Goal: Ask a question: Seek information or help from site administrators or community

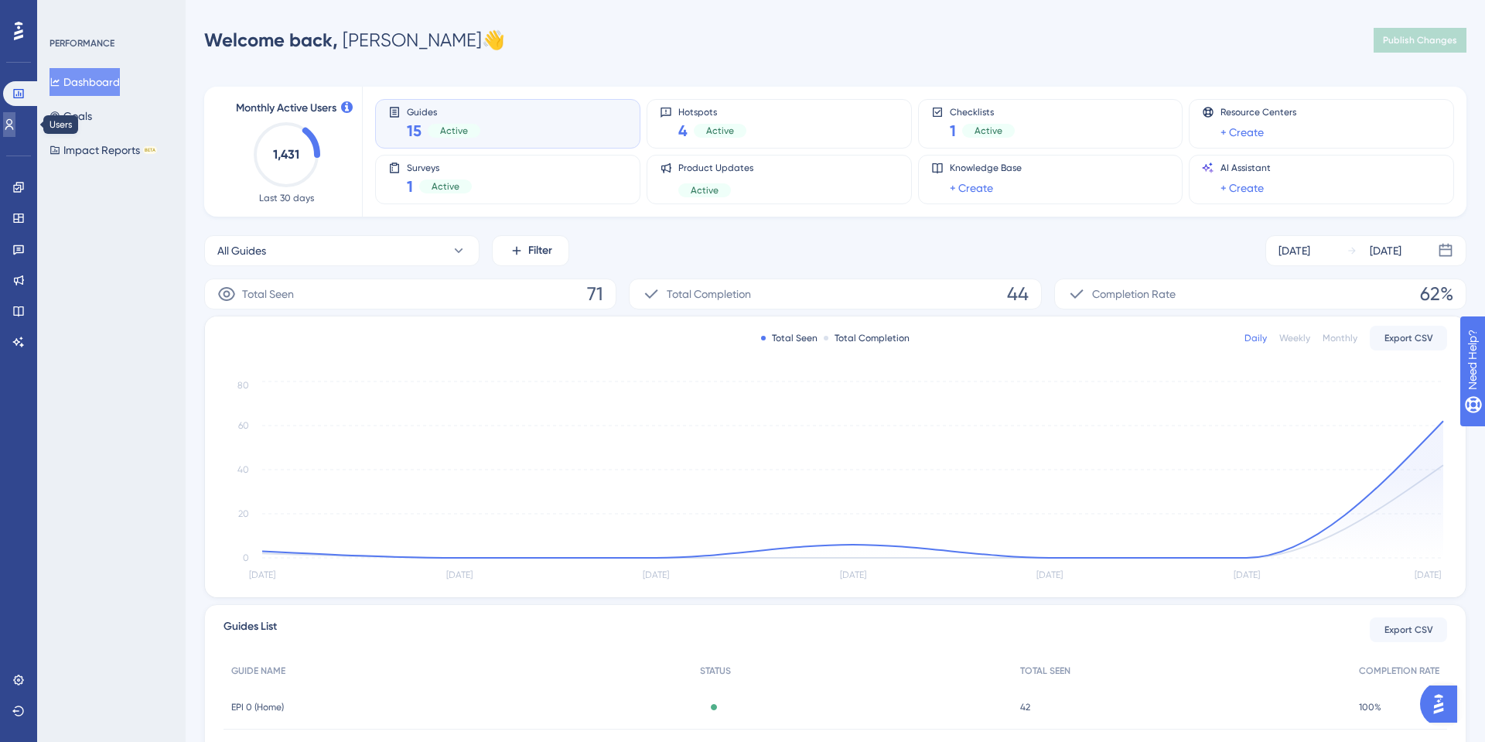
click at [15, 125] on icon at bounding box center [9, 124] width 12 height 12
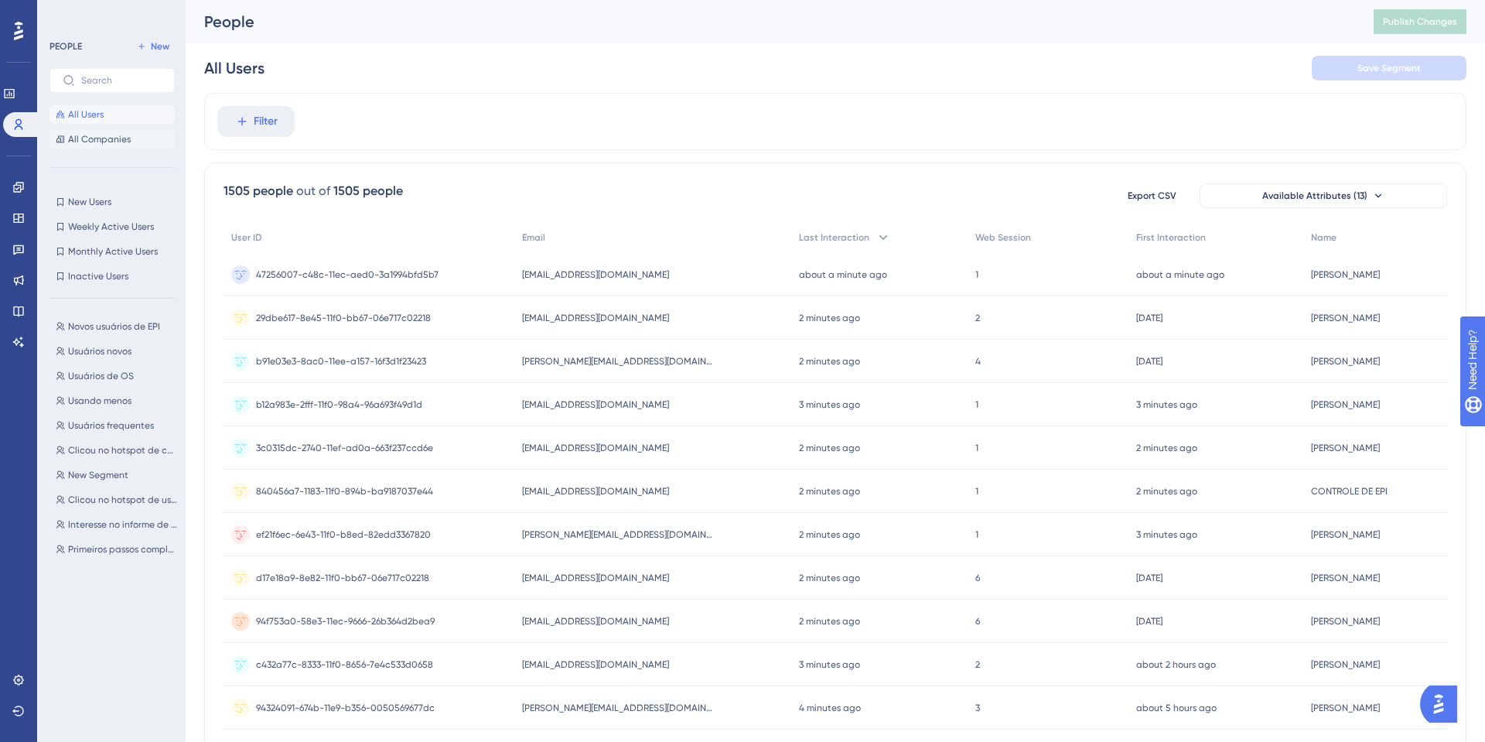
click at [103, 142] on span "All Companies" at bounding box center [99, 139] width 63 height 12
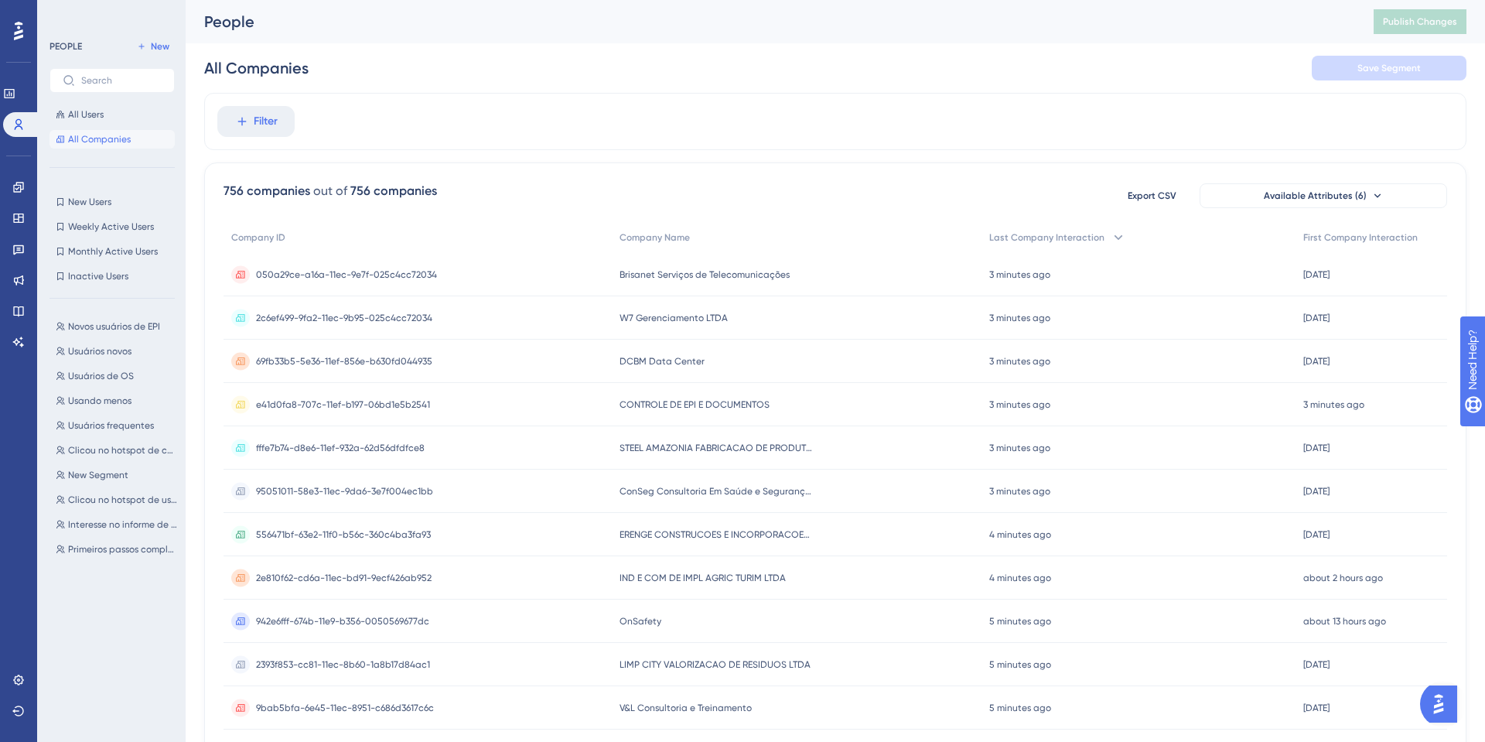
click at [418, 273] on span "050a29ce-a16a-11ec-9e7f-025c4cc72034" at bounding box center [346, 274] width 181 height 12
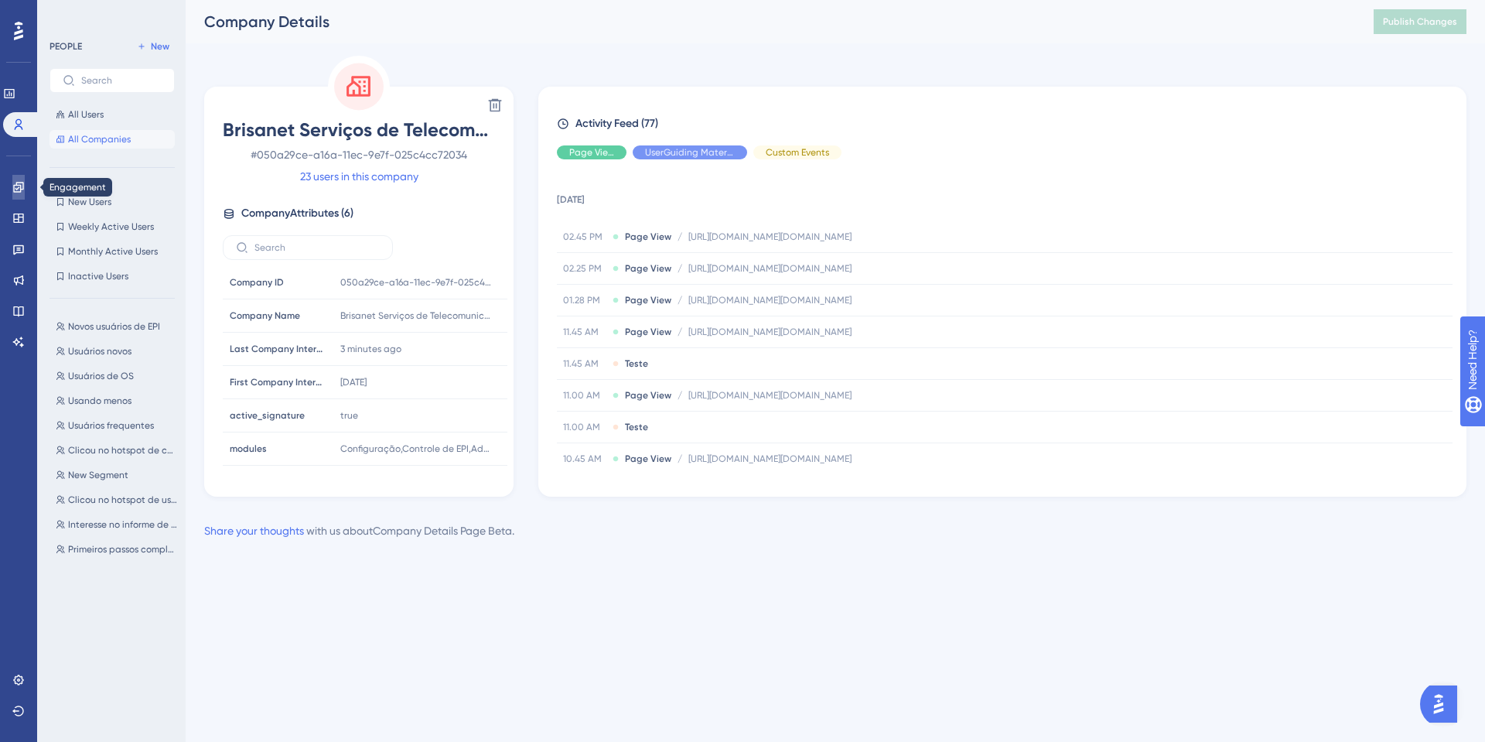
click at [25, 184] on link at bounding box center [18, 187] width 12 height 25
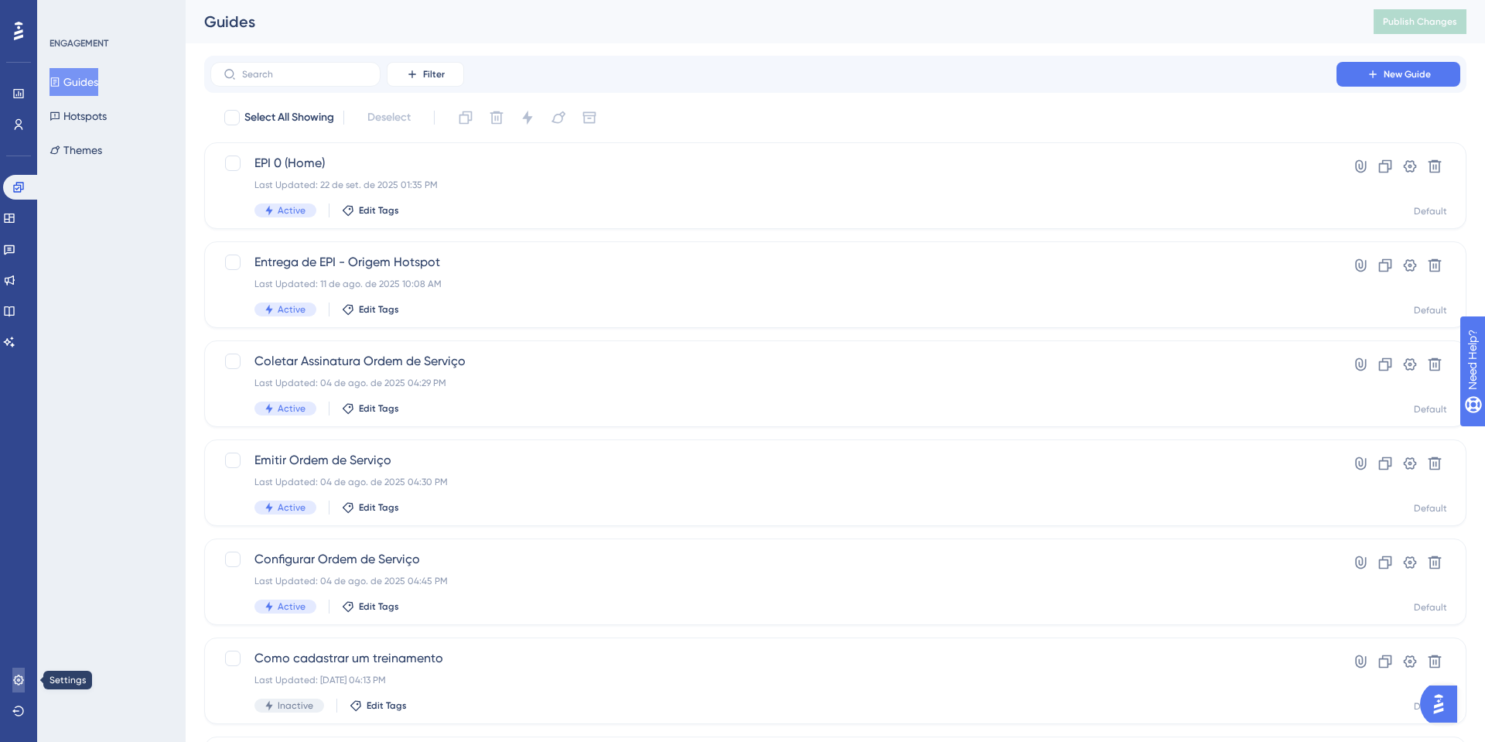
click at [25, 676] on link at bounding box center [18, 679] width 12 height 25
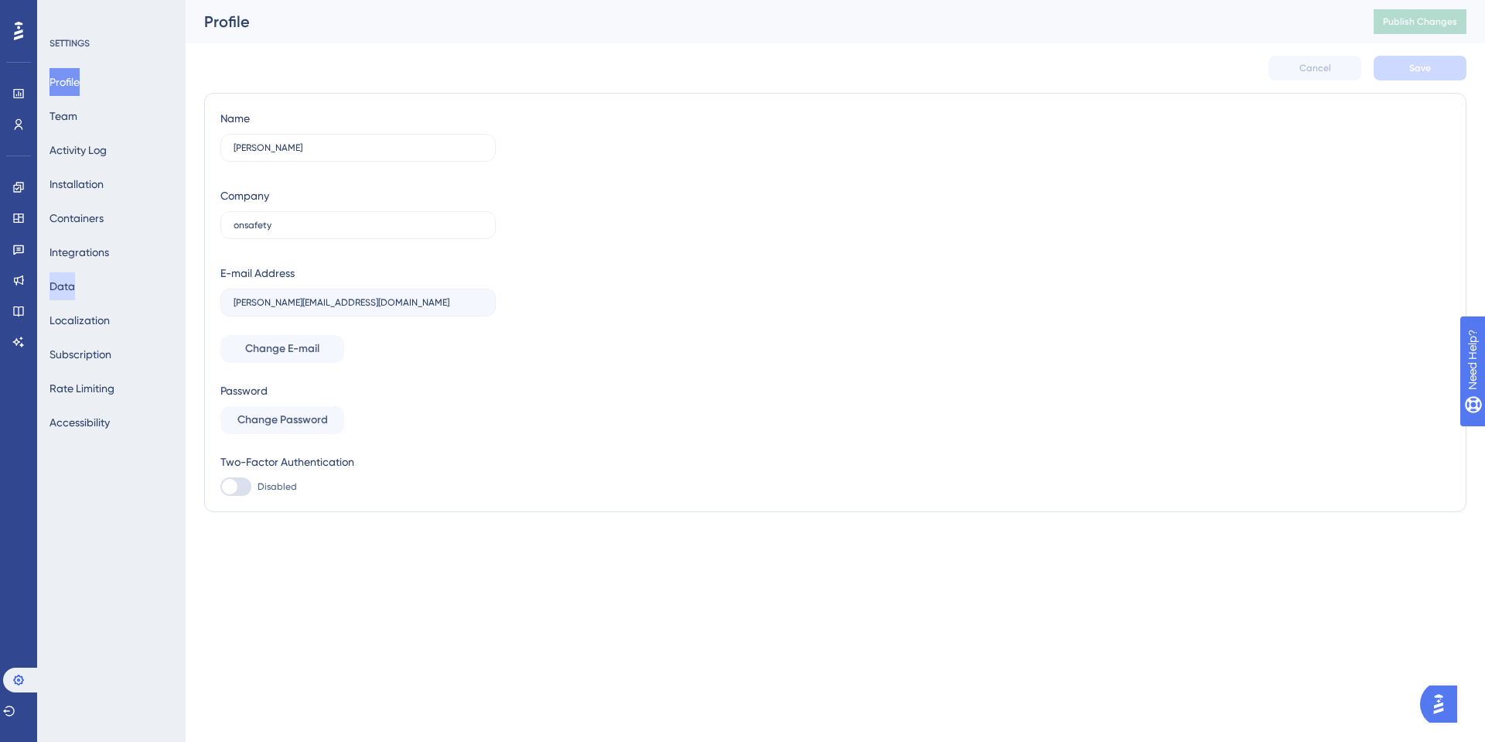
click at [58, 286] on button "Data" at bounding box center [62, 286] width 26 height 28
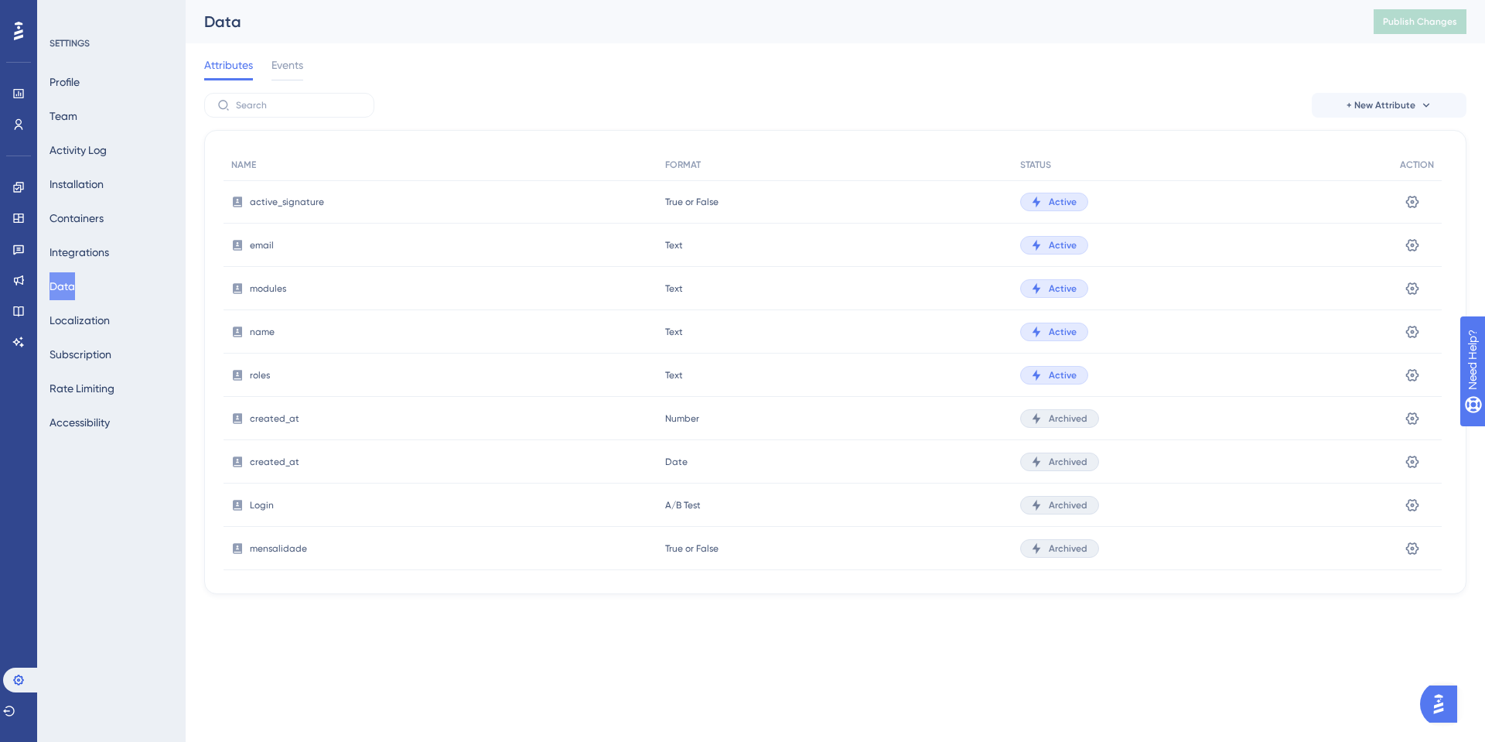
scroll to position [522, 0]
click at [23, 192] on icon at bounding box center [18, 187] width 12 height 12
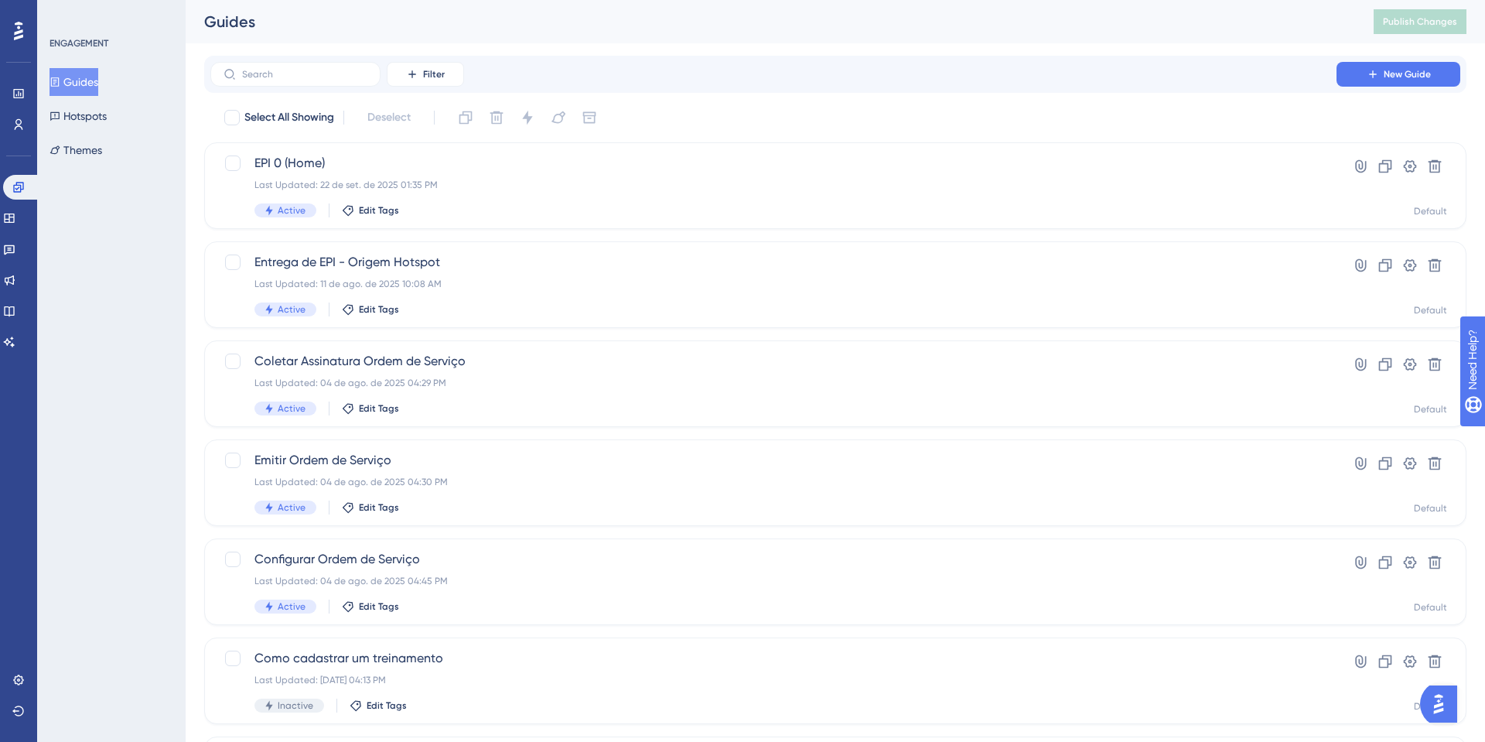
click at [1446, 700] on img "Open AI Assistant Launcher" at bounding box center [1438, 704] width 28 height 28
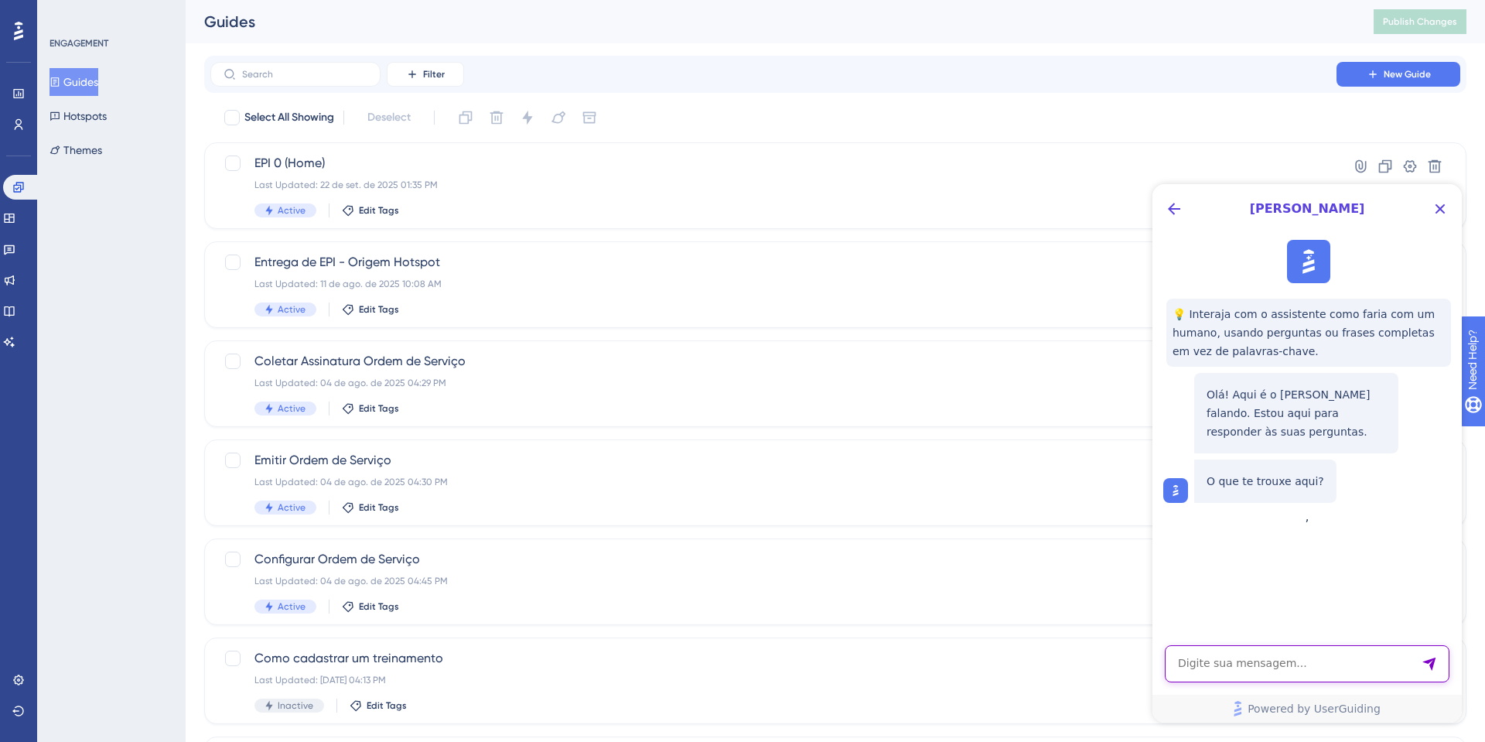
click at [1259, 660] on textarea "AI Assistant Text Input" at bounding box center [1307, 663] width 285 height 37
type textarea "Olá, boa tarde, nenhum dos meus hotspots estão sendo exibidos"
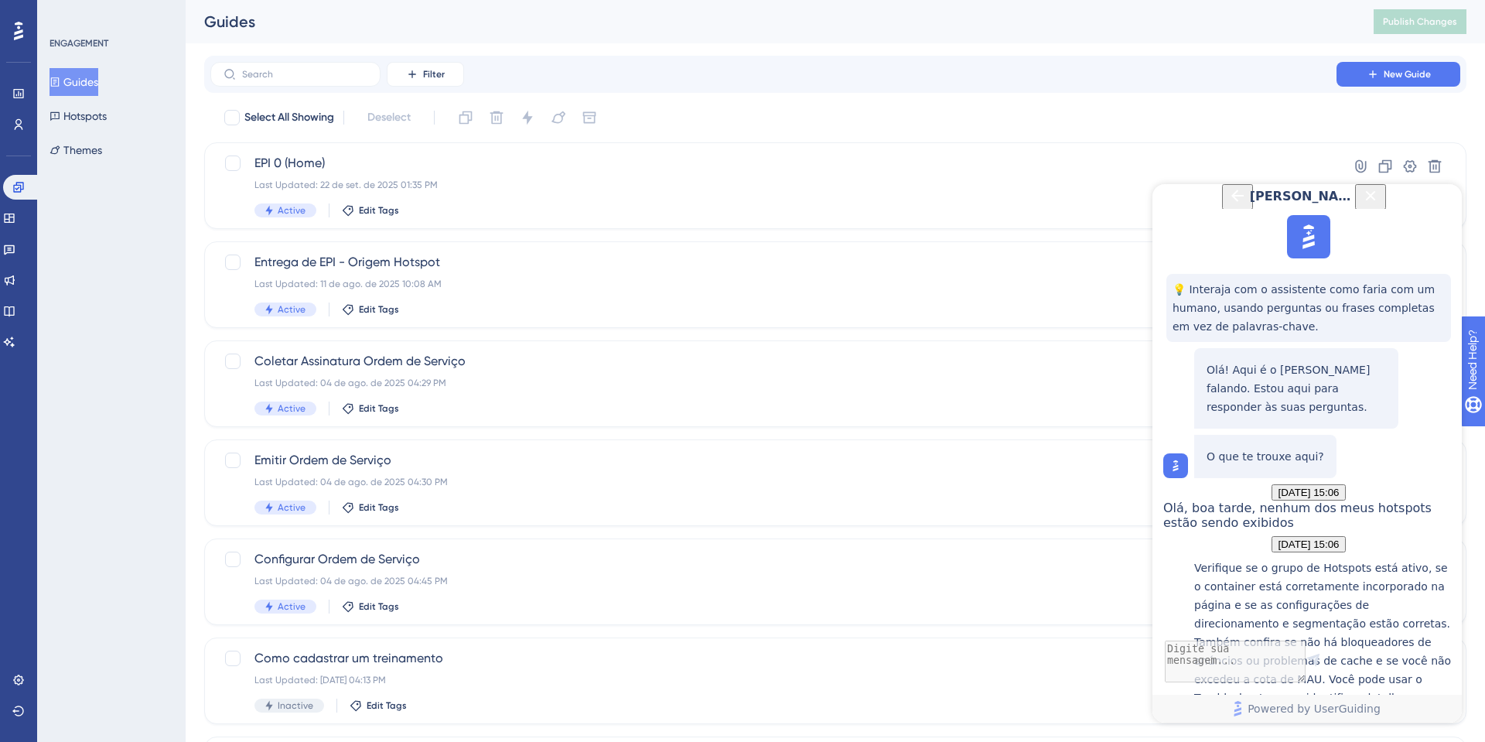
scroll to position [317, 0]
click at [1267, 558] on p "Verifique se o grupo de Hotspots está ativo, se o container está corretamente i…" at bounding box center [1324, 641] width 260 height 167
click at [1256, 558] on p "Verifique se o grupo de Hotspots está ativo, se o container está corretamente i…" at bounding box center [1324, 641] width 260 height 167
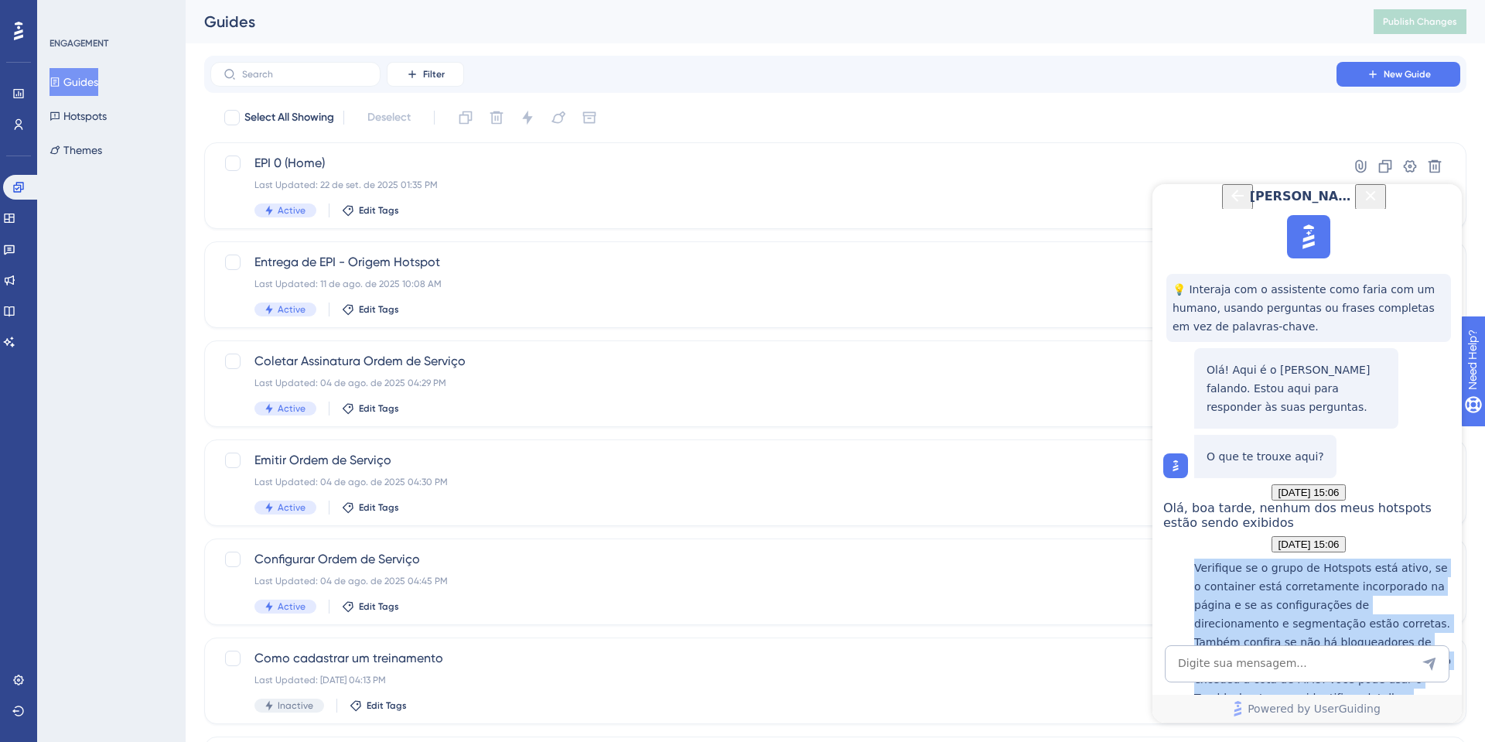
click at [1256, 558] on p "Verifique se o grupo de Hotspots está ativo, se o container está corretamente i…" at bounding box center [1324, 641] width 260 height 167
click at [1382, 558] on p "Verifique se o grupo de Hotspots está ativo, se o container está corretamente i…" at bounding box center [1324, 641] width 260 height 167
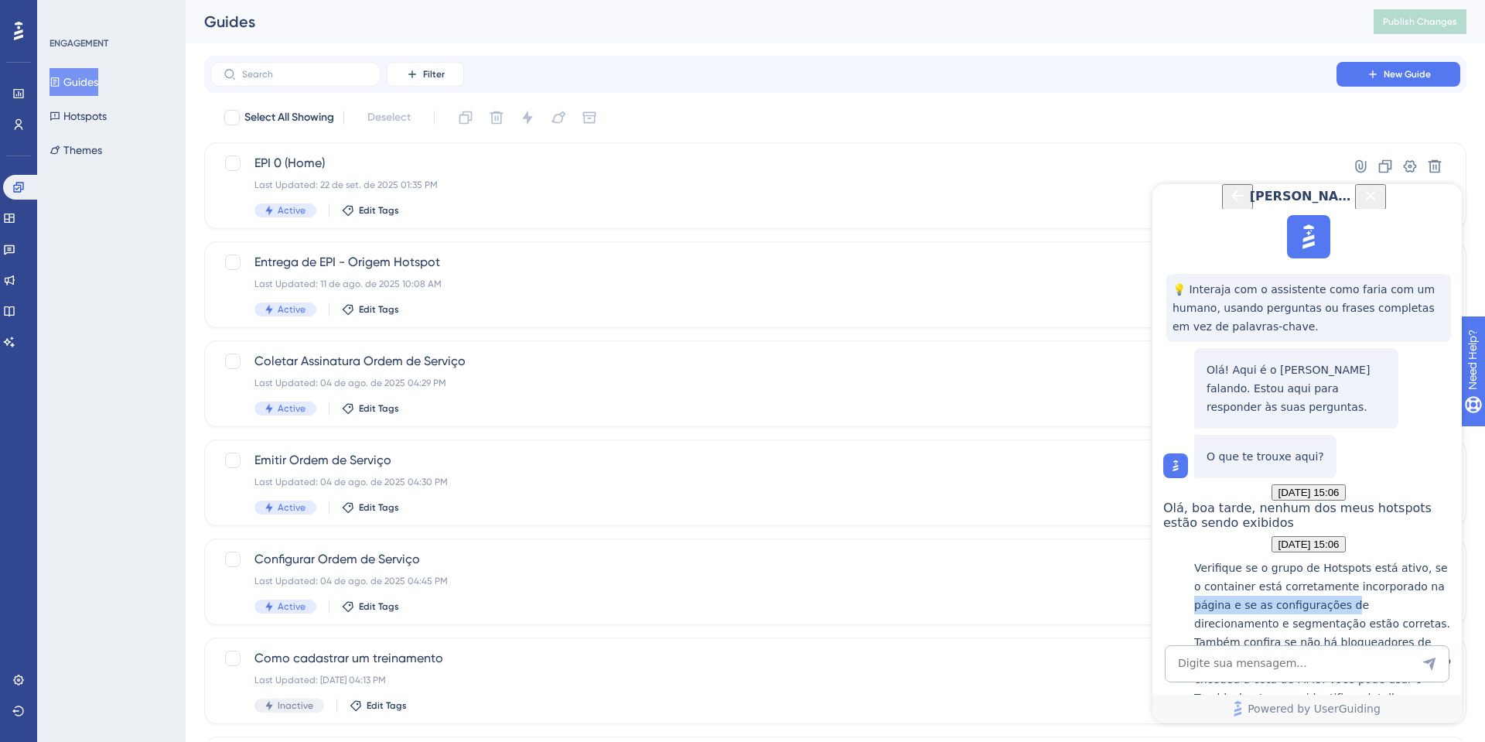
drag, startPoint x: 1203, startPoint y: 392, endPoint x: 1356, endPoint y: 387, distance: 153.2
click at [1356, 558] on div "Verifique se o grupo de Hotspots está ativo, se o container está corretamente i…" at bounding box center [1324, 673] width 260 height 230
click at [1224, 558] on p "Verifique se o grupo de Hotspots está ativo, se o container está corretamente i…" at bounding box center [1324, 641] width 260 height 167
click at [1222, 558] on p "Verifique se o grupo de Hotspots está ativo, se o container está corretamente i…" at bounding box center [1324, 641] width 260 height 167
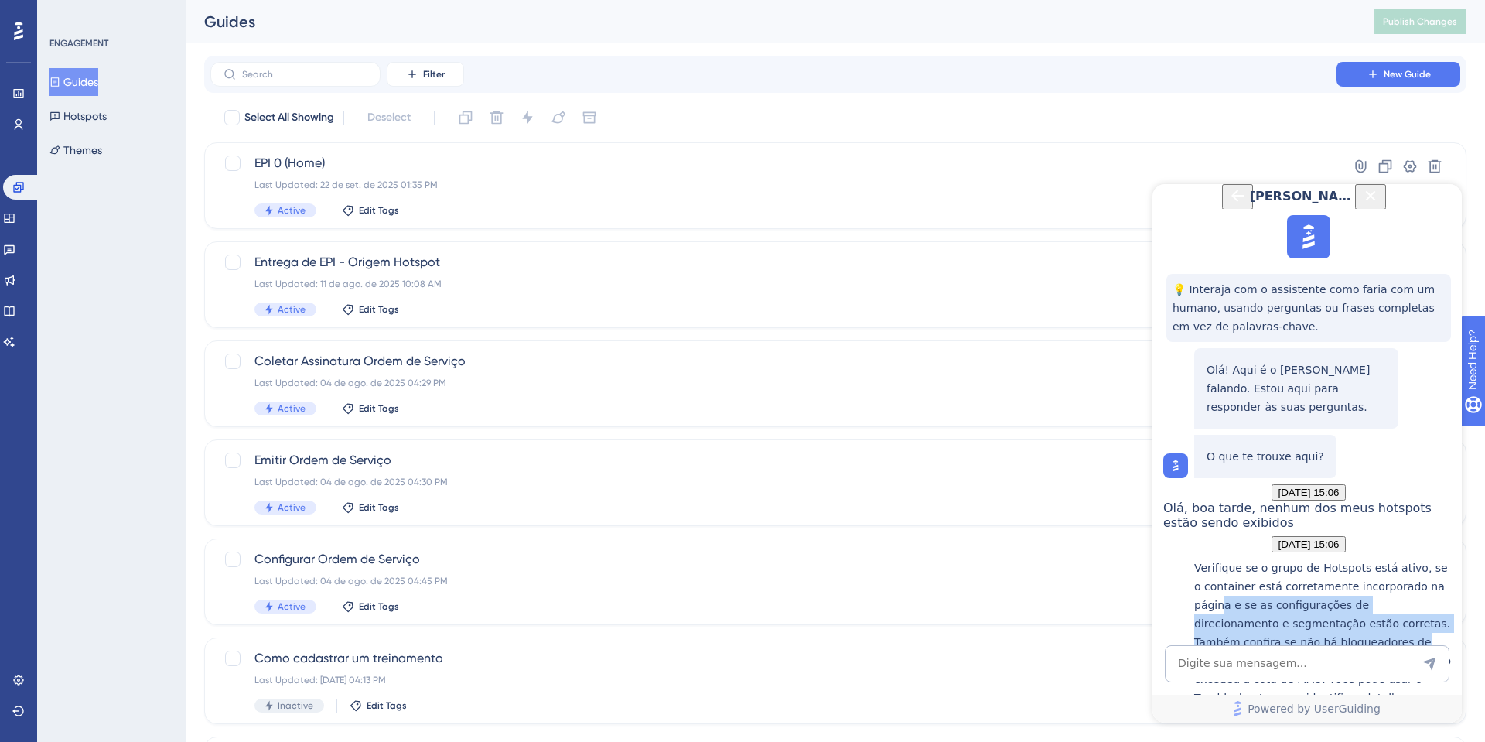
drag, startPoint x: 1234, startPoint y: 399, endPoint x: 1415, endPoint y: 435, distance: 184.6
click at [1415, 558] on p "Verifique se o grupo de Hotspots está ativo, se o container está corretamente i…" at bounding box center [1324, 641] width 260 height 167
click at [1282, 558] on p "Verifique se o grupo de Hotspots está ativo, se o container está corretamente i…" at bounding box center [1324, 641] width 260 height 167
drag, startPoint x: 1231, startPoint y: 426, endPoint x: 1427, endPoint y: 453, distance: 197.5
click at [1427, 558] on p "Verifique se o grupo de Hotspots está ativo, se o container está corretamente i…" at bounding box center [1324, 641] width 260 height 167
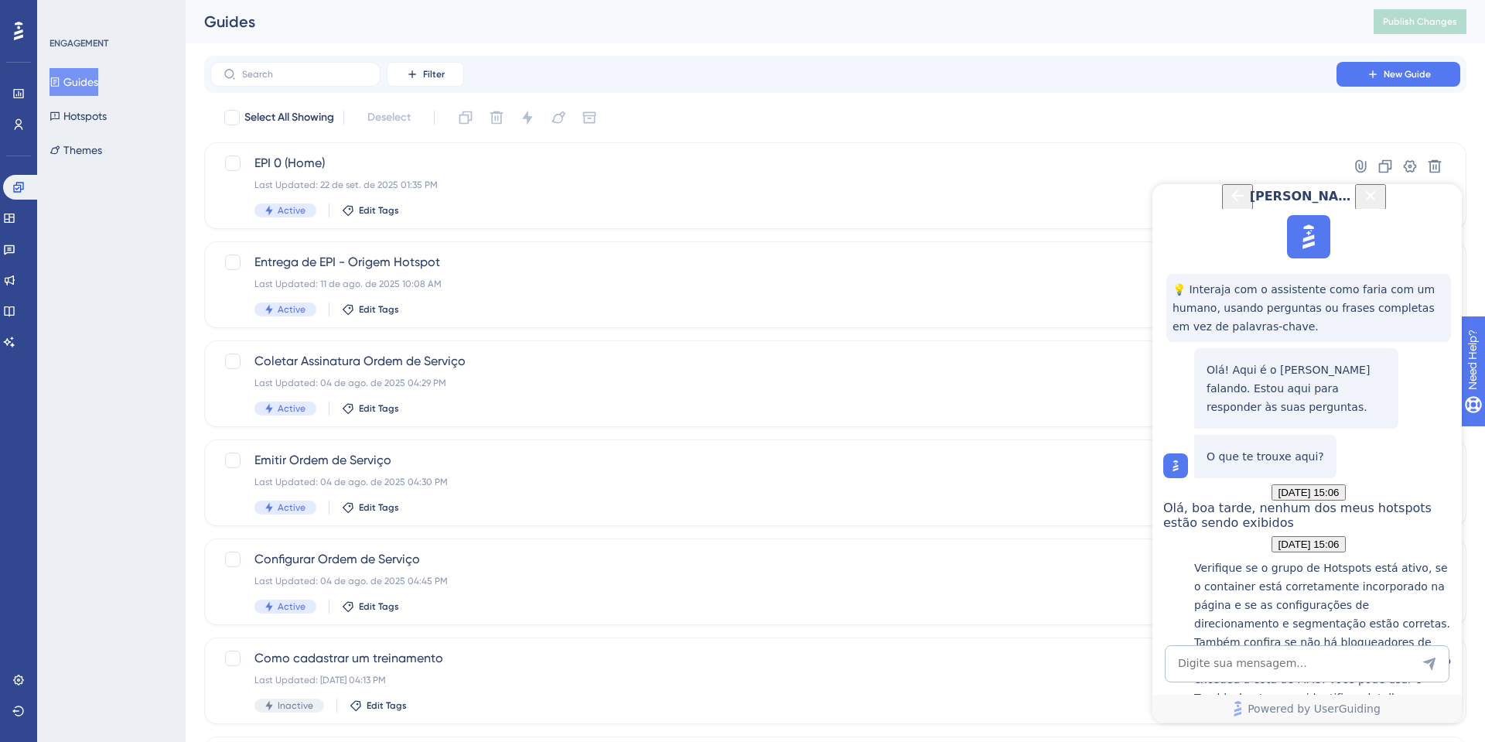
click at [1249, 558] on p "Verifique se o grupo de Hotspots está ativo, se o container está corretamente i…" at bounding box center [1324, 641] width 260 height 167
drag, startPoint x: 1259, startPoint y: 468, endPoint x: 1435, endPoint y: 471, distance: 176.3
click at [1435, 558] on div "Verifique se o grupo de Hotspots está ativo, se o container está corretamente i…" at bounding box center [1324, 673] width 260 height 230
click at [1336, 558] on p "Verifique se o grupo de Hotspots está ativo, se o container está corretamente i…" at bounding box center [1324, 641] width 260 height 167
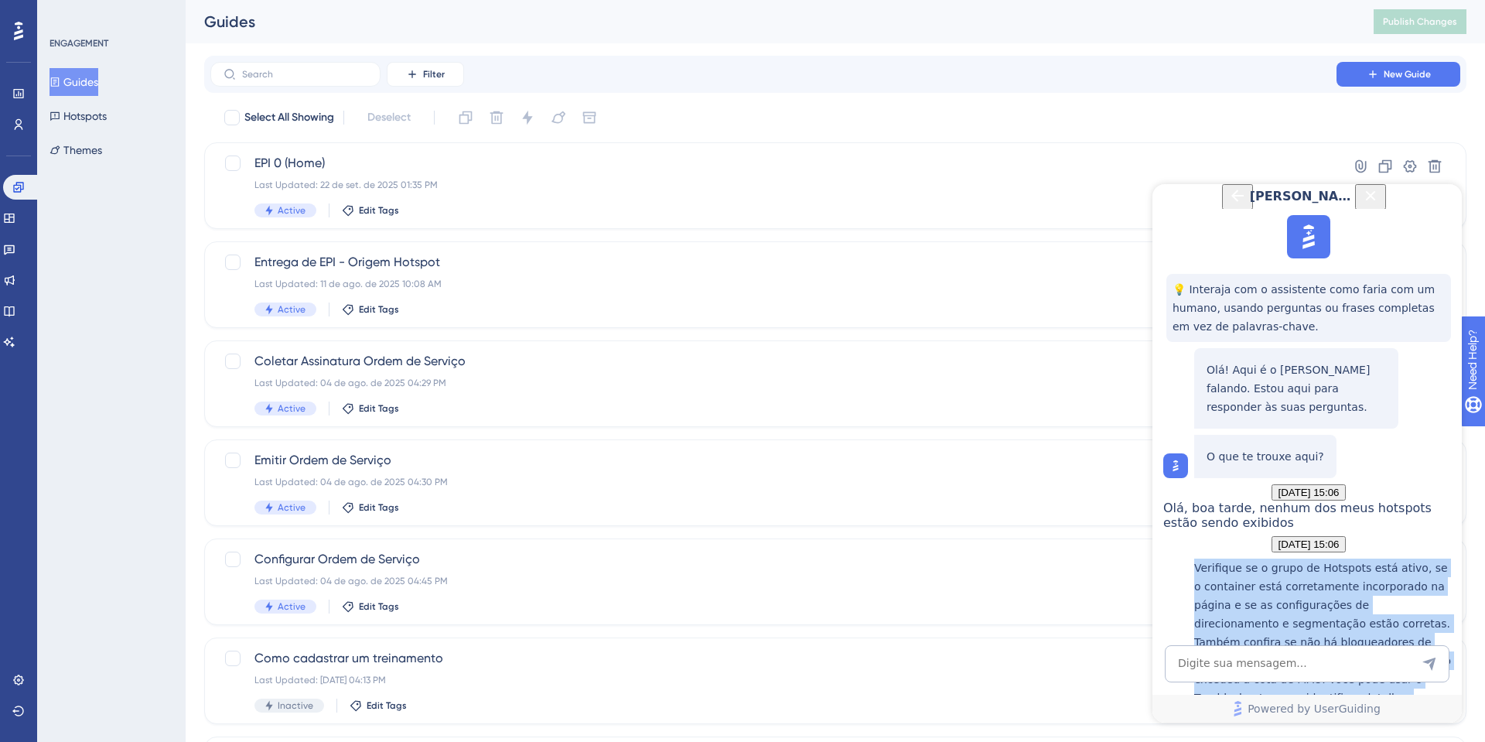
click at [1336, 558] on p "Verifique se o grupo de Hotspots está ativo, se o container está corretamente i…" at bounding box center [1324, 641] width 260 height 167
click at [1261, 558] on p "Verifique se o grupo de Hotspots está ativo, se o container está corretamente i…" at bounding box center [1324, 641] width 260 height 167
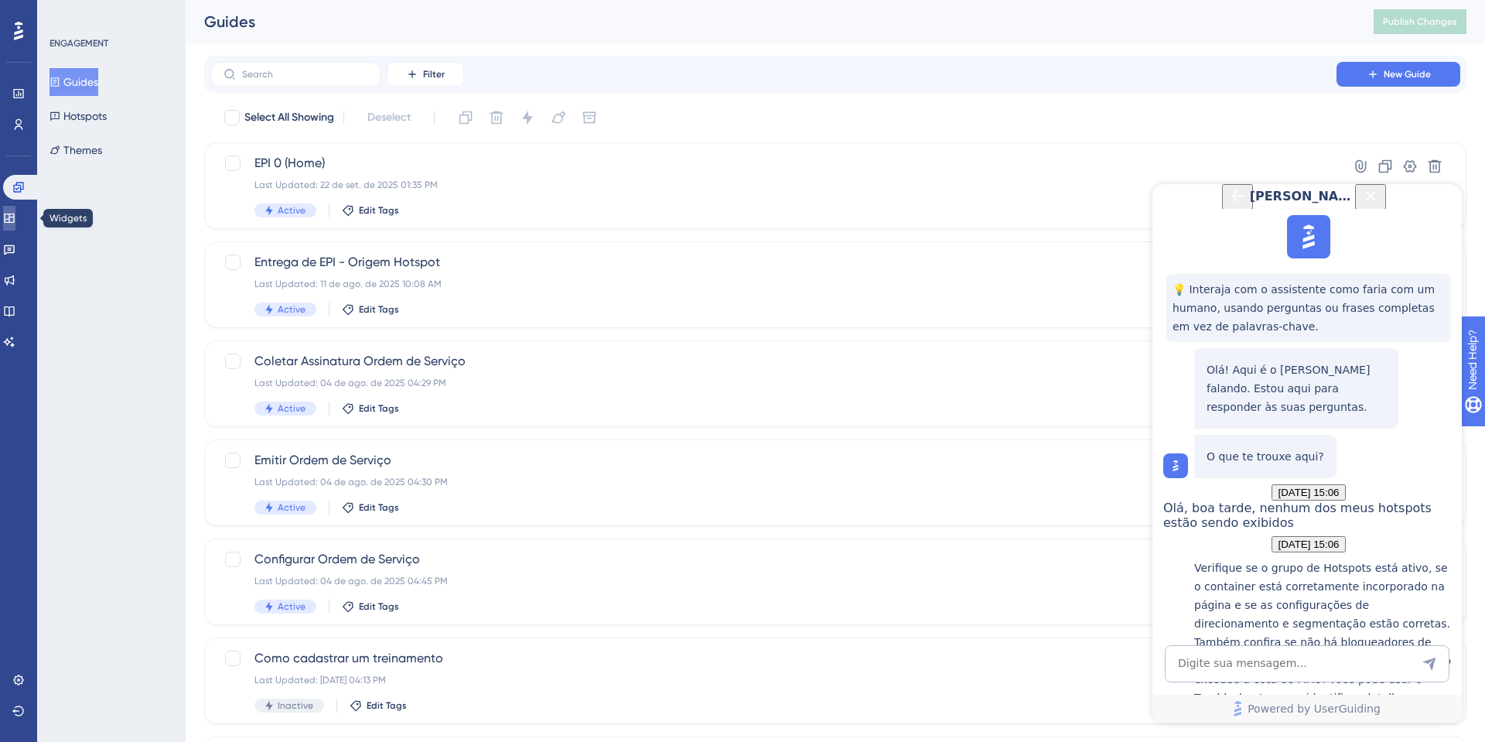
click at [3, 223] on link at bounding box center [9, 218] width 12 height 25
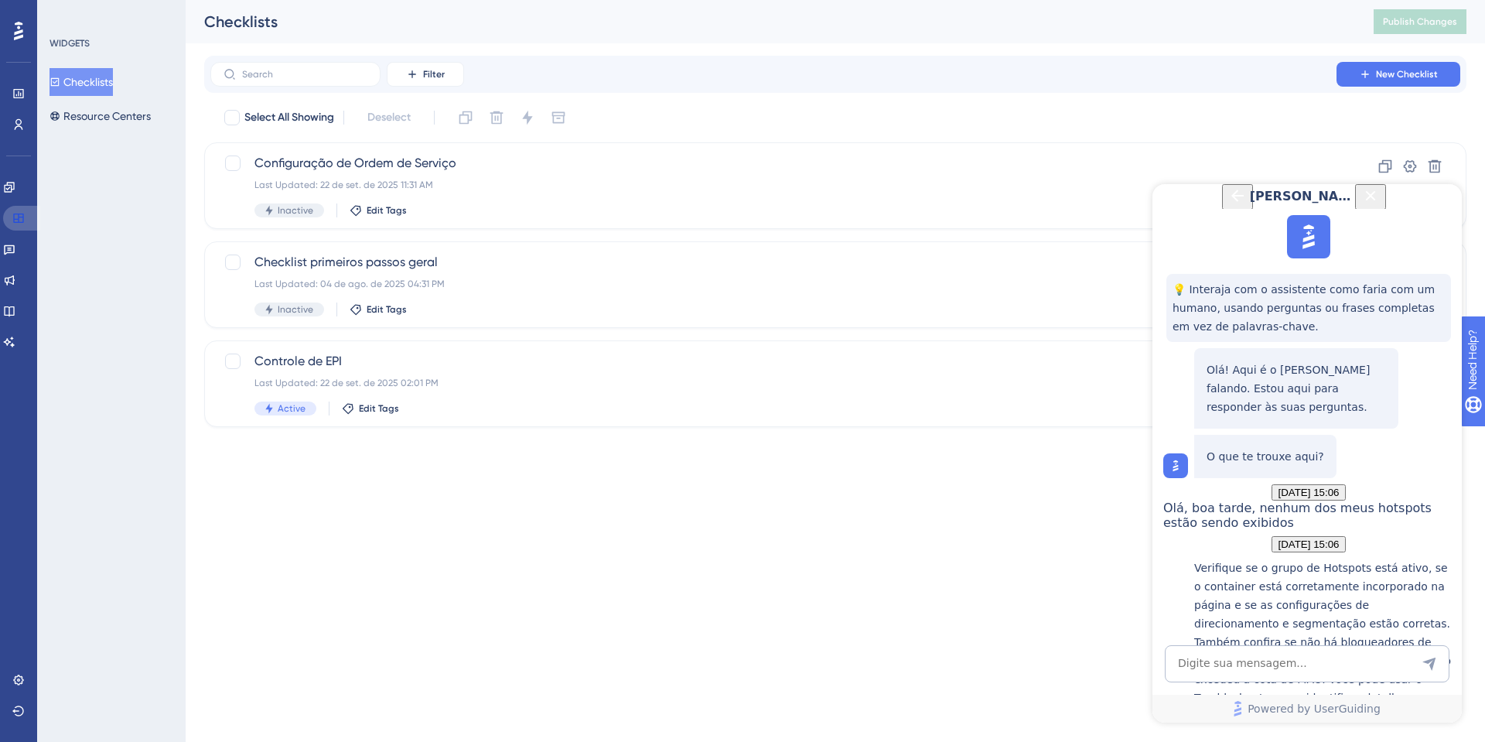
click at [15, 212] on icon at bounding box center [18, 218] width 12 height 12
click at [22, 200] on div "Engagement Widgets Feedback Product Updates Knowledge Base AI Assistant" at bounding box center [18, 264] width 31 height 179
click at [15, 193] on link at bounding box center [9, 187] width 12 height 25
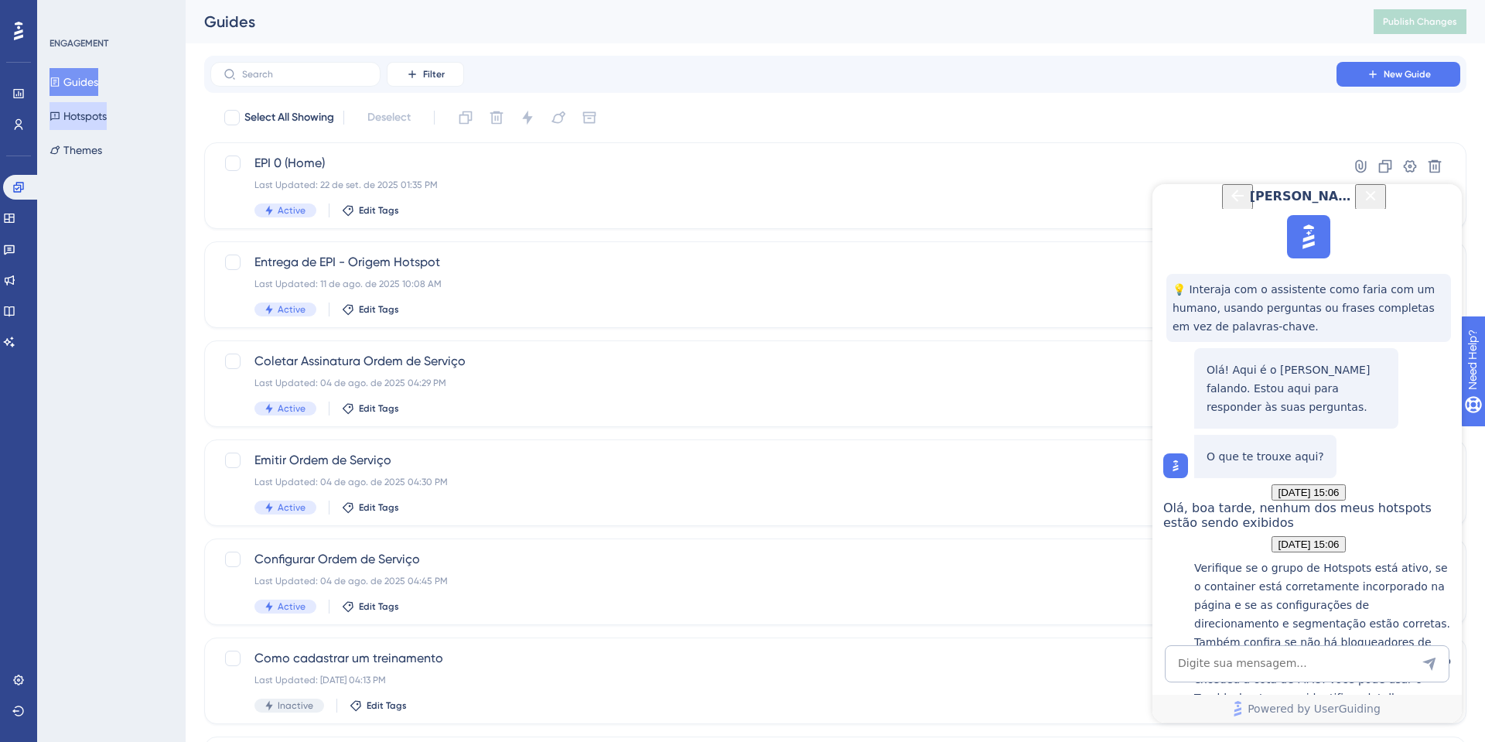
click at [96, 118] on button "Hotspots" at bounding box center [77, 116] width 57 height 28
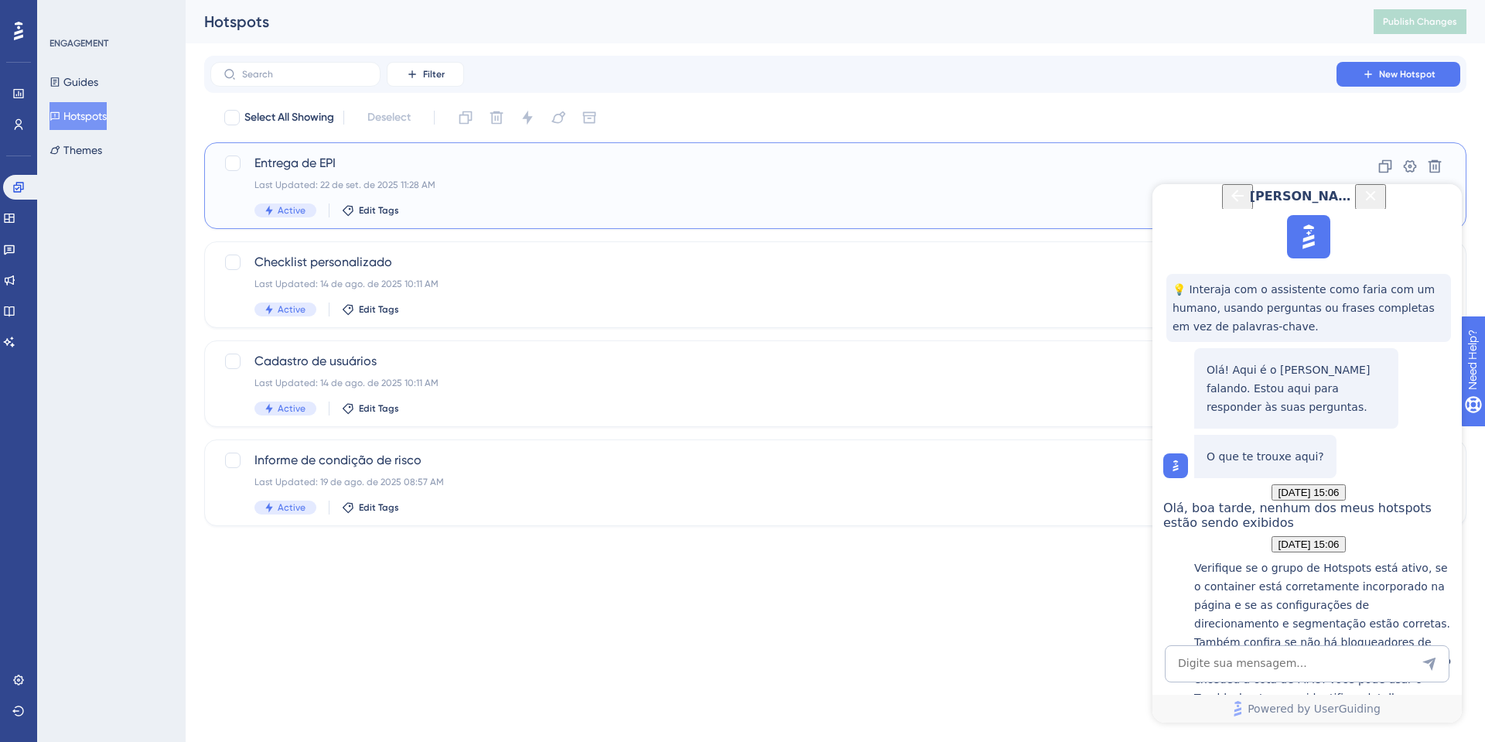
click at [324, 163] on span "Entrega de EPI" at bounding box center [773, 163] width 1038 height 19
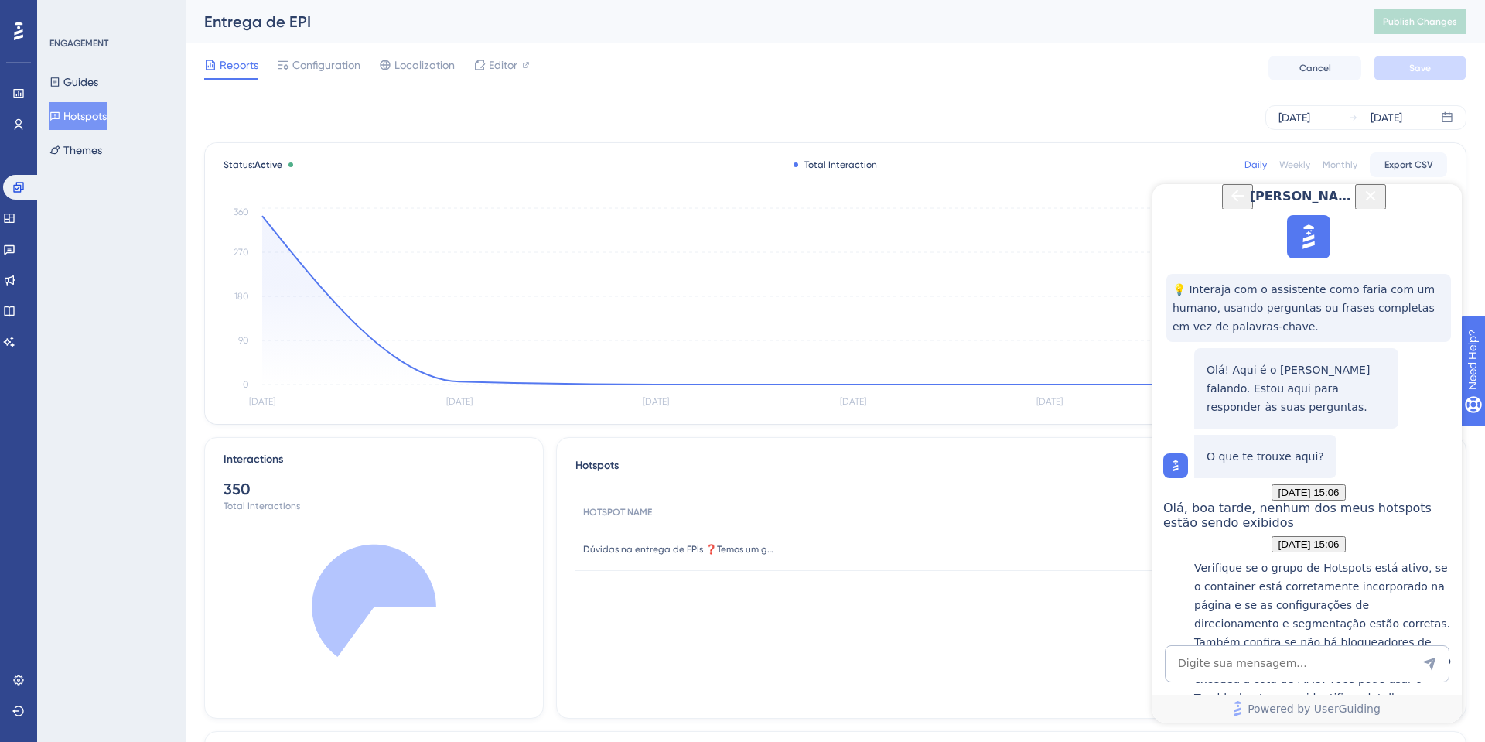
click at [1329, 201] on span "Dylan" at bounding box center [1304, 196] width 109 height 19
click at [1380, 205] on icon "Close Button" at bounding box center [1370, 195] width 19 height 19
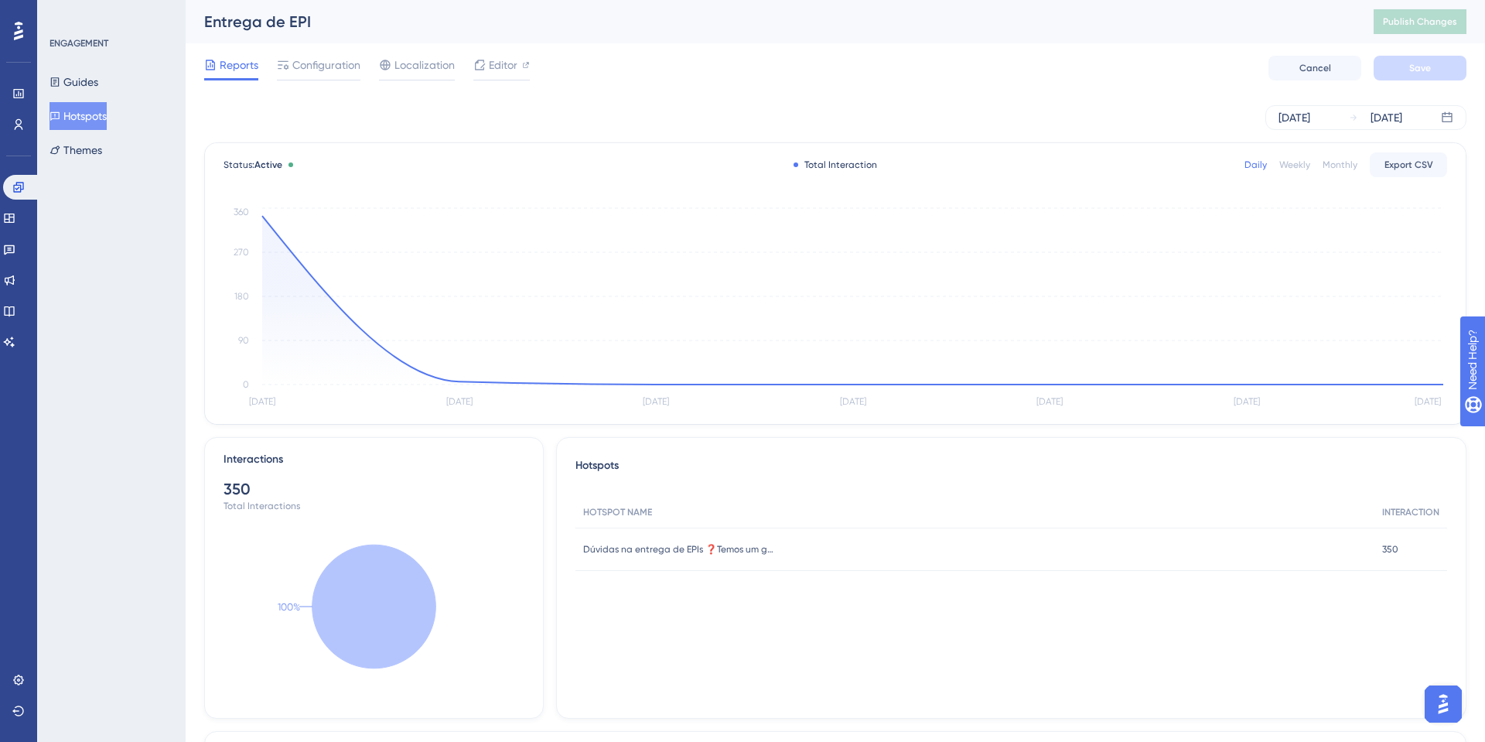
click at [1333, 153] on div "Daily Weekly Monthly Export CSV" at bounding box center [1345, 164] width 203 height 25
click at [1335, 159] on div "Monthly" at bounding box center [1339, 165] width 35 height 12
click at [1254, 165] on div "Daily" at bounding box center [1255, 165] width 22 height 12
click at [336, 67] on span "Configuration" at bounding box center [326, 65] width 68 height 19
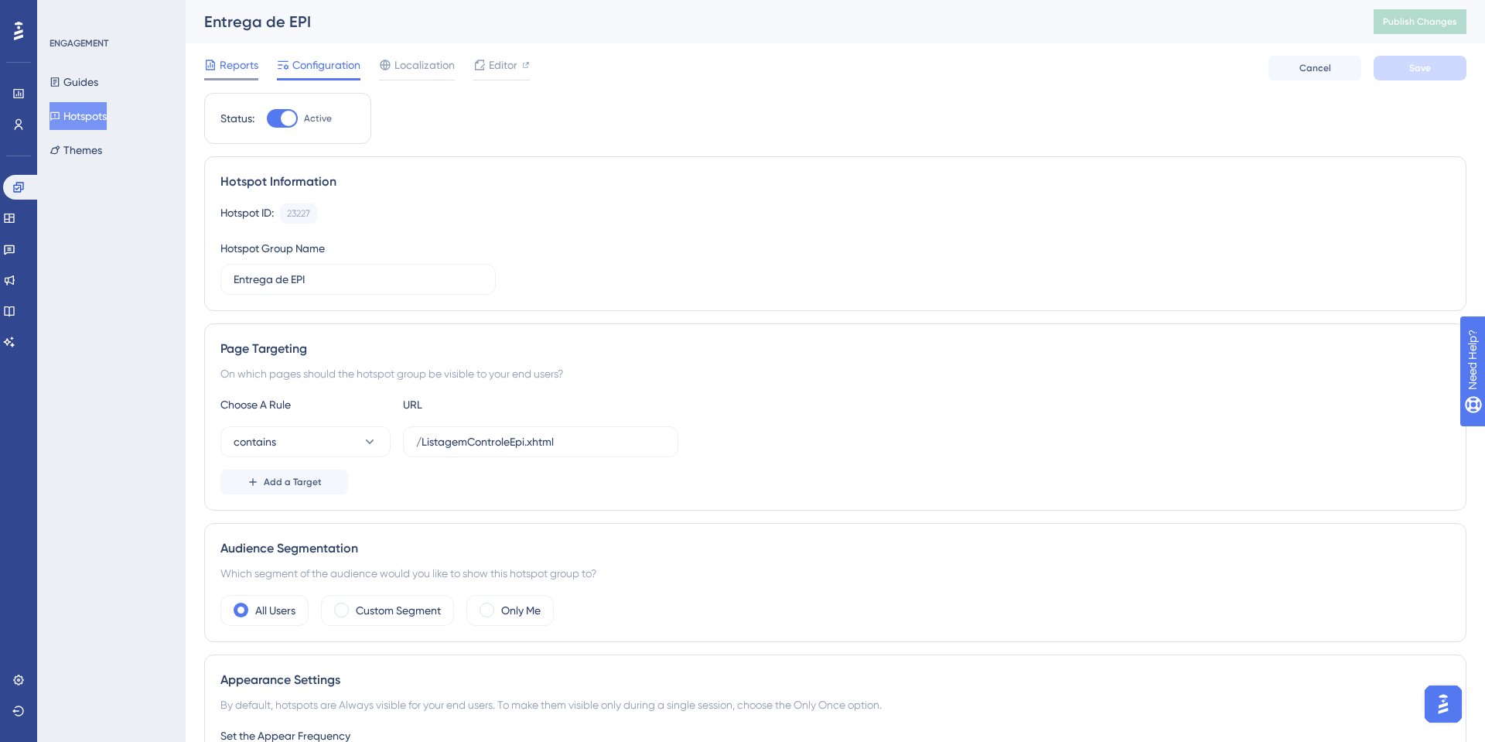
click at [247, 72] on span "Reports" at bounding box center [239, 65] width 39 height 19
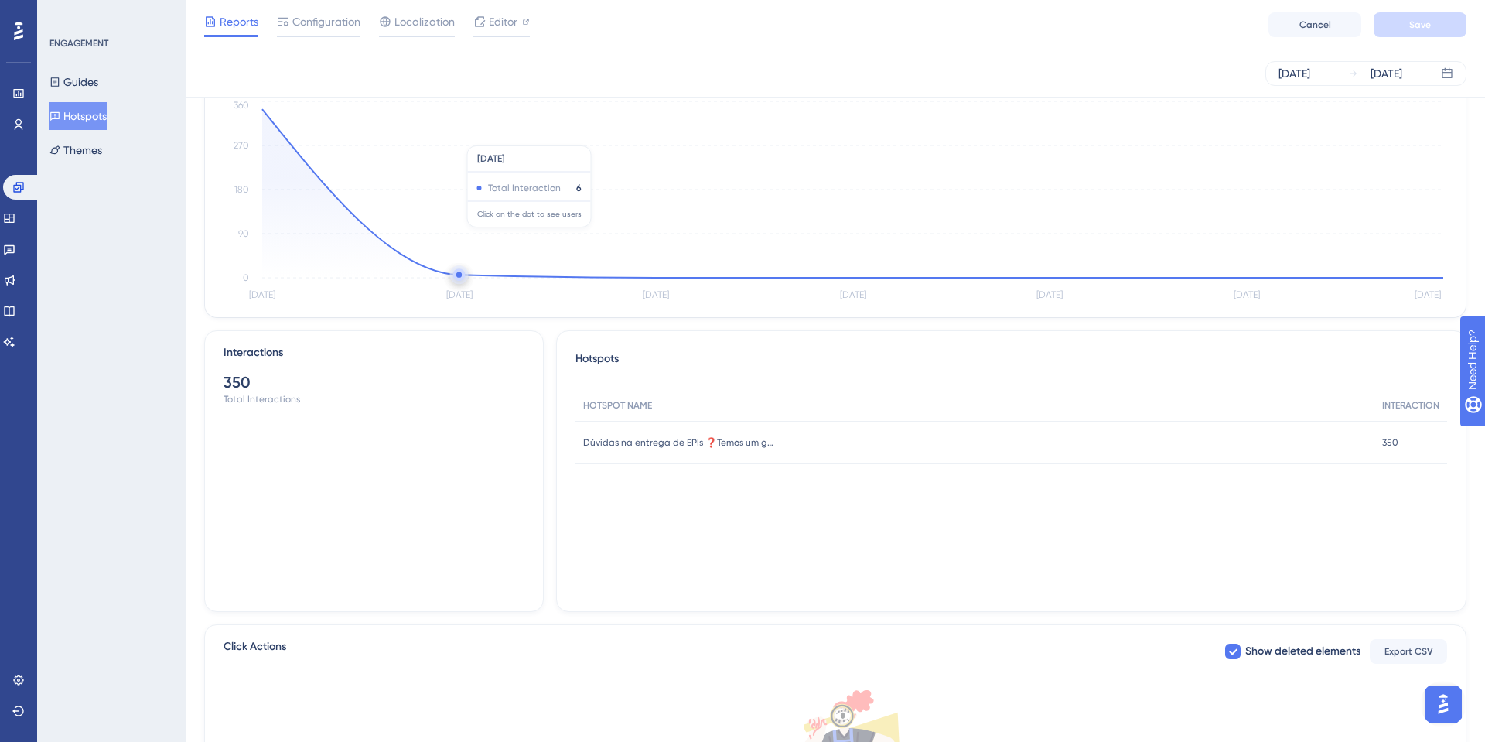
scroll to position [353, 0]
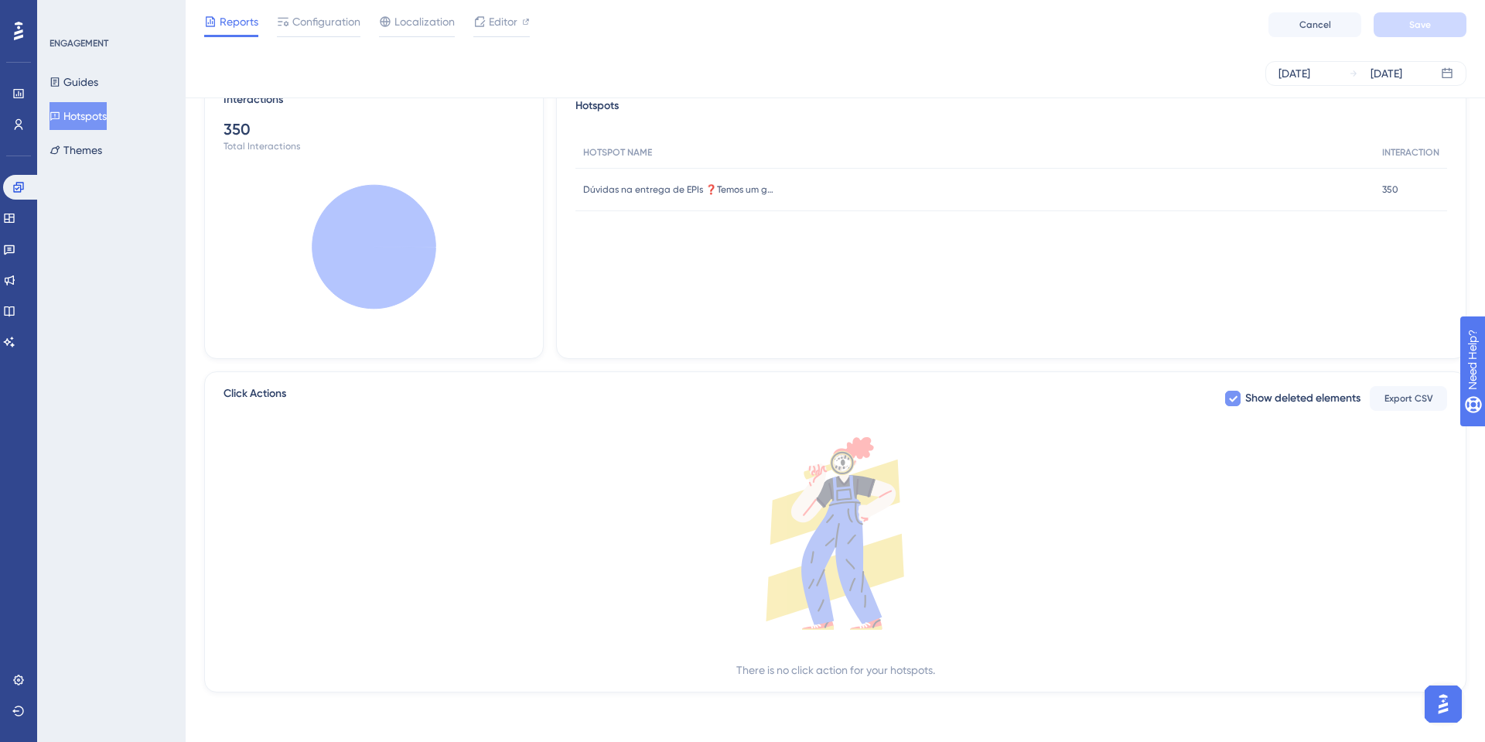
click at [1296, 391] on span "Show deleted elements" at bounding box center [1302, 398] width 115 height 19
checkbox input "true"
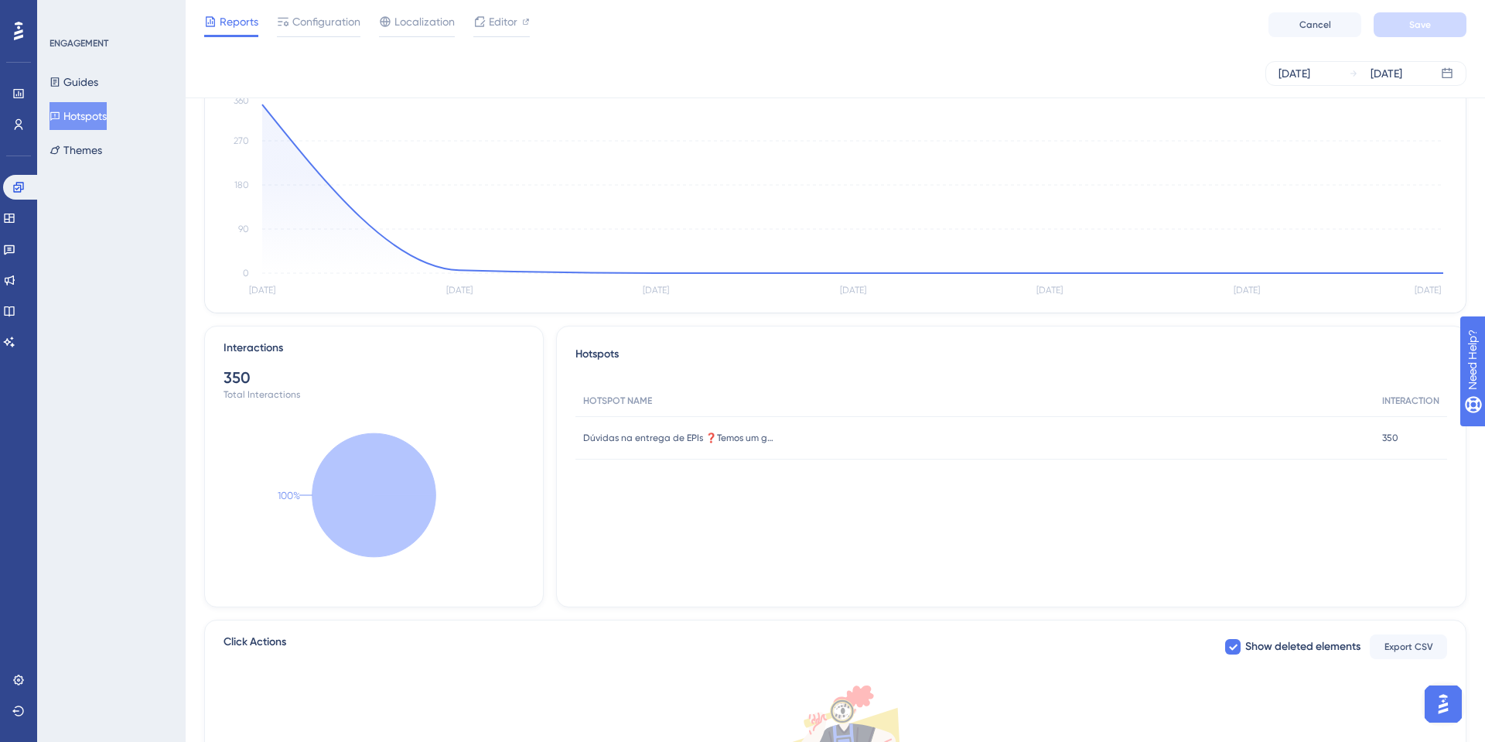
scroll to position [0, 0]
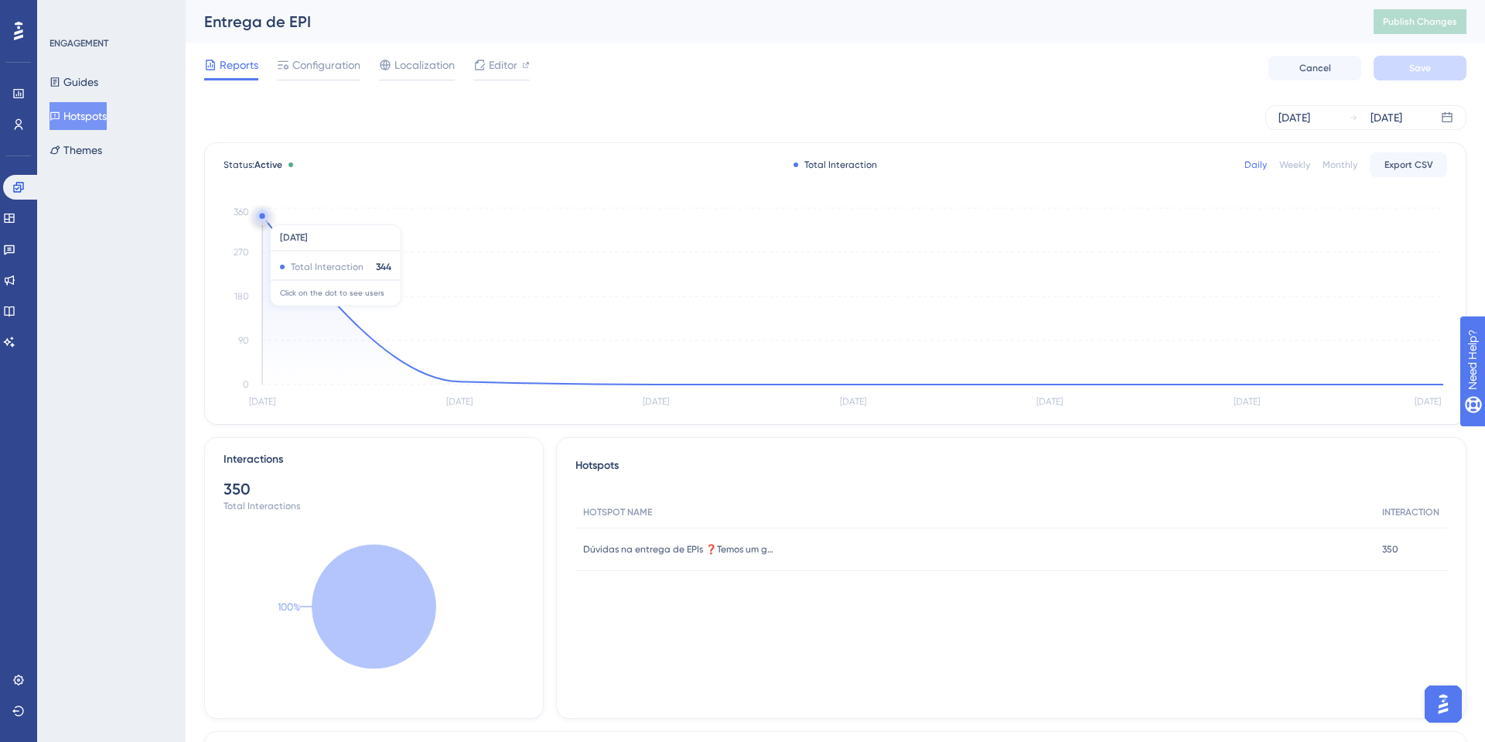
click at [264, 217] on circle at bounding box center [261, 215] width 5 height 5
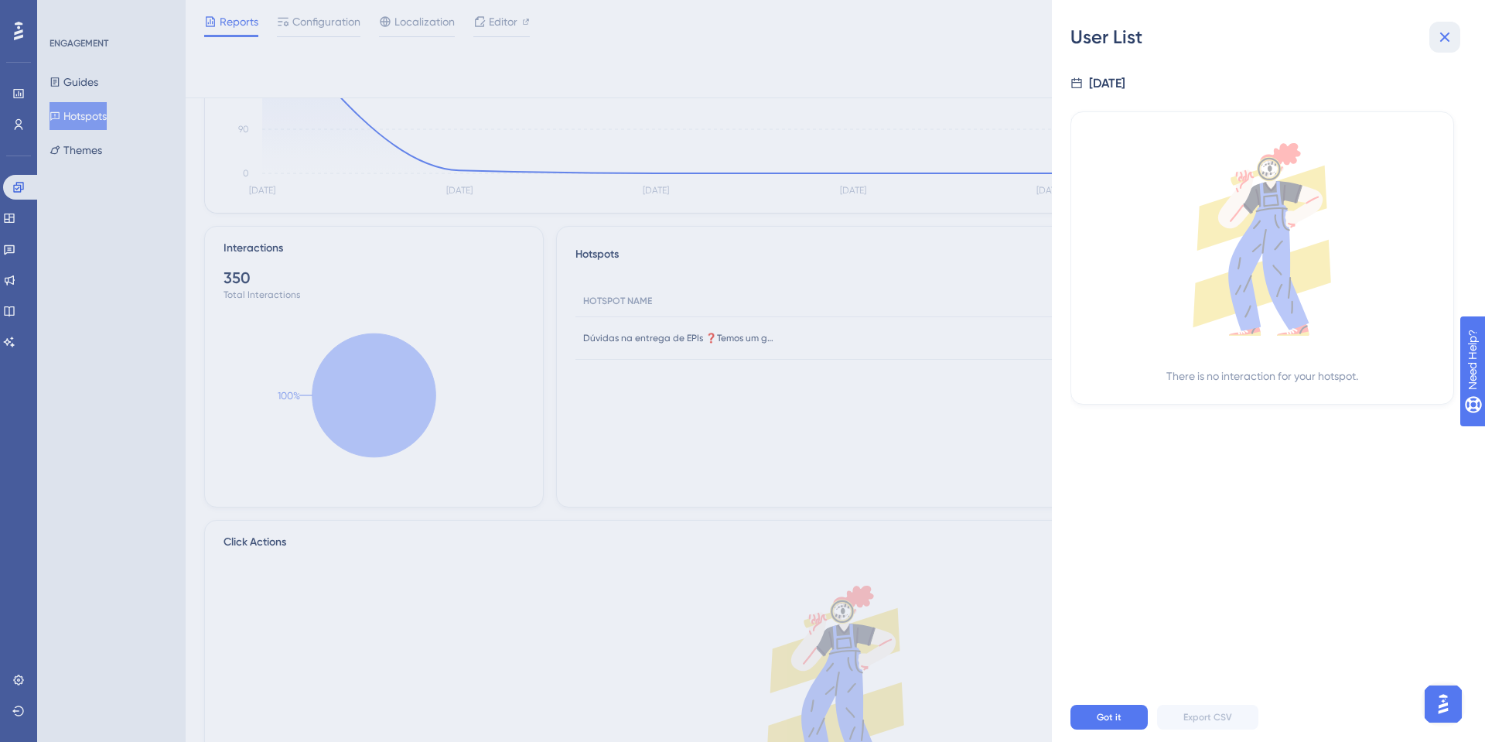
click at [1454, 30] on button at bounding box center [1444, 37] width 31 height 31
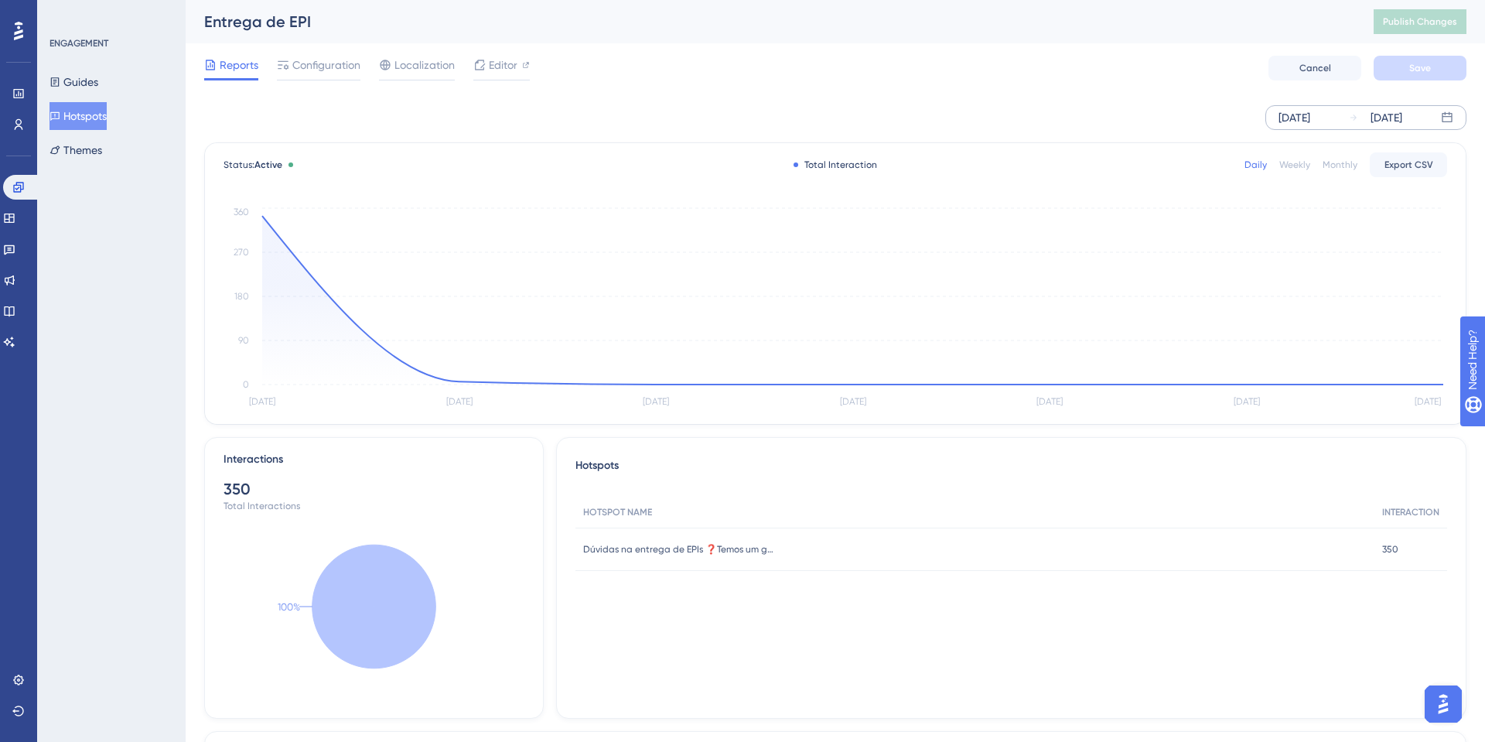
click at [1339, 105] on div "Sep 16 2025 Sep 22 2025" at bounding box center [1365, 117] width 201 height 25
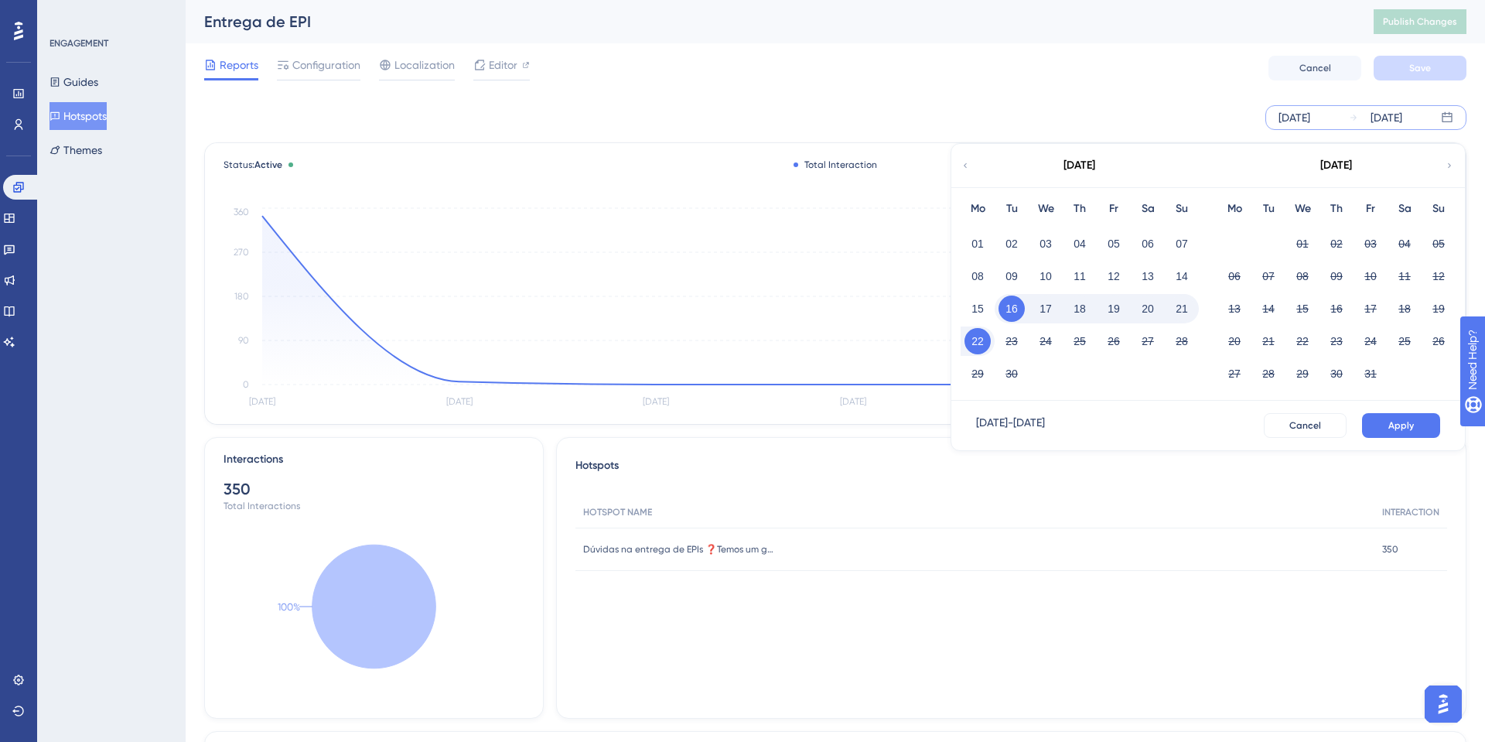
click at [1310, 125] on div "Sep 16 2025" at bounding box center [1294, 117] width 32 height 19
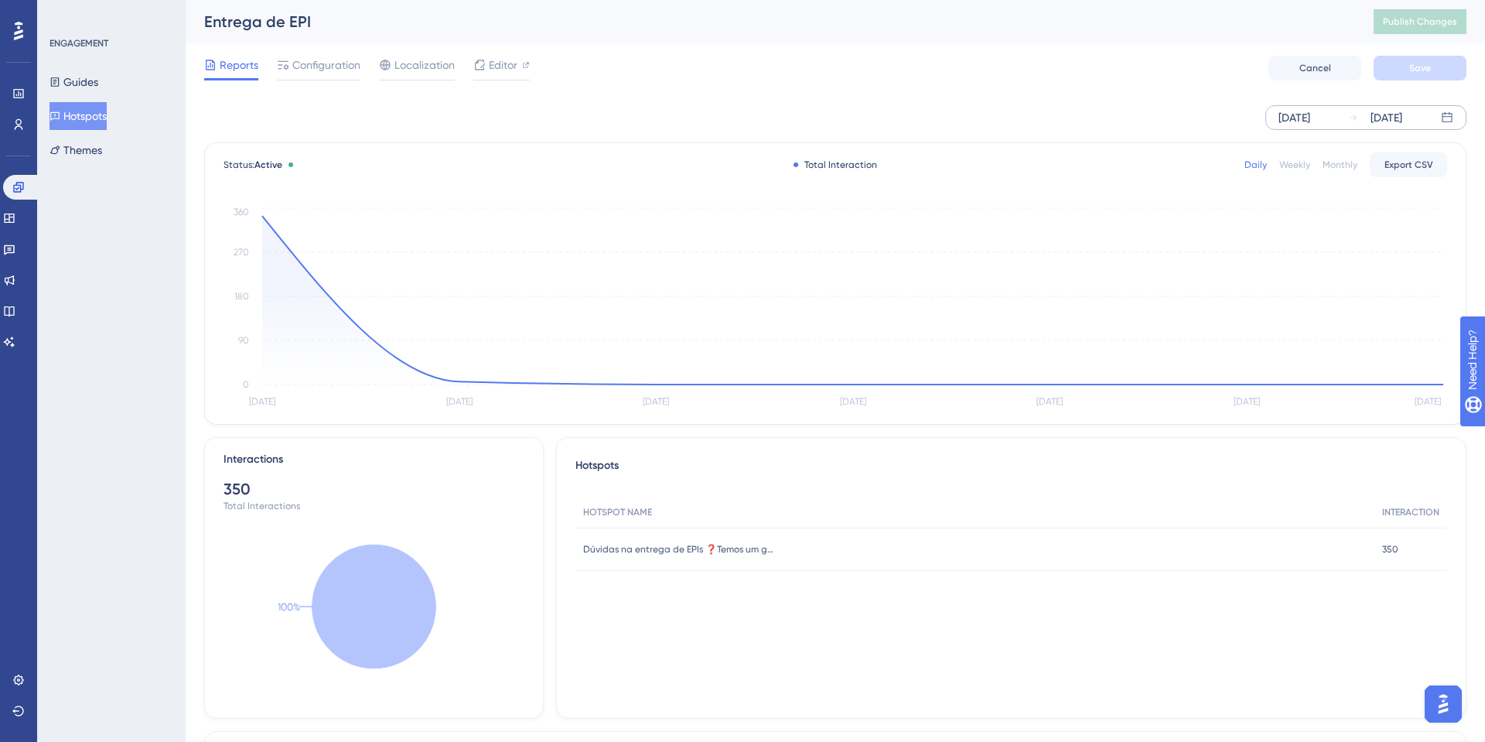
click at [1310, 125] on div "Sep 16 2025" at bounding box center [1294, 117] width 32 height 19
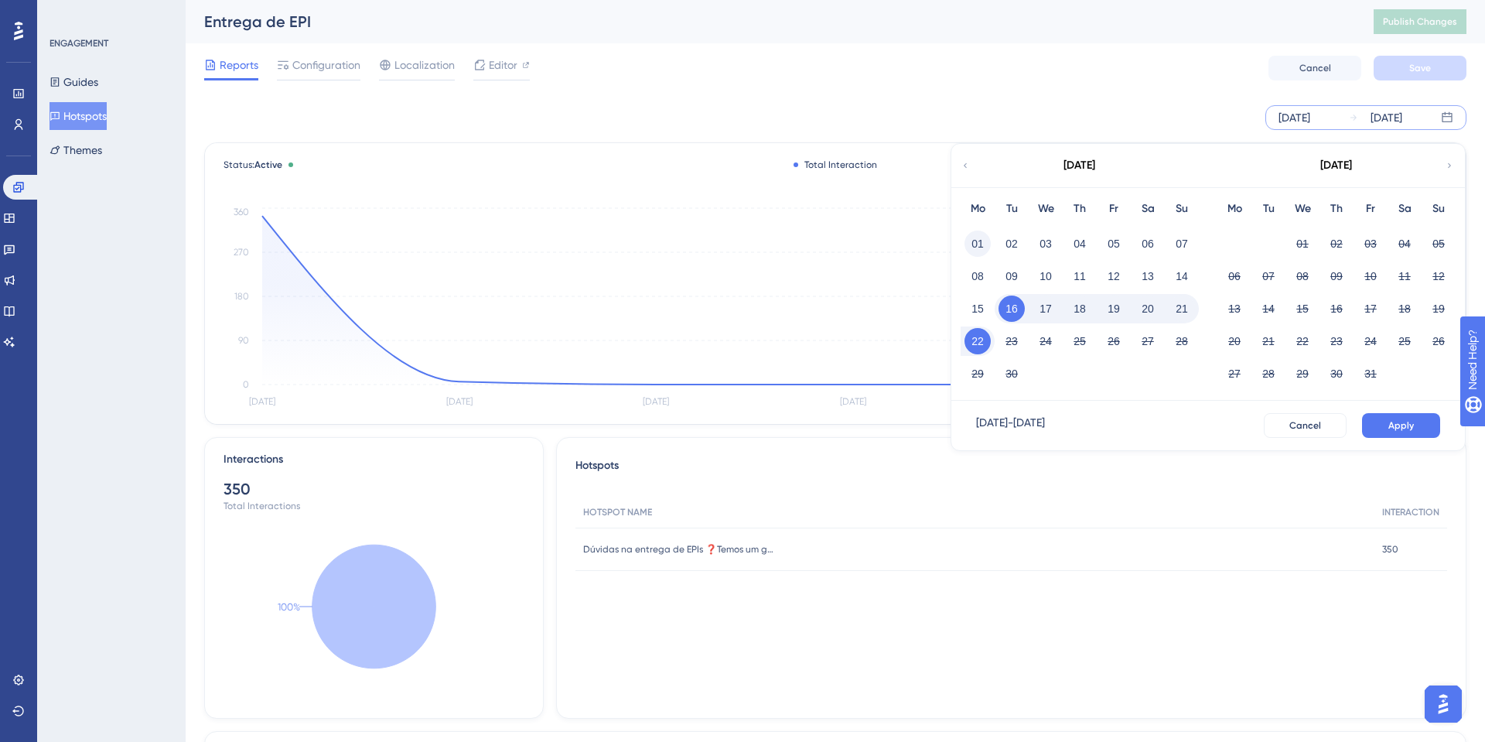
click at [984, 238] on button "01" at bounding box center [977, 243] width 26 height 26
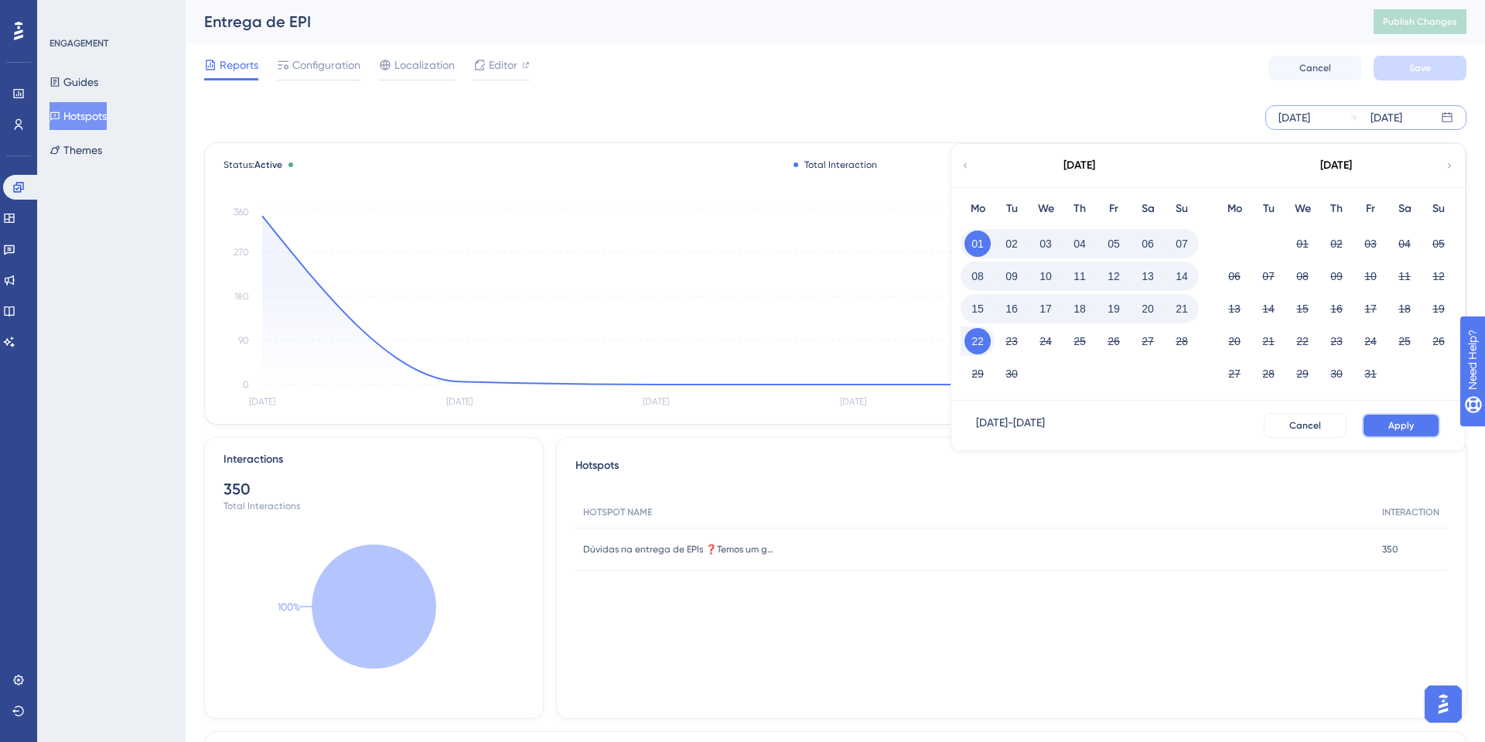
click at [1397, 432] on button "Apply" at bounding box center [1401, 425] width 78 height 25
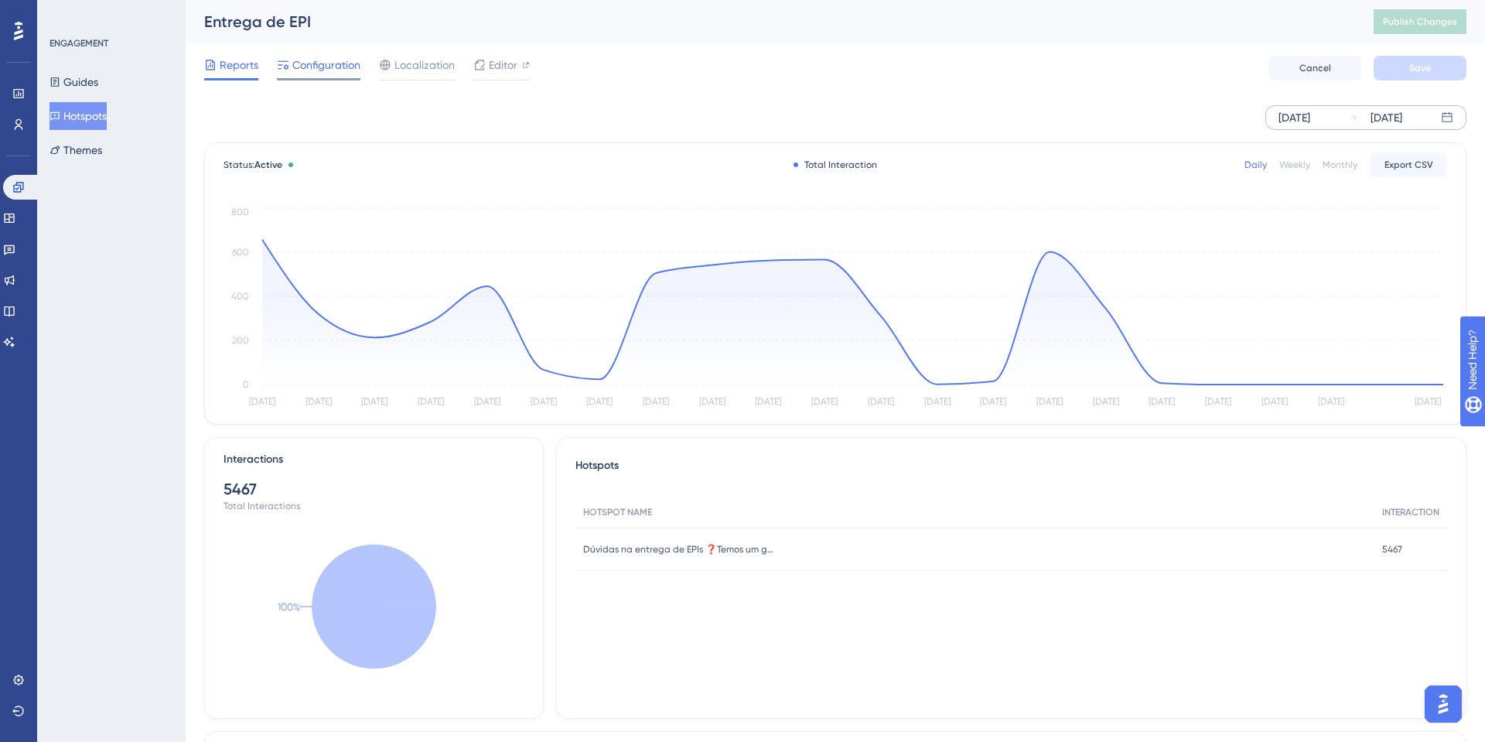
click at [343, 62] on span "Configuration" at bounding box center [326, 65] width 68 height 19
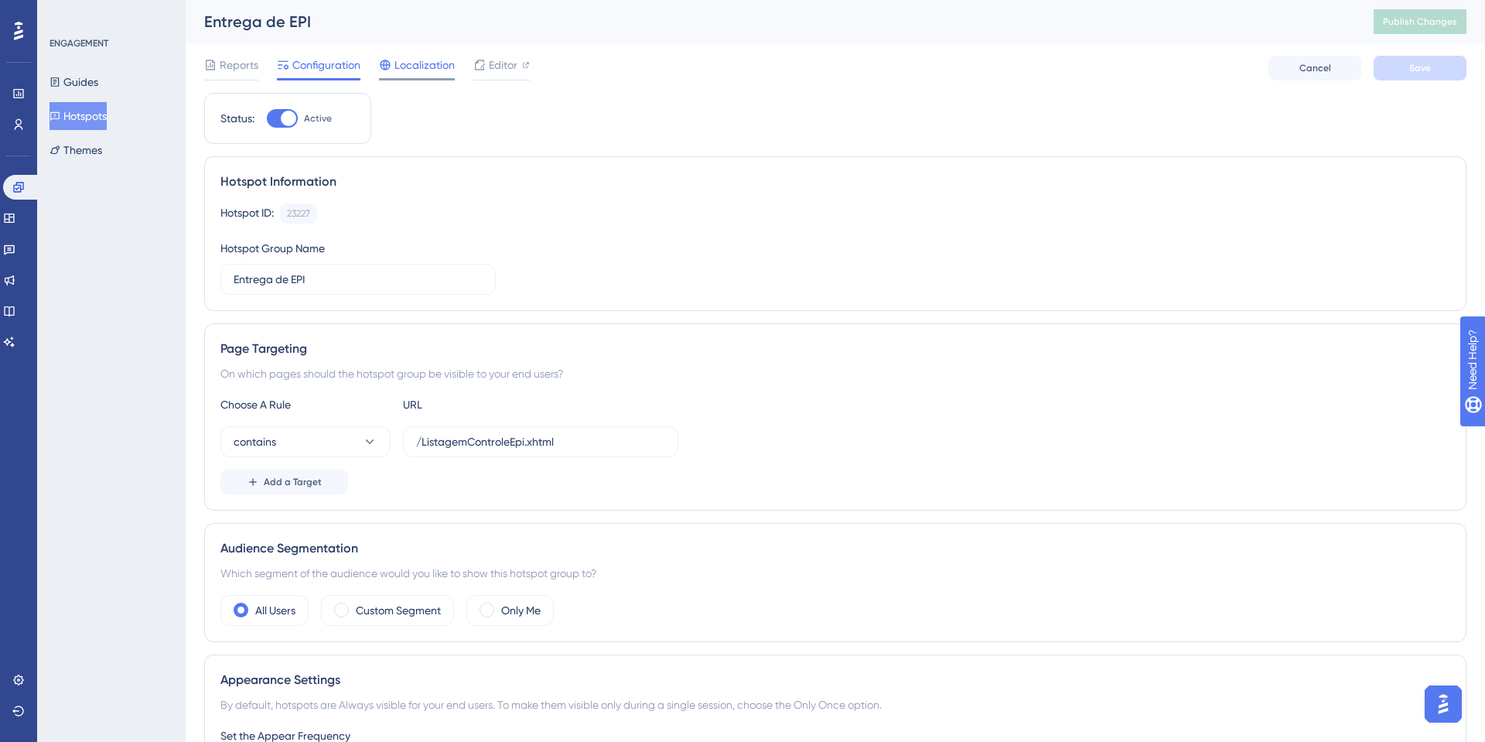
click at [416, 64] on span "Localization" at bounding box center [424, 65] width 60 height 19
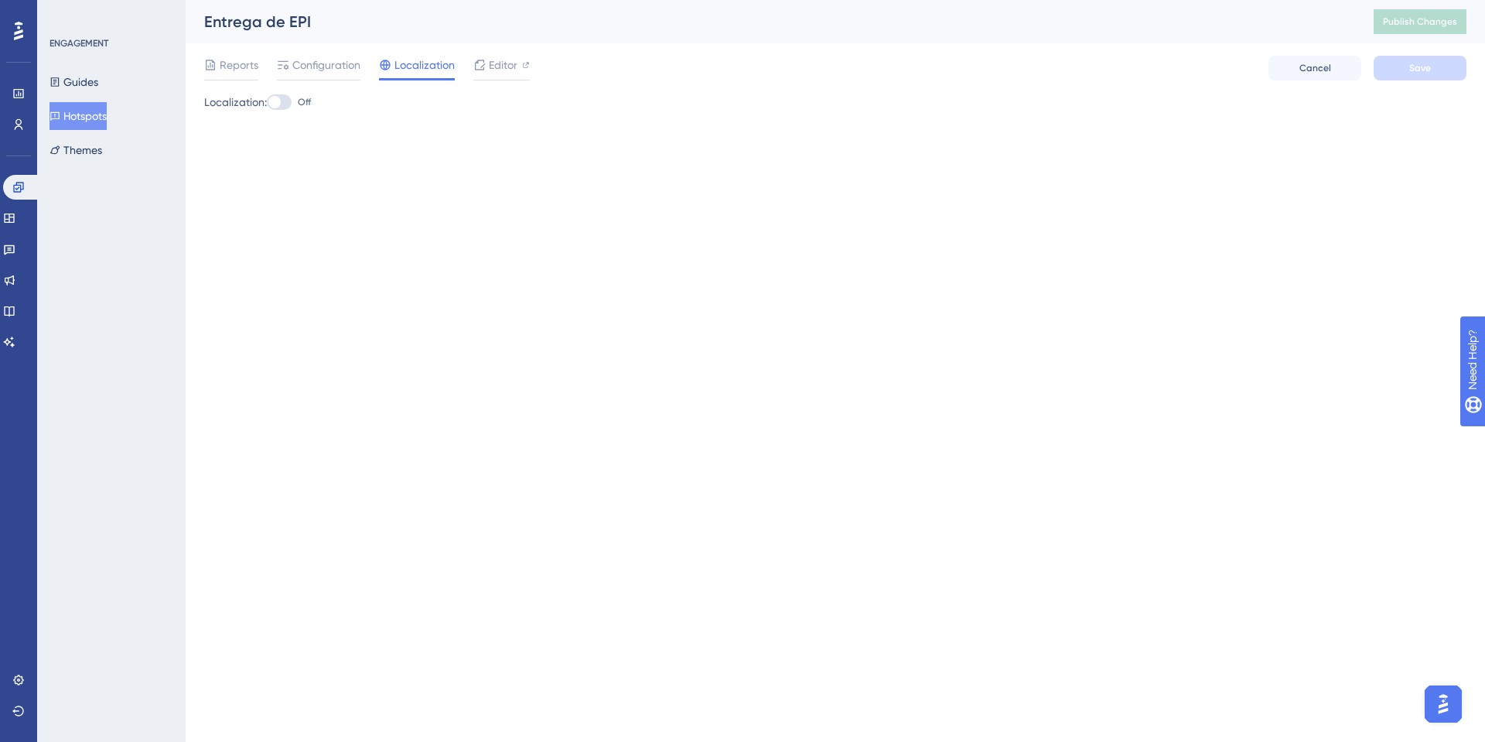
click at [496, 50] on div "Reports Configuration Localization Editor Cancel Save" at bounding box center [835, 67] width 1262 height 49
click at [492, 73] on span "Editor" at bounding box center [503, 65] width 29 height 19
click at [1439, 702] on img "Open AI Assistant Launcher" at bounding box center [1443, 704] width 28 height 28
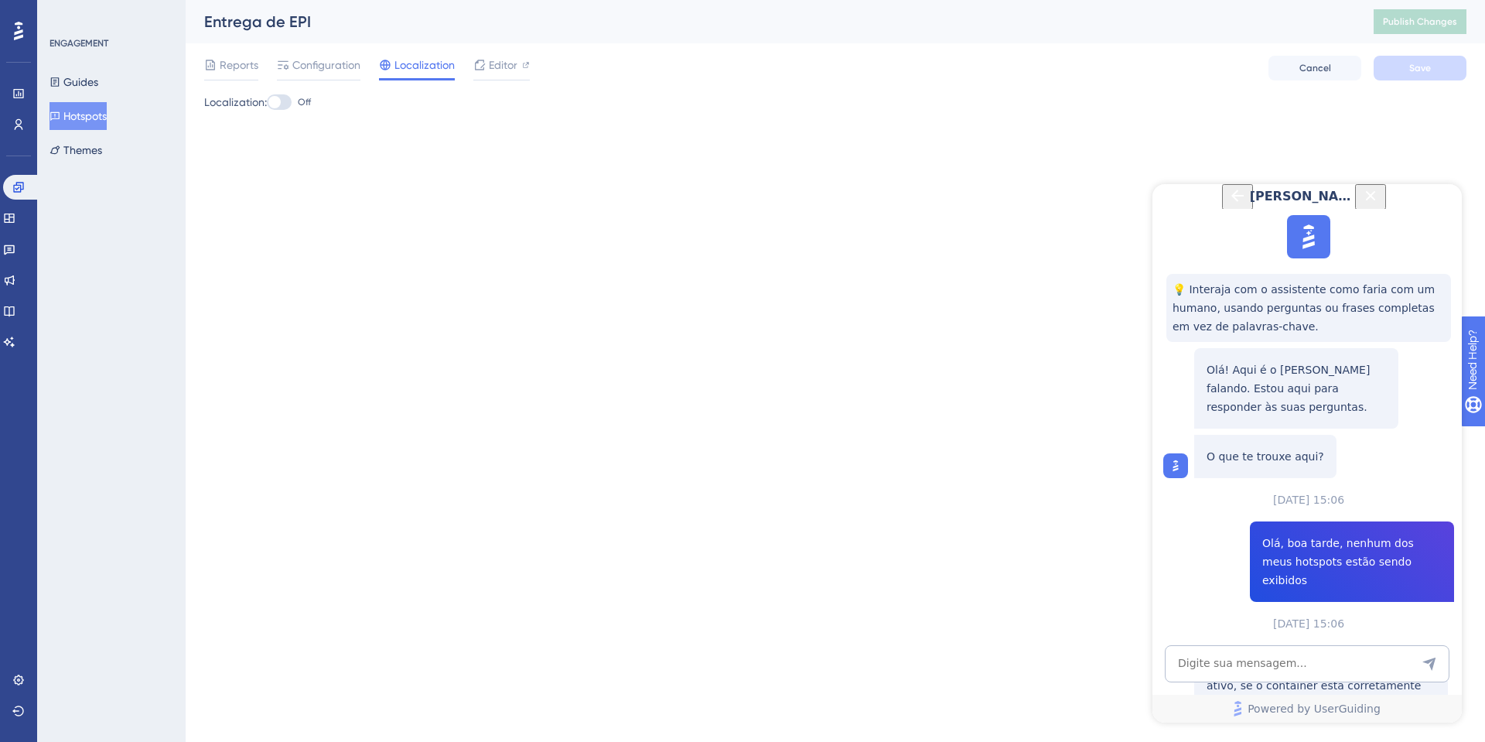
scroll to position [317, 0]
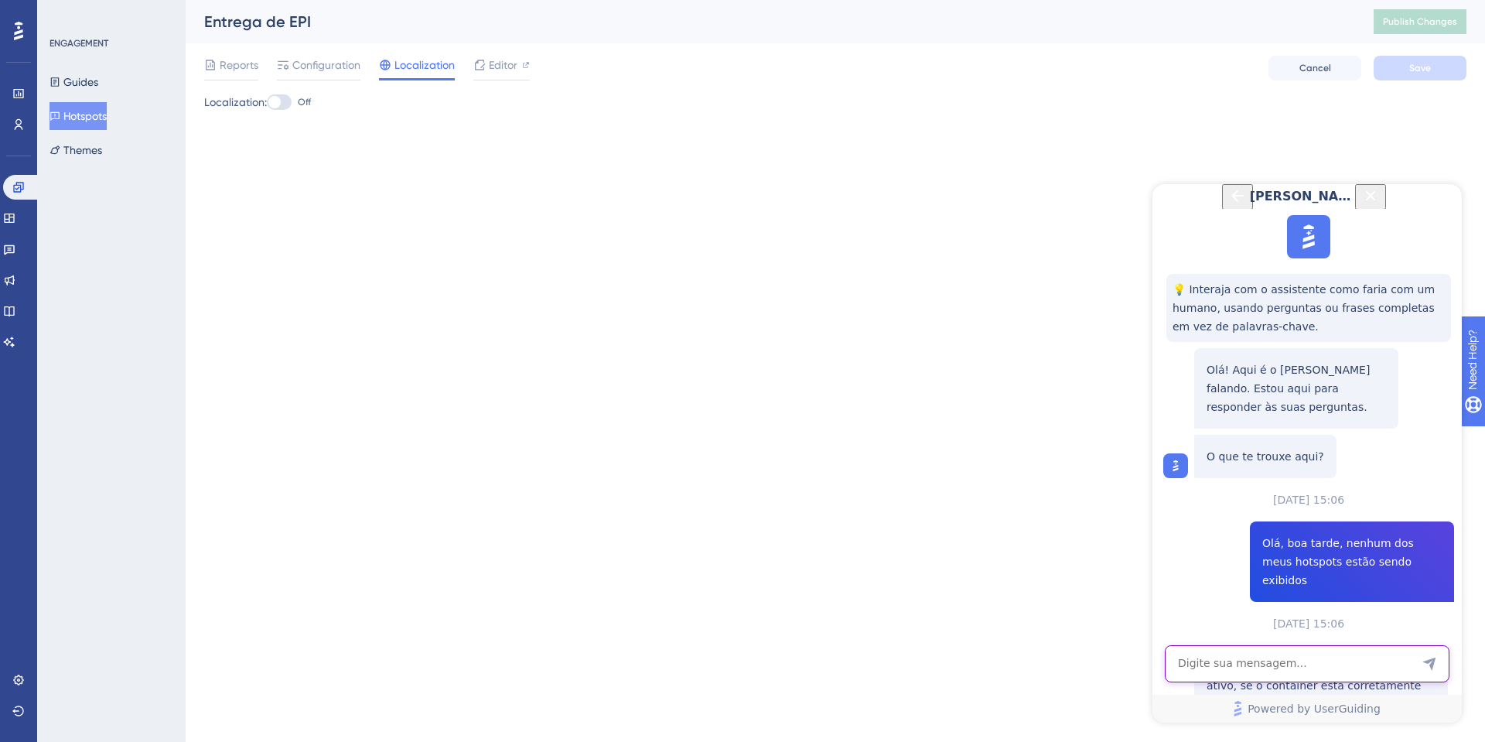
click at [1265, 662] on textarea "AI Assistant Text Input" at bounding box center [1307, 663] width 285 height 37
click at [1242, 669] on textarea "AI Assistant Text Input" at bounding box center [1307, 663] width 285 height 37
click at [1435, 23] on span "Publish Changes" at bounding box center [1420, 21] width 74 height 12
click at [510, 67] on span "Editor" at bounding box center [503, 65] width 29 height 19
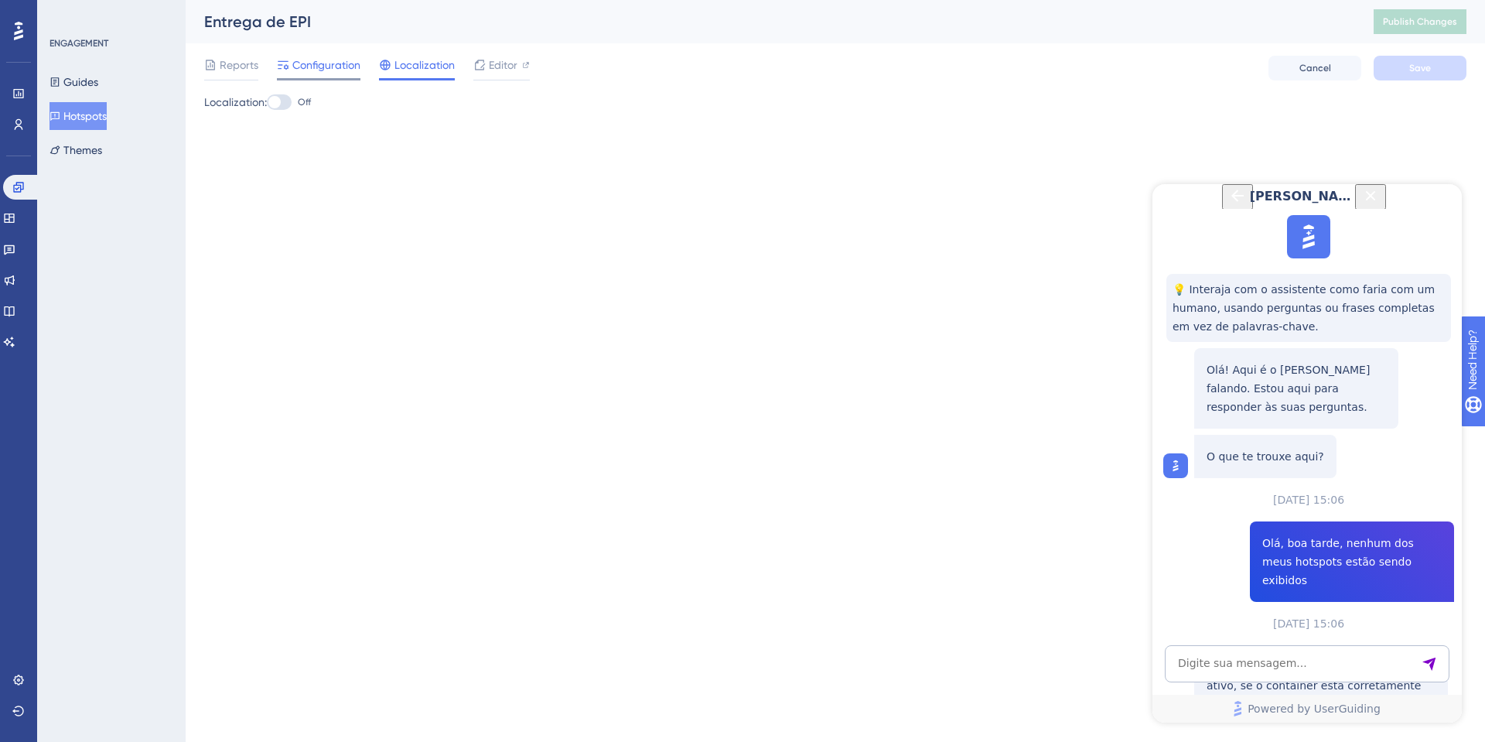
click at [293, 58] on span "Configuration" at bounding box center [326, 65] width 68 height 19
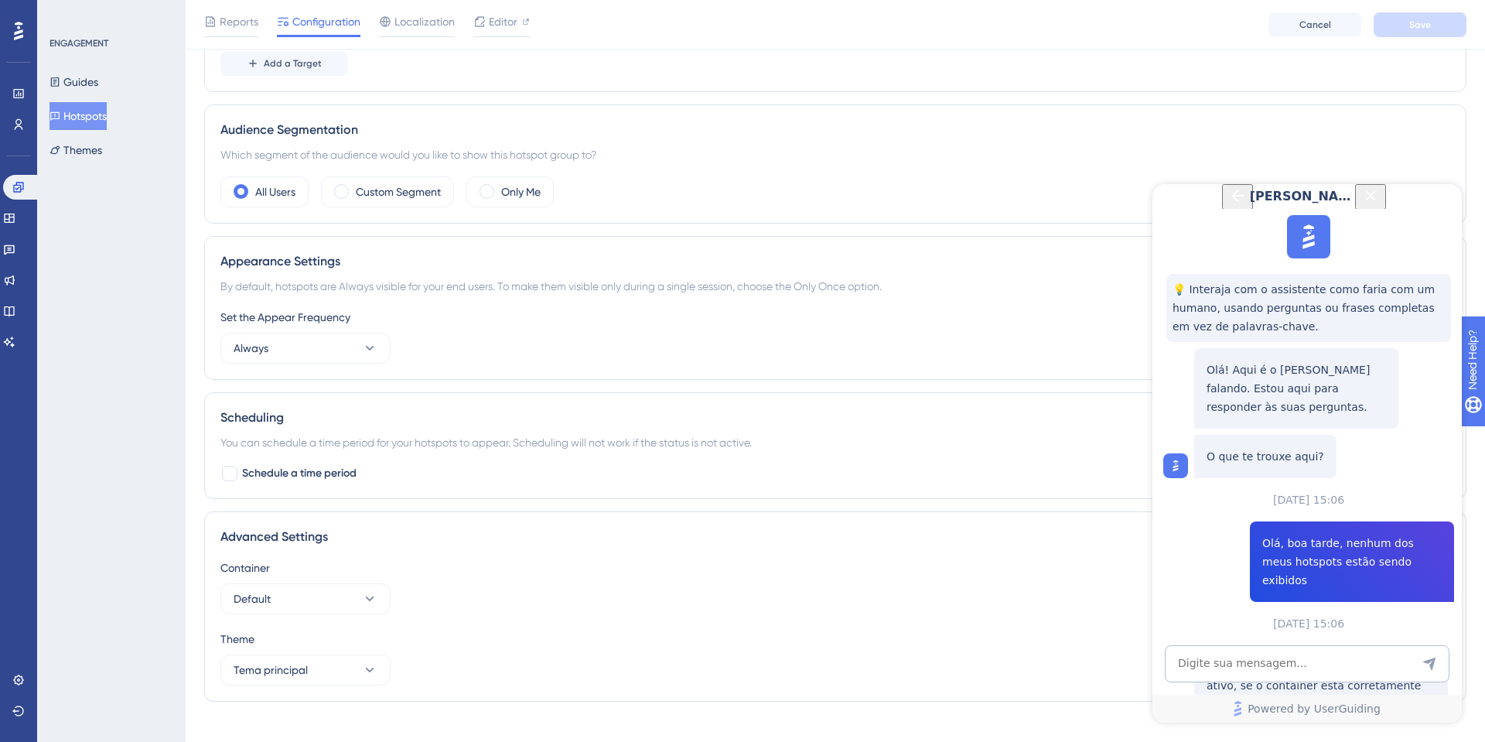
scroll to position [446, 0]
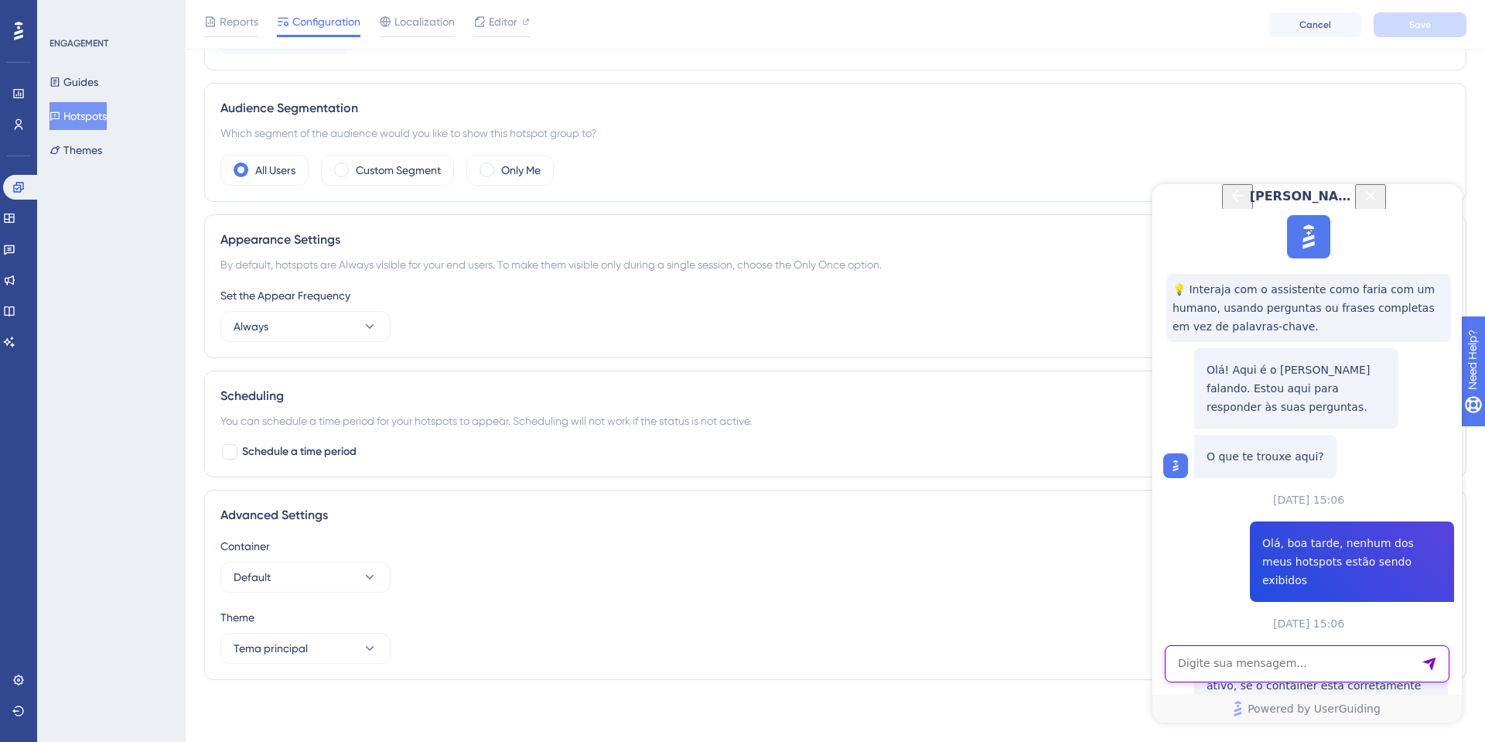
drag, startPoint x: 1329, startPoint y: 681, endPoint x: 1332, endPoint y: 616, distance: 65.8
click at [1334, 679] on textarea "AI Assistant Text Input" at bounding box center [1307, 663] width 285 height 37
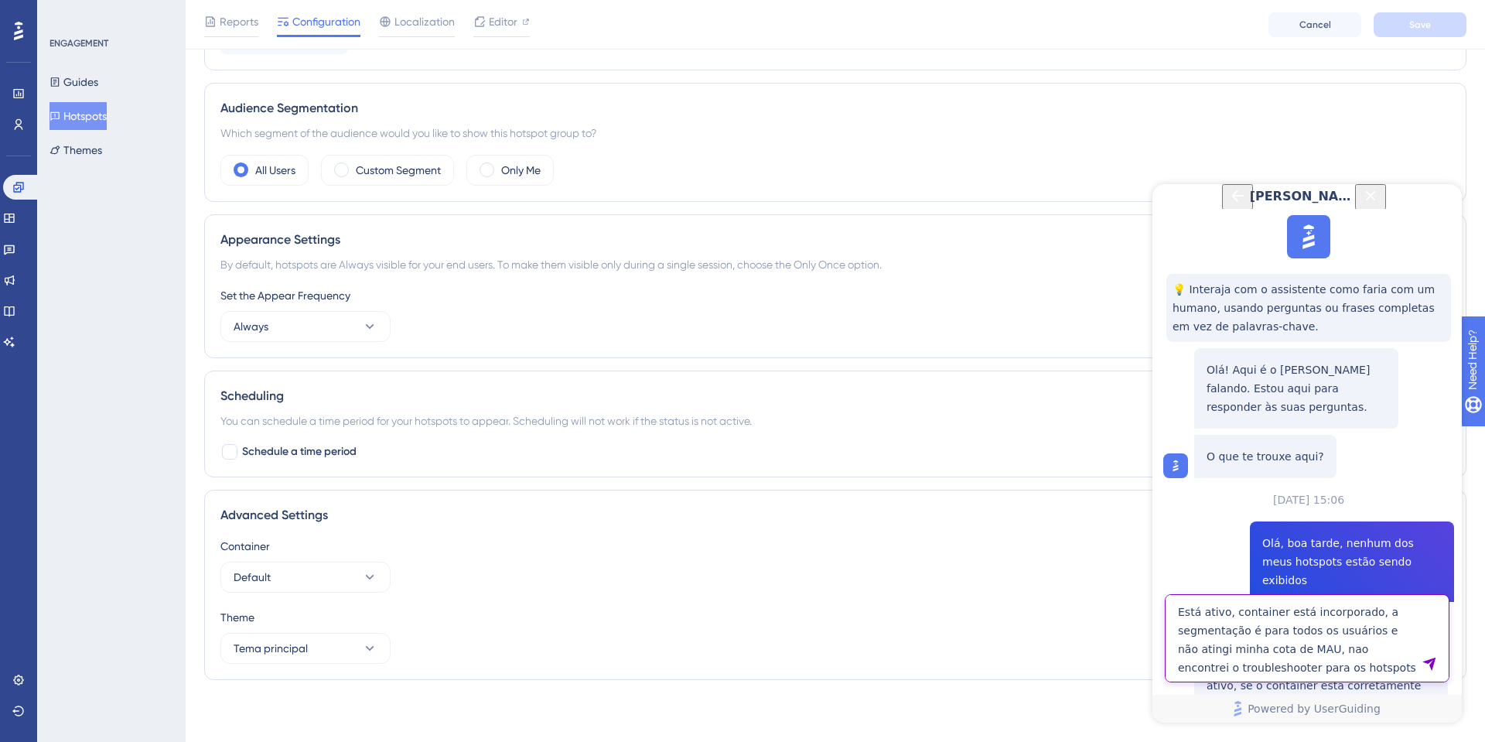
type textarea "Está ativo, container está incorporado, a segmentação é para todos os usuários …"
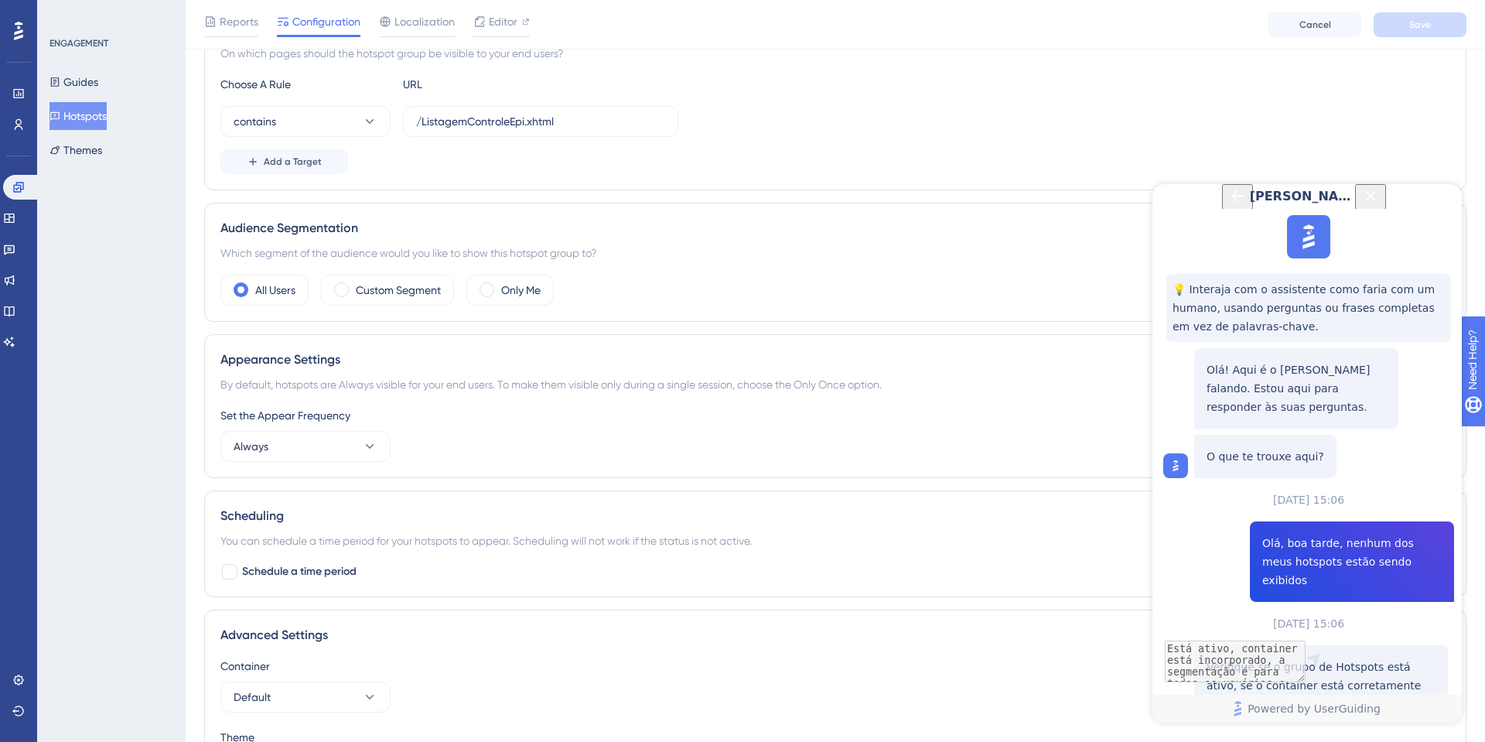
scroll to position [295, 0]
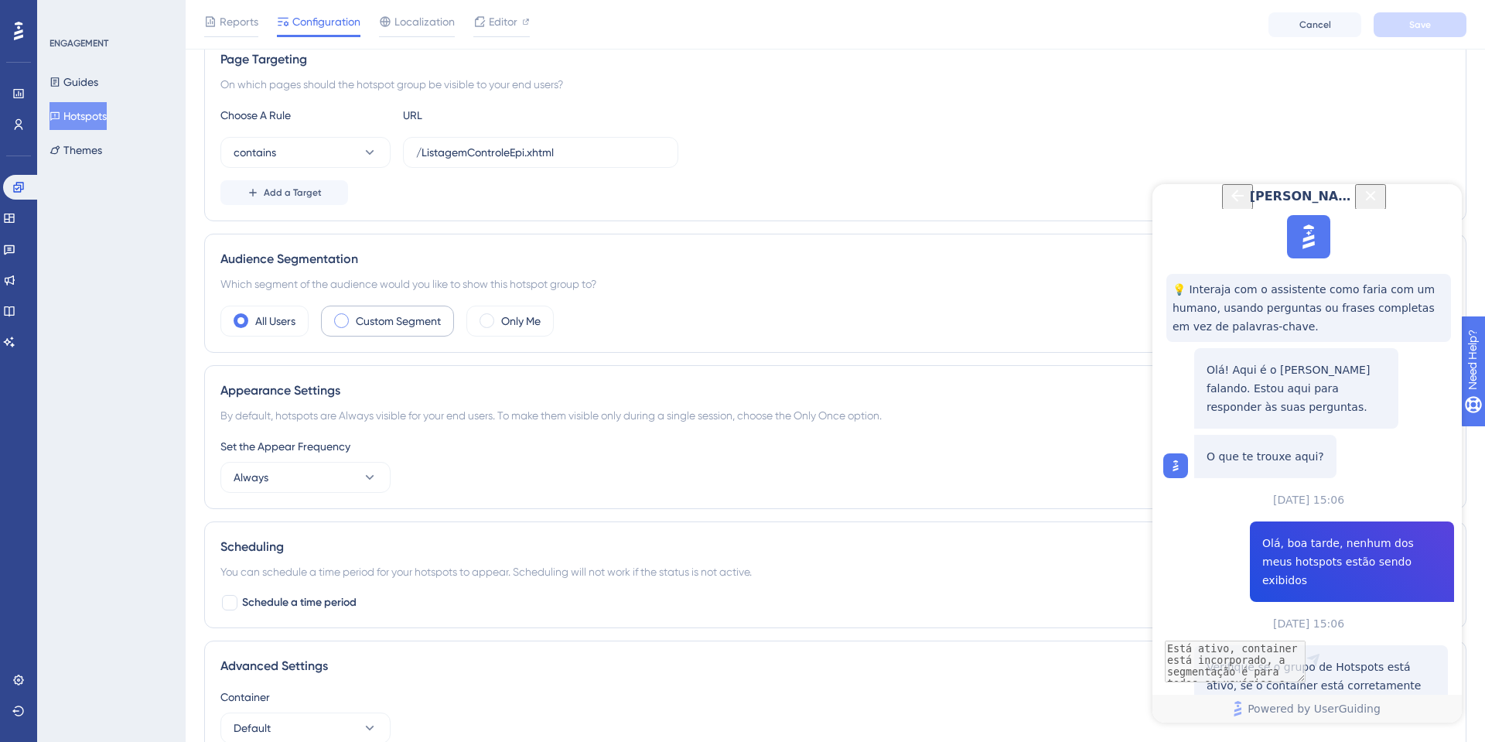
click at [362, 320] on label "Custom Segment" at bounding box center [398, 321] width 85 height 19
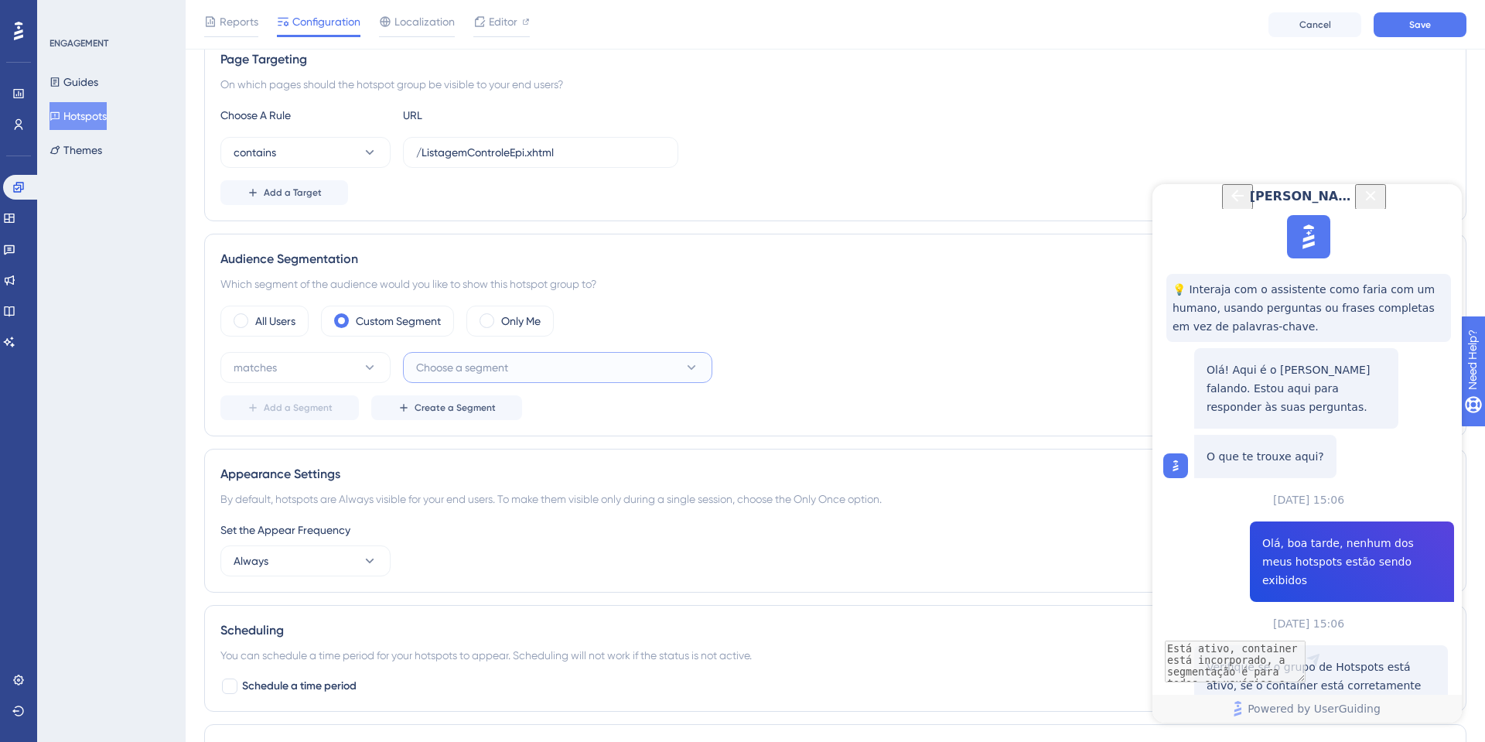
click at [471, 360] on span "Choose a segment" at bounding box center [462, 367] width 92 height 19
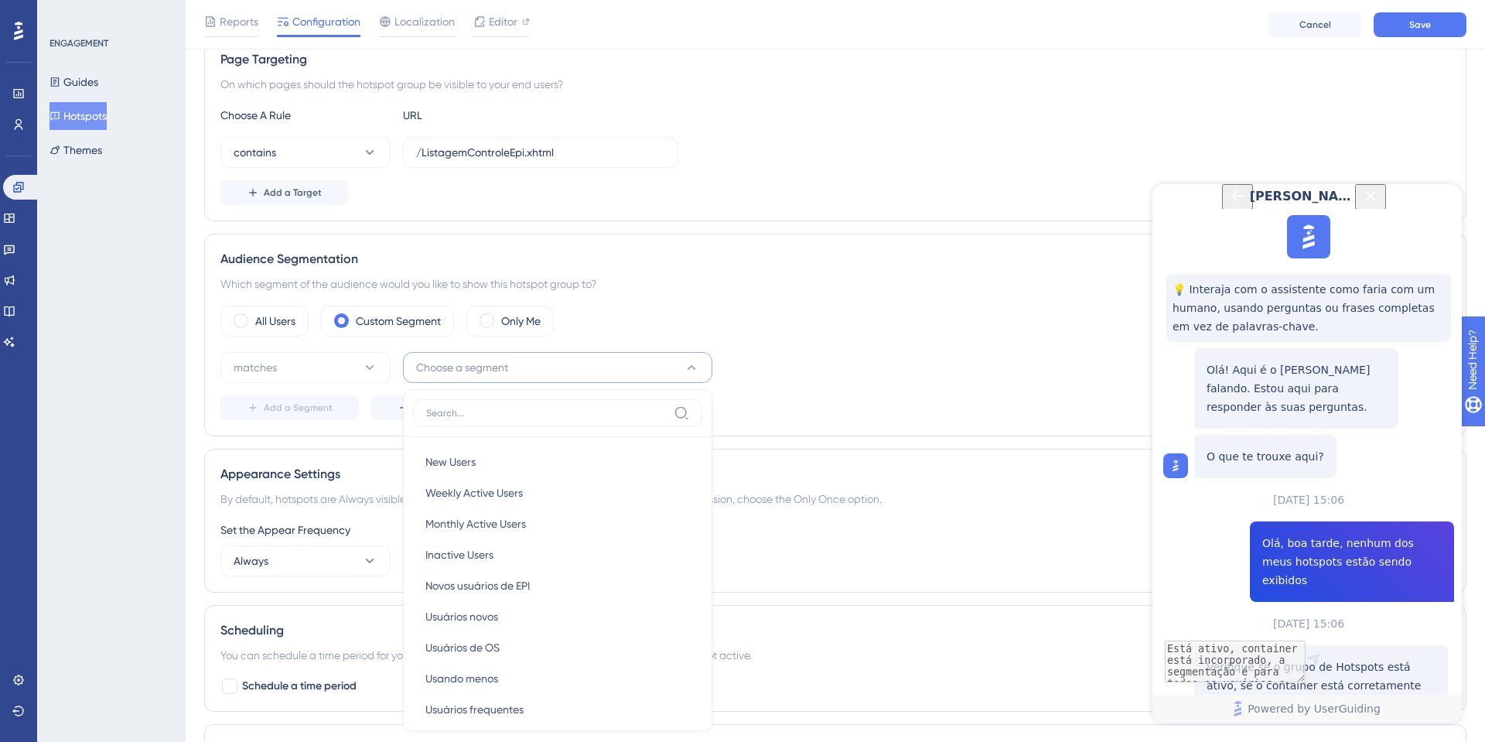
scroll to position [482, 0]
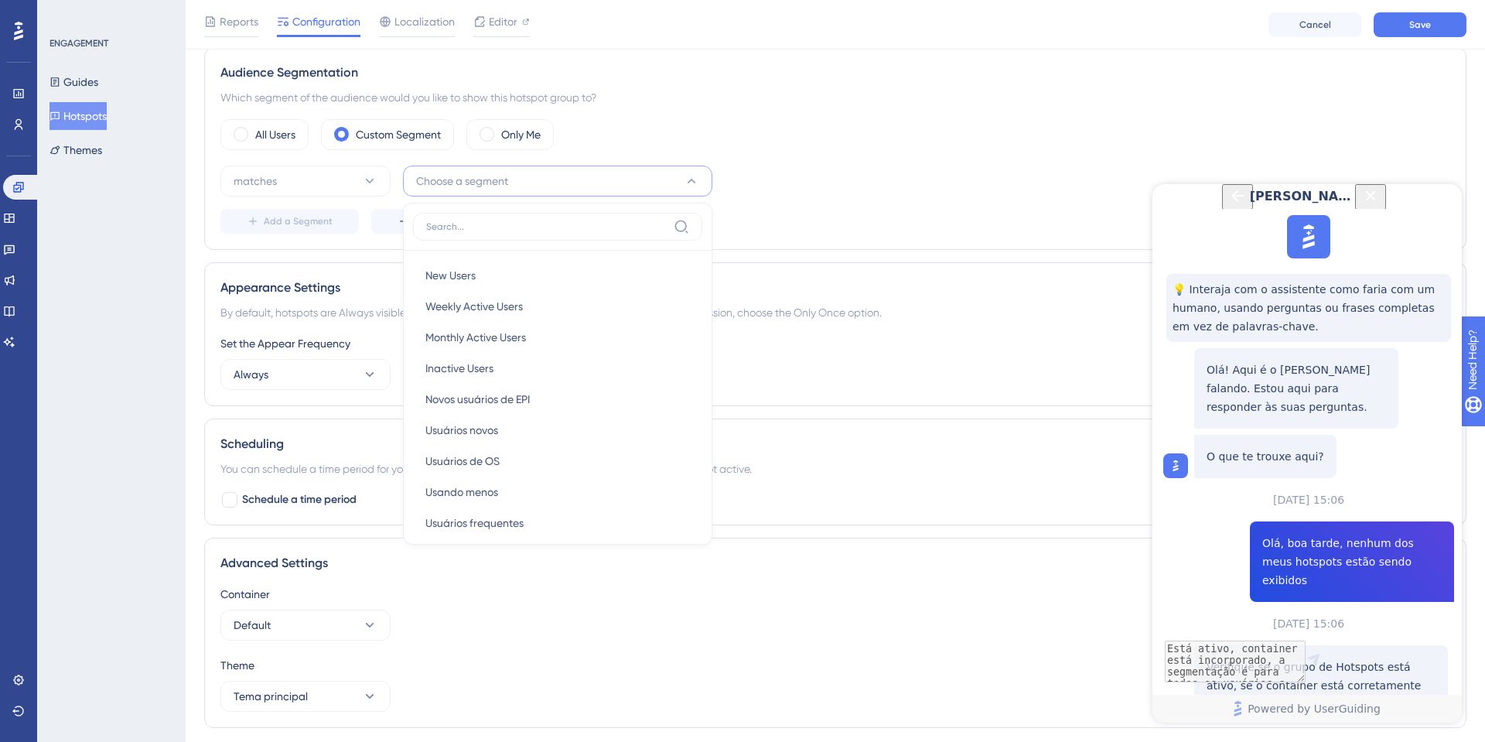
click at [554, 152] on div "All Users Custom Segment Only Me matches Choose a segment New Users New Users W…" at bounding box center [835, 176] width 1230 height 114
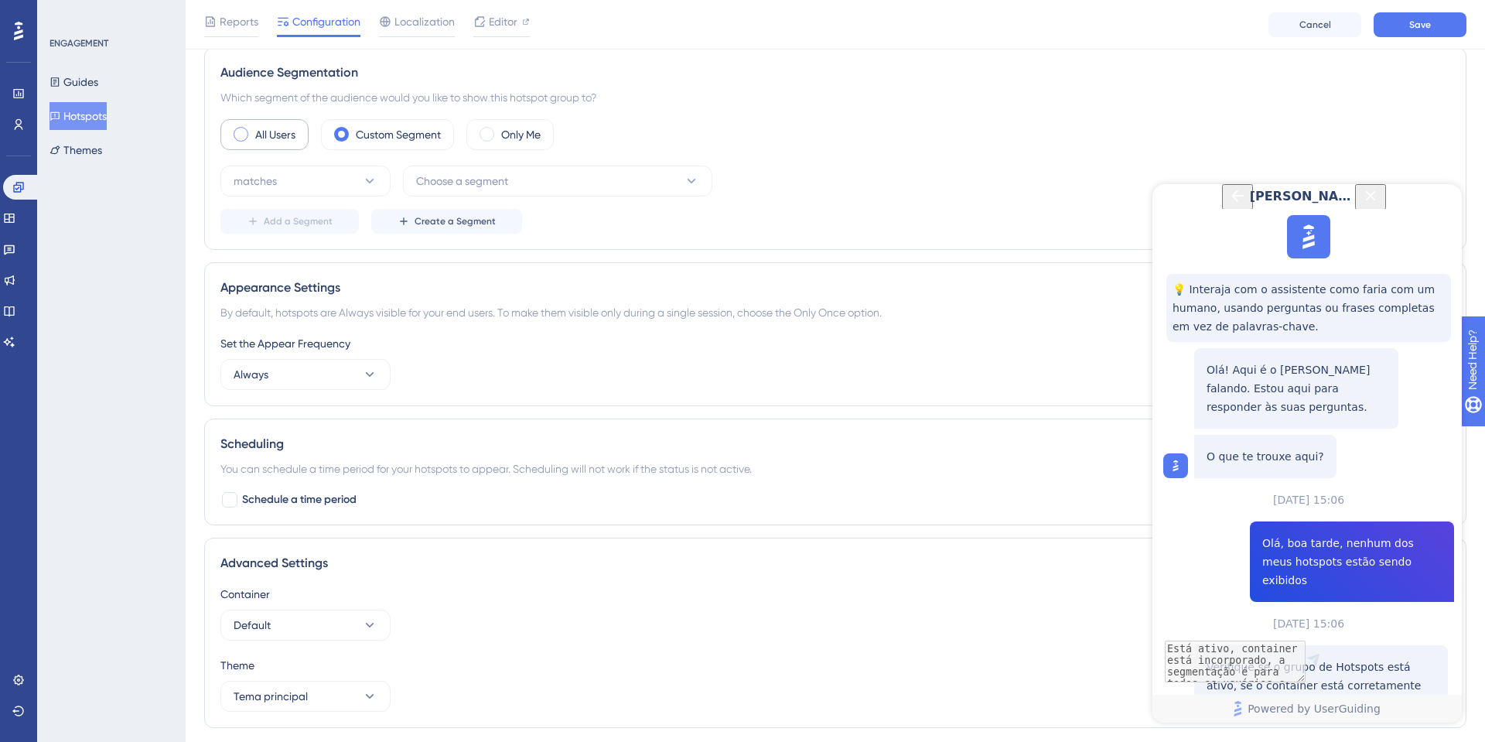
click at [295, 147] on div "All Users" at bounding box center [264, 134] width 88 height 31
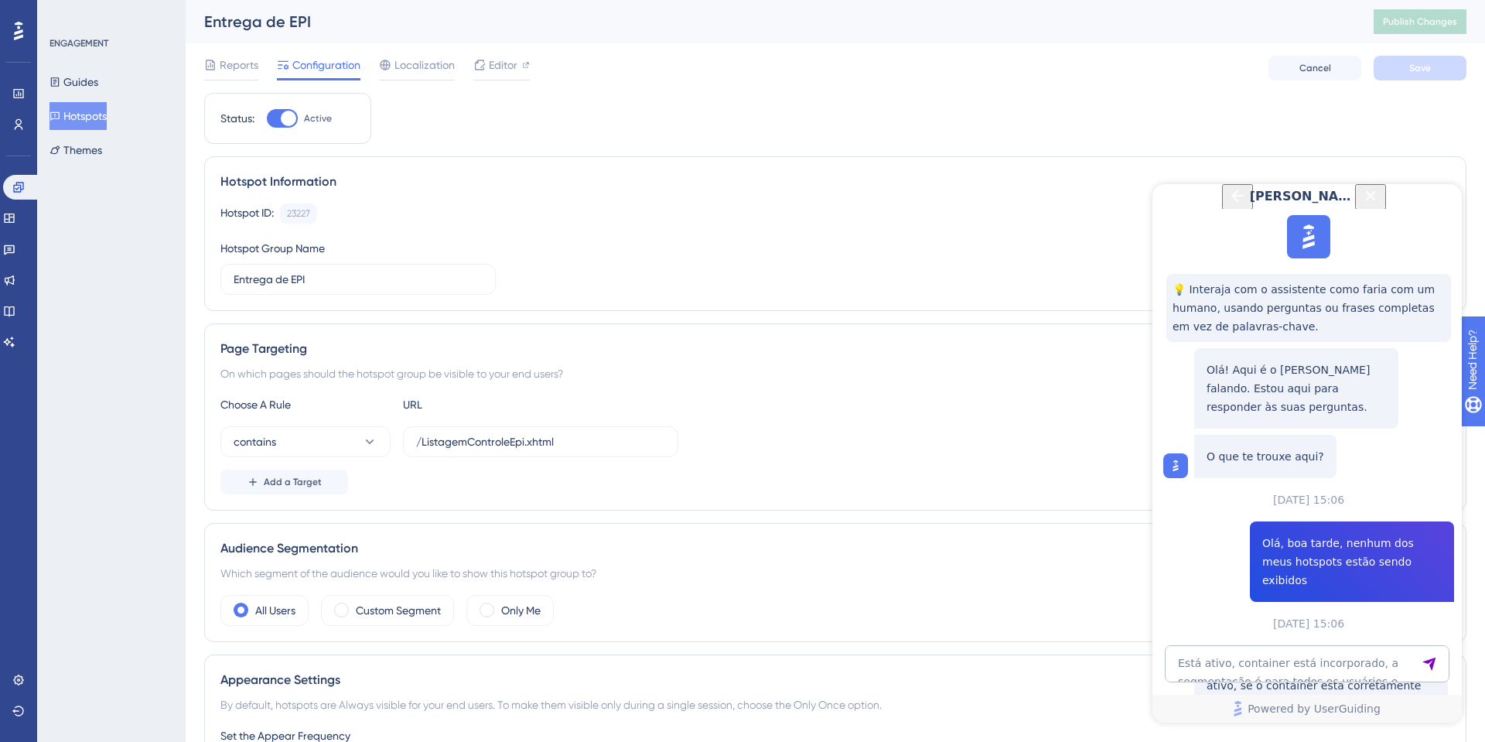
scroll to position [745, 0]
drag, startPoint x: 1275, startPoint y: 431, endPoint x: 1292, endPoint y: 469, distance: 42.2
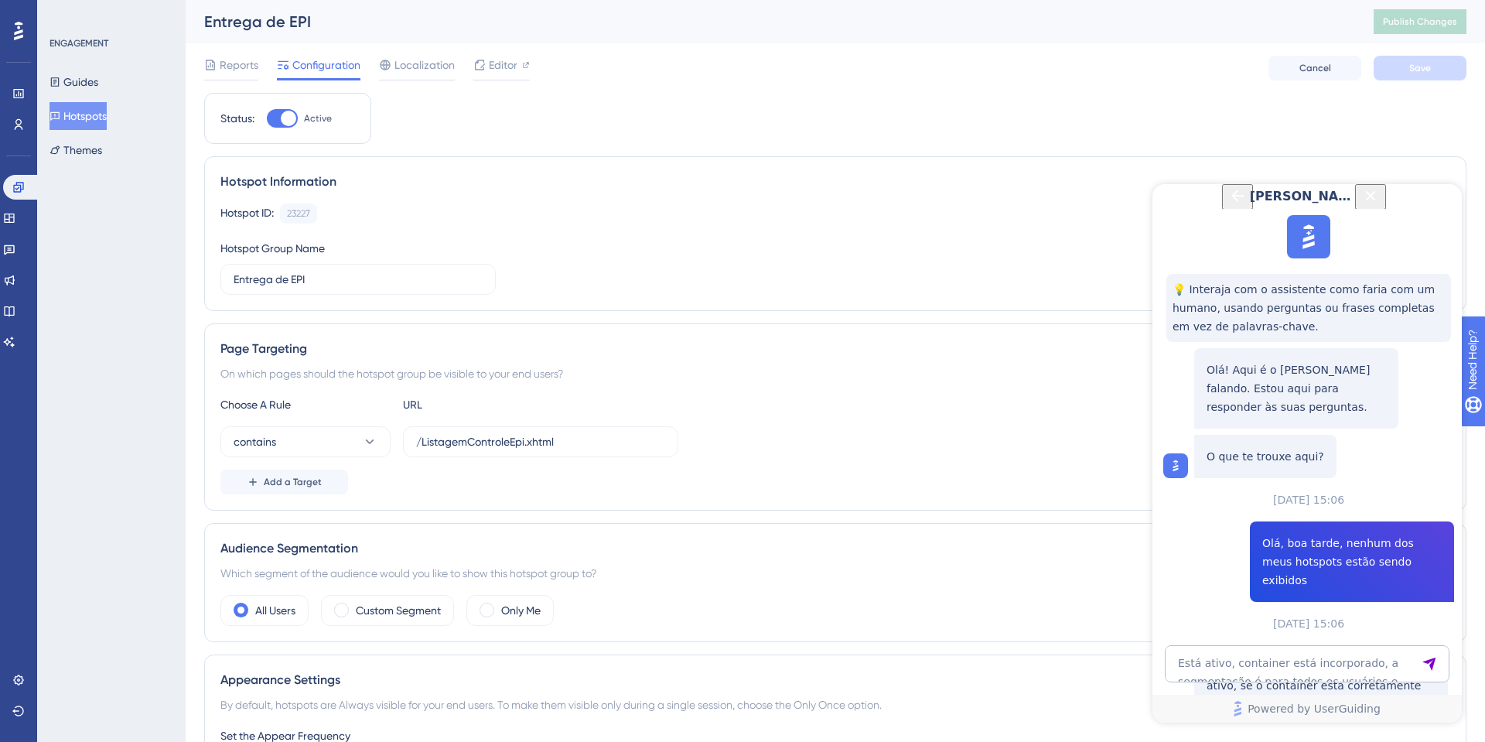
drag, startPoint x: 1212, startPoint y: 445, endPoint x: 1374, endPoint y: 490, distance: 168.7
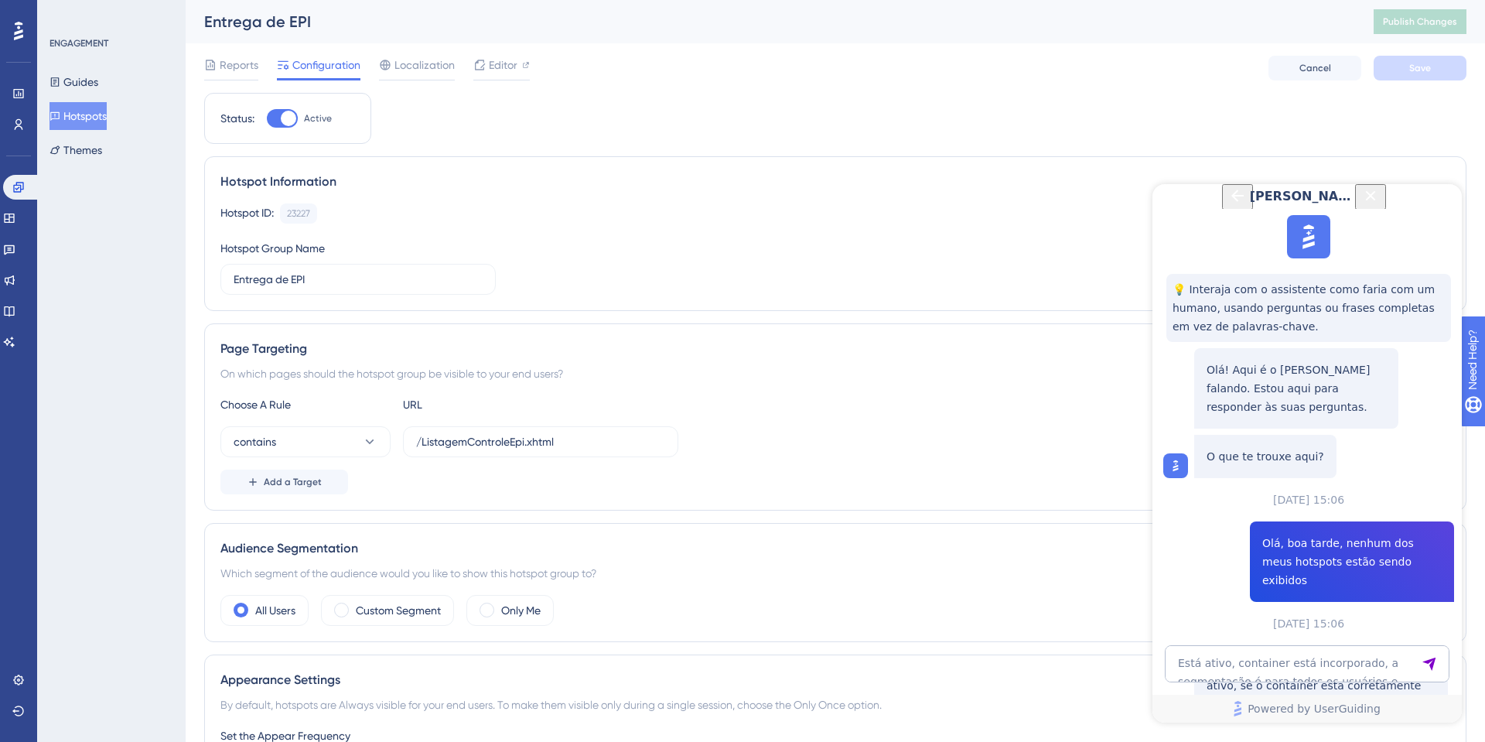
drag, startPoint x: 1307, startPoint y: 660, endPoint x: 1271, endPoint y: 639, distance: 42.3
click at [1307, 661] on textarea "Está ativo, container está incorporado, a segmentação é para todos os usuários …" at bounding box center [1307, 663] width 285 height 37
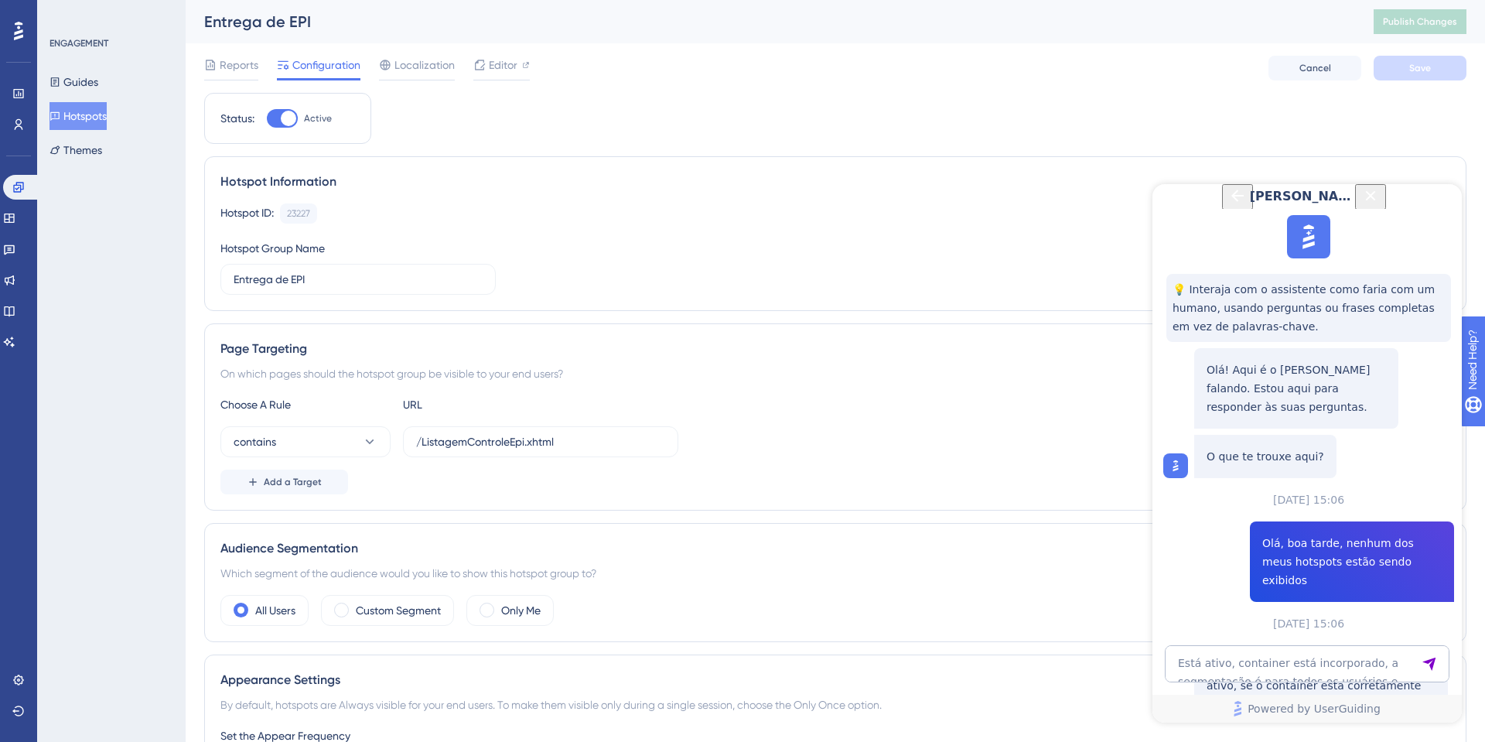
click at [1319, 661] on textarea "Está ativo, container está incorporado, a segmentação é para todos os usuários …" at bounding box center [1307, 663] width 285 height 37
type textarea "p"
type textarea "o elemento está presente e não há conflitos"
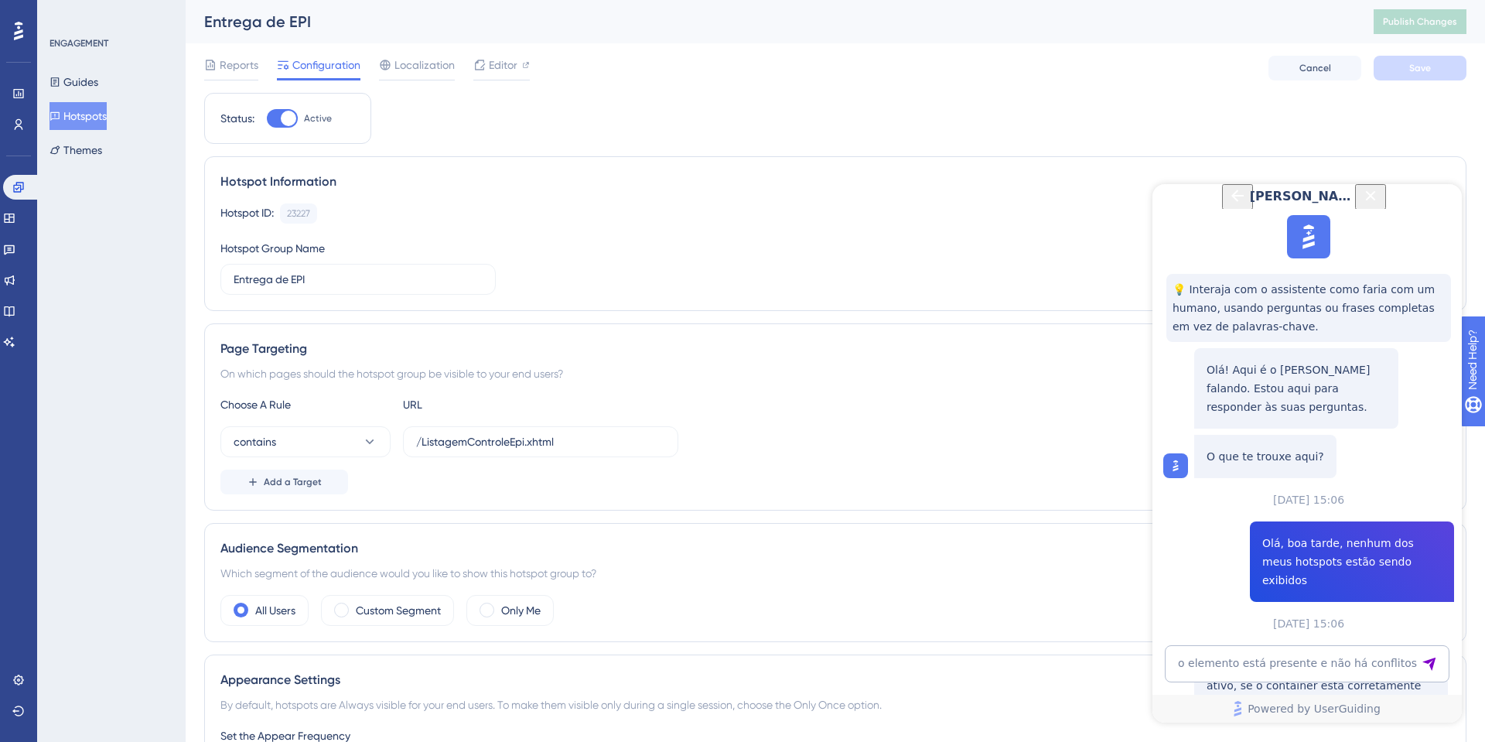
drag, startPoint x: 1288, startPoint y: 394, endPoint x: 1291, endPoint y: 408, distance: 14.1
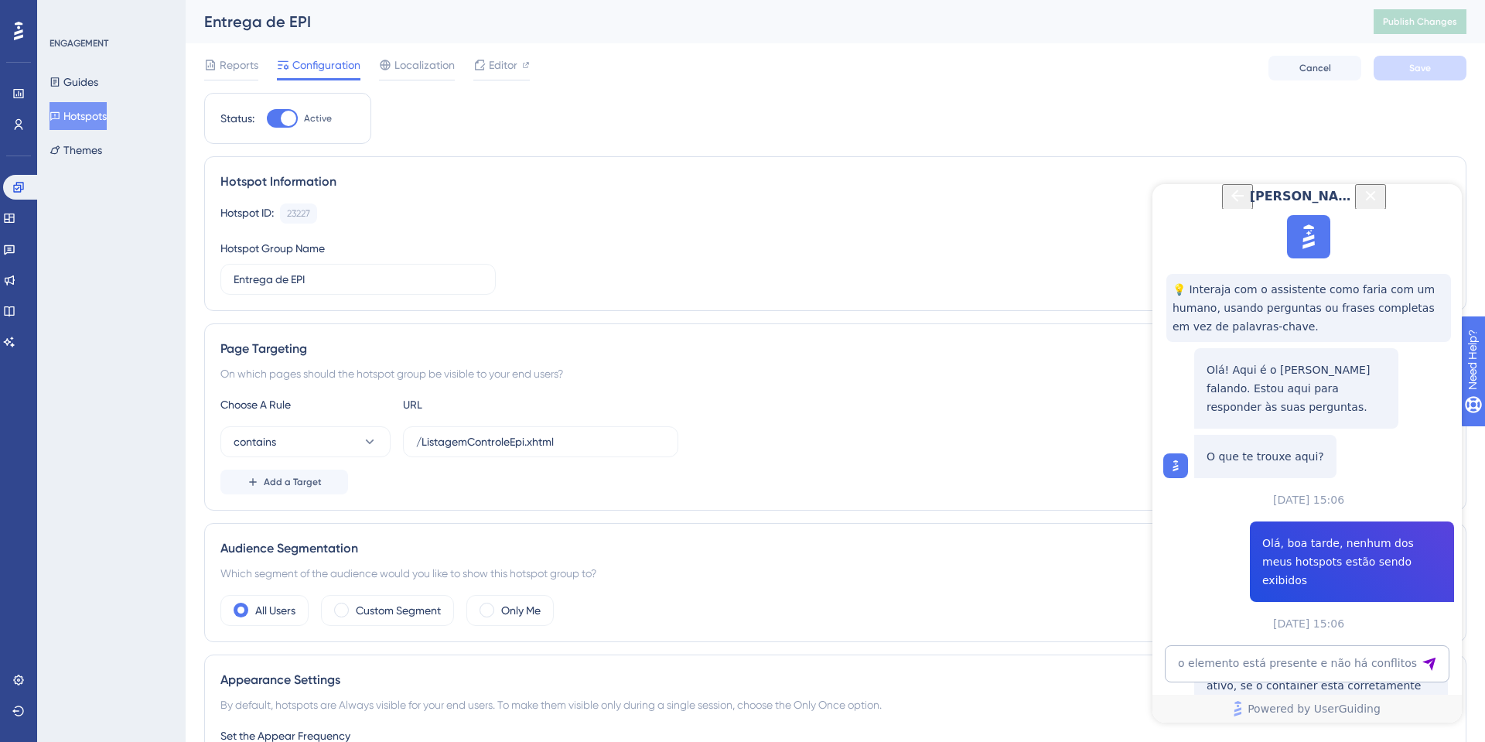
drag, startPoint x: 1243, startPoint y: 427, endPoint x: 1326, endPoint y: 460, distance: 89.2
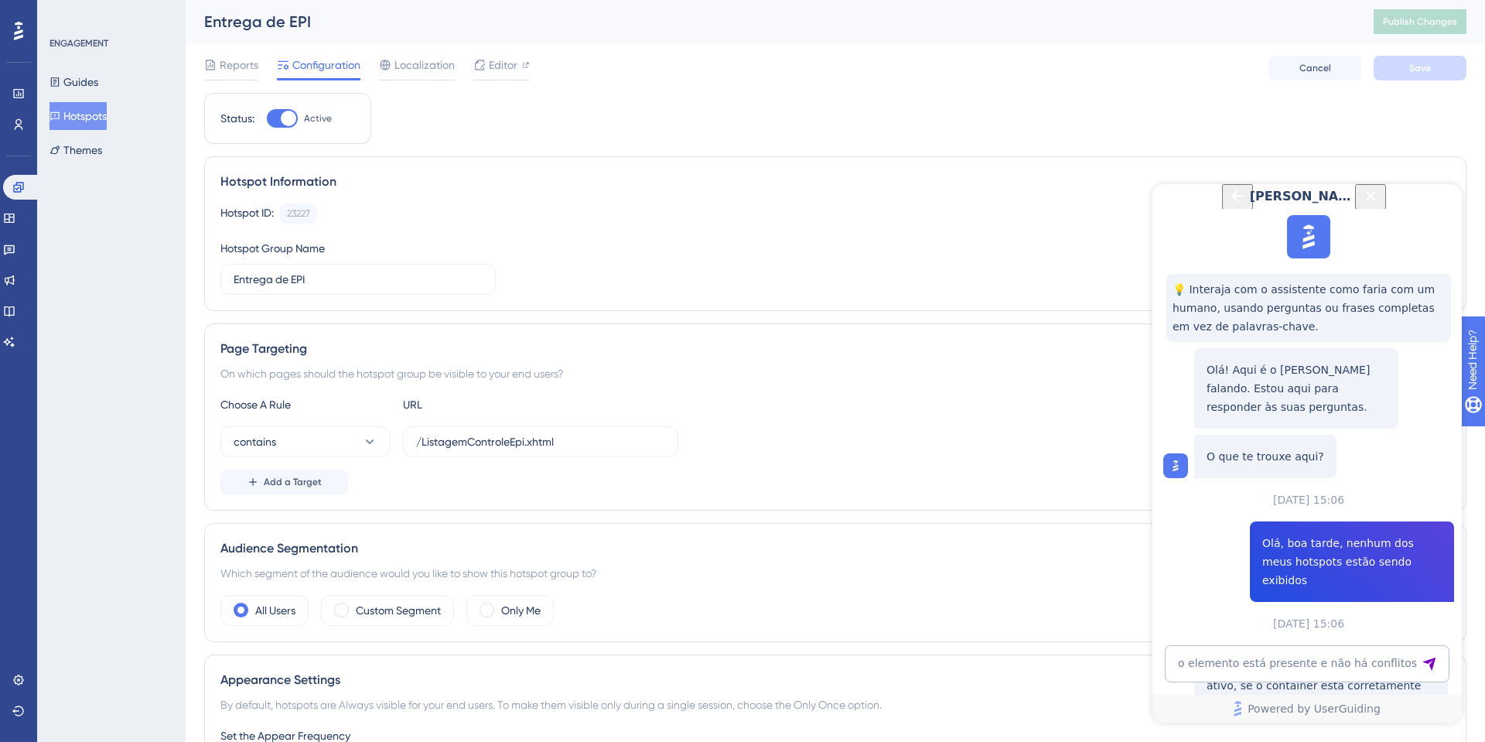
drag, startPoint x: 1295, startPoint y: 453, endPoint x: 1296, endPoint y: 493, distance: 40.2
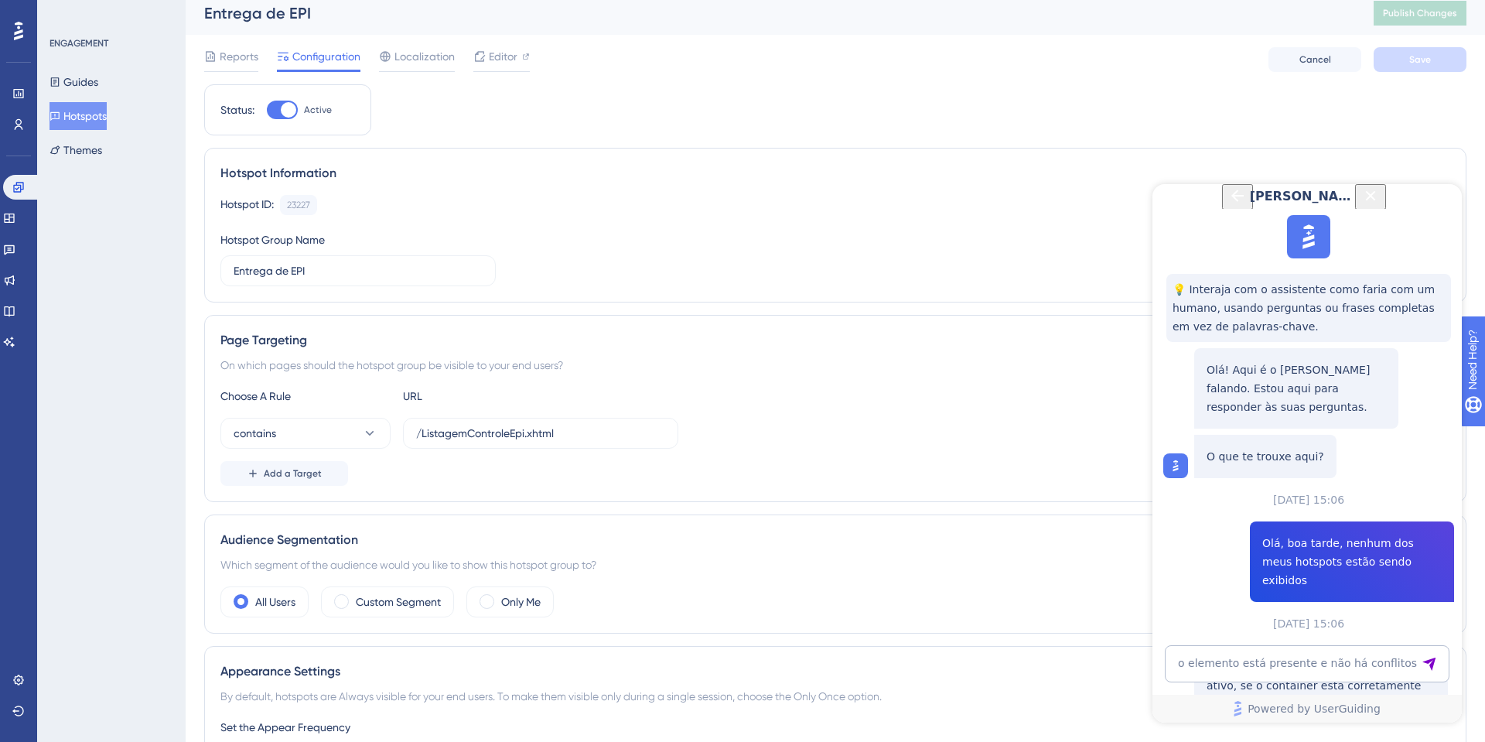
scroll to position [0, 0]
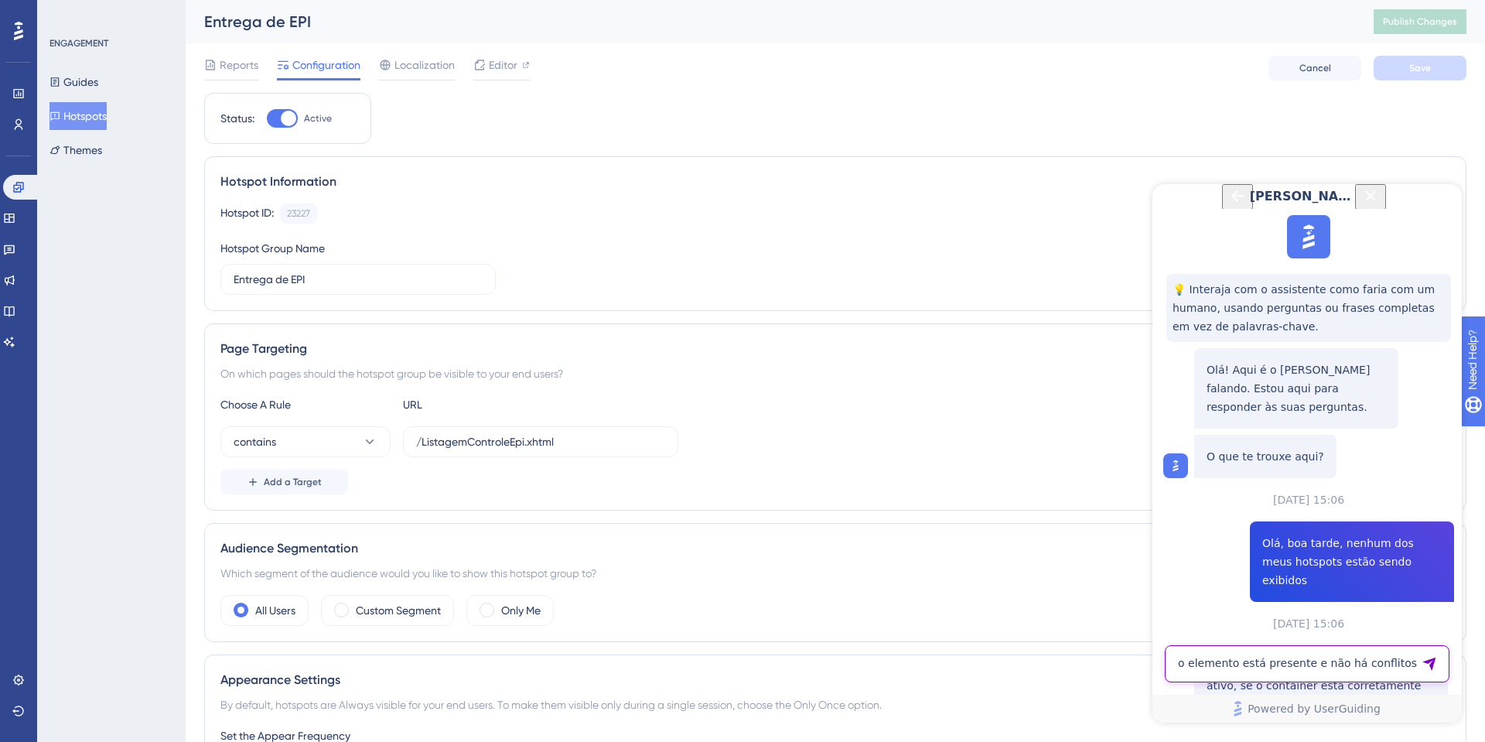
click at [1268, 660] on textarea "o elemento está presente e não há conflitos" at bounding box center [1307, 663] width 285 height 37
type textarea "Já testei tudo isso e continua sem aparecer?"
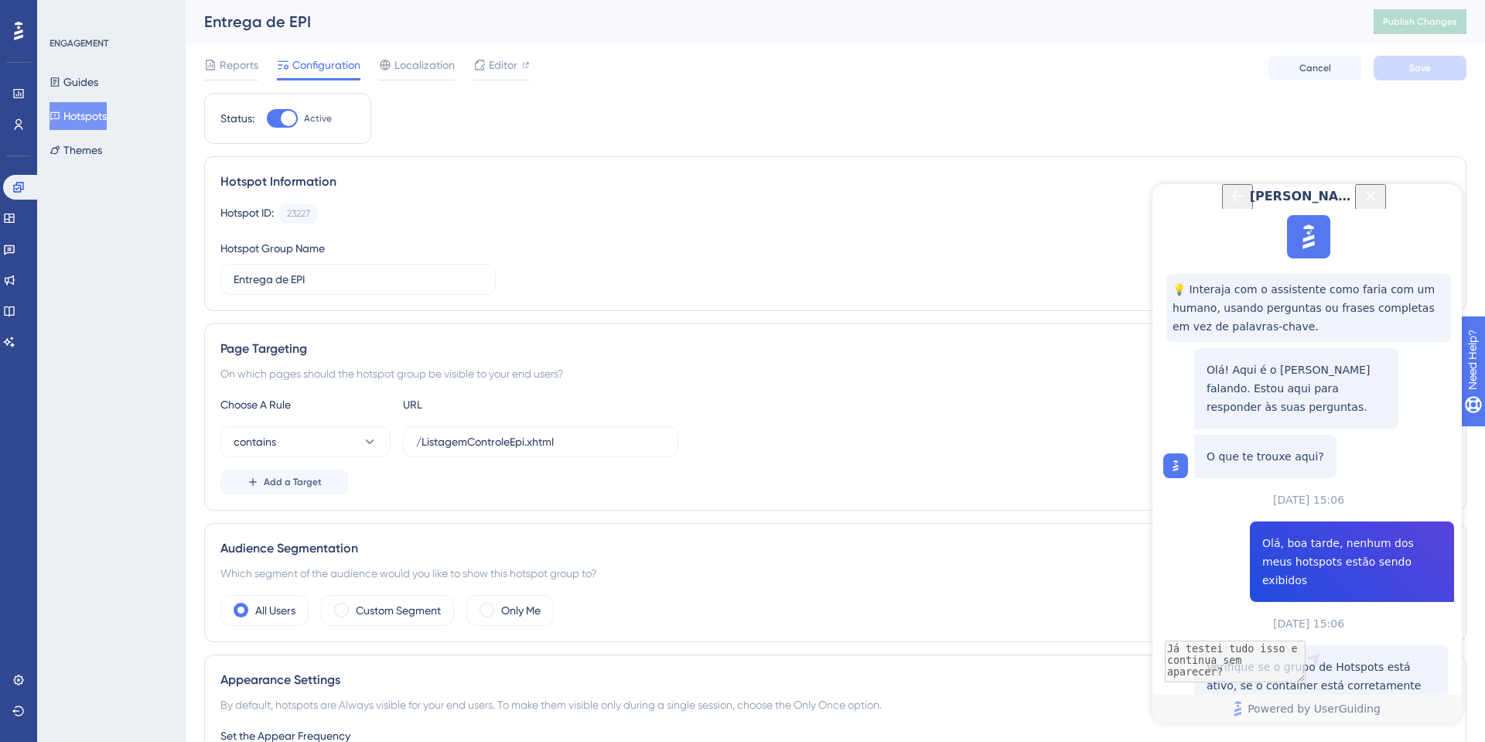
scroll to position [1257, 0]
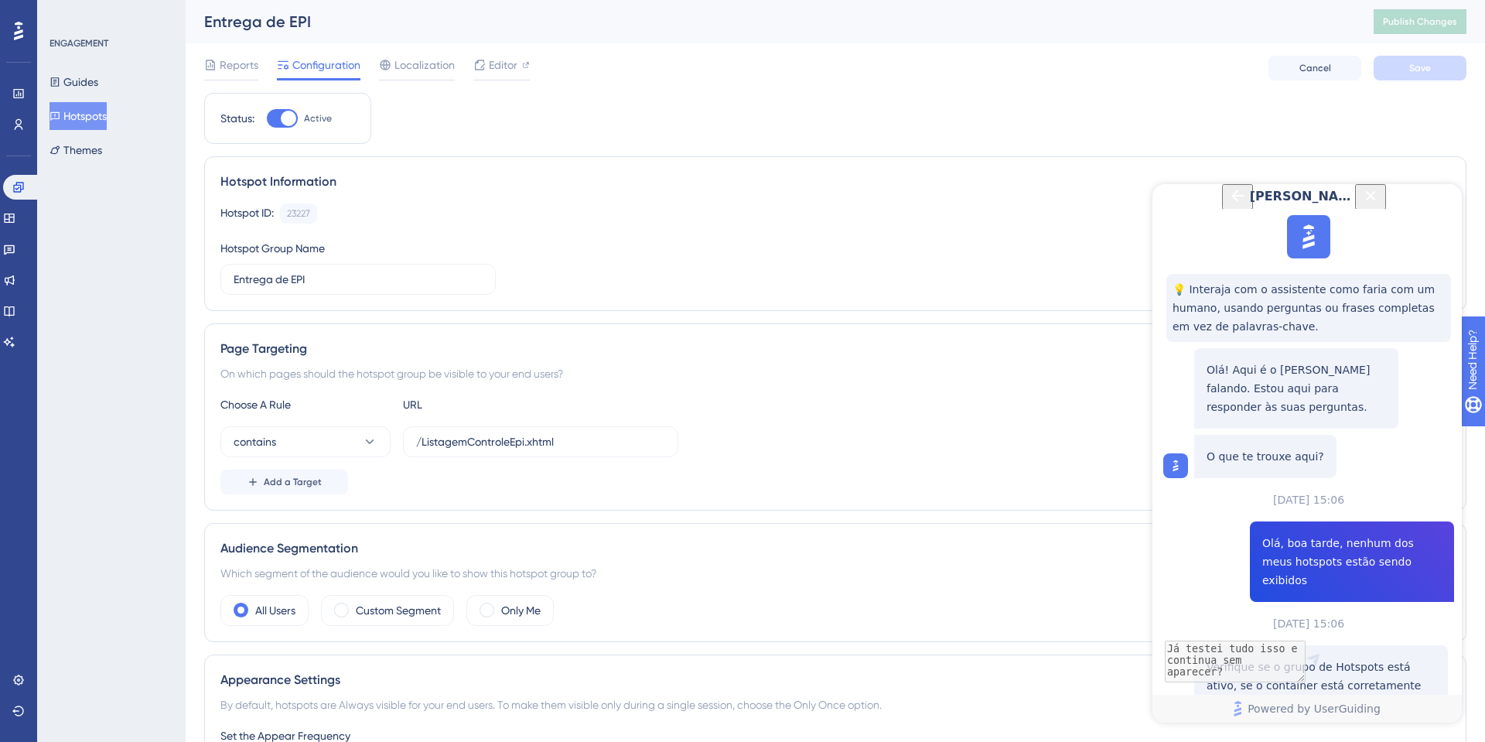
drag, startPoint x: 1246, startPoint y: 402, endPoint x: 1240, endPoint y: 460, distance: 58.3
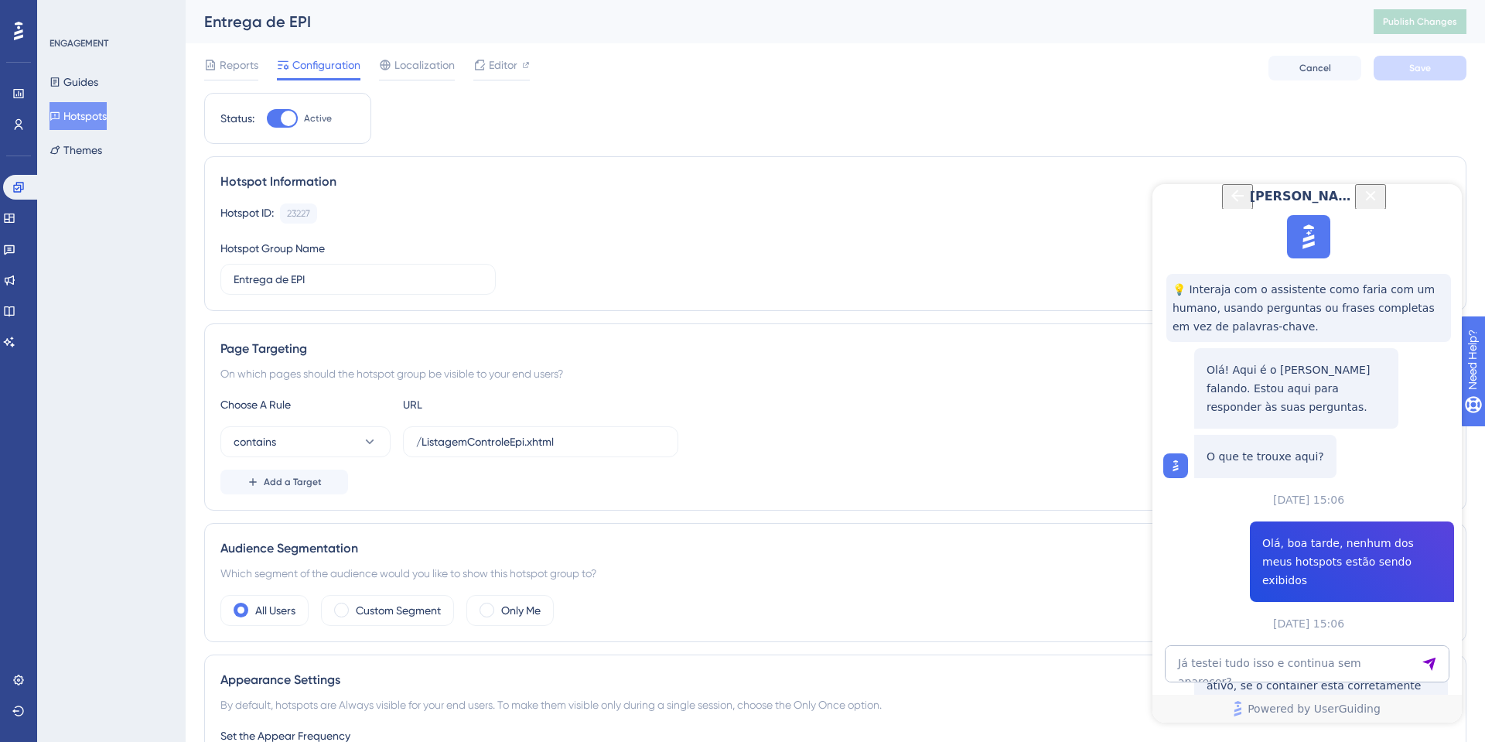
drag, startPoint x: 1242, startPoint y: 449, endPoint x: 1396, endPoint y: 516, distance: 168.0
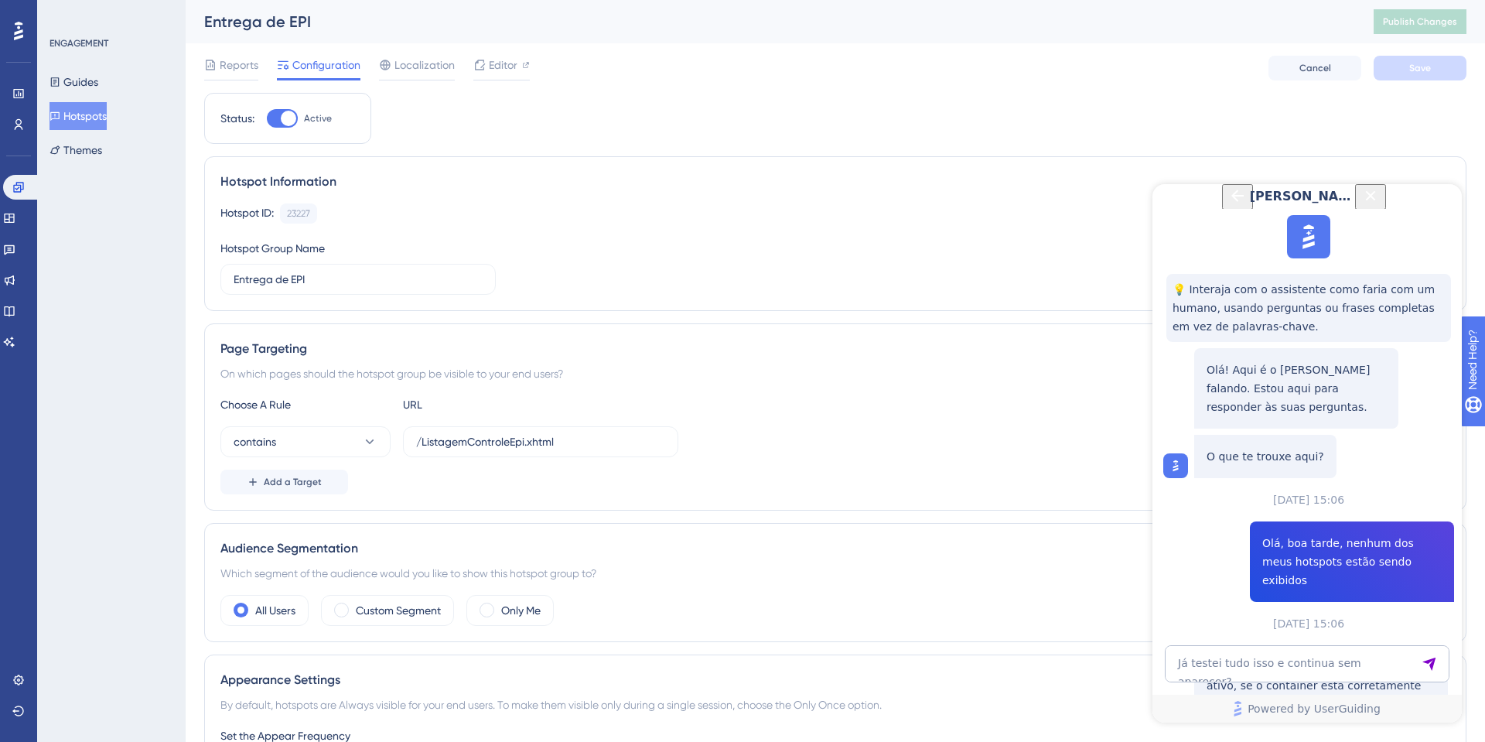
click at [1282, 684] on div "Já testei tudo isso e continua sem aparecer? Powered by UserGuiding" at bounding box center [1306, 683] width 309 height 77
click at [1315, 662] on textarea "Já testei tudo isso e continua sem aparecer?" at bounding box center [1307, 663] width 285 height 37
type textarea "Como posso fazer contato com a equipe de suporte?"
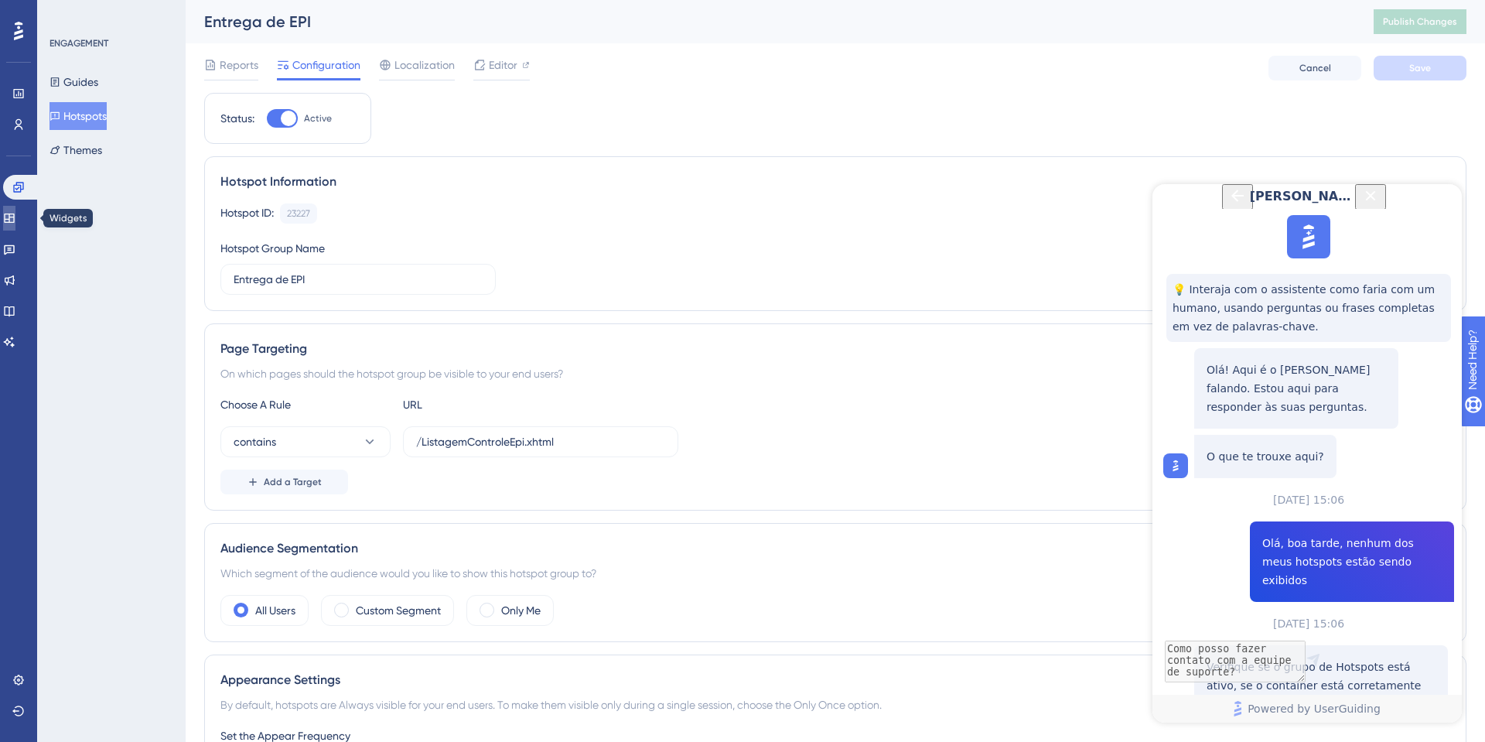
click at [14, 217] on icon at bounding box center [9, 217] width 10 height 9
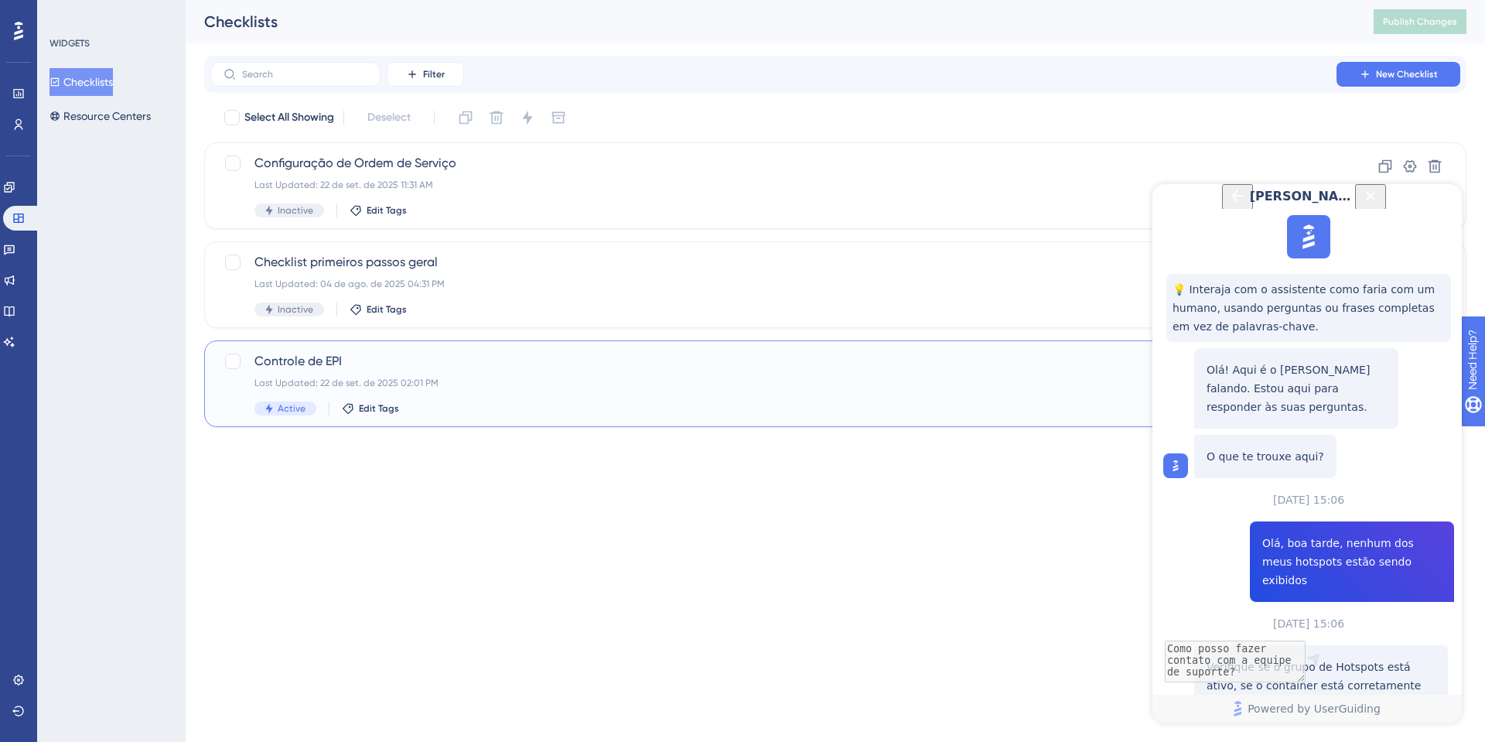
click at [388, 370] on div "Controle de EPI Last Updated: 22 de set. de 2025 02:01 PM Active Edit Tags" at bounding box center [773, 383] width 1038 height 63
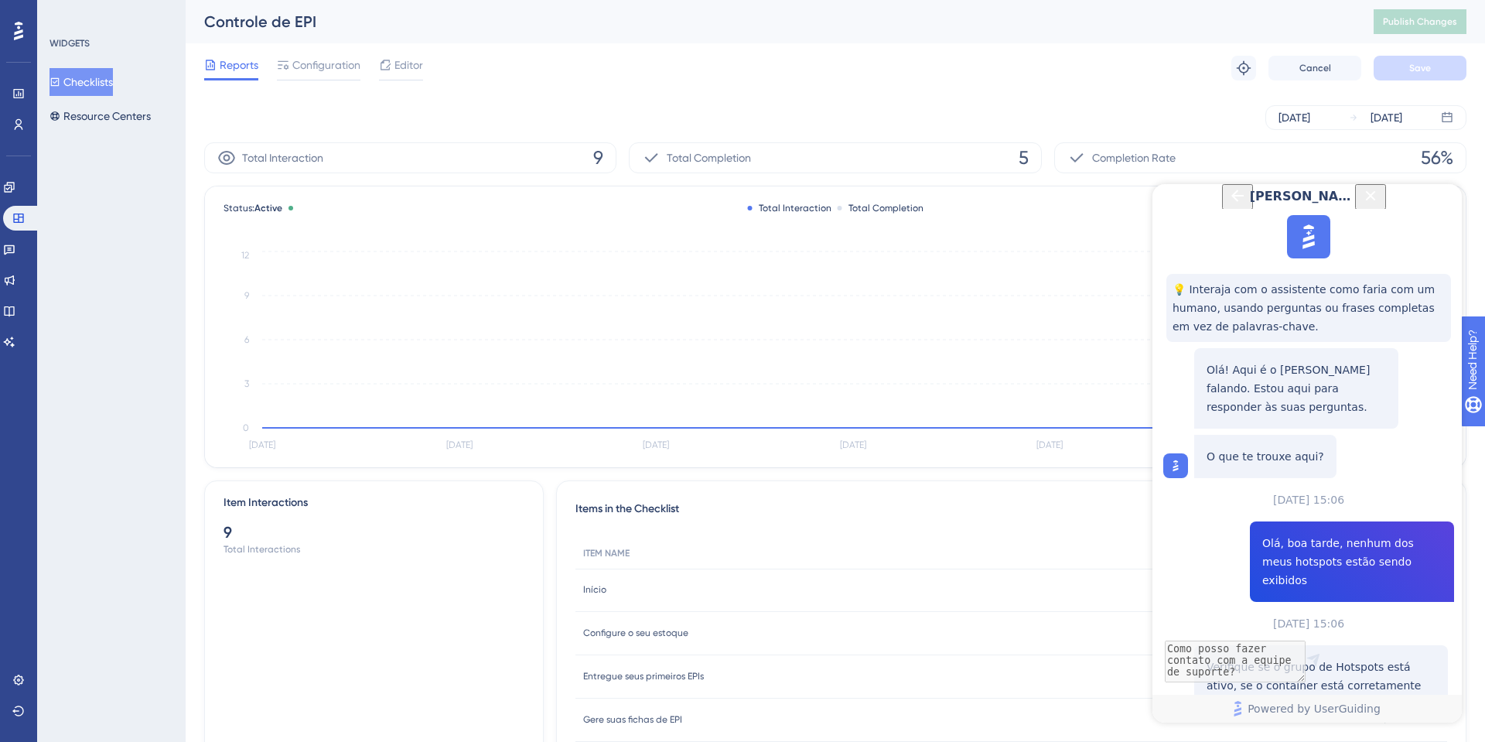
click at [1231, 202] on icon "Back Button" at bounding box center [1237, 195] width 12 height 12
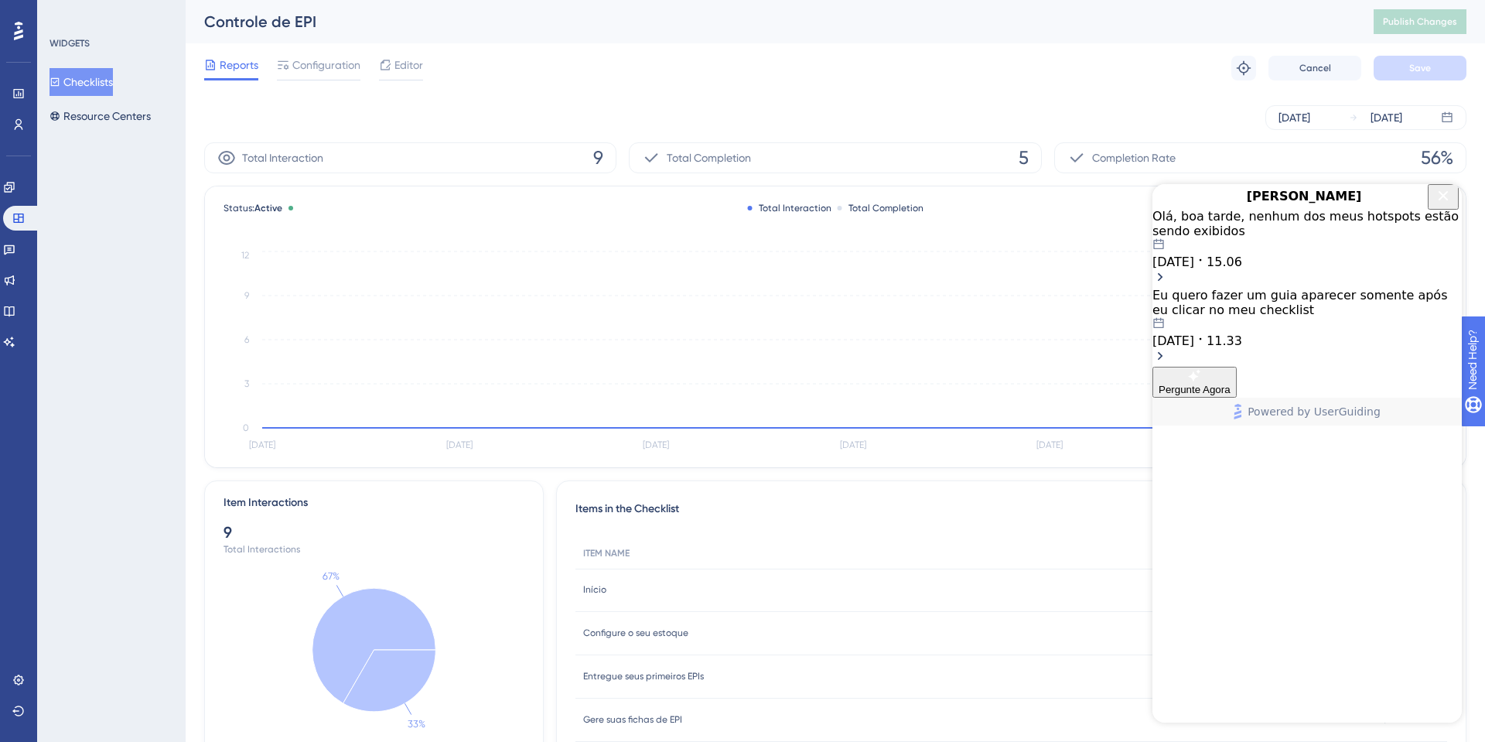
click at [1242, 269] on span "15.06" at bounding box center [1224, 261] width 36 height 15
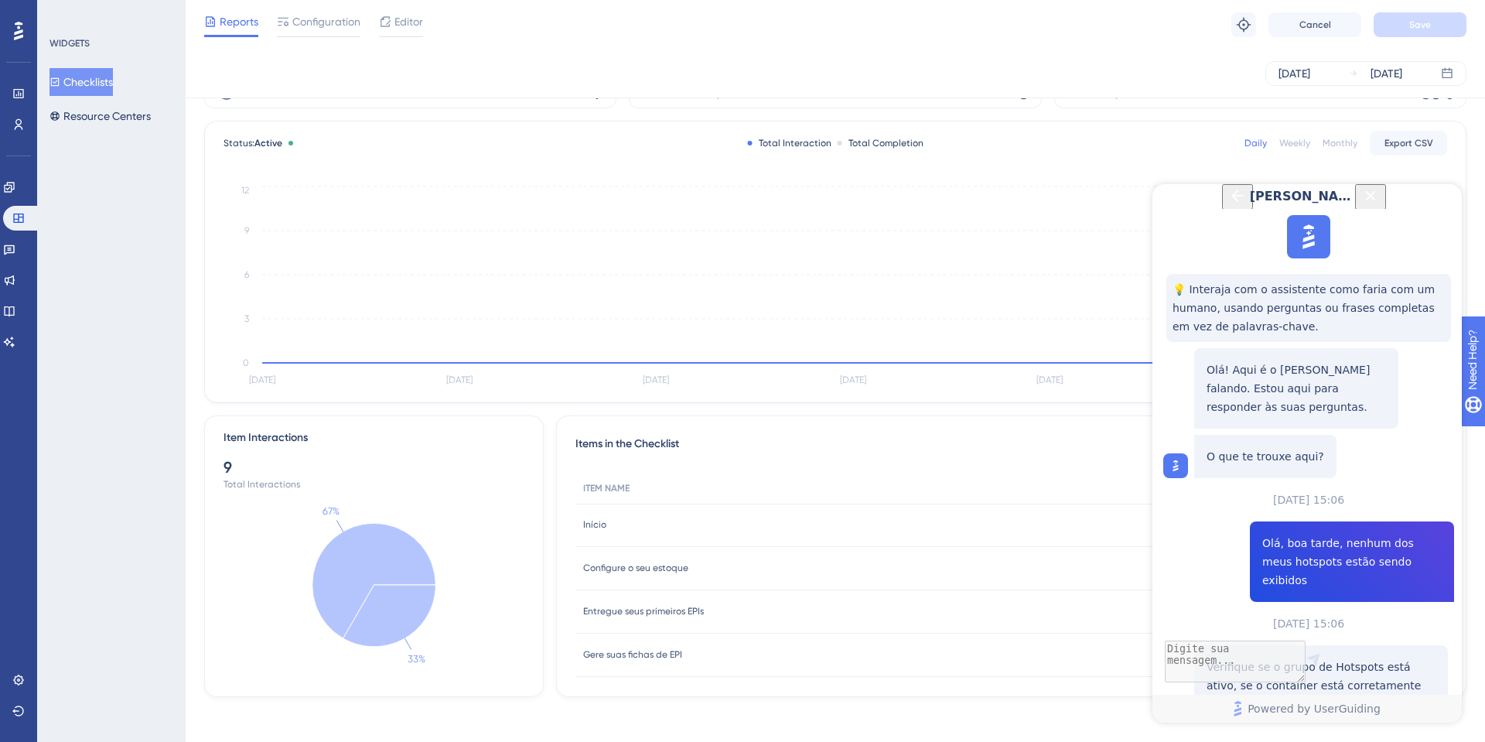
scroll to position [63, 0]
click at [1228, 205] on icon "Back Button" at bounding box center [1237, 195] width 19 height 19
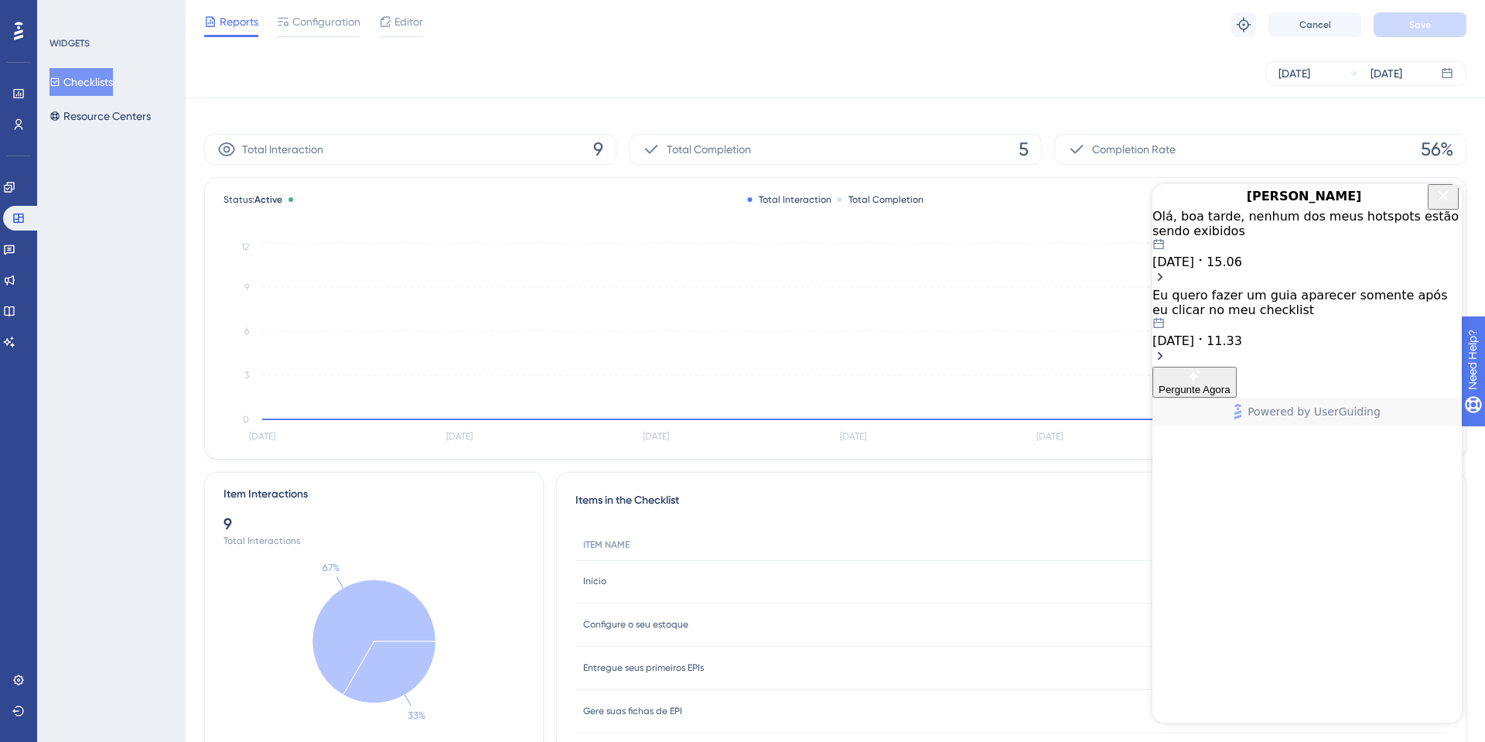
scroll to position [0, 0]
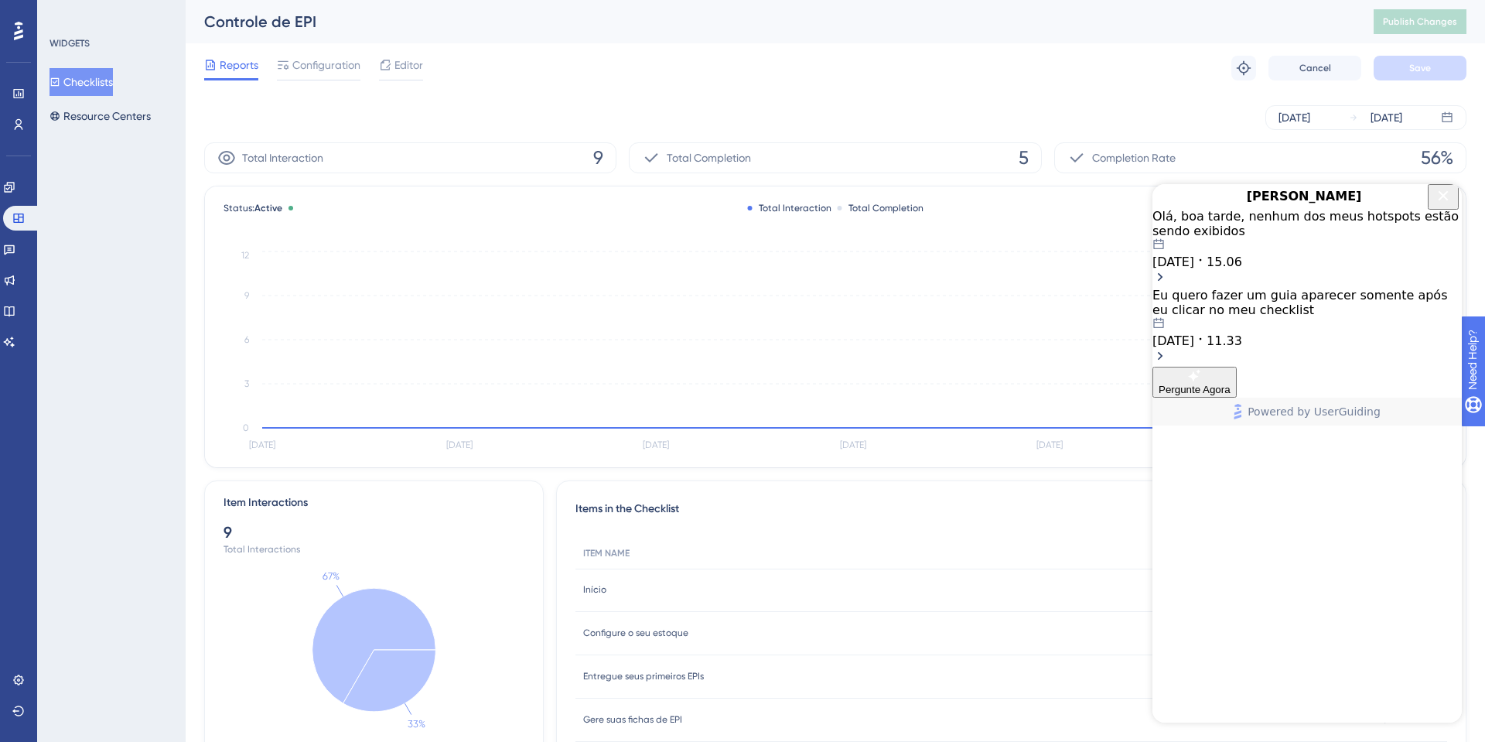
click at [1449, 209] on button "Close Button" at bounding box center [1443, 197] width 31 height 26
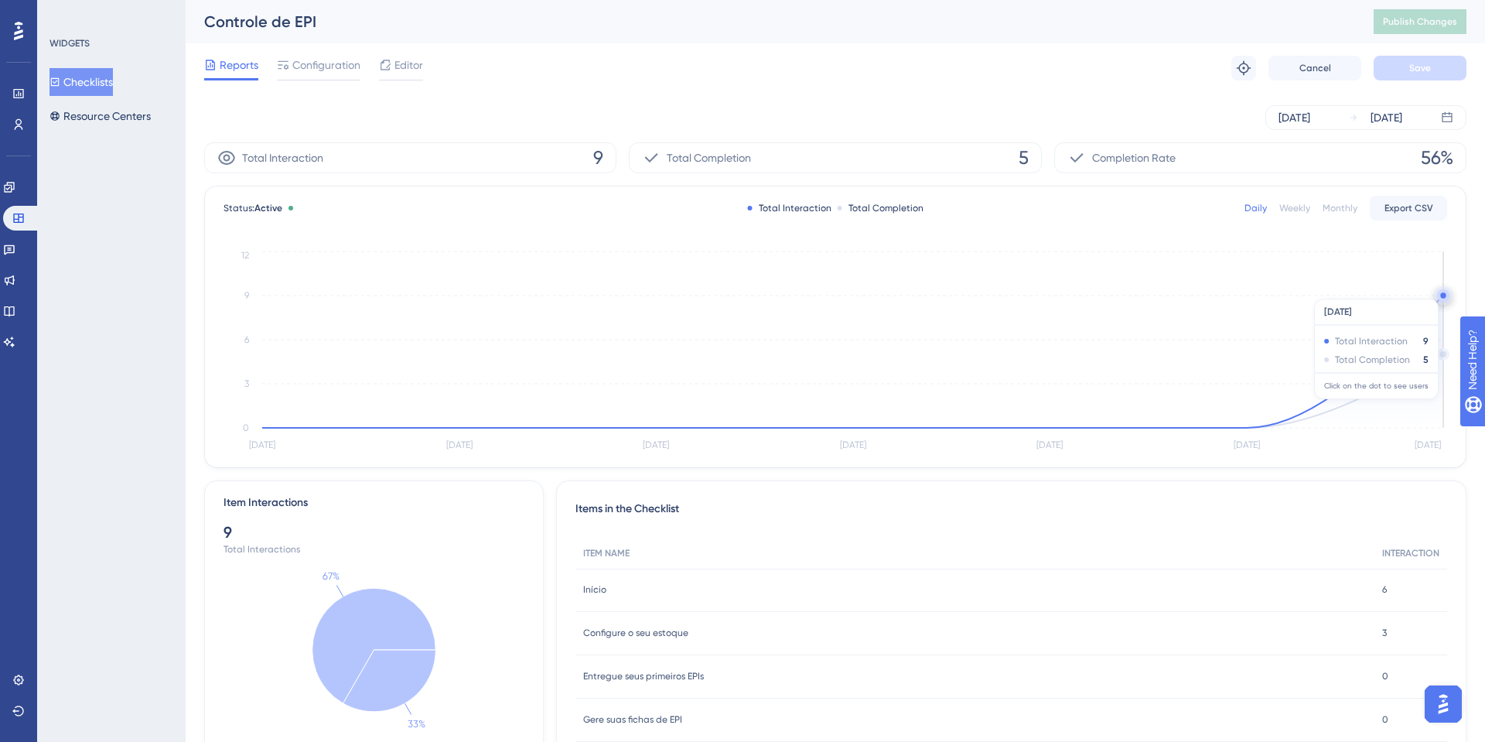
click at [1443, 291] on circle at bounding box center [1443, 295] width 12 height 12
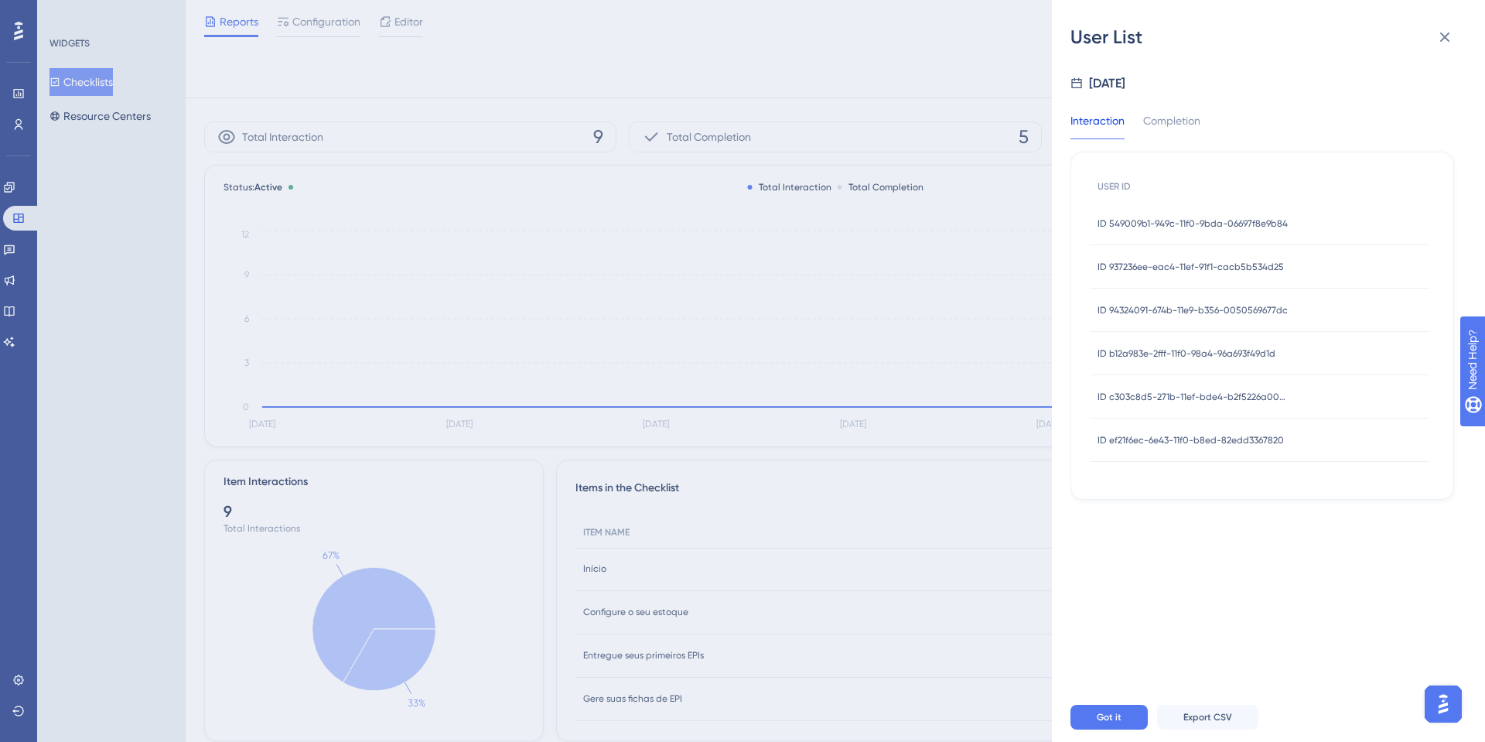
scroll to position [63, 0]
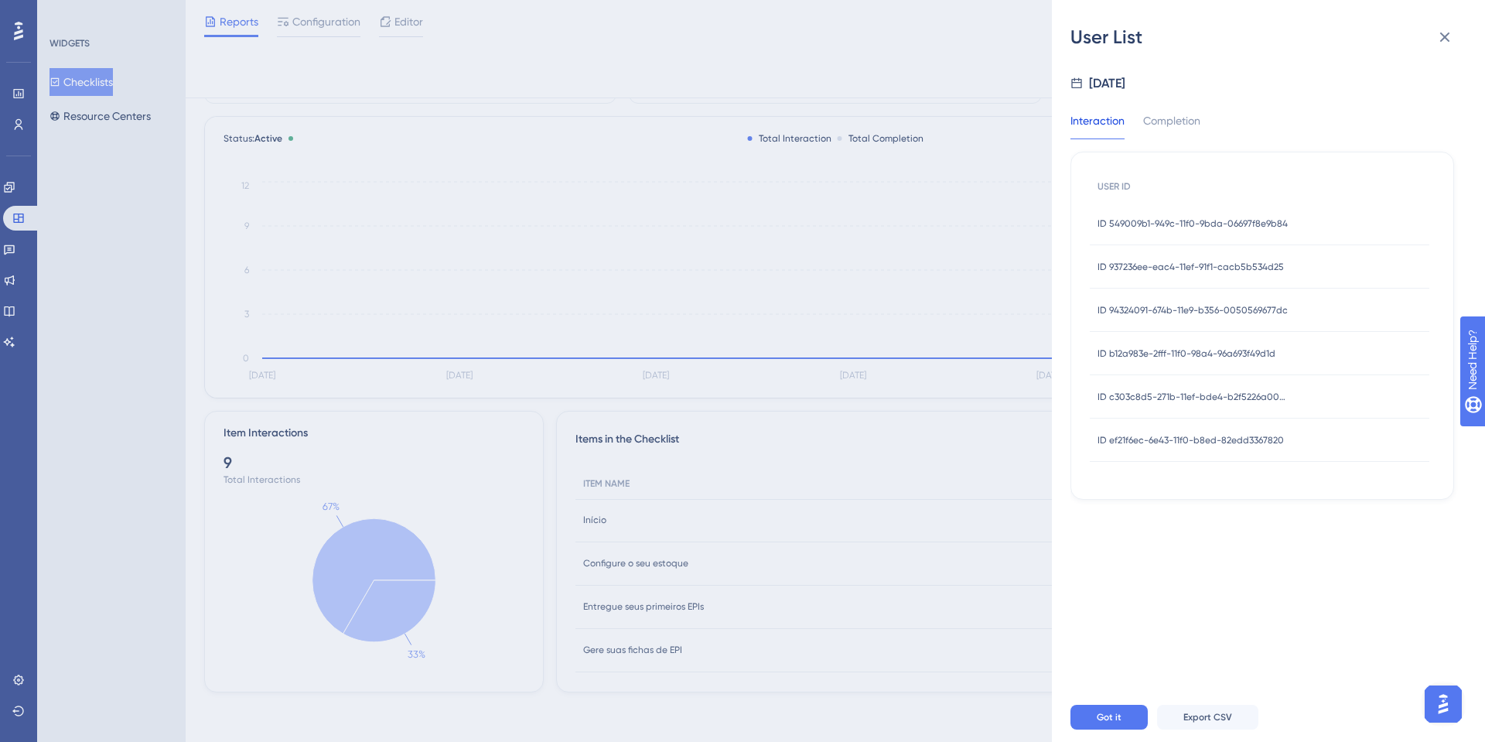
click at [1241, 232] on div "ID 549009b1-949c-11f0-9bda-06697f8e9b84 ID 549009b1-949c-11f0-9bda-06697f8e9b84" at bounding box center [1192, 223] width 190 height 43
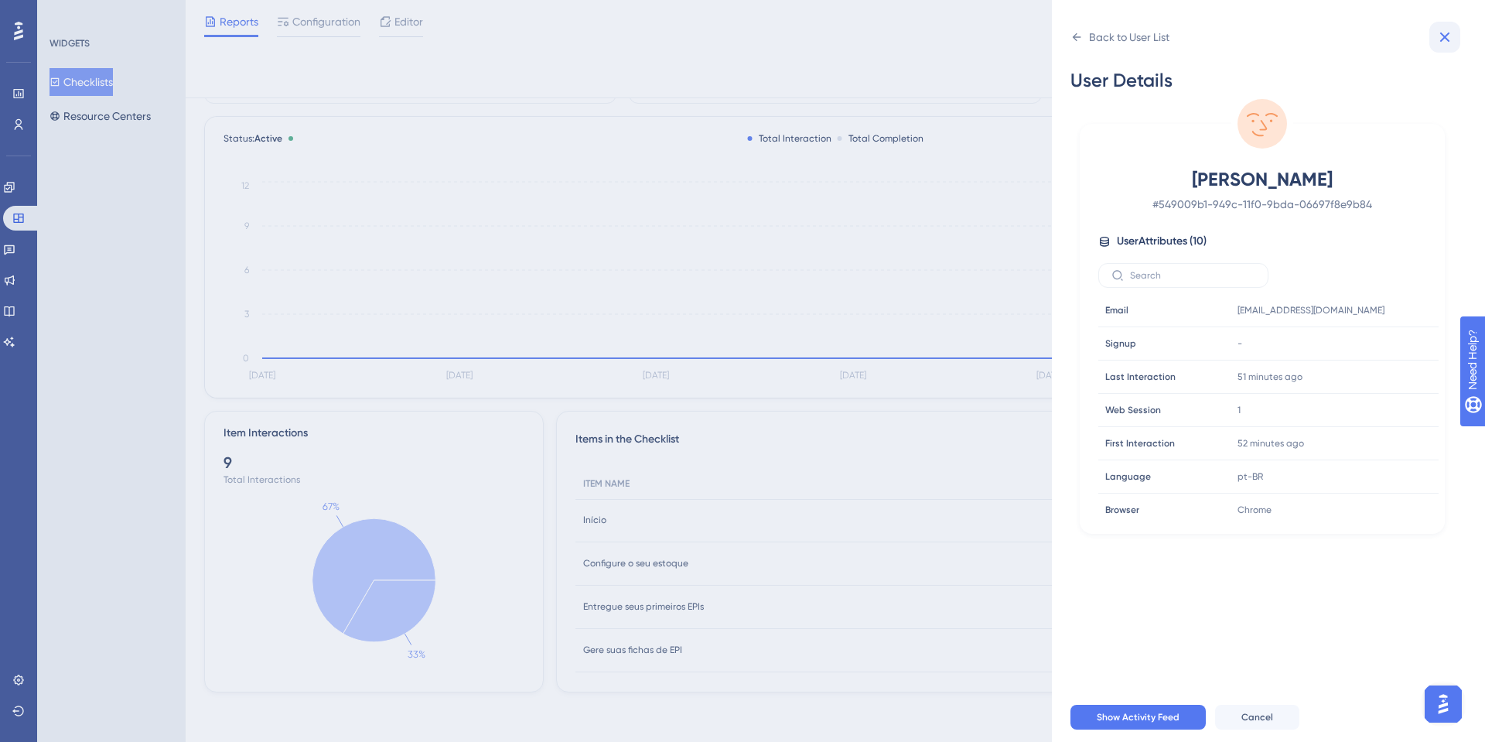
click at [1442, 29] on icon at bounding box center [1444, 37] width 19 height 19
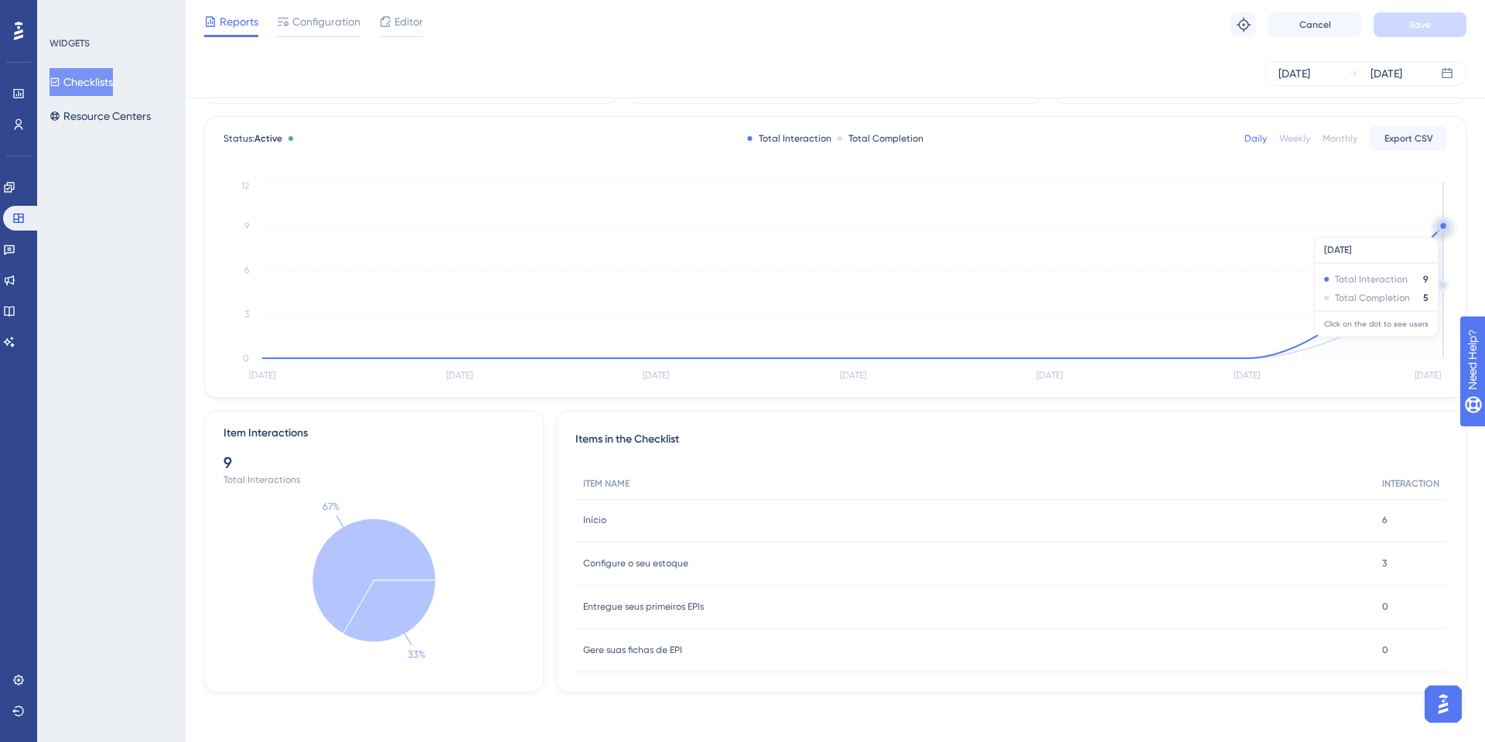
click at [1443, 229] on circle at bounding box center [1443, 226] width 12 height 12
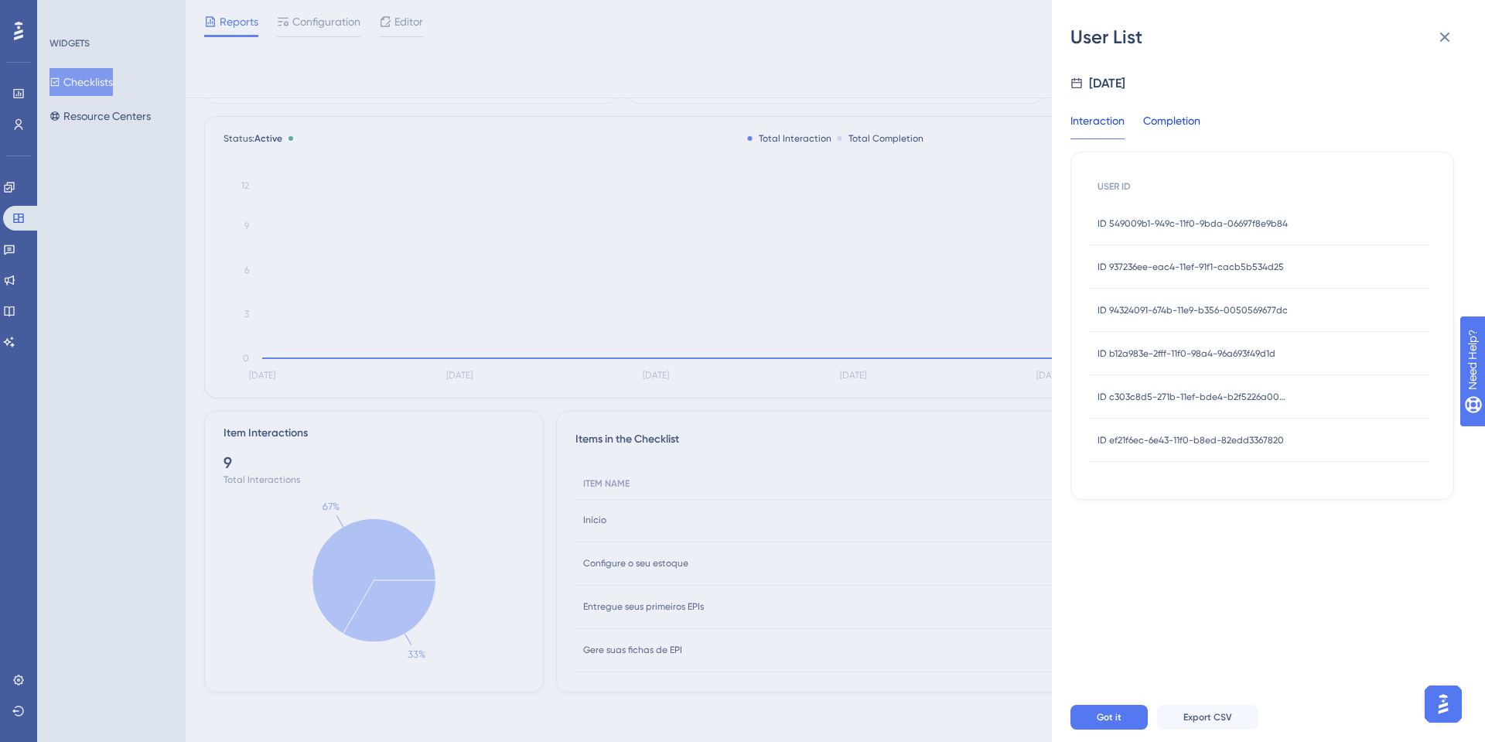
click at [1178, 122] on div "Completion" at bounding box center [1171, 125] width 57 height 28
click at [1187, 282] on div "ID 618cf8d0-0e3c-11ef-be04-9eec989b0803 ID 618cf8d0-0e3c-11ef-be04-9eec989b0803" at bounding box center [1193, 266] width 193 height 43
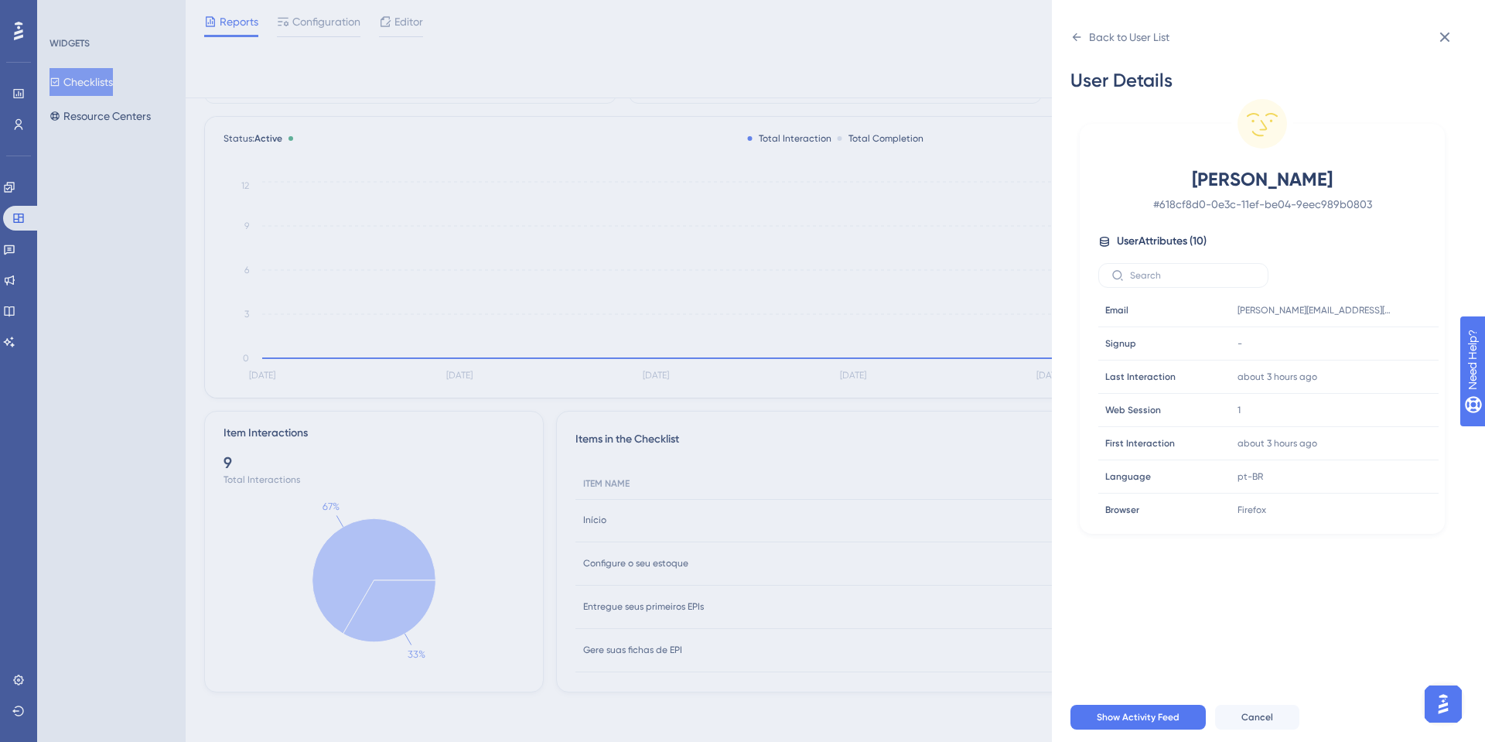
click at [1193, 256] on div "ALESSANDRO C B DO NASCIMENTO # 618cf8d0-0e3c-11ef-be04-9eec989b0803 User Attrib…" at bounding box center [1262, 344] width 353 height 354
click at [1090, 35] on div "Back to User List" at bounding box center [1129, 37] width 80 height 19
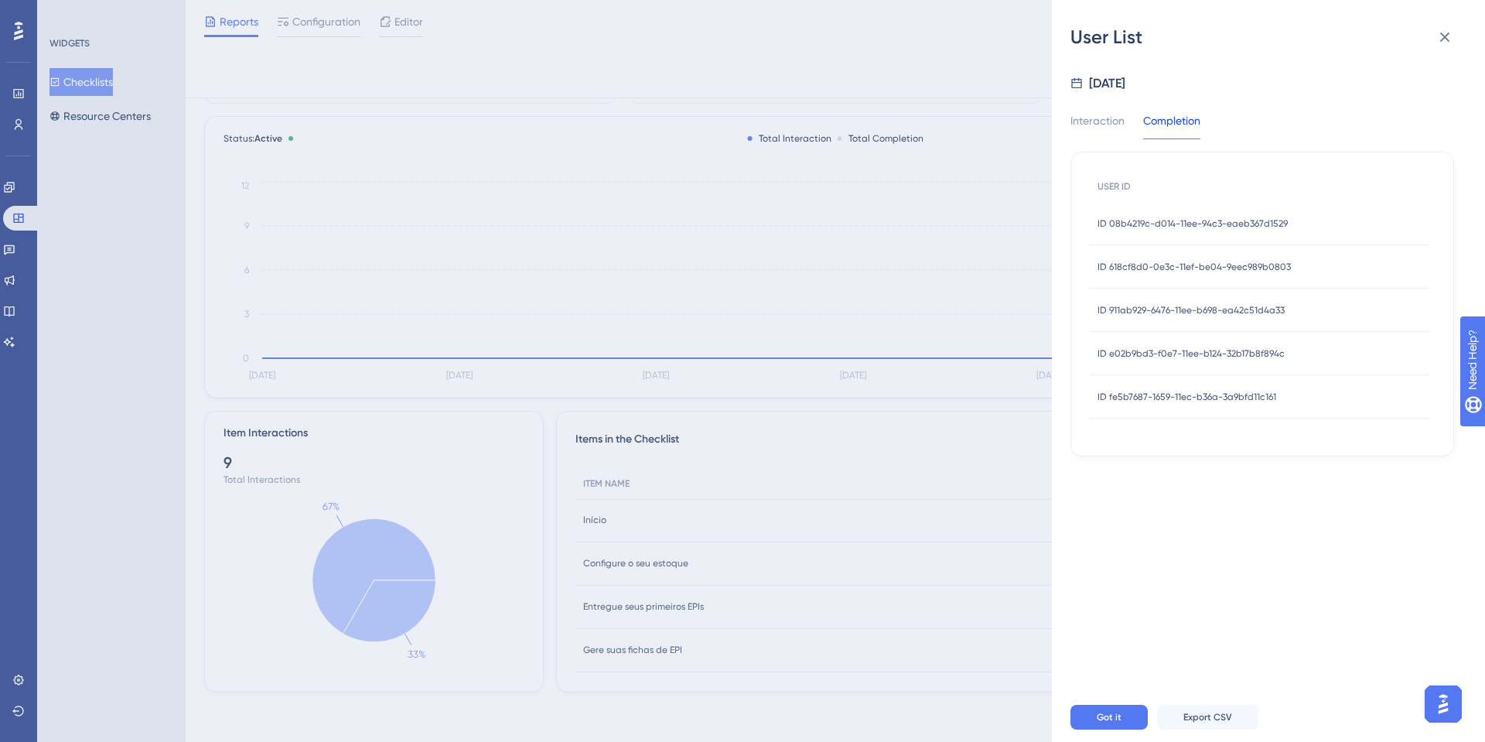
click at [1182, 318] on div "ID 911ab929-6476-11ee-b698-ea42c51d4a33 ID 911ab929-6476-11ee-b698-ea42c51d4a33" at bounding box center [1190, 309] width 187 height 43
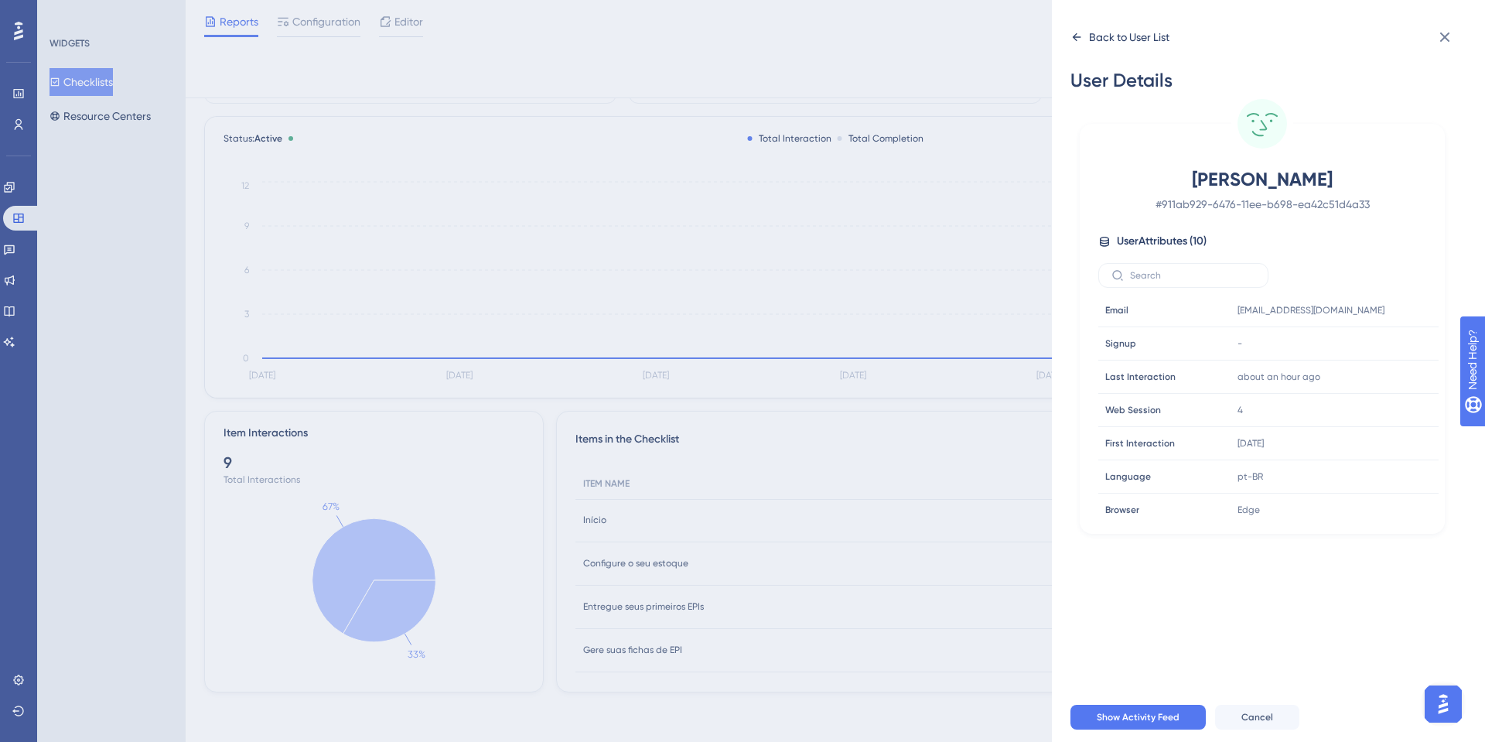
click at [1072, 26] on div "Back to User List" at bounding box center [1119, 37] width 99 height 25
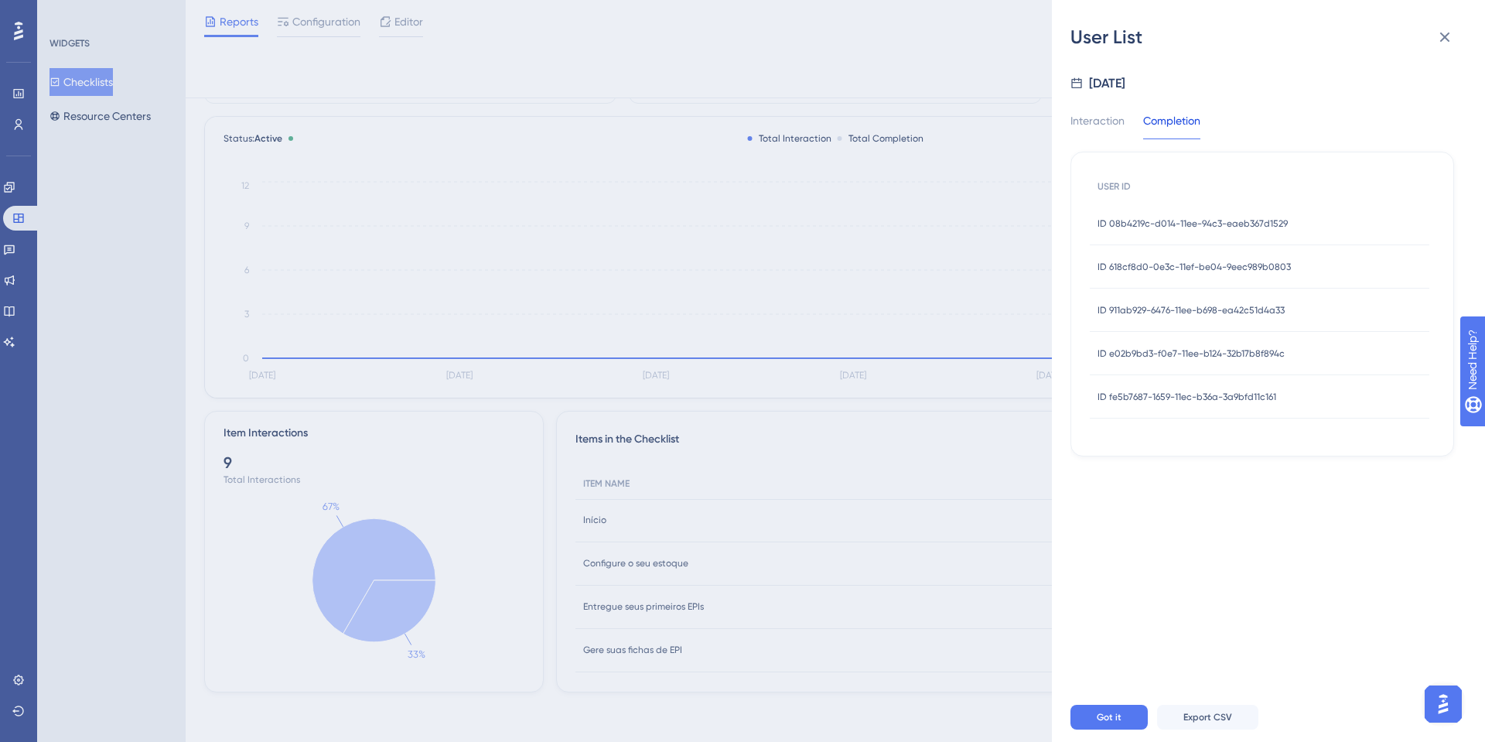
click at [1248, 365] on div "ID e02b9bd3-f0e7-11ee-b124-32b17b8f894c ID e02b9bd3-f0e7-11ee-b124-32b17b8f894c" at bounding box center [1190, 353] width 187 height 43
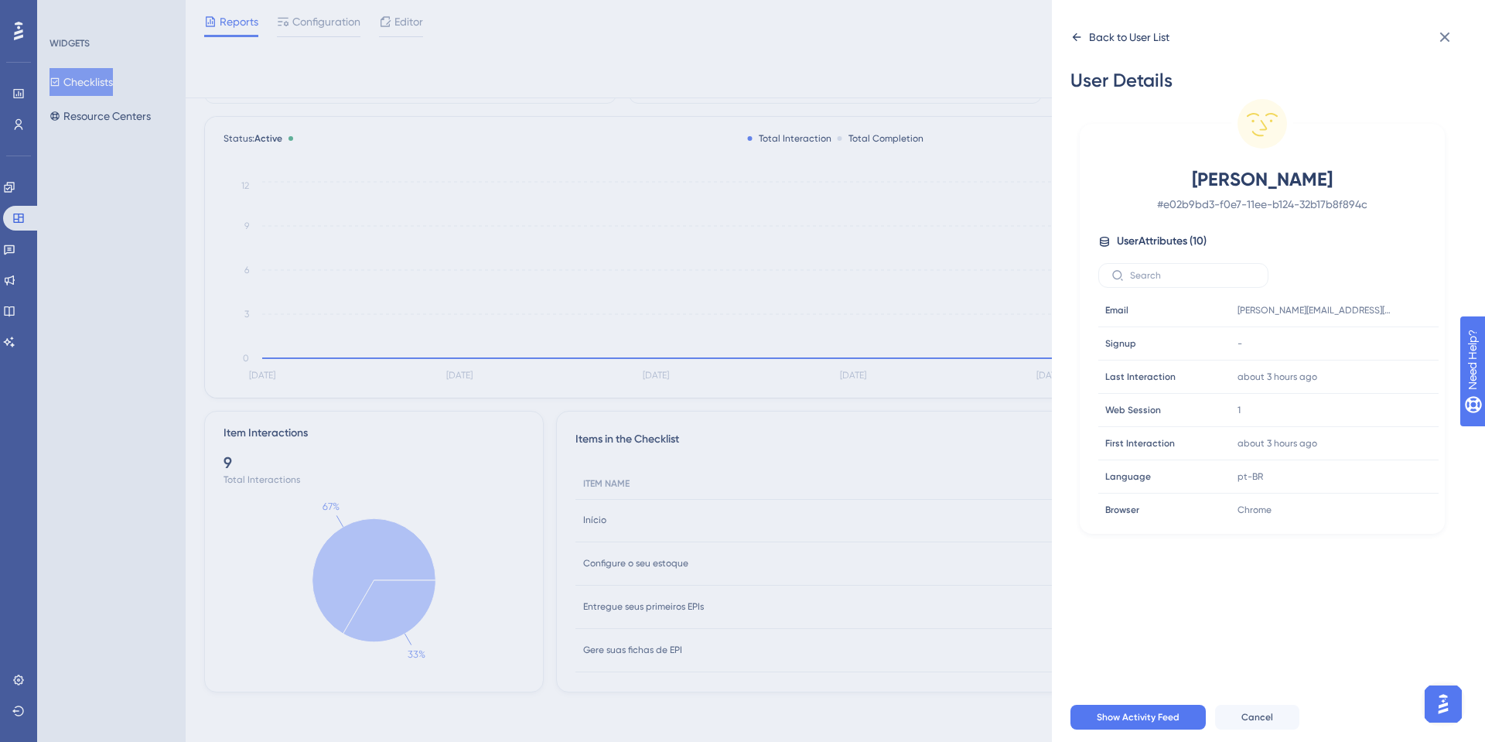
click at [1081, 26] on div "Back to User List" at bounding box center [1119, 37] width 99 height 25
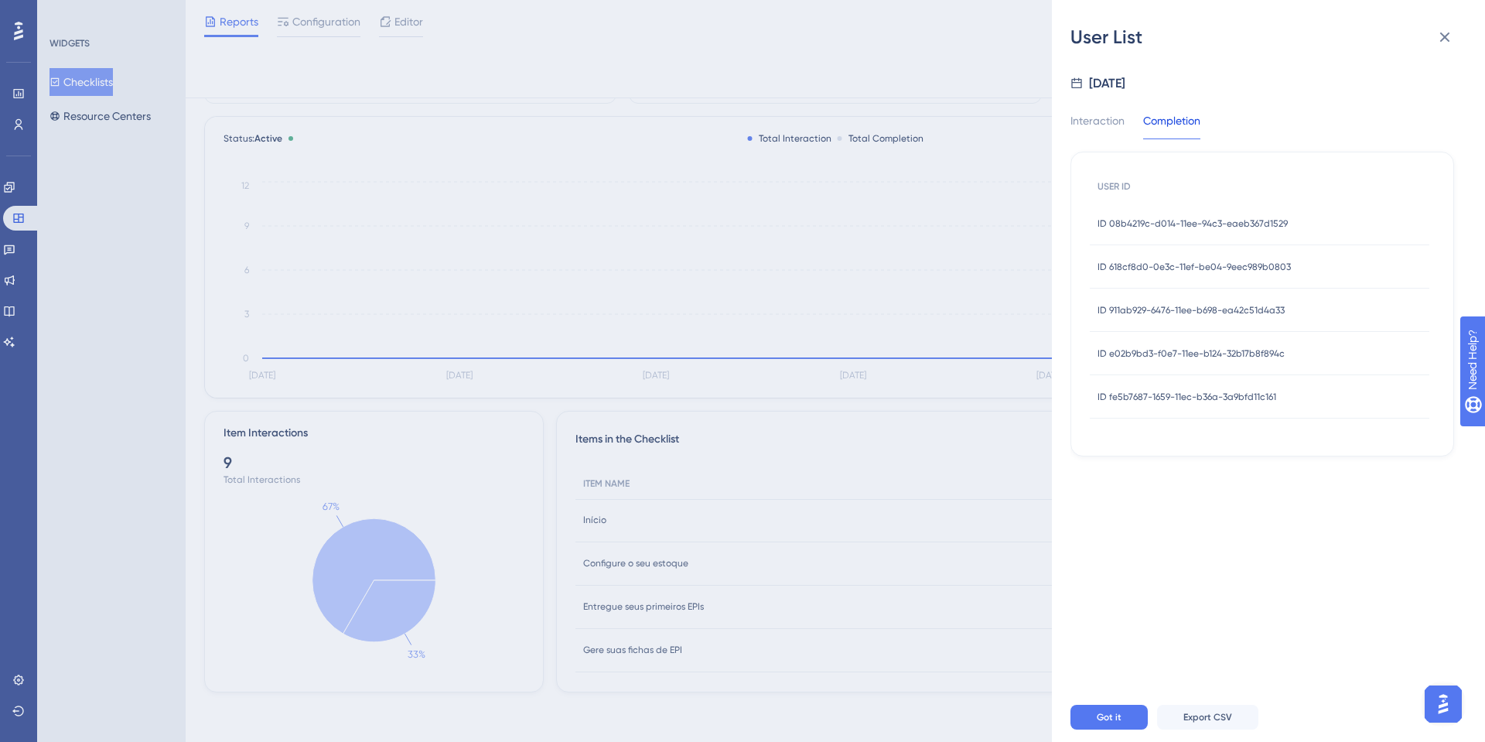
click at [1246, 402] on span "ID fe5b7687-1659-11ec-b36a-3a9bfd11c161" at bounding box center [1186, 397] width 179 height 12
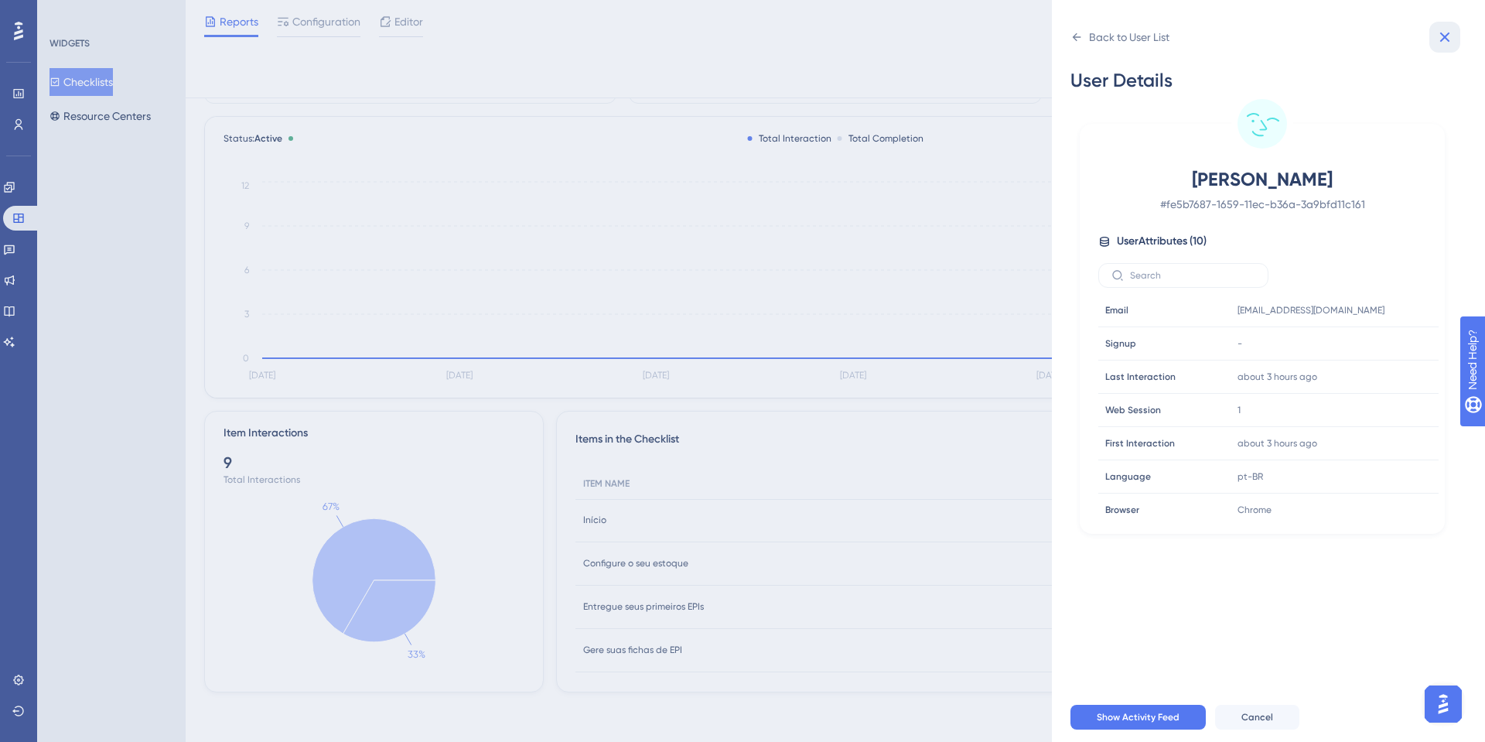
click at [1449, 39] on icon at bounding box center [1444, 37] width 19 height 19
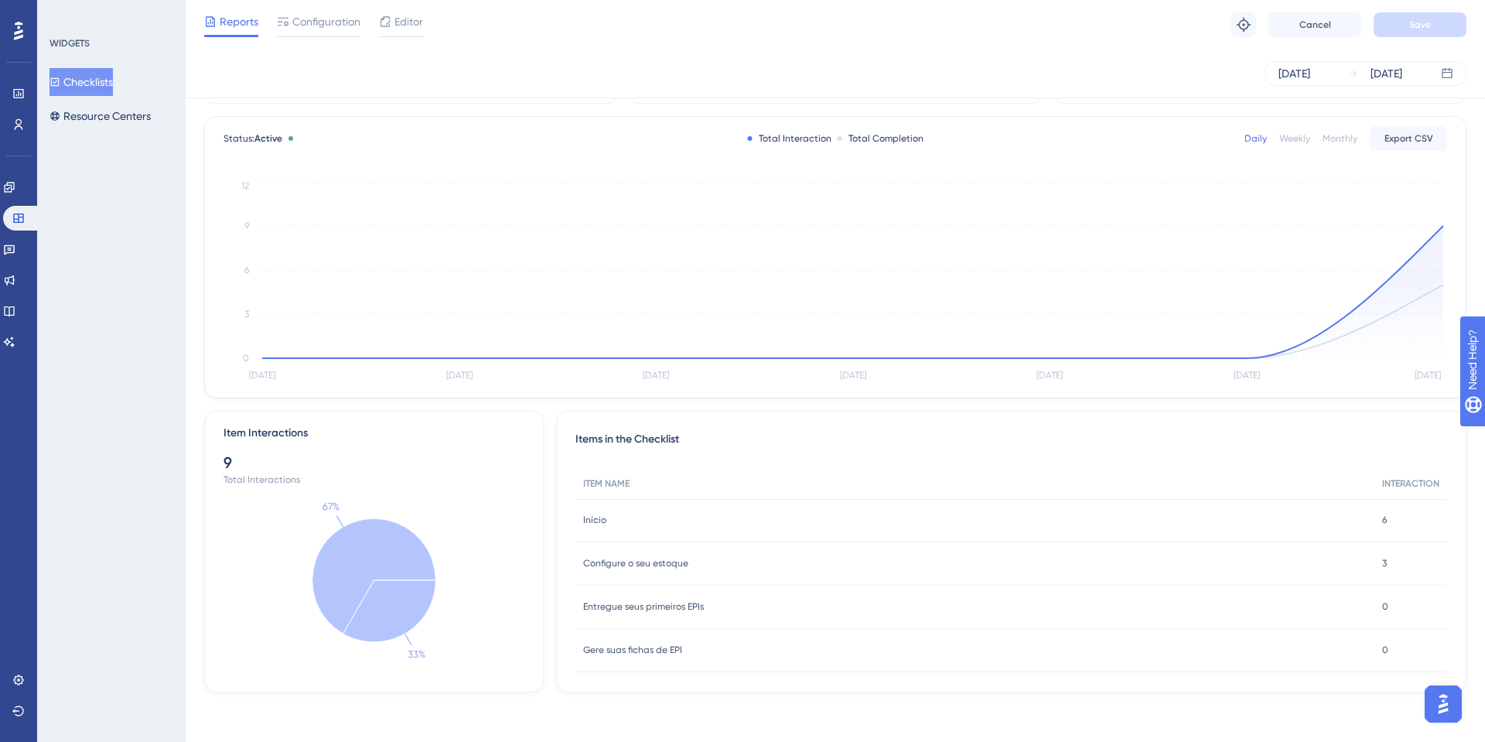
drag, startPoint x: 1448, startPoint y: 735, endPoint x: 22, endPoint y: 46, distance: 1583.1
click at [1448, 735] on div "Performance Users Engagement Widgets Feedback Product Updates Knowledge Base AI…" at bounding box center [742, 339] width 1485 height 805
click at [1443, 720] on button "Open AI Assistant Launcher" at bounding box center [1442, 703] width 37 height 37
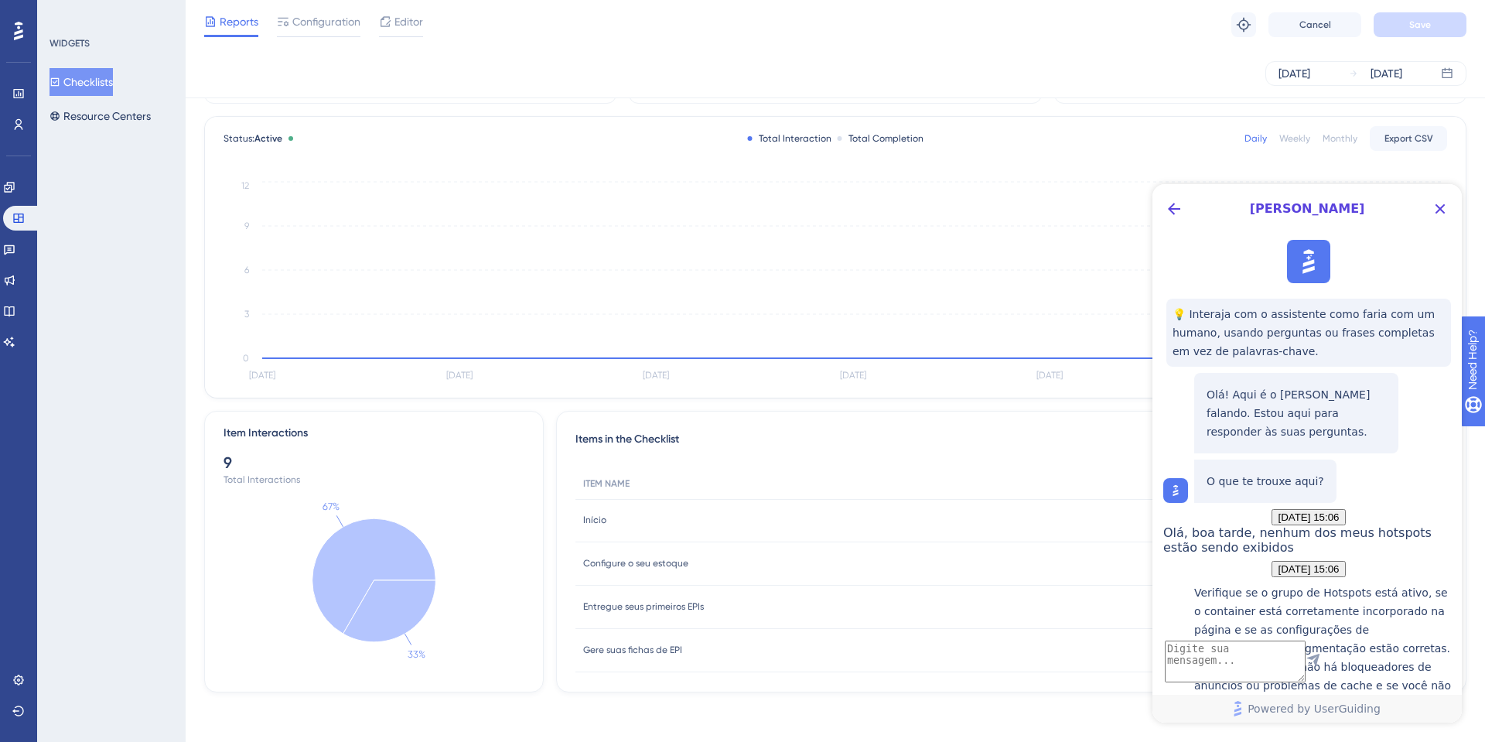
scroll to position [0, 0]
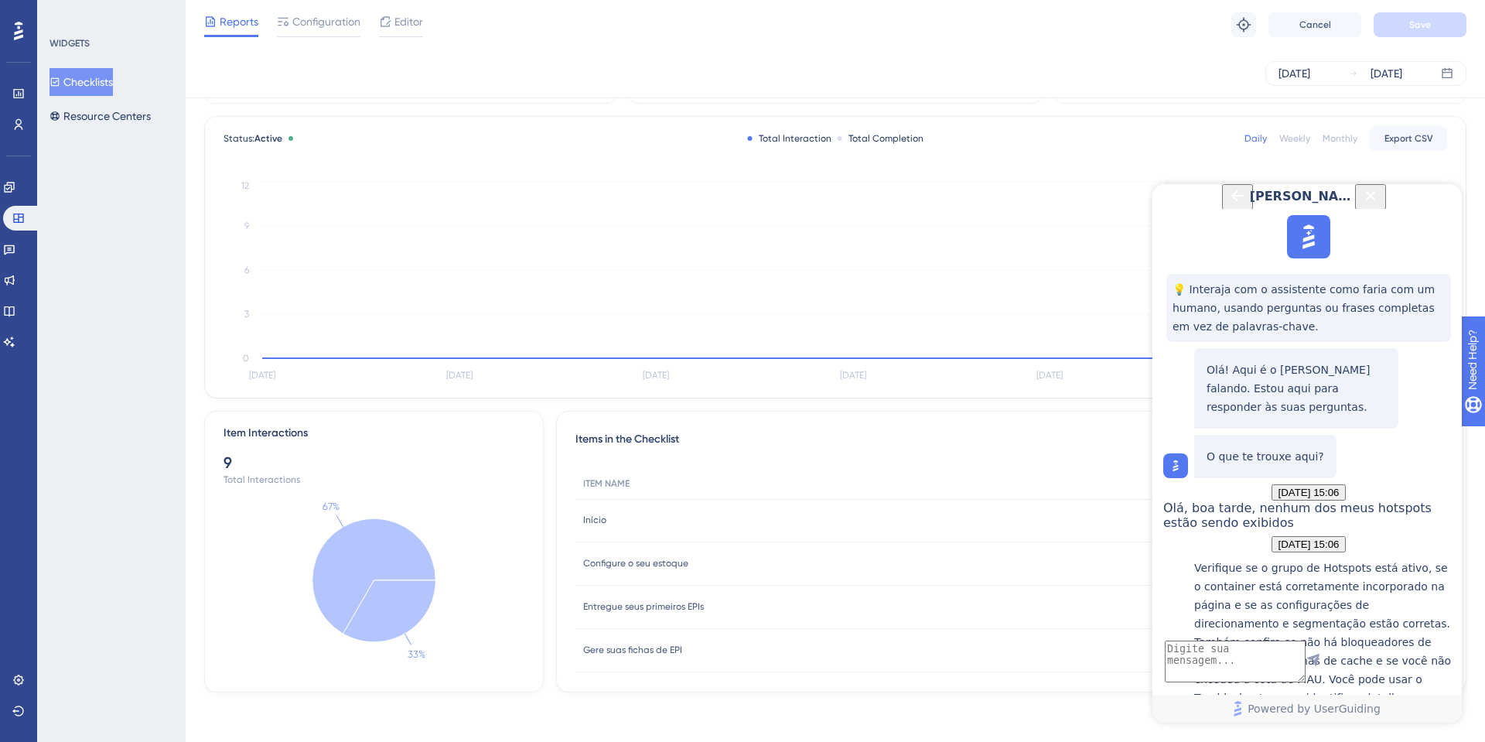
click at [1237, 664] on textarea "AI Assistant Text Input" at bounding box center [1235, 661] width 141 height 42
click at [1267, 654] on textarea "AI Assistant Text Input" at bounding box center [1235, 661] width 141 height 42
type textarea "Como"
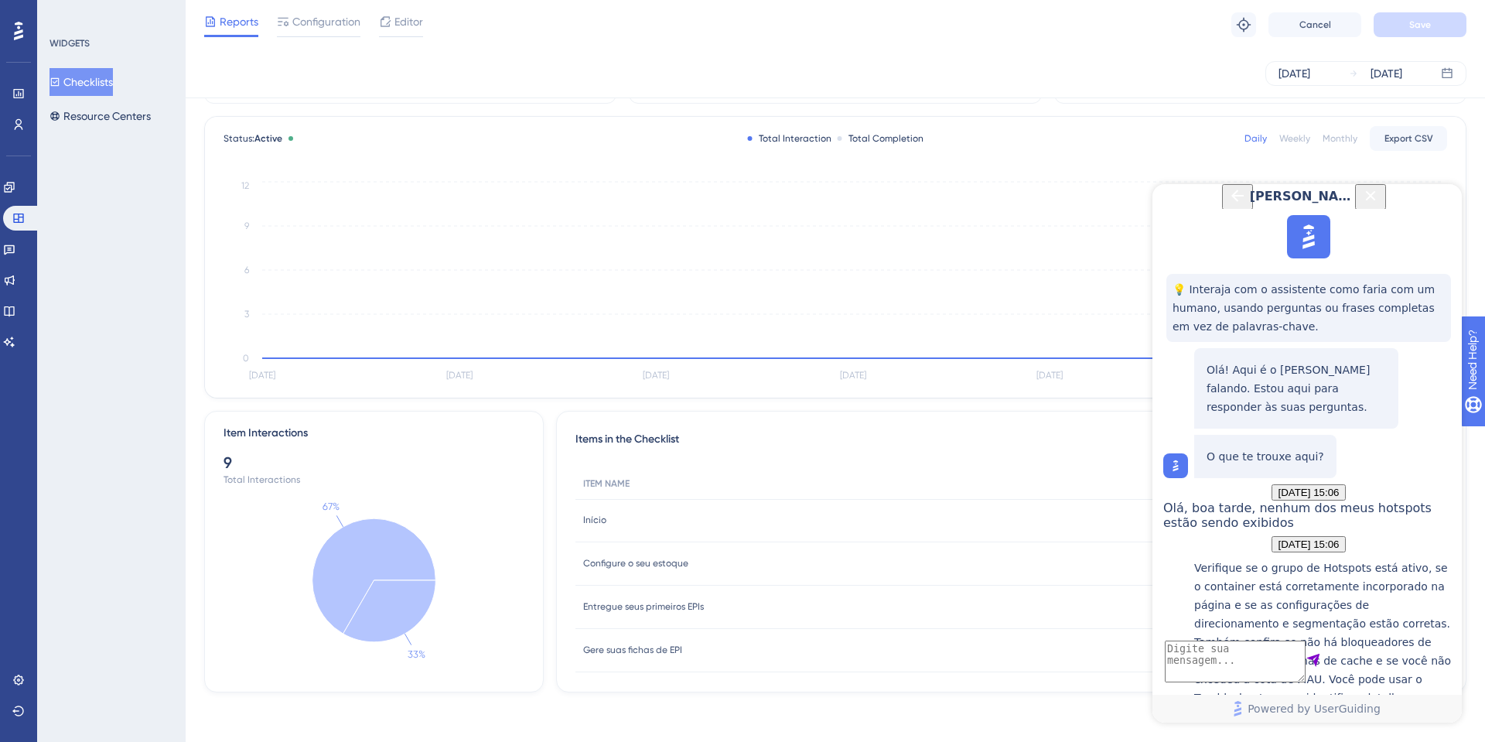
drag, startPoint x: 1265, startPoint y: 430, endPoint x: 1299, endPoint y: 453, distance: 41.2
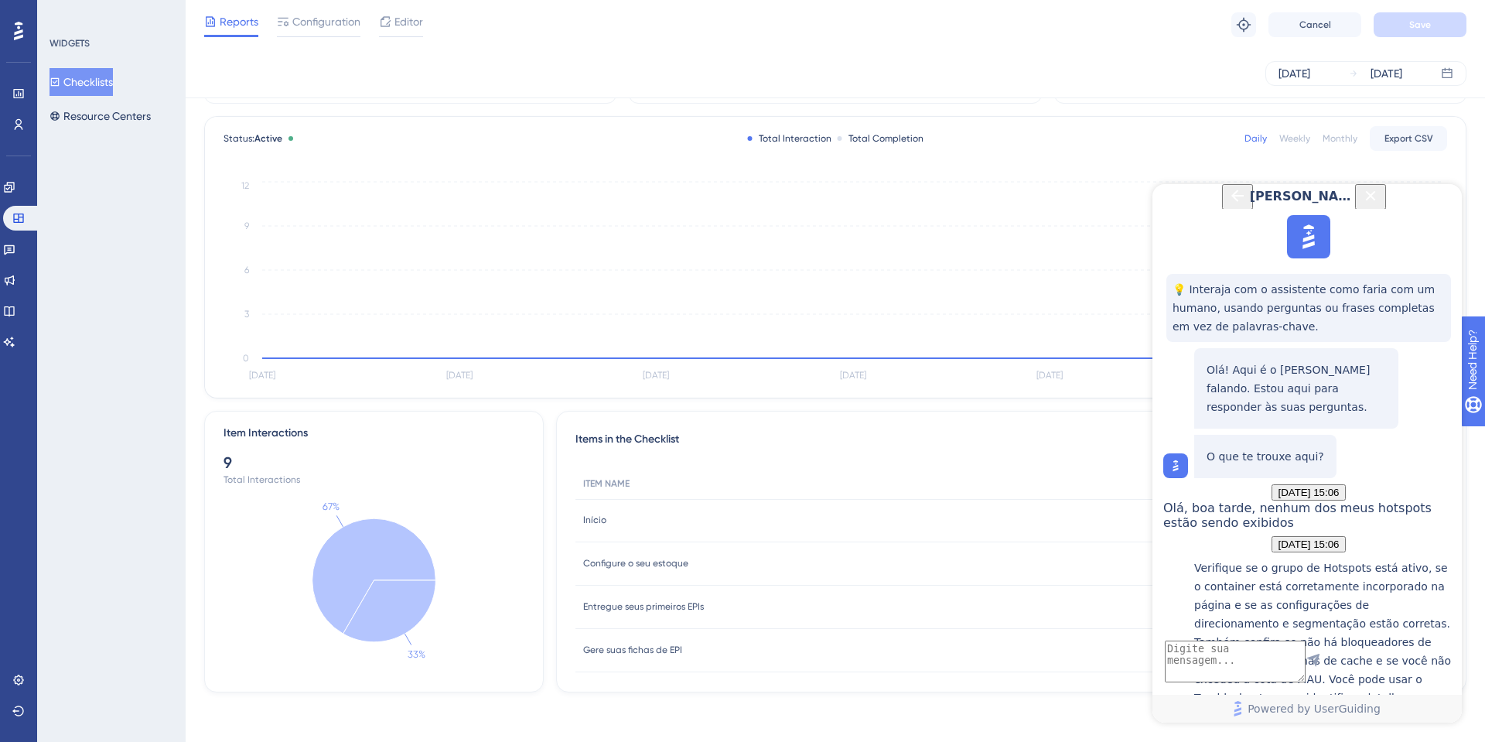
scroll to position [1732, 0]
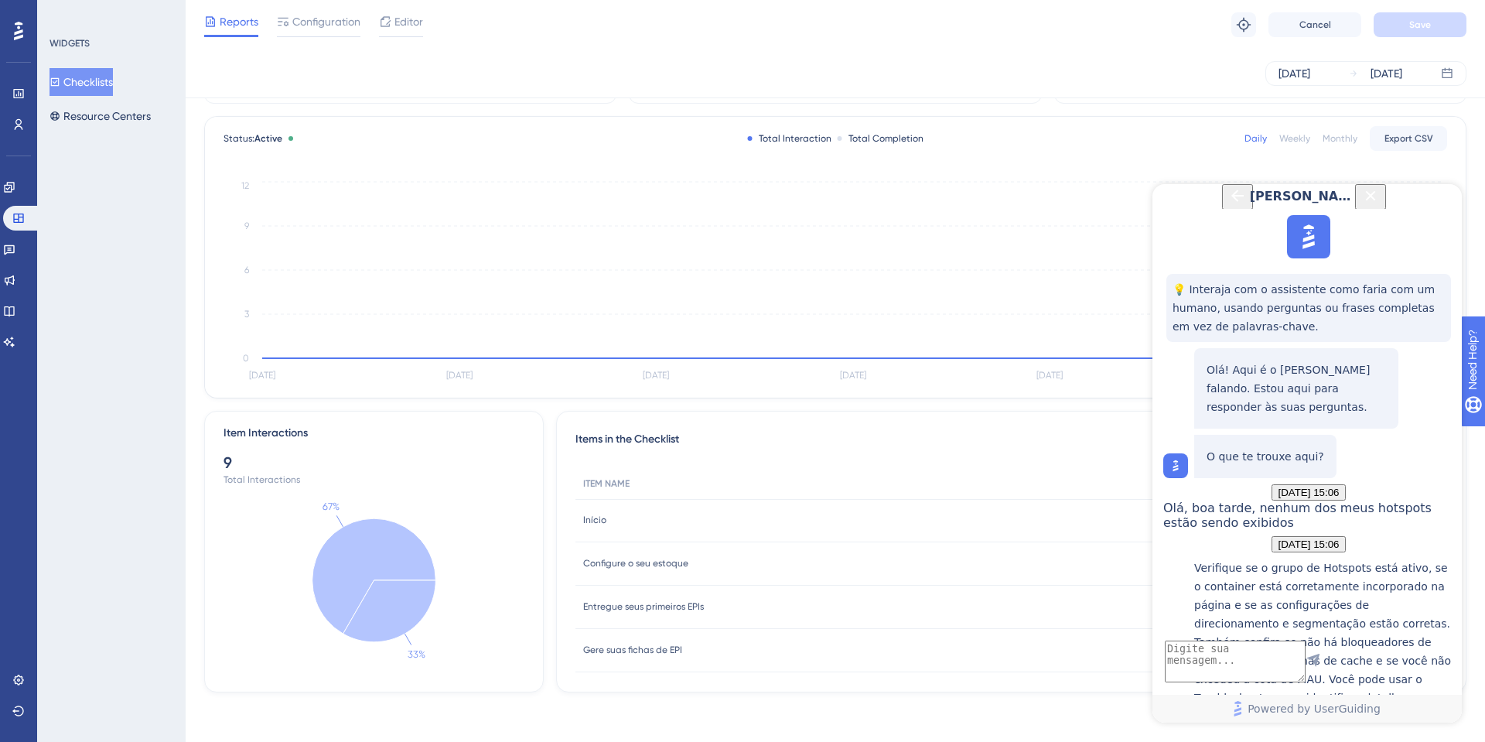
click at [25, 95] on link at bounding box center [18, 93] width 12 height 25
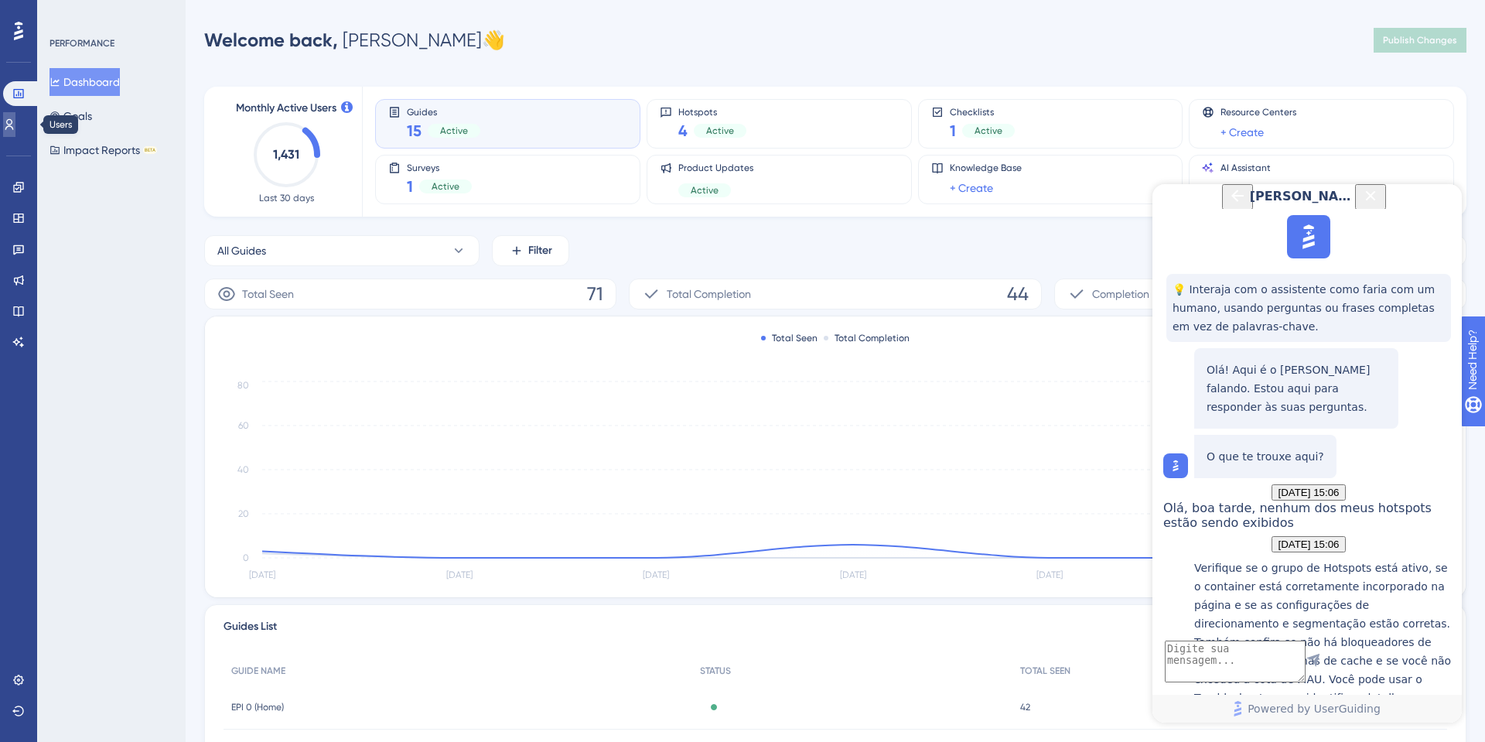
click at [15, 129] on link at bounding box center [9, 124] width 12 height 25
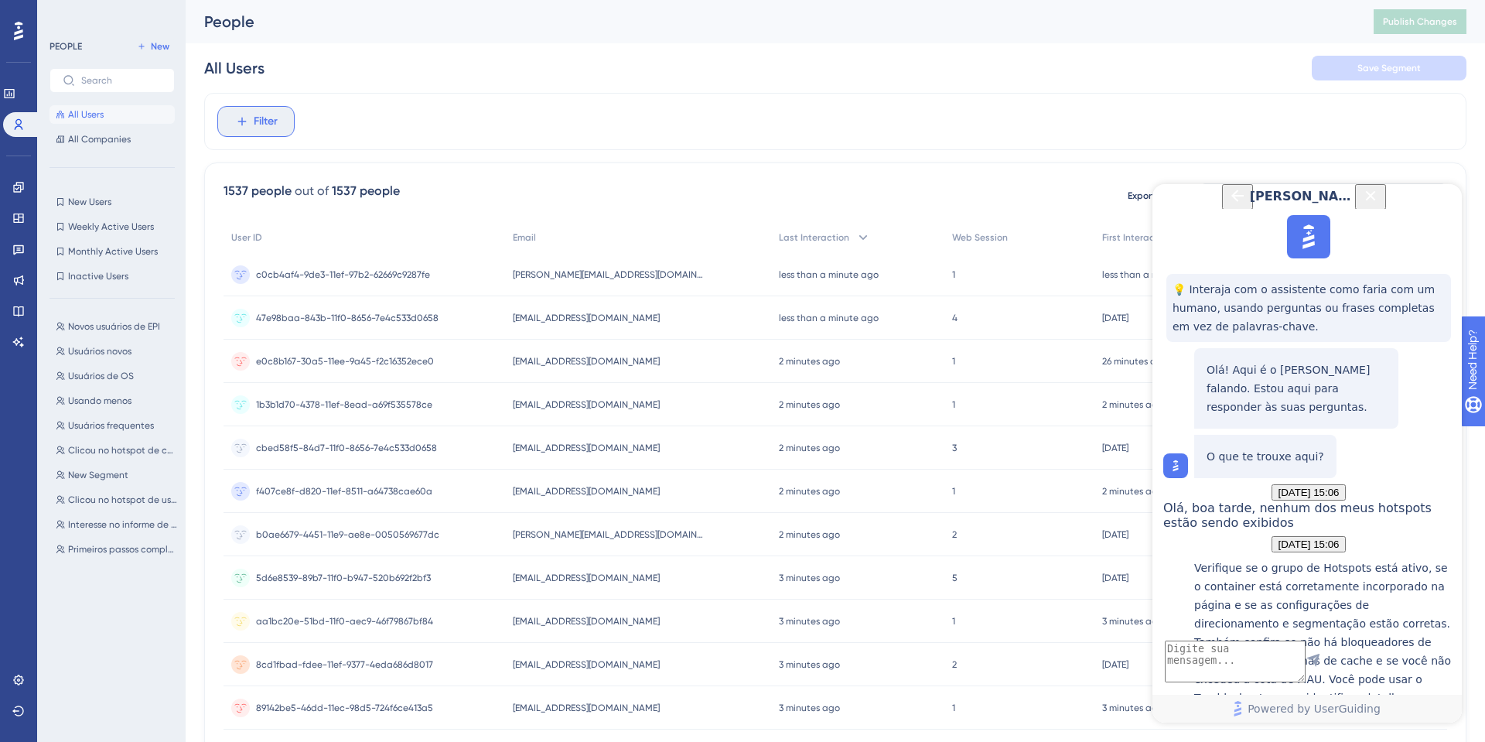
click at [284, 115] on button "Filter" at bounding box center [255, 121] width 77 height 31
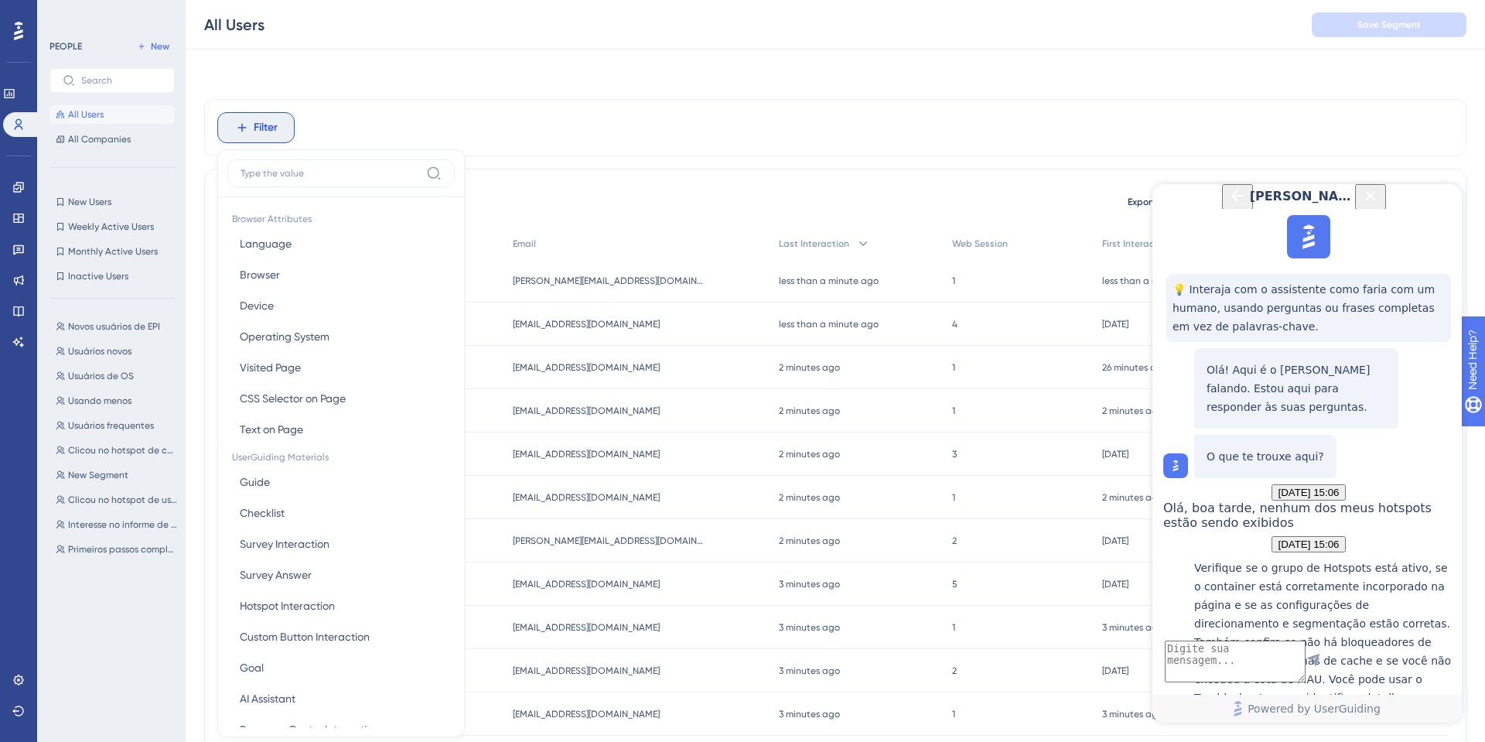
scroll to position [61, 0]
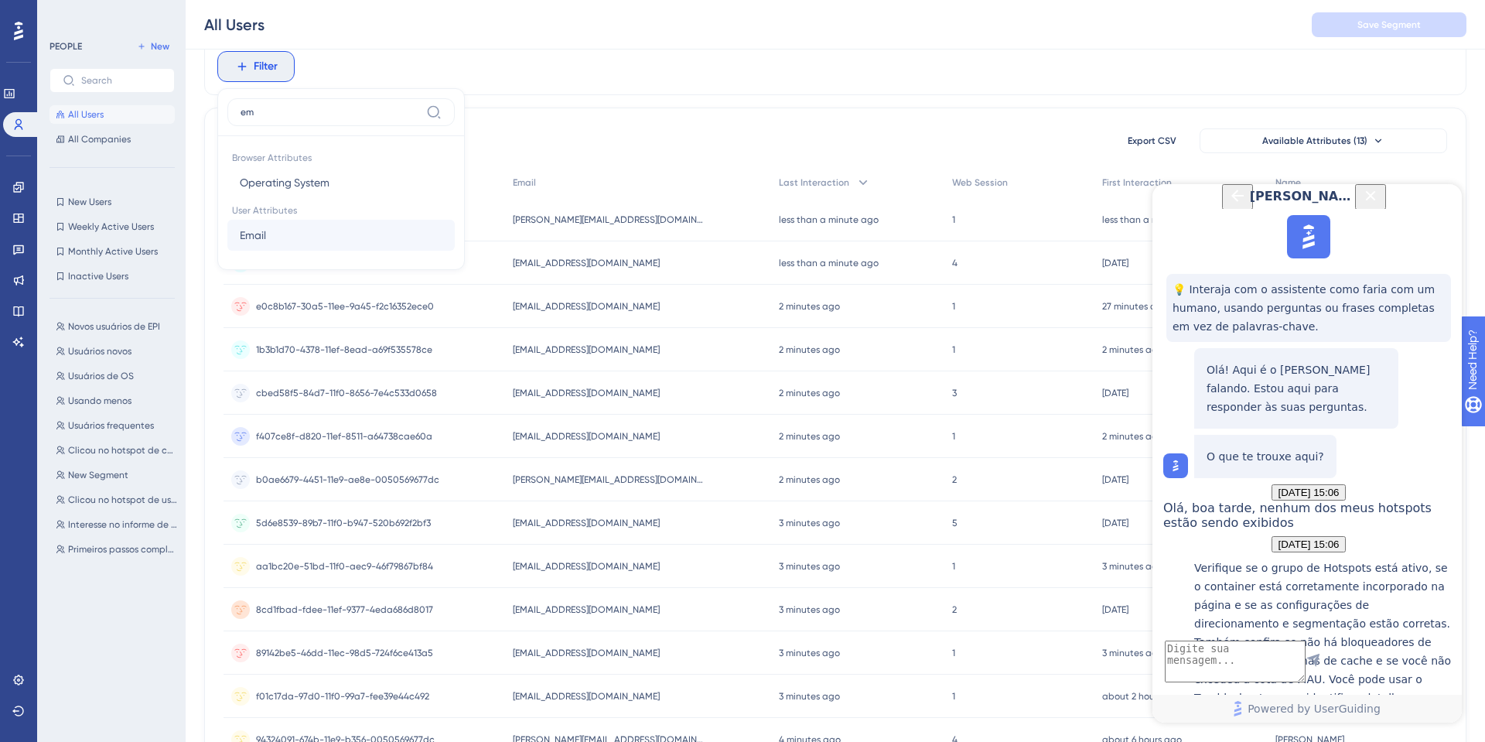
type input "em"
click at [299, 245] on button "Email Email" at bounding box center [340, 235] width 227 height 31
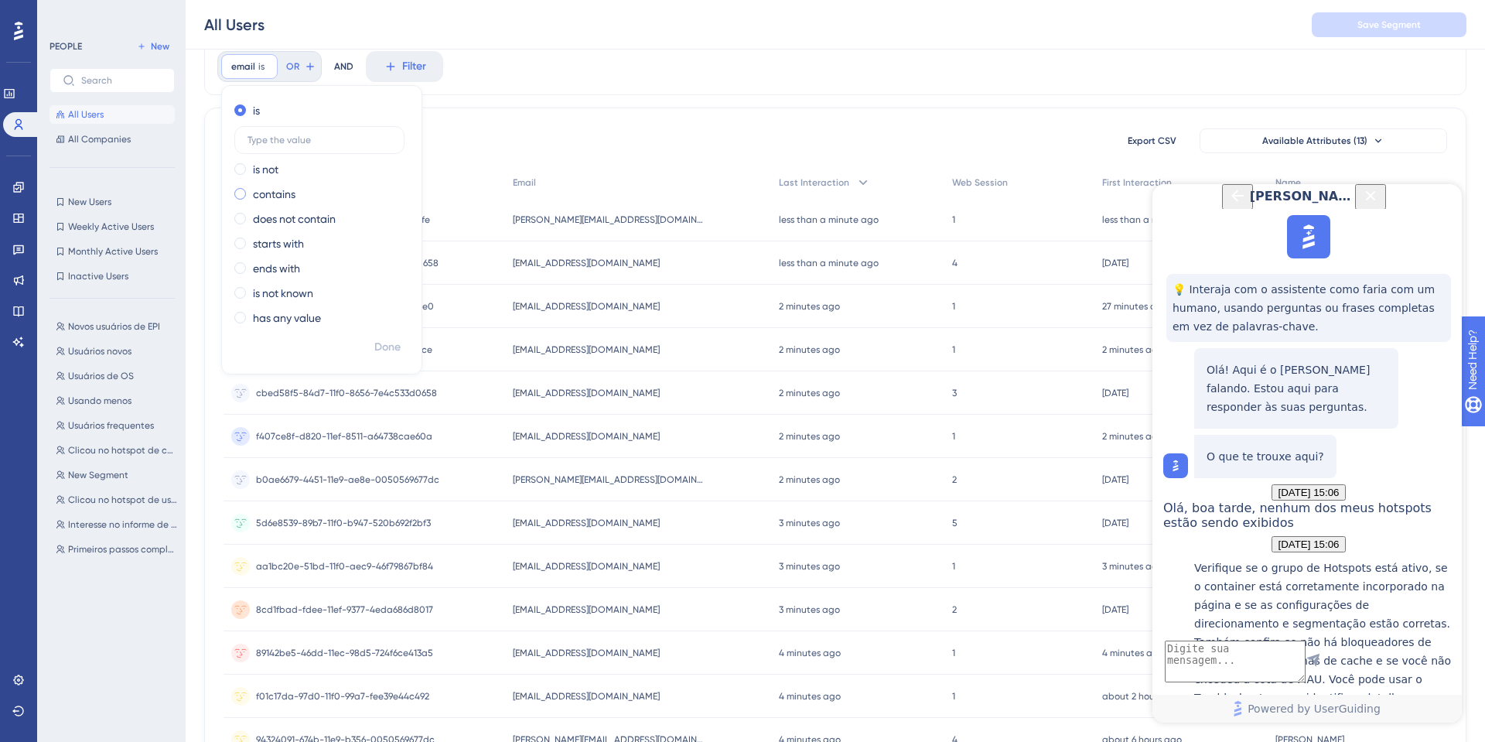
click at [280, 194] on label "contains" at bounding box center [274, 194] width 43 height 19
click at [305, 152] on div "contains" at bounding box center [318, 160] width 169 height 19
click at [298, 195] on label at bounding box center [319, 190] width 170 height 28
click at [298, 195] on input "text" at bounding box center [319, 189] width 144 height 11
type input "userguiding"
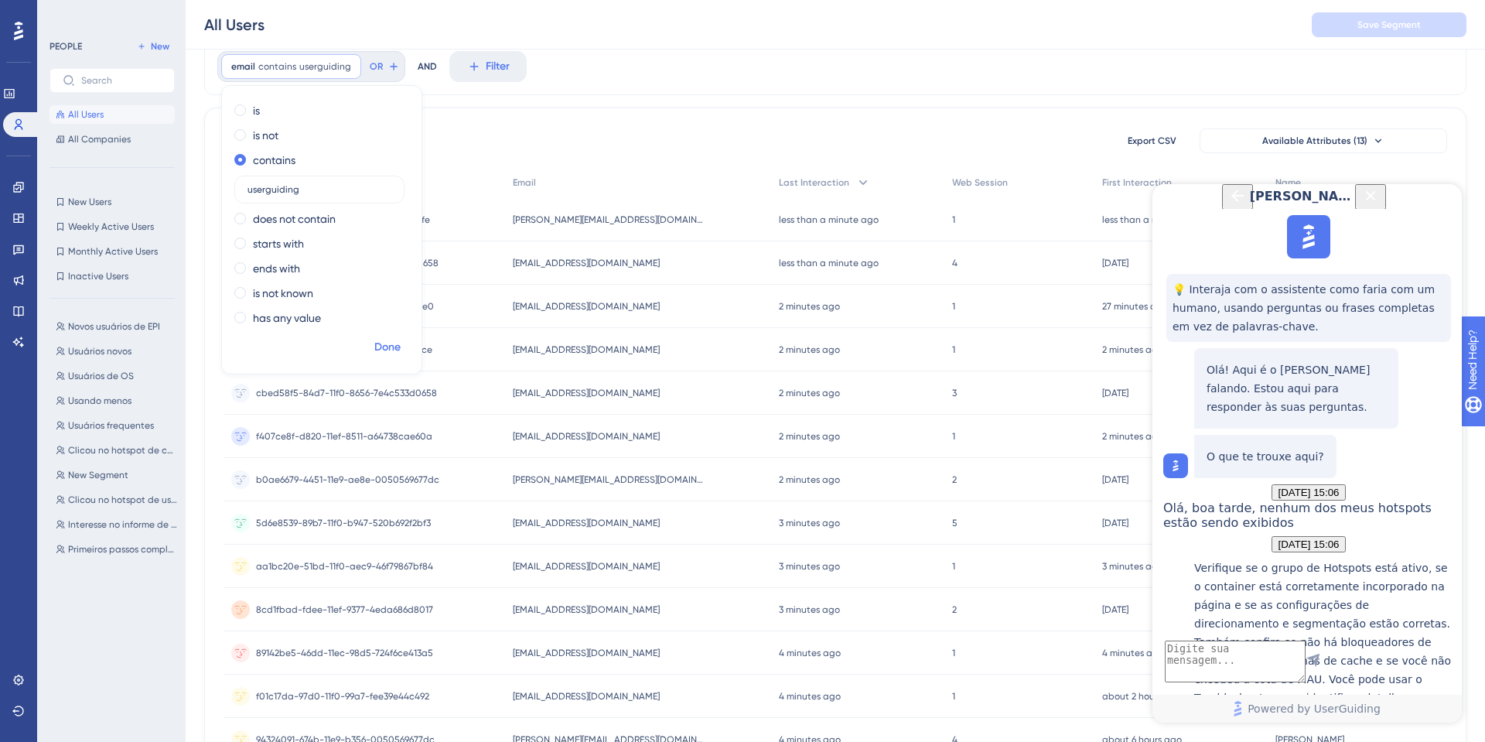
click at [397, 350] on span "Done" at bounding box center [387, 347] width 26 height 19
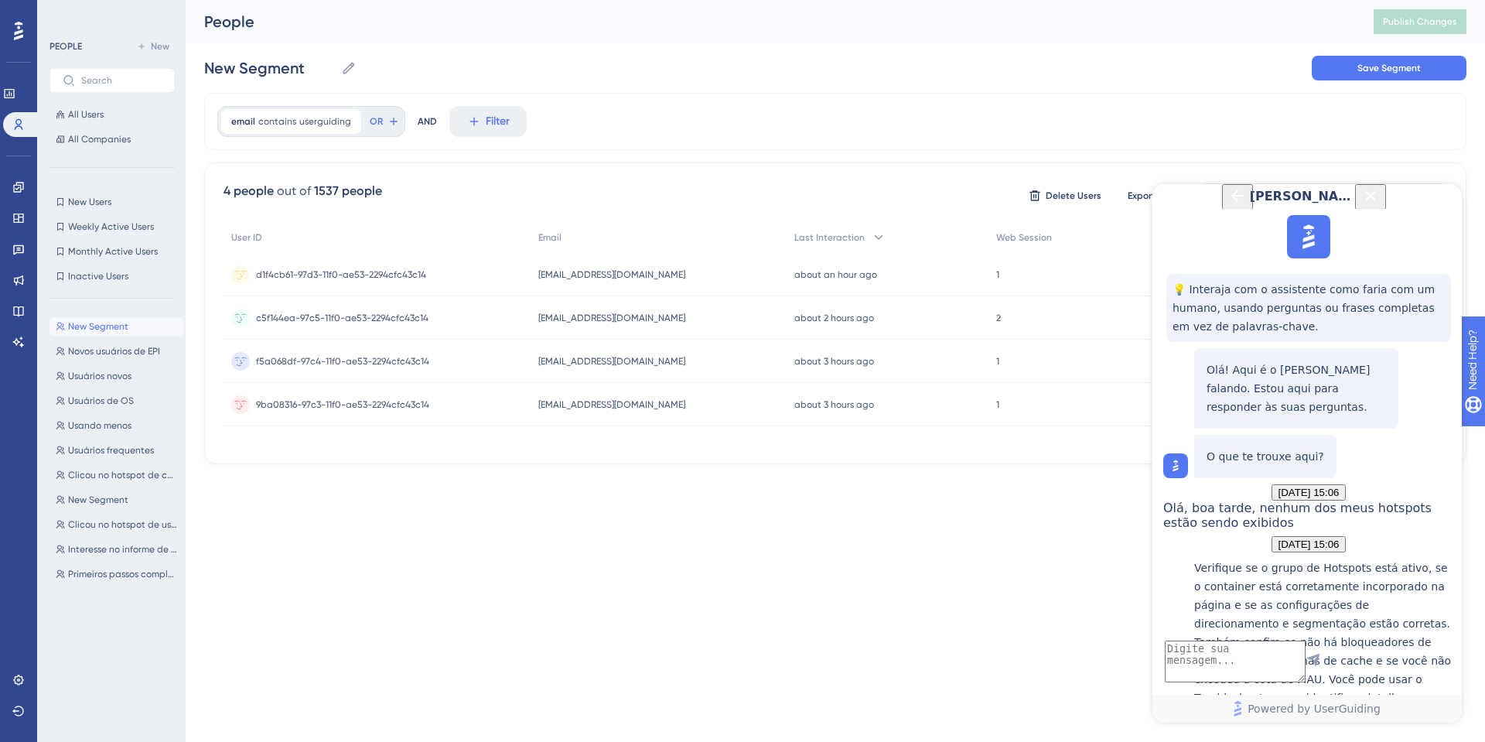
scroll to position [0, 0]
drag, startPoint x: 430, startPoint y: 275, endPoint x: 244, endPoint y: 281, distance: 185.7
click at [244, 281] on div "d1f4cb61-97d3-11f0-ae53-2294cfc43c14 d1f4cb61-97d3-11f0-ae53-2294cfc43c14" at bounding box center [376, 274] width 307 height 43
copy span "d1f4cb61-97d3-11f0-ae53-2294cfc43c14"
click at [350, 124] on div "email contains userguiding userguiding Remove" at bounding box center [291, 121] width 140 height 25
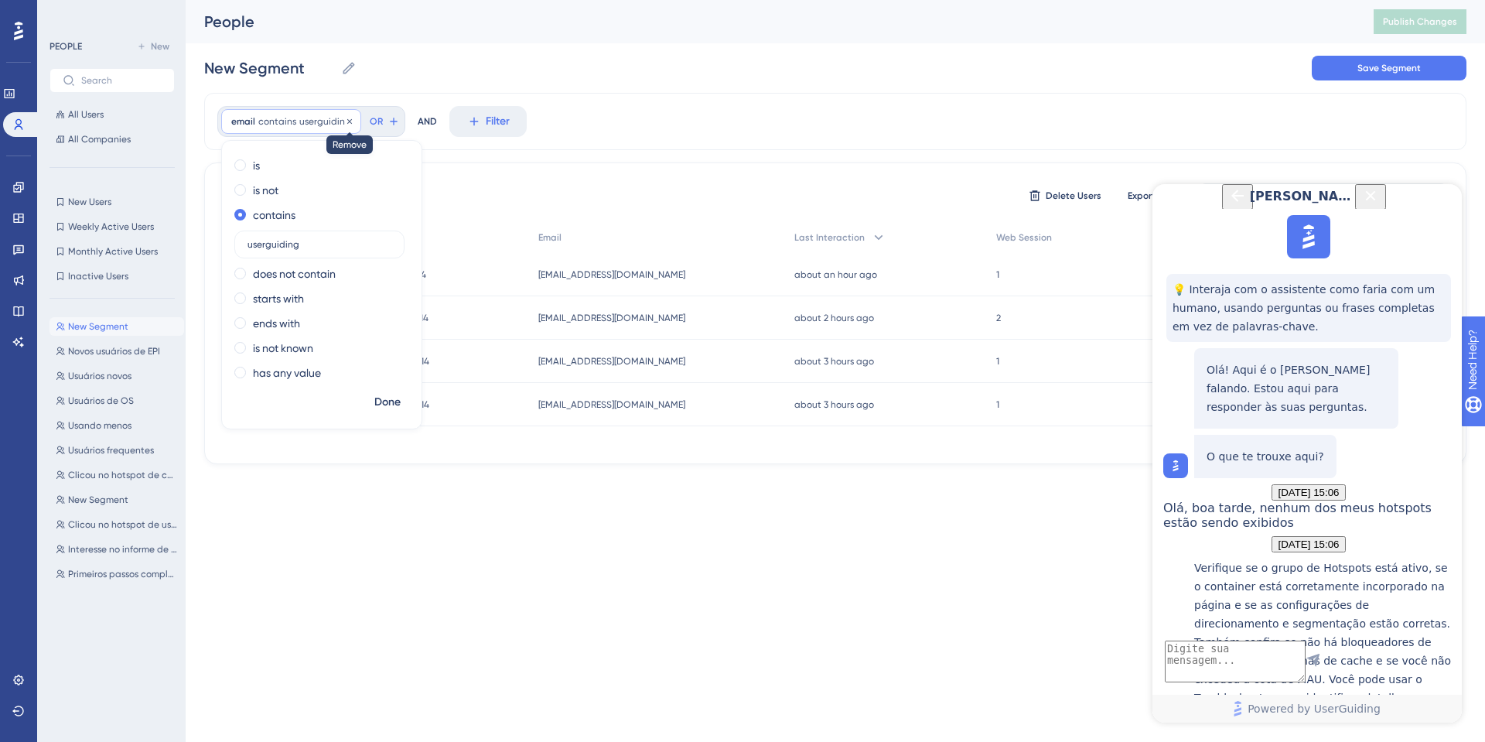
click at [345, 123] on icon at bounding box center [349, 121] width 9 height 9
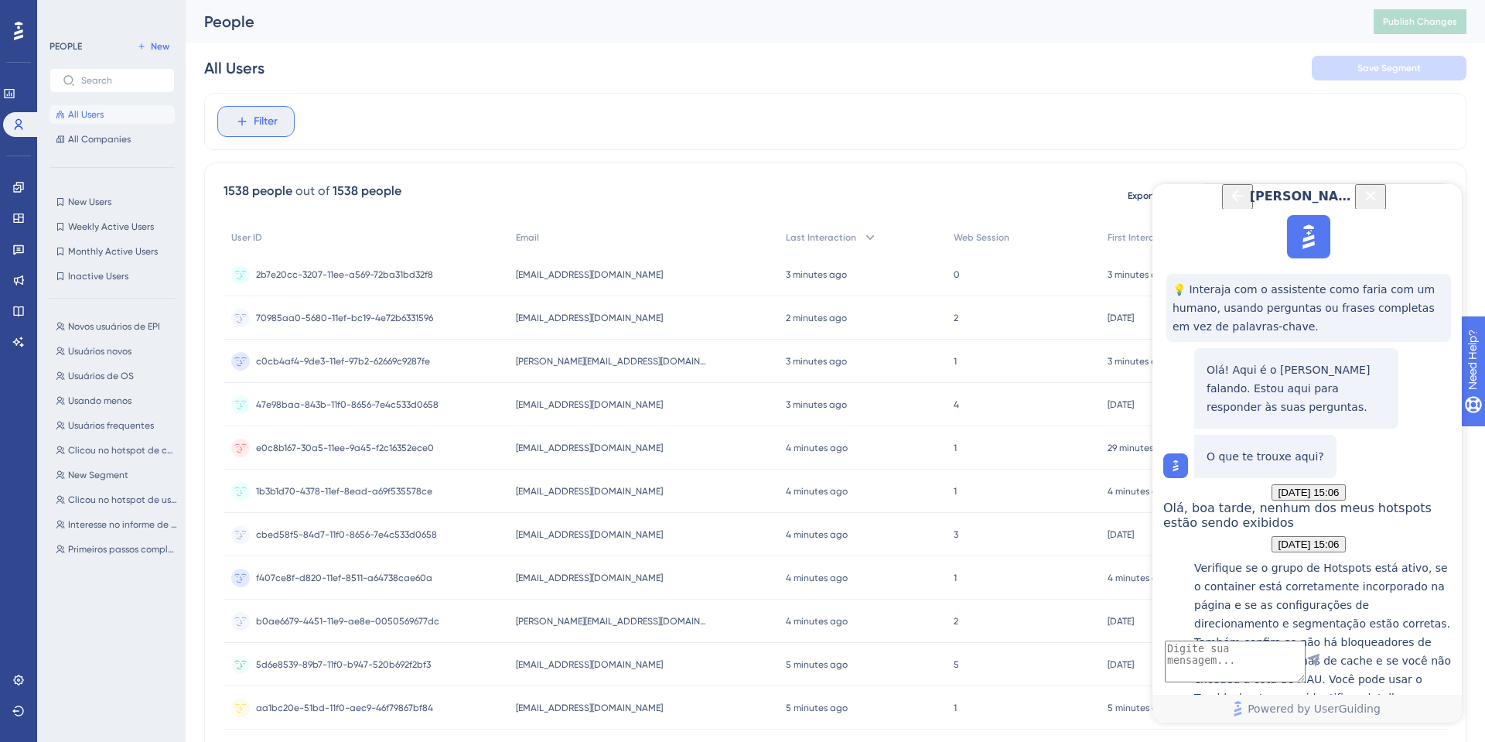
click at [249, 106] on button "Filter" at bounding box center [255, 121] width 77 height 31
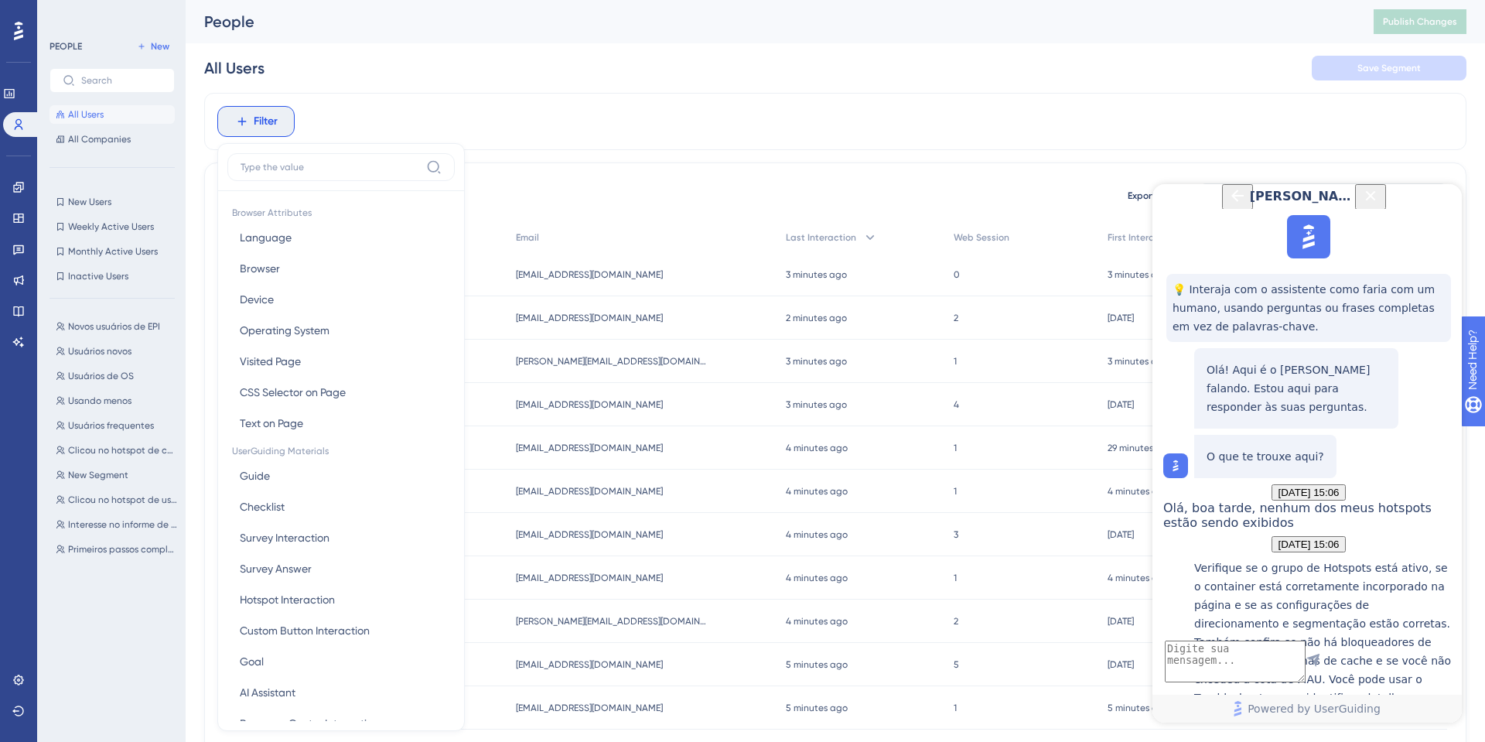
scroll to position [61, 0]
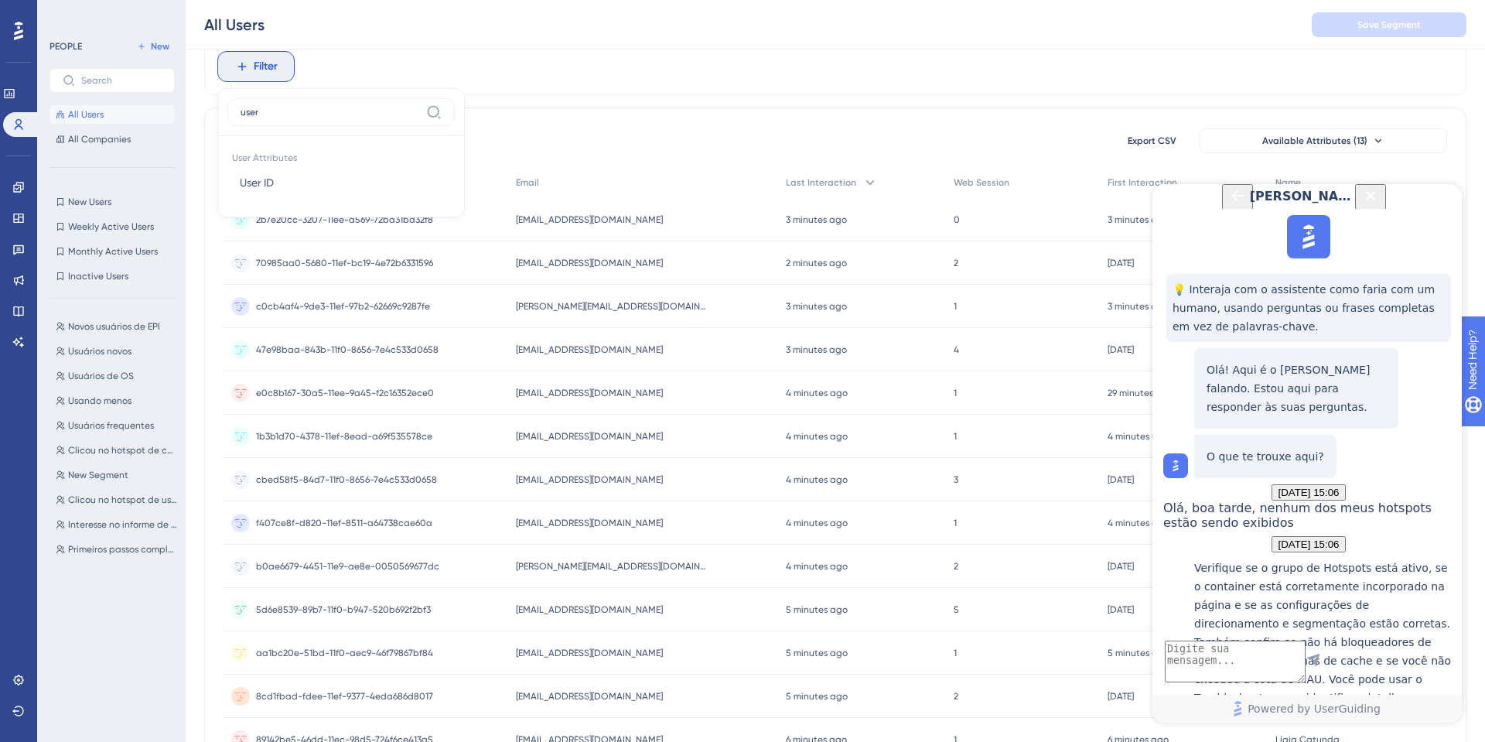
type input "userg"
type input "email"
click at [258, 181] on span "Email" at bounding box center [253, 182] width 26 height 19
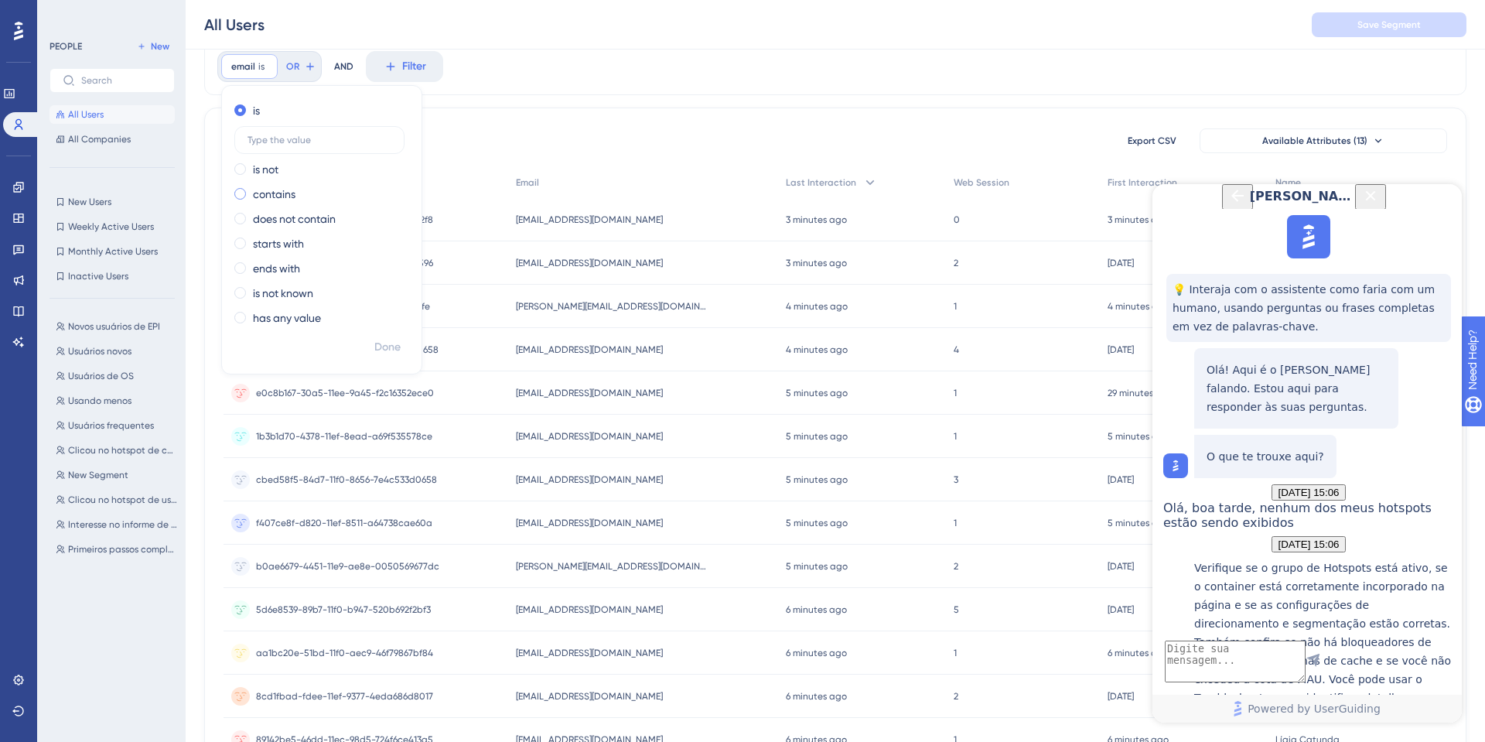
click at [266, 192] on label "contains" at bounding box center [274, 194] width 43 height 19
type input "userguiding"
click at [387, 340] on span "Done" at bounding box center [387, 347] width 26 height 19
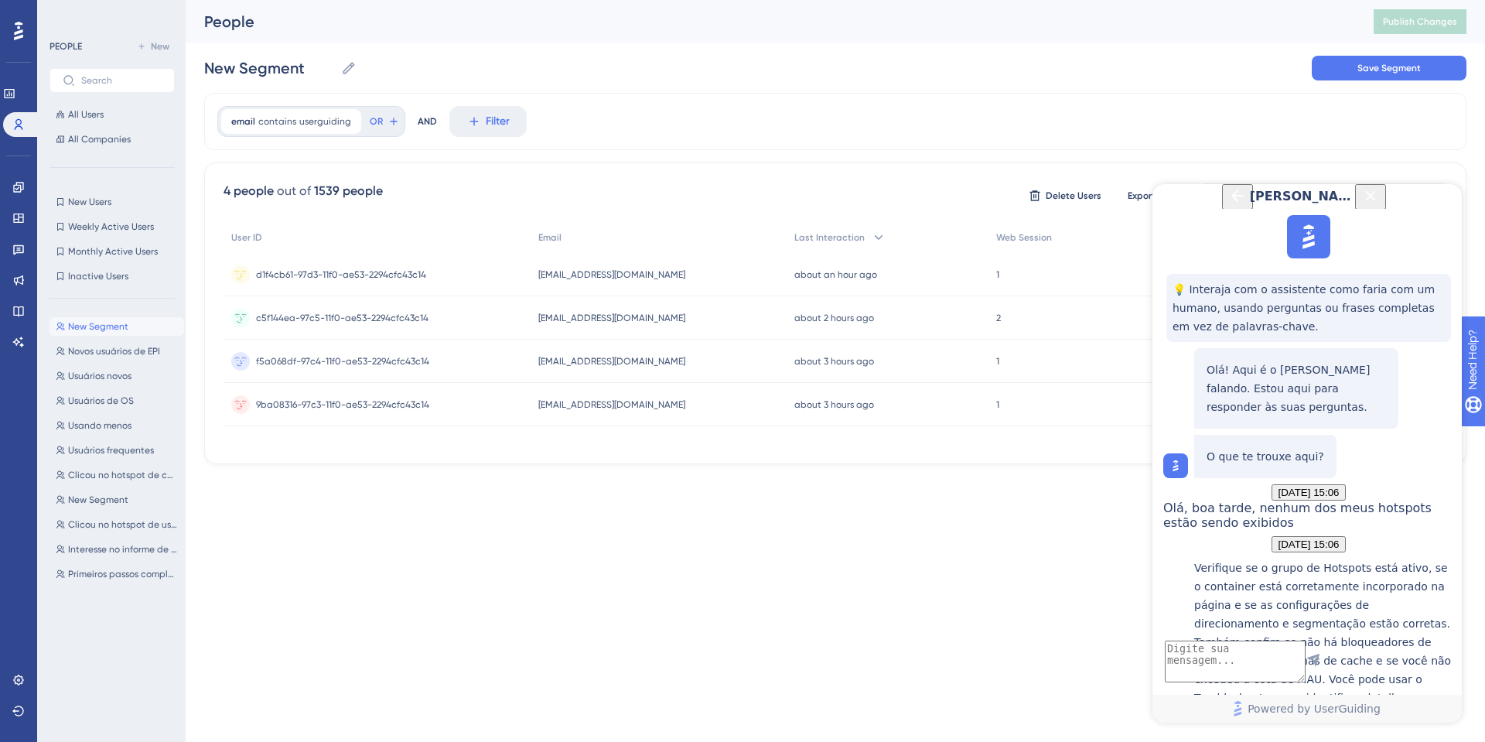
scroll to position [0, 0]
click at [1380, 203] on icon "Close Button" at bounding box center [1370, 195] width 19 height 19
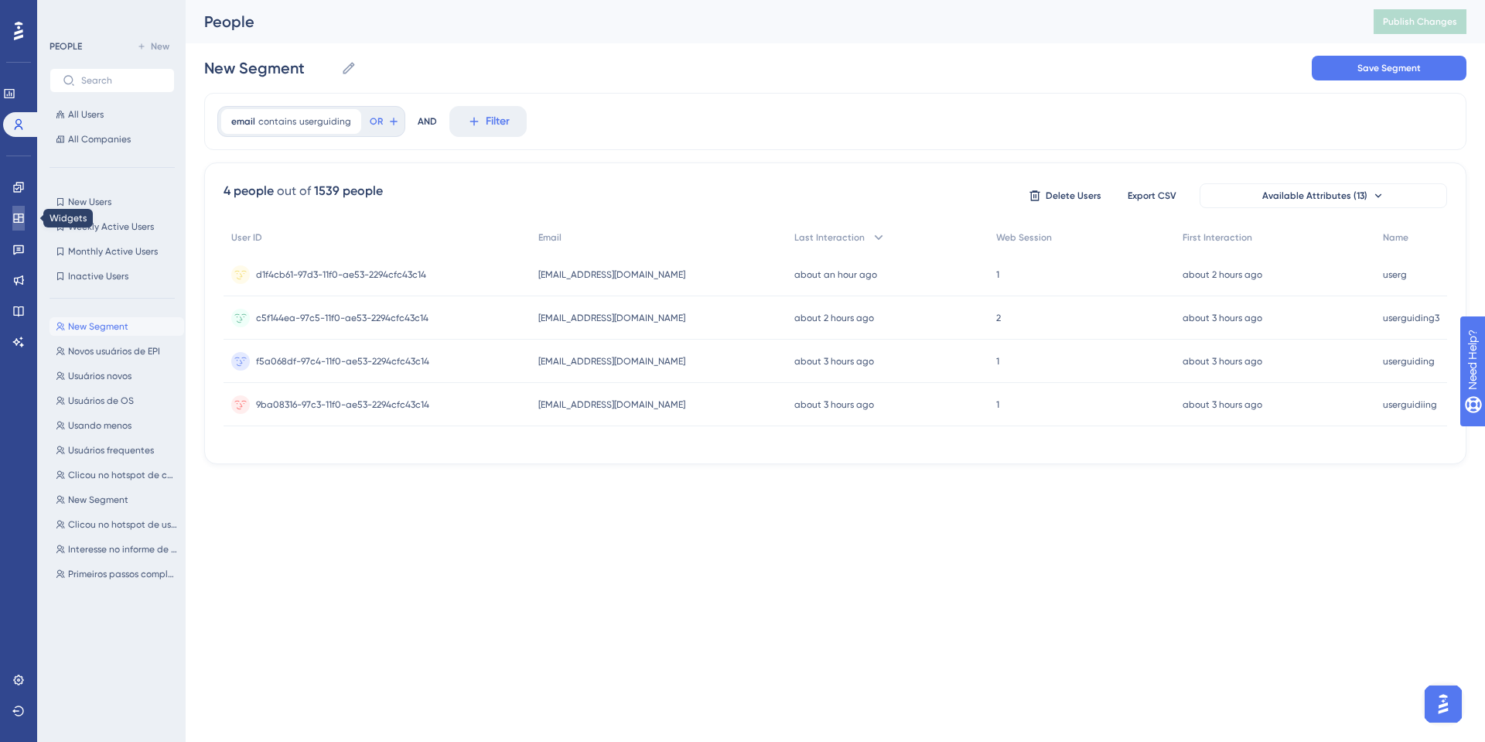
click at [19, 228] on link at bounding box center [18, 218] width 12 height 25
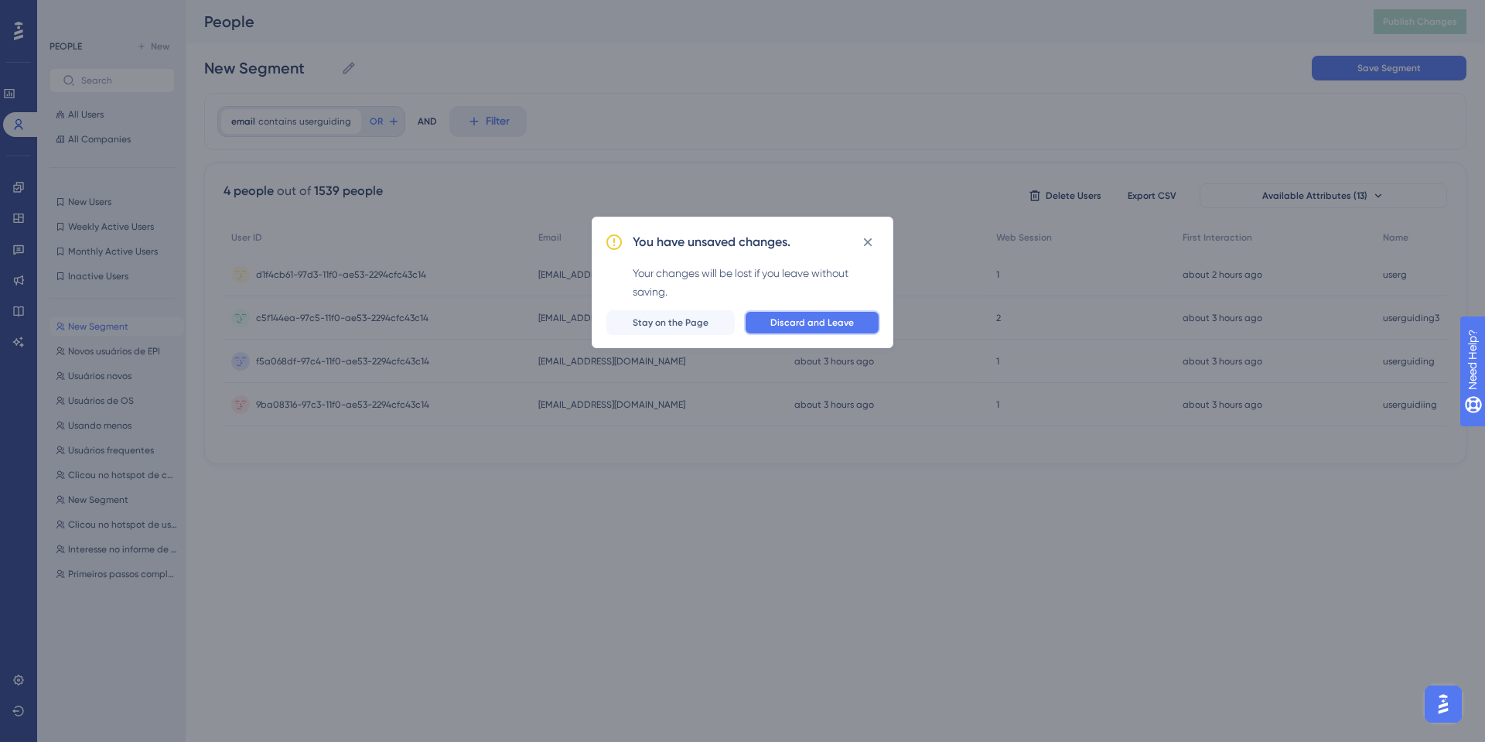
click at [822, 328] on button "Discard and Leave" at bounding box center [812, 322] width 136 height 25
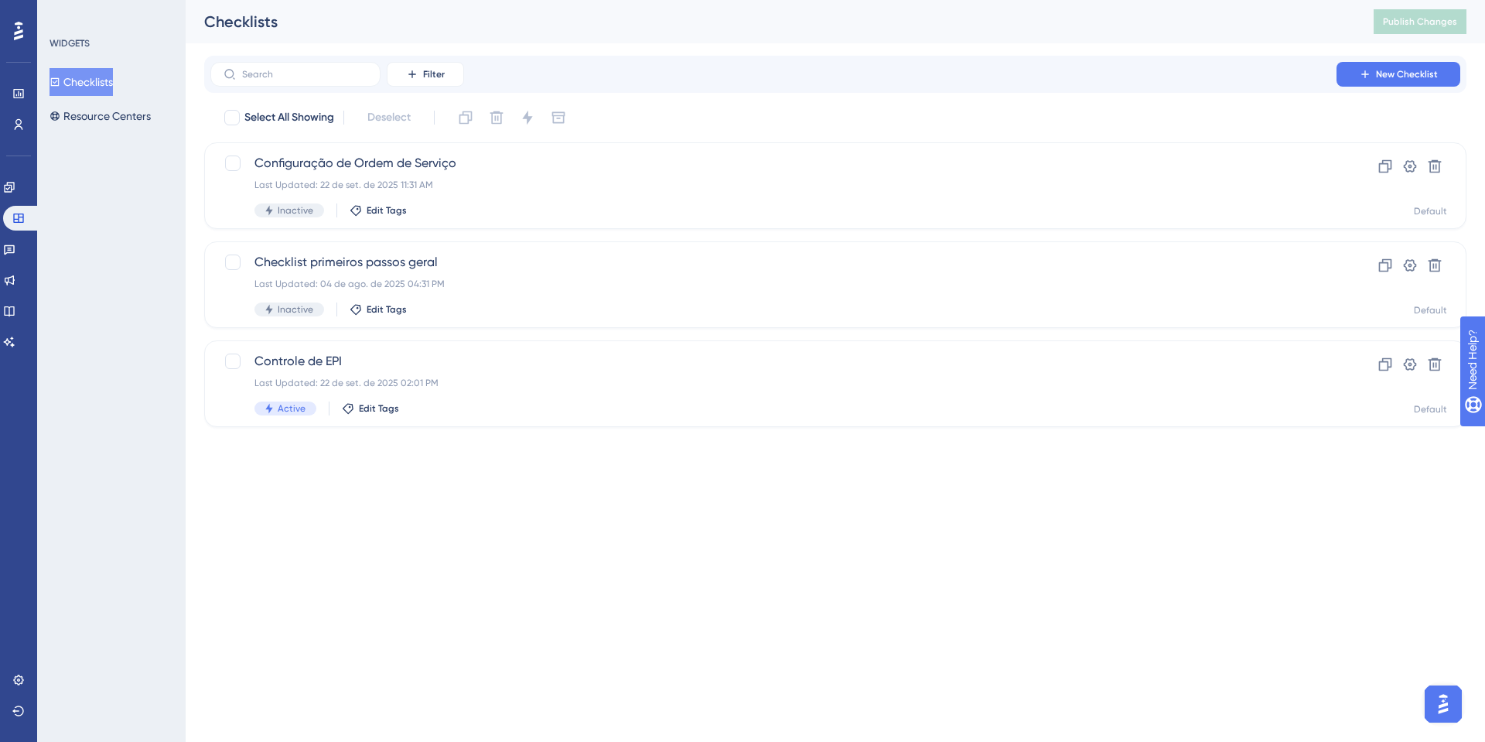
click at [113, 83] on button "Checklists" at bounding box center [80, 82] width 63 height 28
click at [342, 377] on div "Last Updated: 22 de set. de 2025 02:01 PM" at bounding box center [773, 383] width 1038 height 12
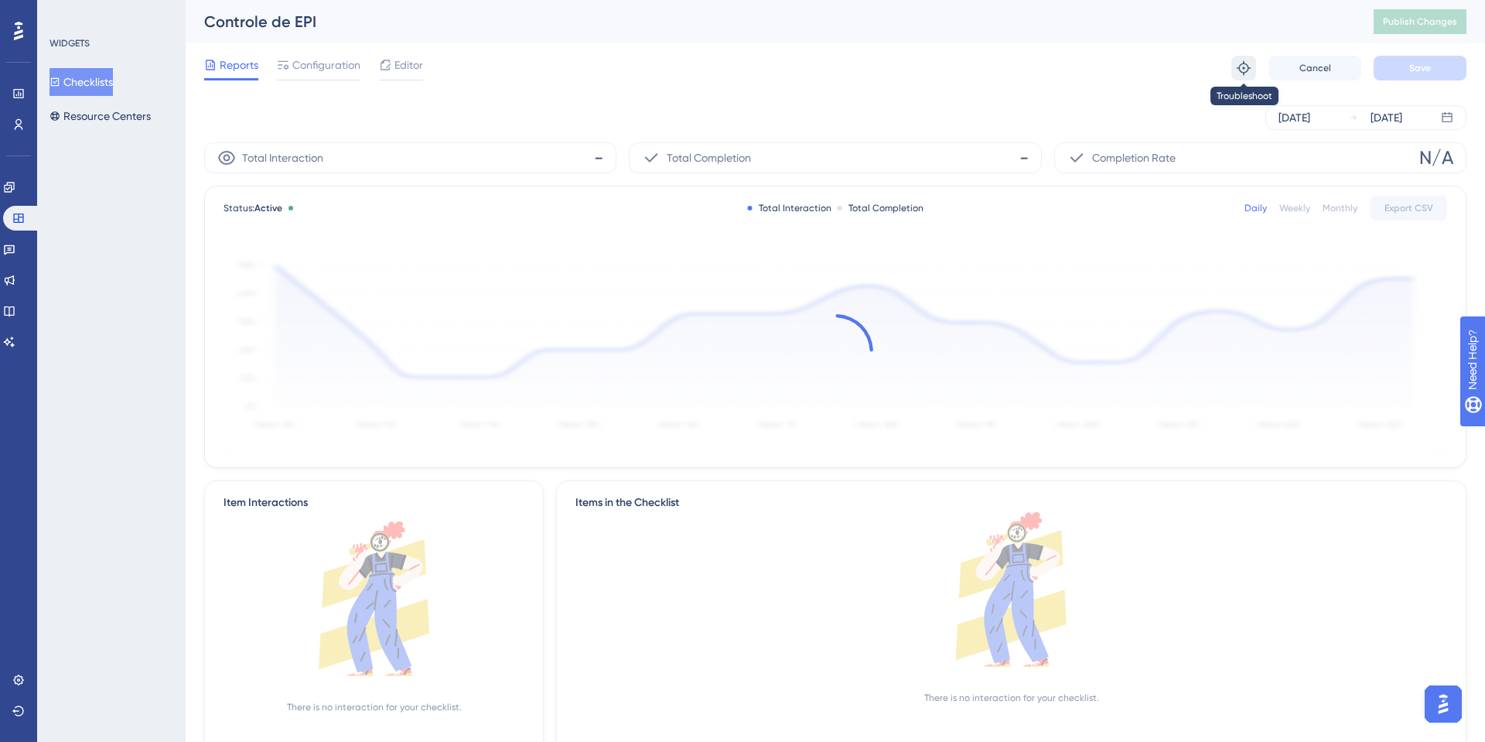
click at [1244, 57] on button at bounding box center [1243, 68] width 25 height 25
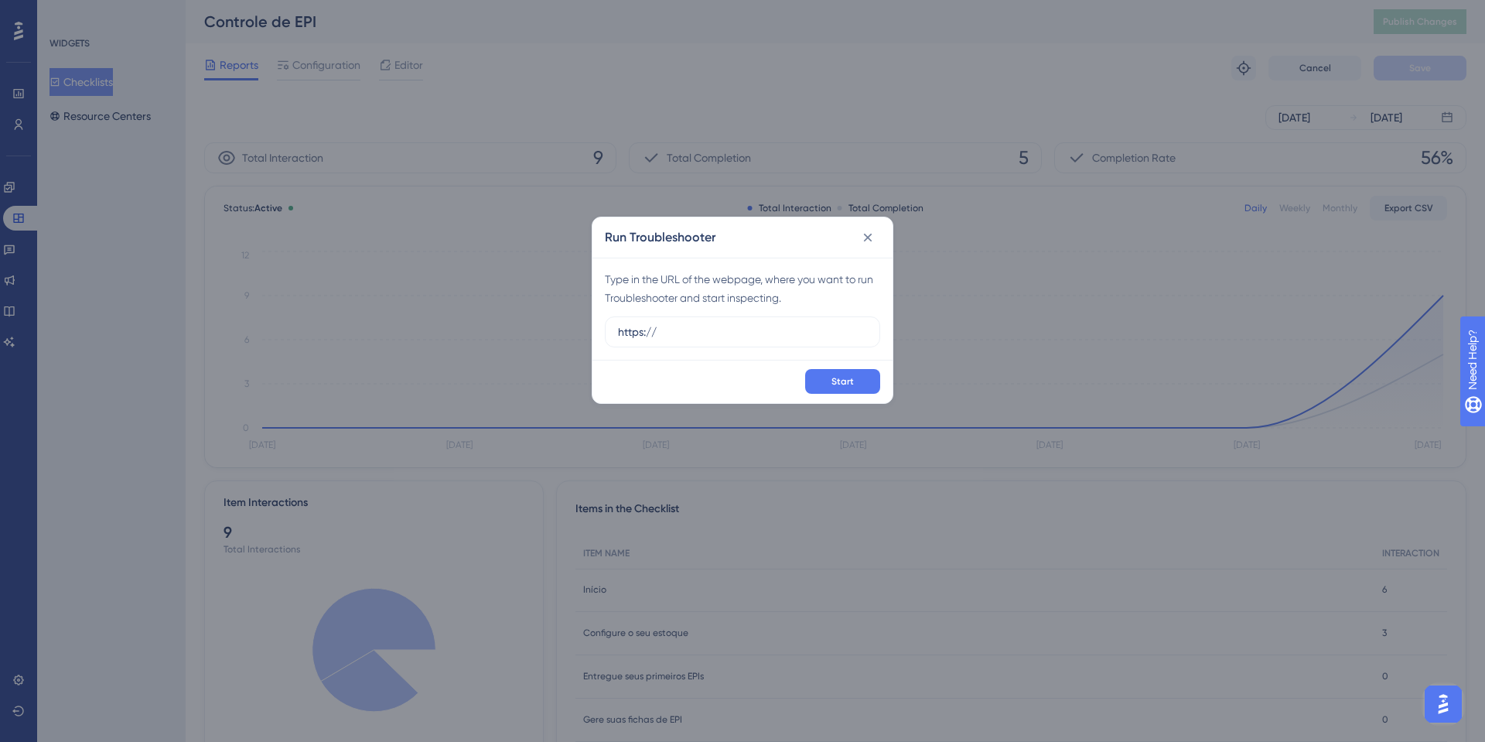
click at [751, 314] on div "Type in the URL of the webpage, where you want to run Troubleshooter and start …" at bounding box center [742, 309] width 300 height 102
click at [677, 316] on label "https://" at bounding box center [742, 331] width 275 height 31
click at [677, 323] on input "https://" at bounding box center [742, 331] width 249 height 17
click at [682, 332] on input "https://" at bounding box center [742, 331] width 249 height 17
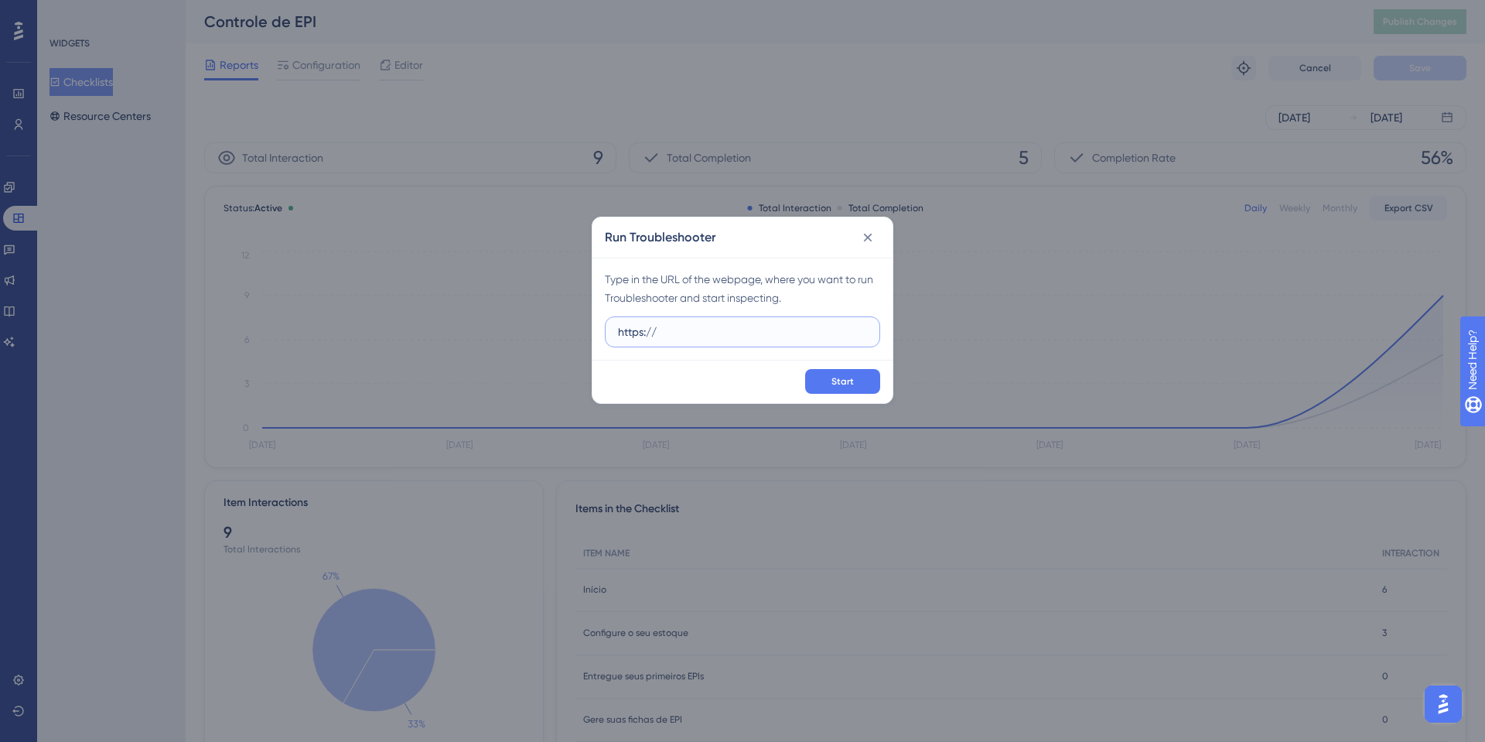
click at [682, 332] on input "https://" at bounding box center [742, 331] width 249 height 17
paste input "sistema.onsafety.com.br/index.xhtml"
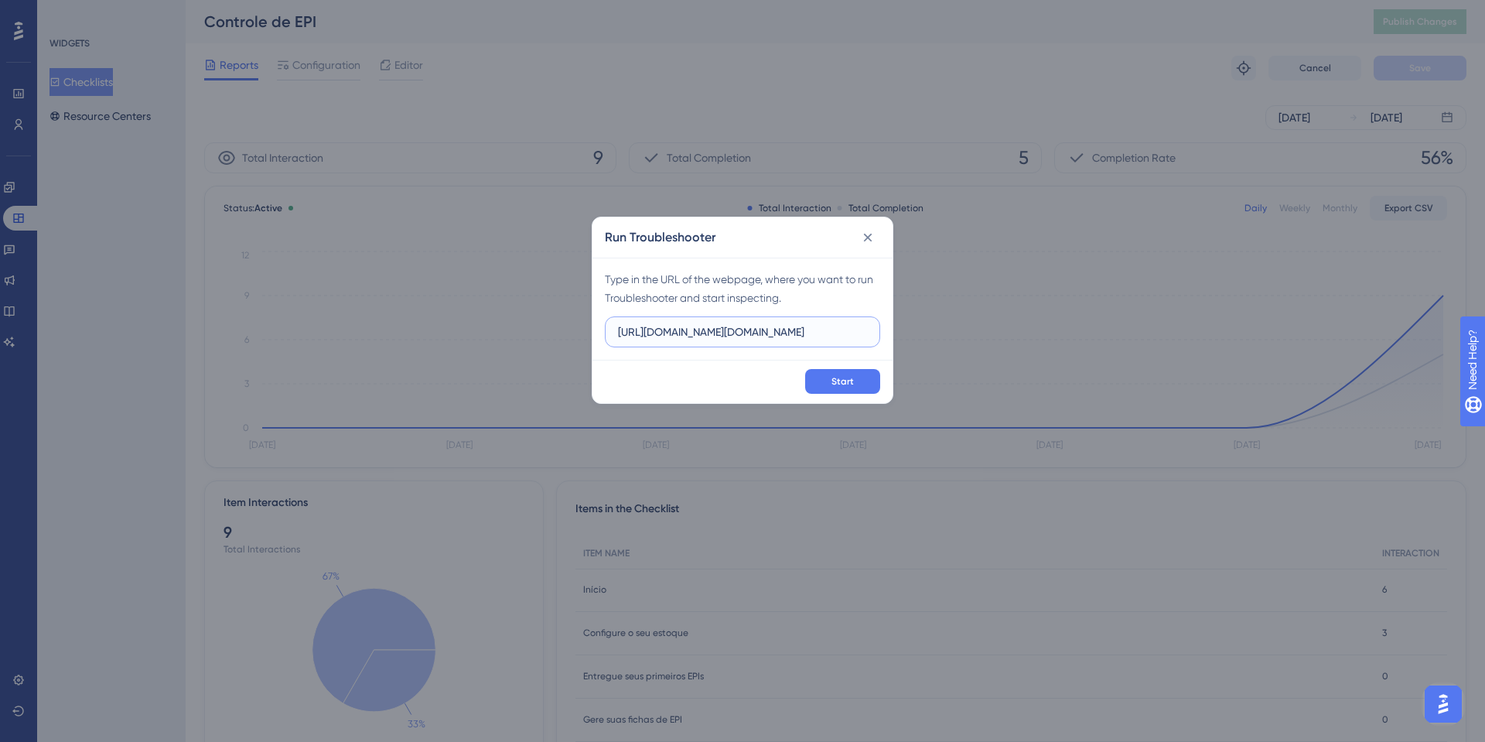
type input "https://sistema.onsafety.com.br/index.xhtml"
click at [830, 363] on div "Start" at bounding box center [742, 381] width 300 height 43
click at [830, 369] on button "Start" at bounding box center [842, 381] width 75 height 25
click at [883, 245] on div "Run Troubleshooter" at bounding box center [742, 237] width 300 height 40
click at [866, 237] on icon at bounding box center [868, 237] width 9 height 9
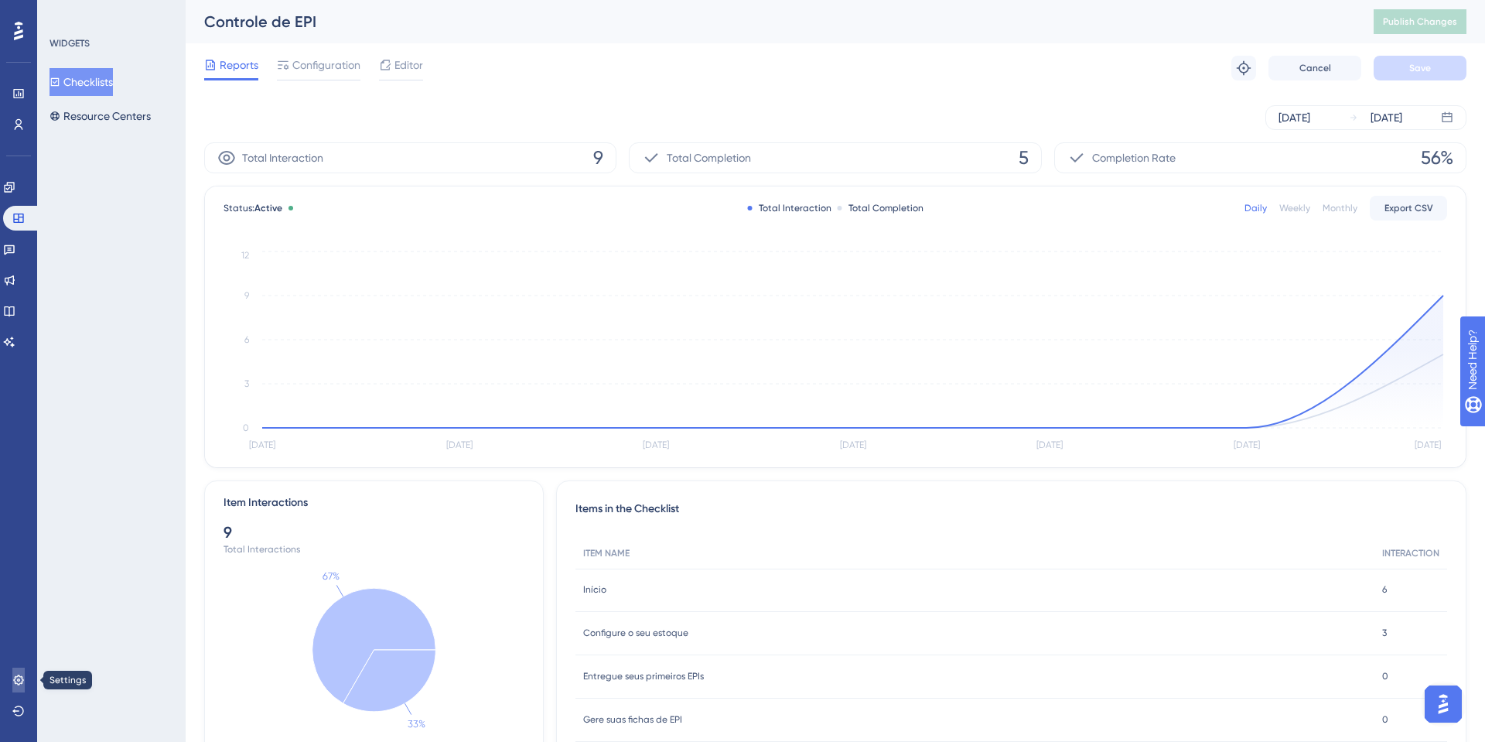
click at [12, 675] on link at bounding box center [18, 679] width 12 height 25
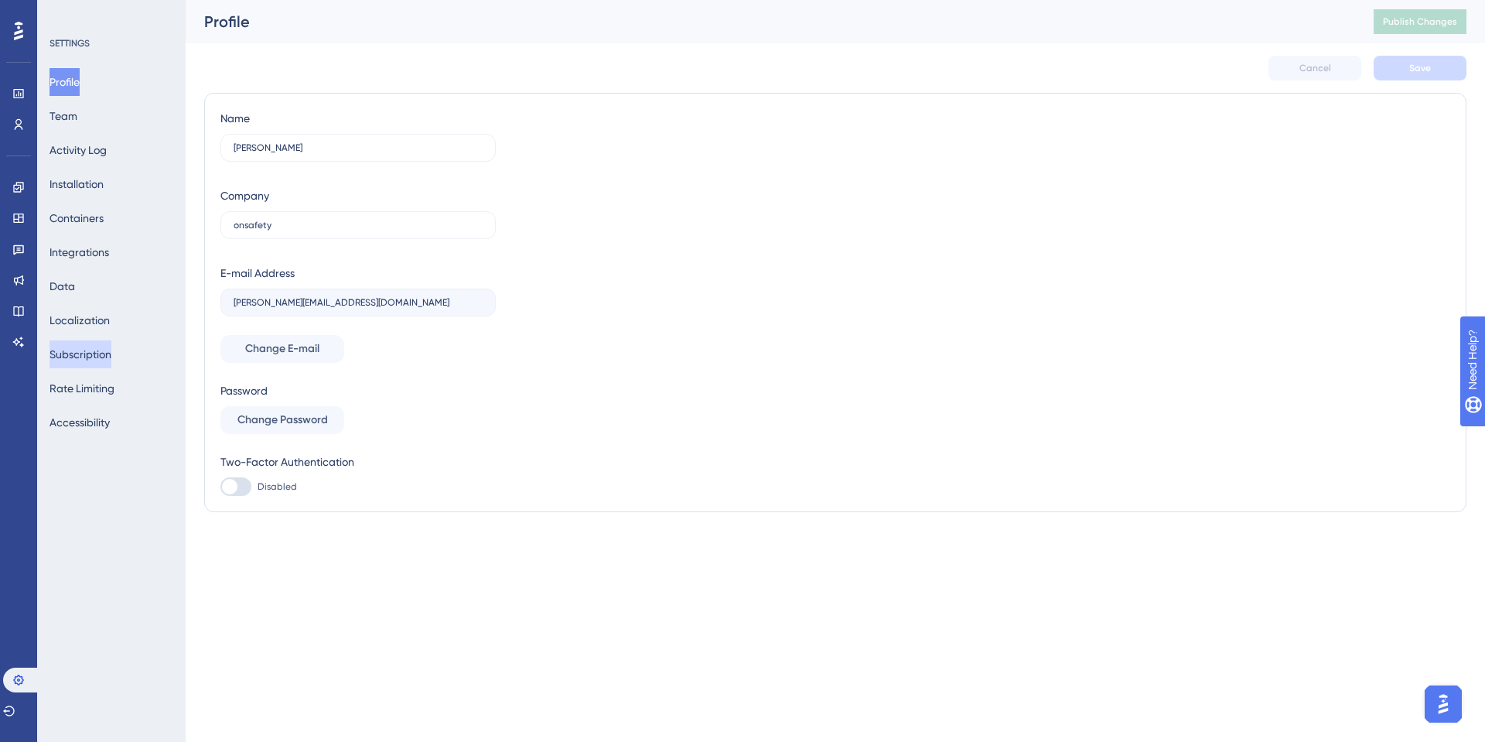
click at [111, 357] on button "Subscription" at bounding box center [80, 354] width 62 height 28
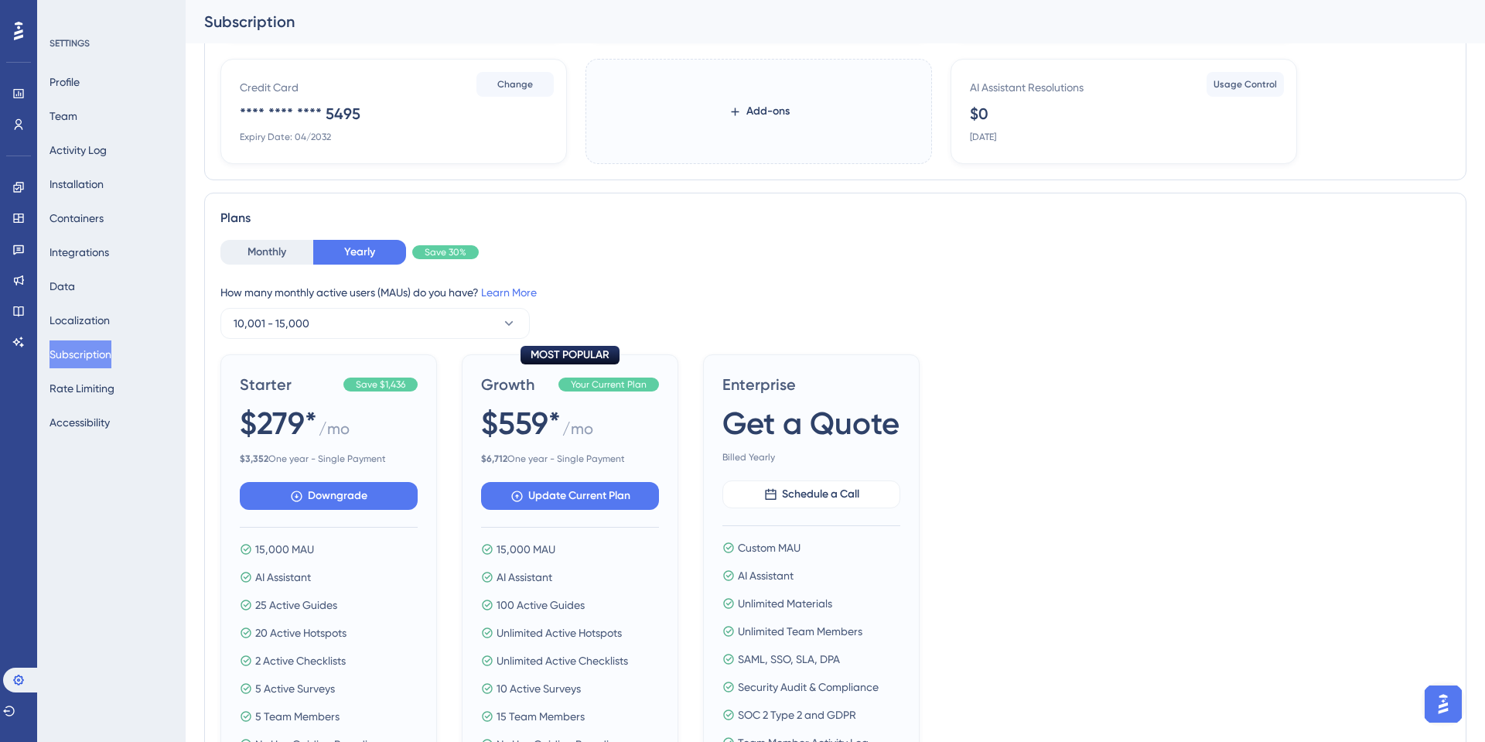
scroll to position [290, 0]
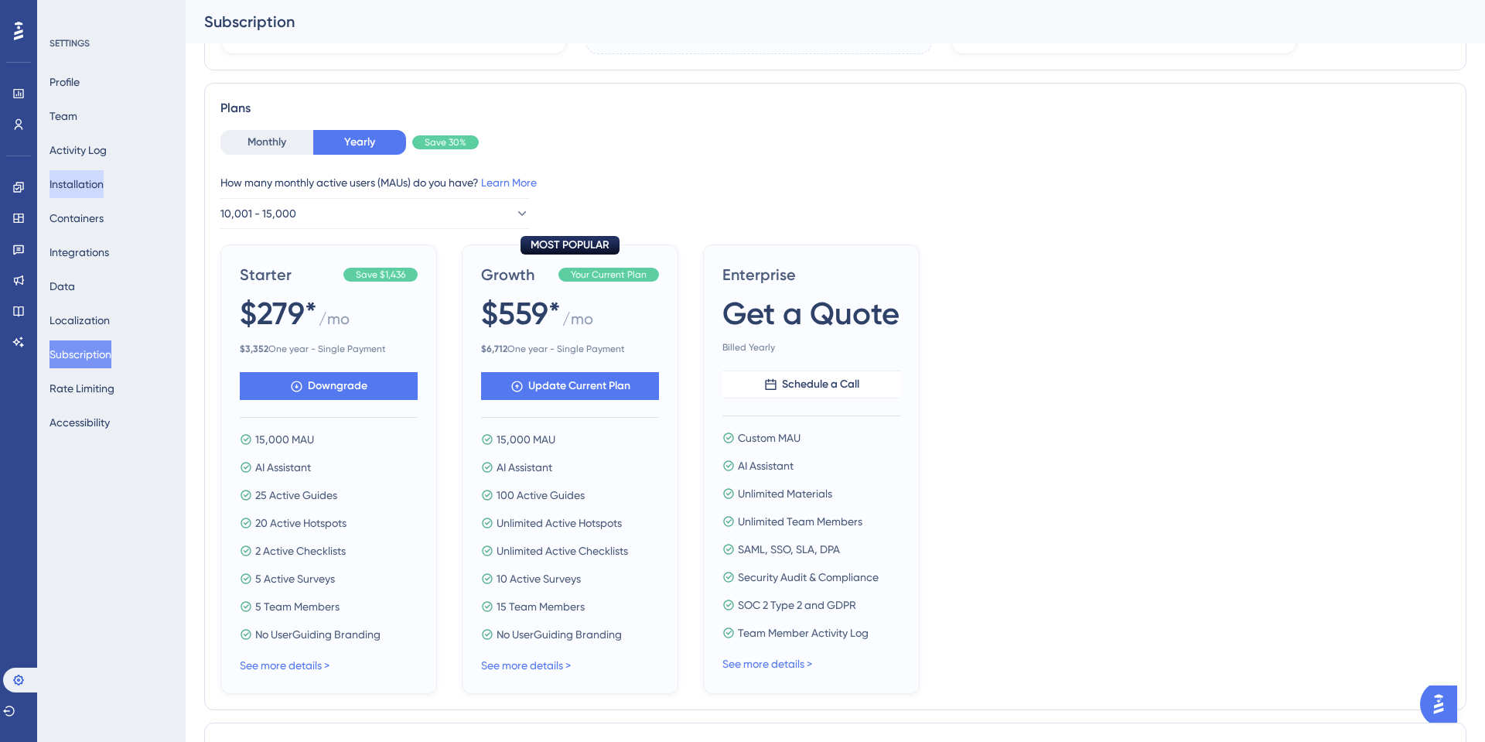
click at [101, 185] on button "Installation" at bounding box center [76, 184] width 54 height 28
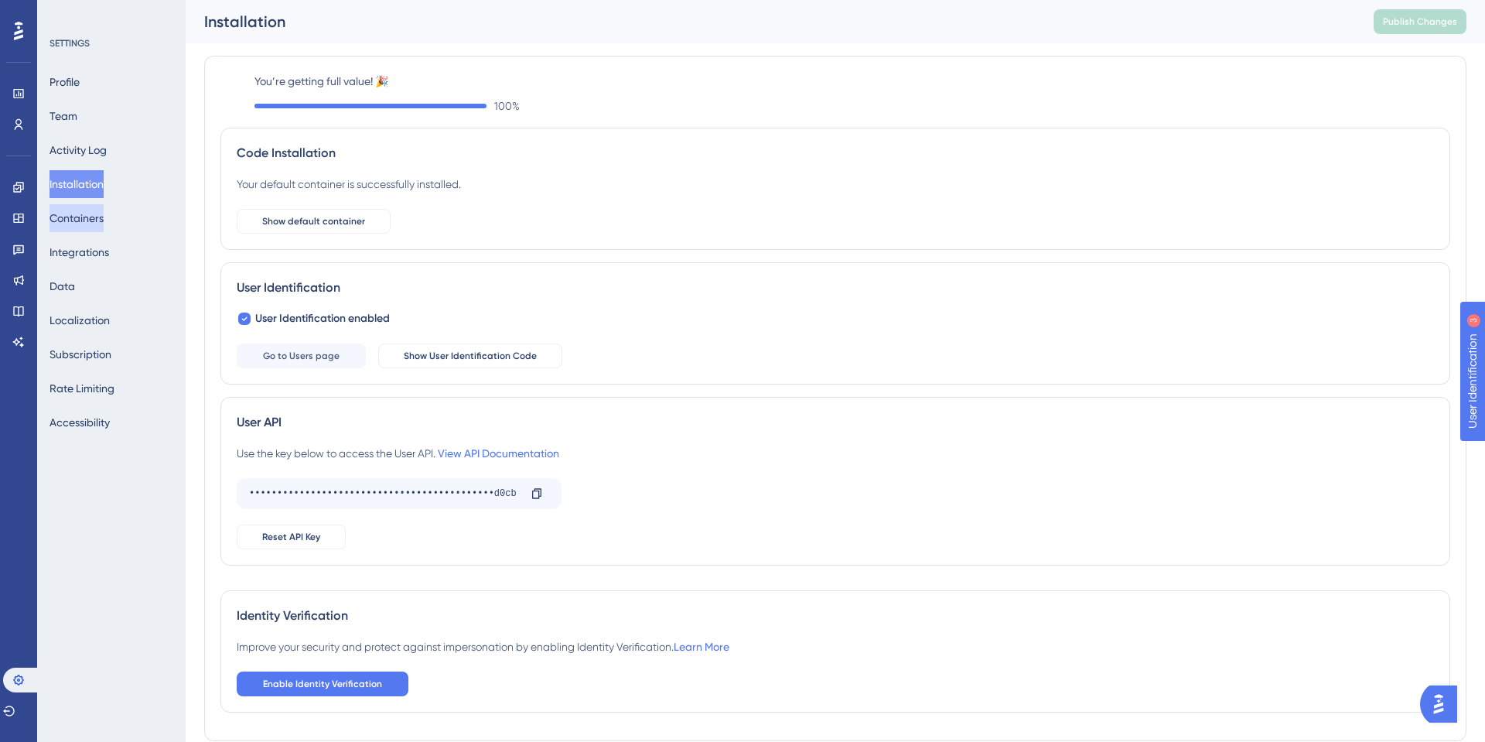
click at [73, 222] on button "Containers" at bounding box center [76, 218] width 54 height 28
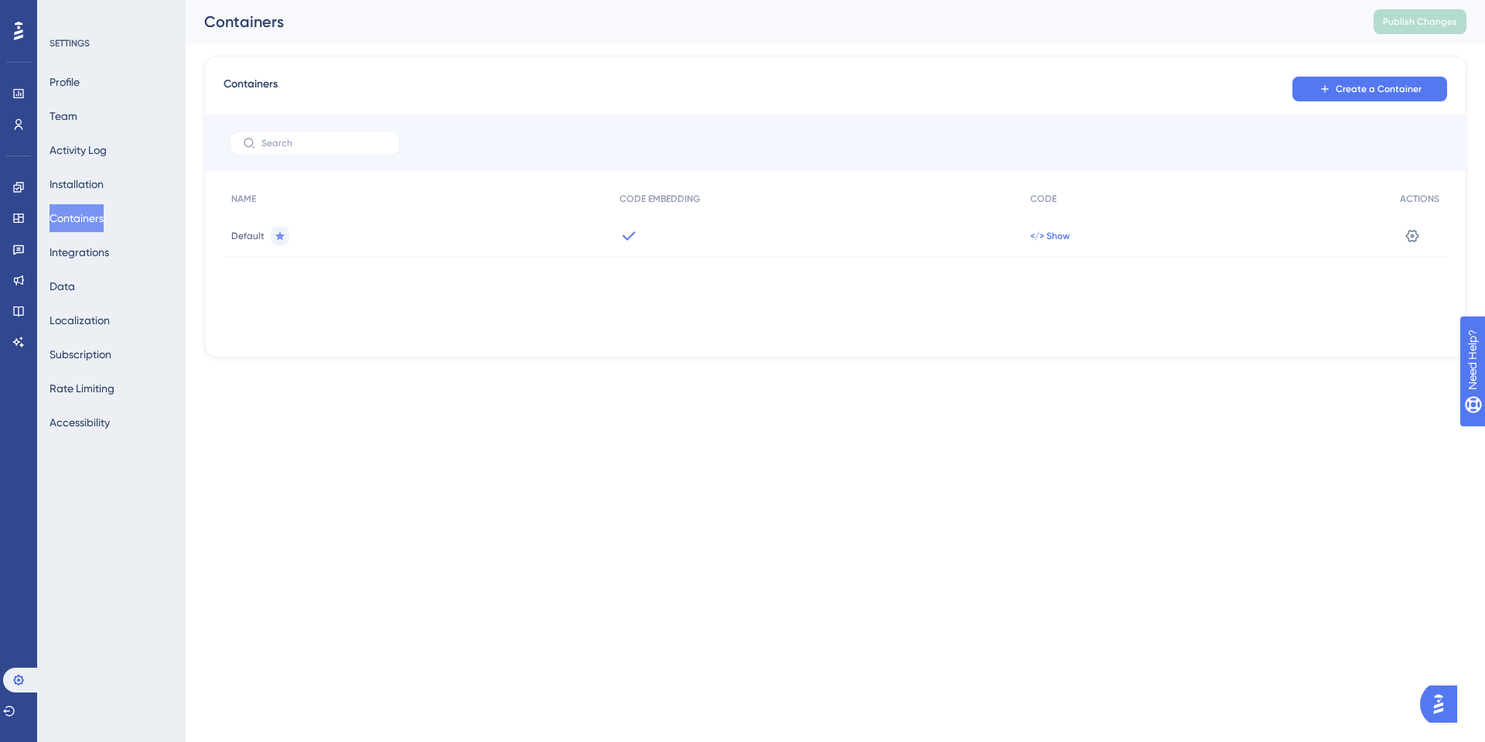
click at [1039, 236] on span "</> Show" at bounding box center [1049, 236] width 39 height 12
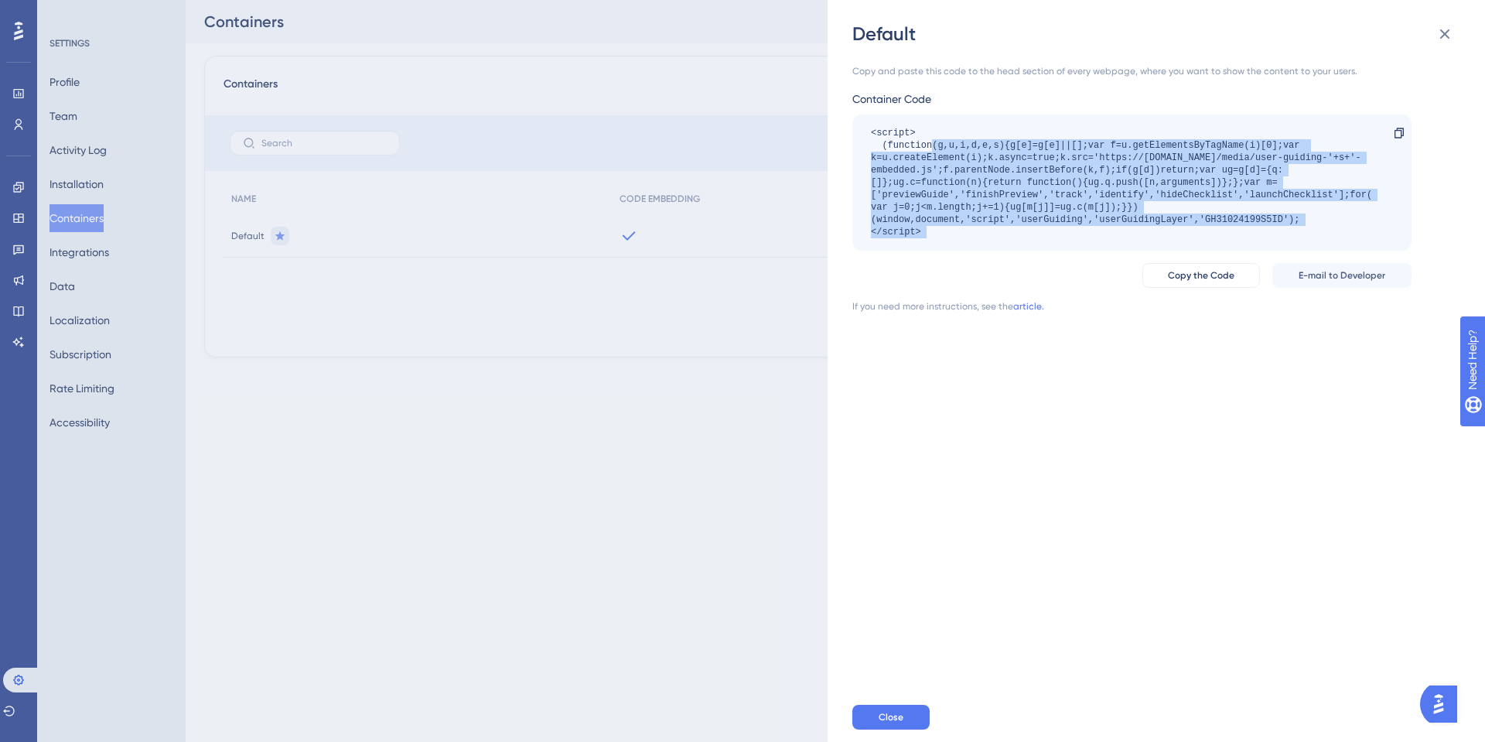
drag, startPoint x: 930, startPoint y: 142, endPoint x: 946, endPoint y: 266, distance: 124.7
click at [946, 266] on div "Copy and paste this code to the head section of every webpage, where you want t…" at bounding box center [1131, 188] width 559 height 247
click at [953, 243] on div "<script> (function(g,u,i,d,e,s){g[e]=g[e]||[];var f=u.getElementsByTagName(i)[0…" at bounding box center [1131, 182] width 559 height 136
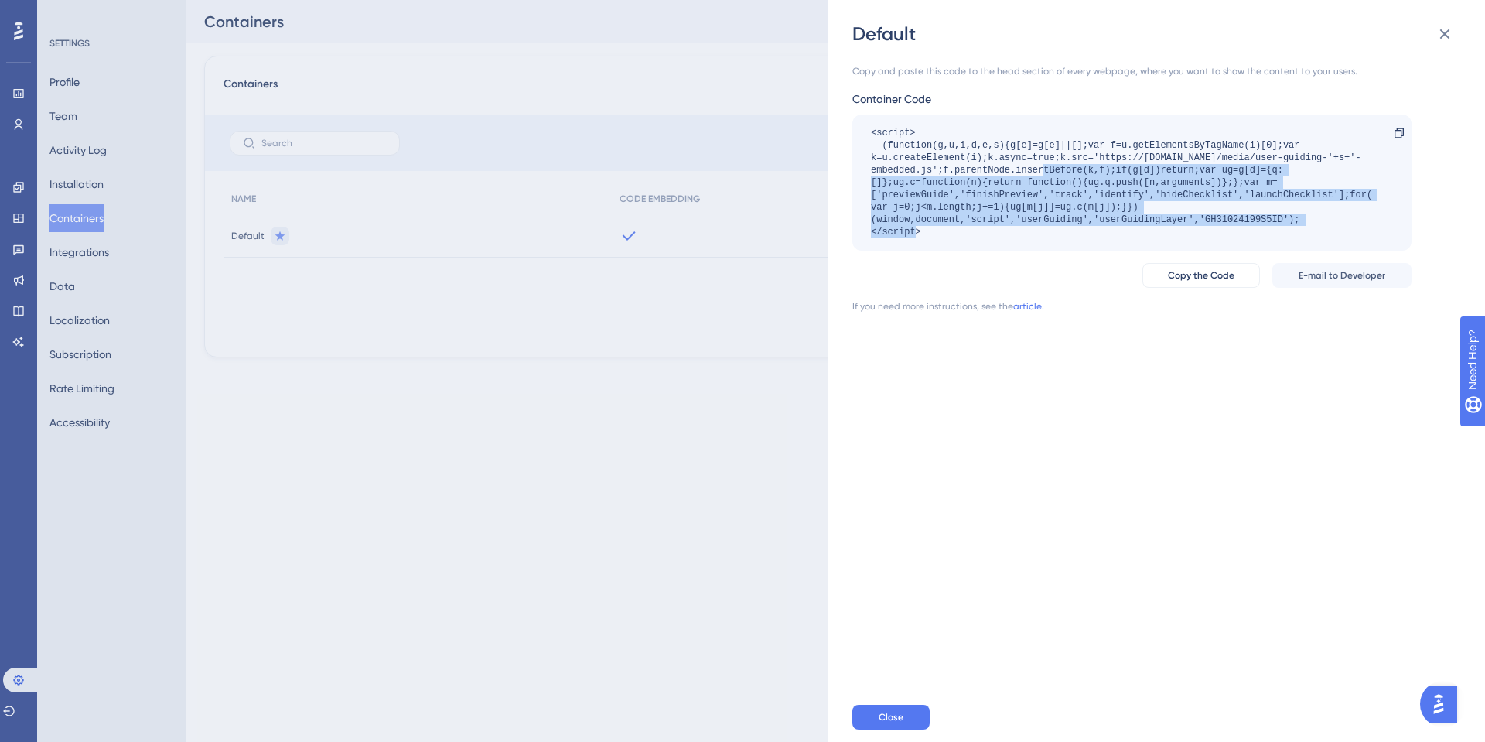
drag, startPoint x: 1022, startPoint y: 167, endPoint x: 1287, endPoint y: 223, distance: 271.2
click at [1287, 223] on div "<script> (function(g,u,i,d,e,s){g[e]=g[e]||[];var f=u.getElementsByTagName(i)[0…" at bounding box center [1124, 182] width 507 height 111
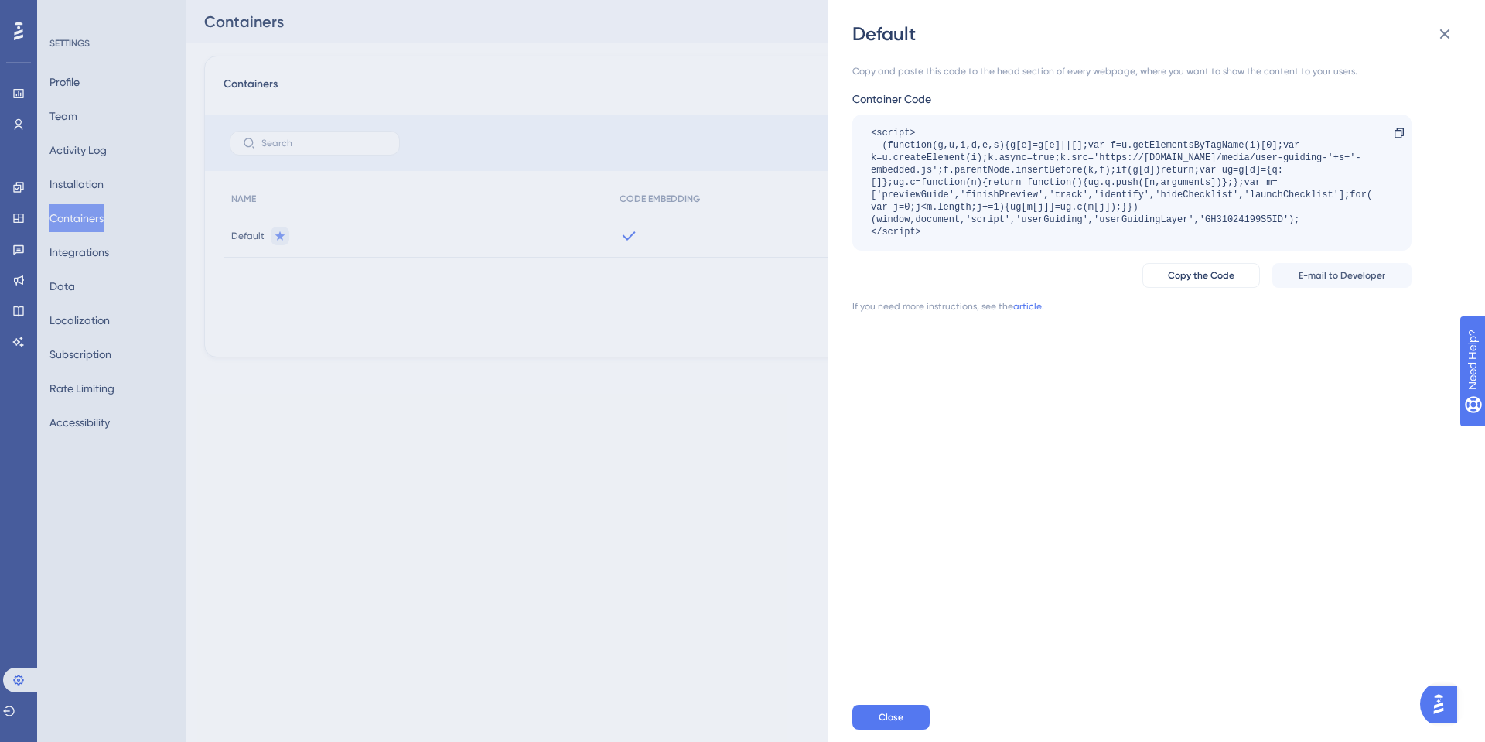
click at [754, 270] on div "Default Copy and paste this code to the head section of every webpage, where yo…" at bounding box center [742, 371] width 1485 height 742
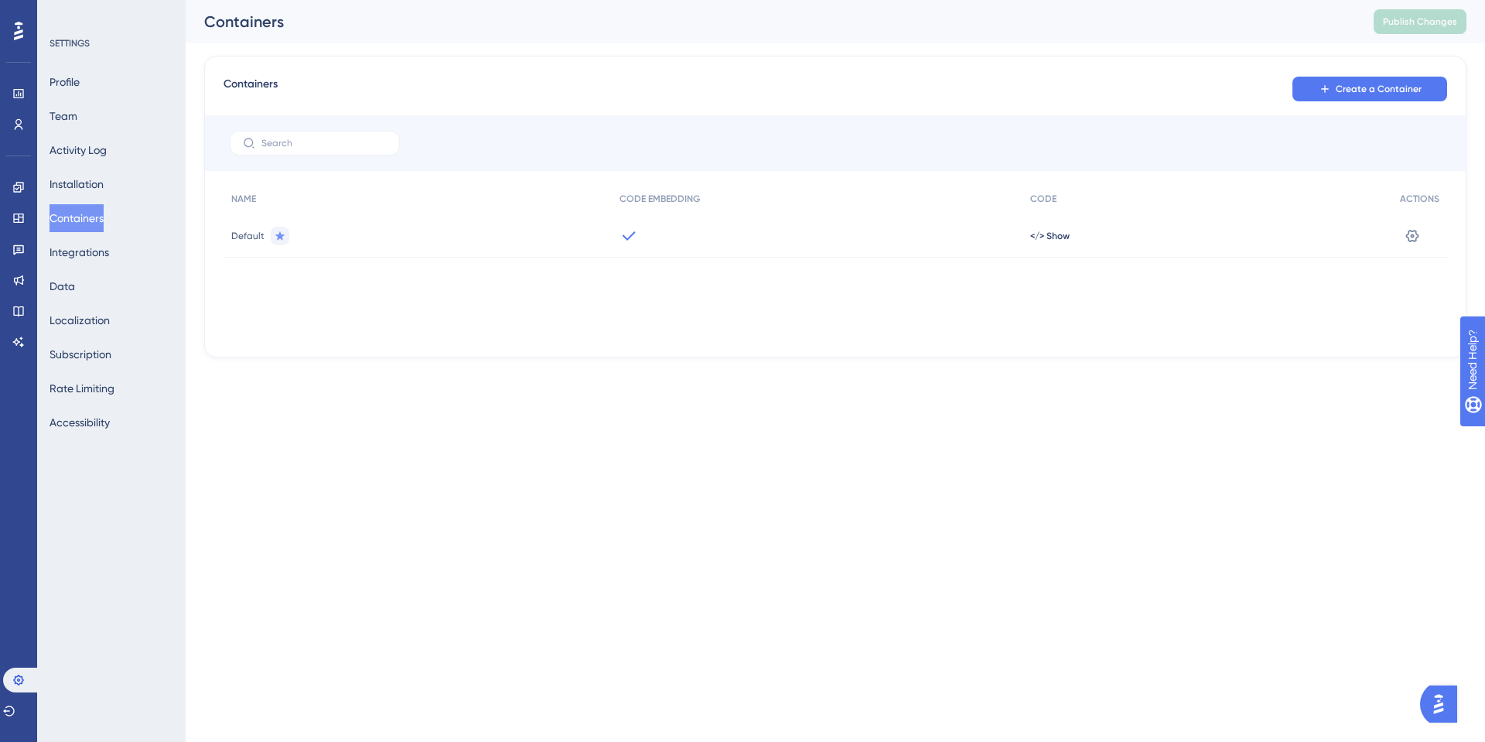
click at [281, 242] on div at bounding box center [280, 236] width 19 height 19
click at [1418, 232] on icon at bounding box center [1411, 235] width 15 height 15
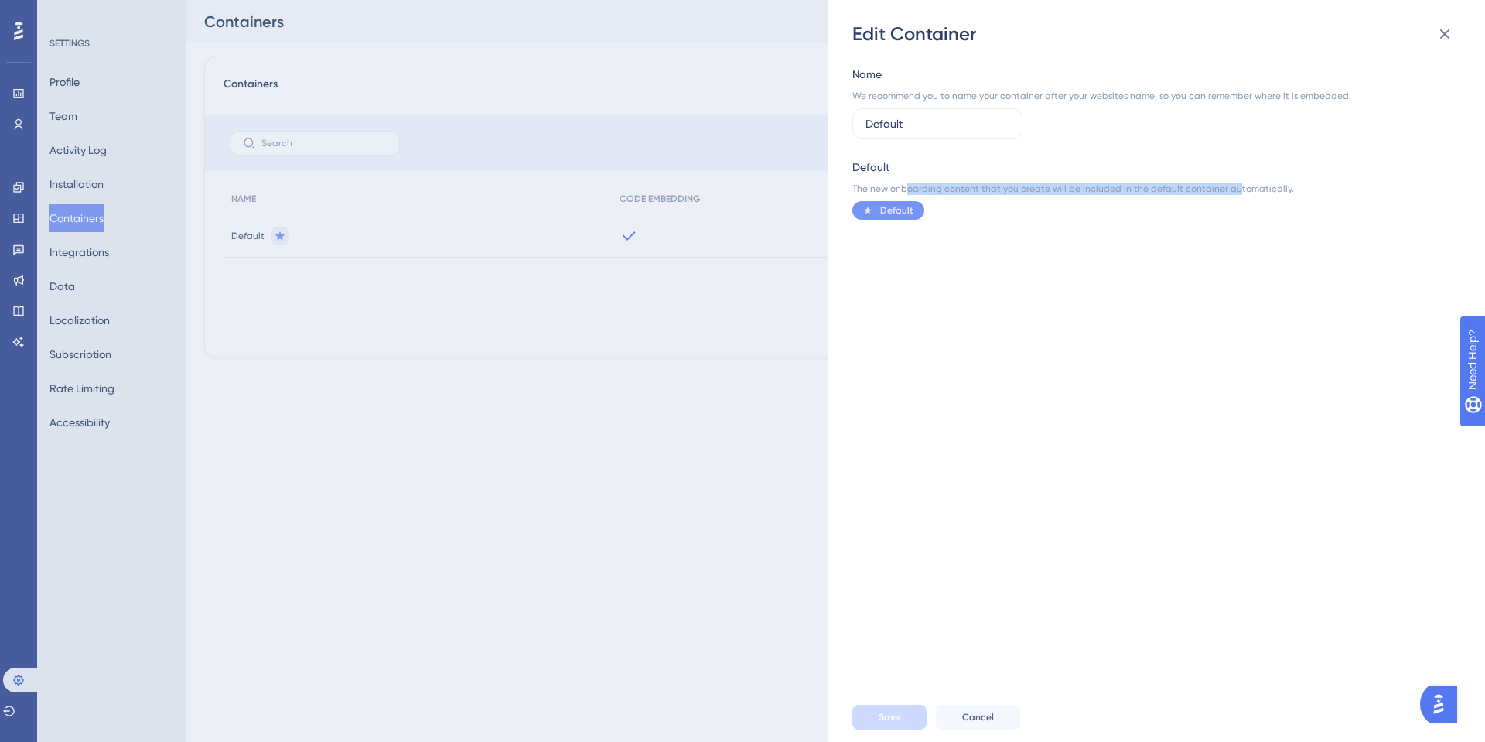
drag, startPoint x: 904, startPoint y: 183, endPoint x: 1251, endPoint y: 193, distance: 347.4
click at [1251, 193] on div "The new onboarding content that you create will be included in the default cont…" at bounding box center [1151, 189] width 599 height 12
click at [1225, 189] on div "The new onboarding content that you create will be included in the default cont…" at bounding box center [1151, 189] width 599 height 12
click at [1439, 39] on icon at bounding box center [1444, 34] width 19 height 19
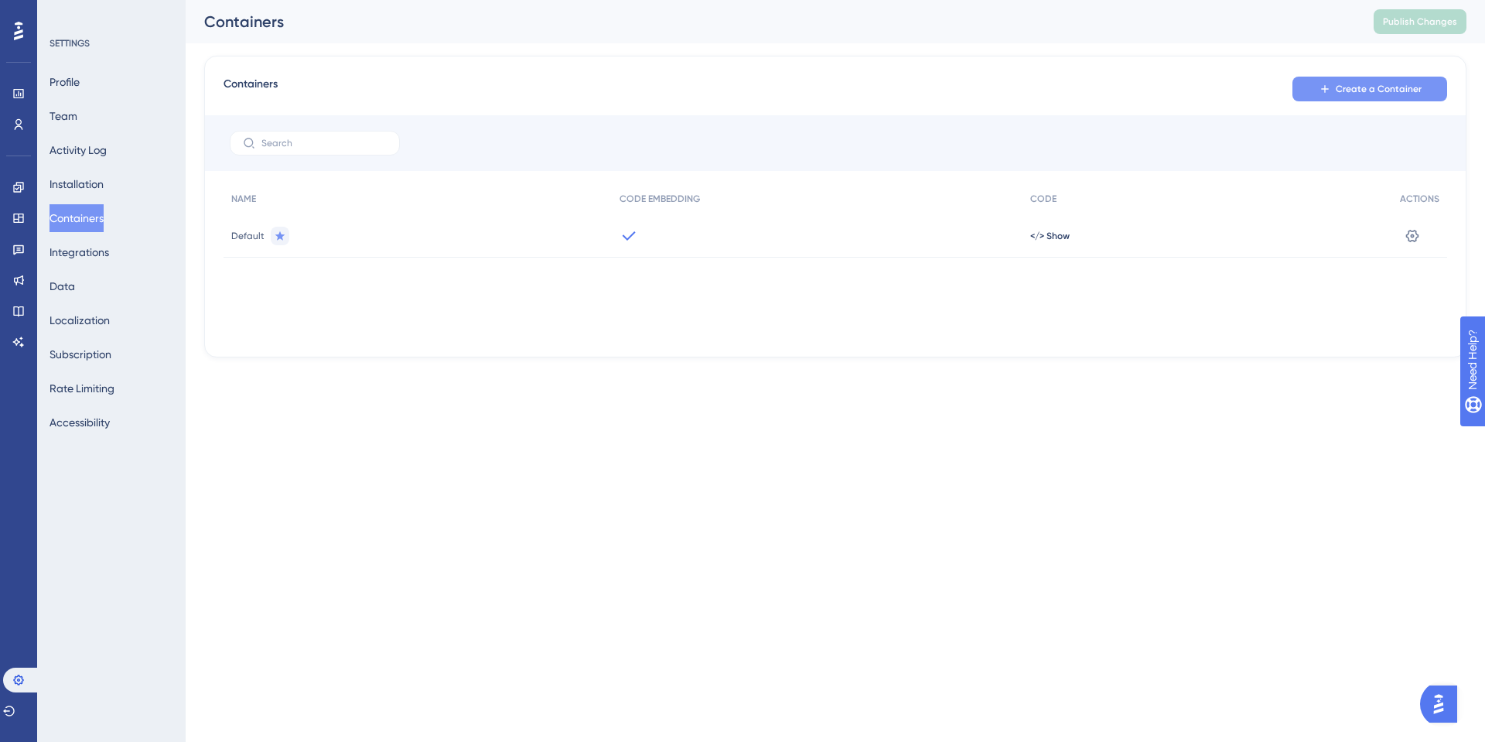
click at [1366, 95] on button "Create a Container" at bounding box center [1369, 89] width 155 height 25
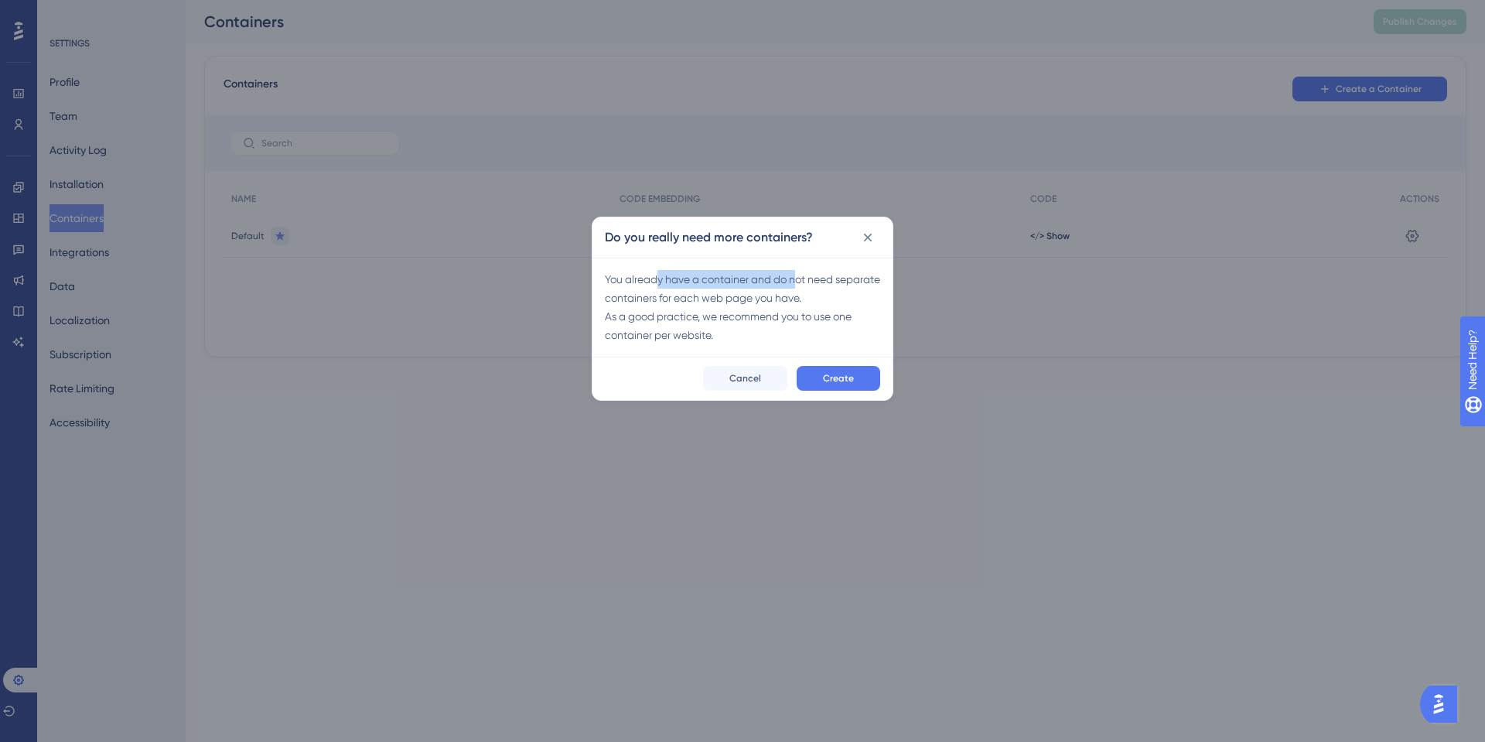
drag, startPoint x: 655, startPoint y: 284, endPoint x: 795, endPoint y: 288, distance: 140.0
click at [795, 288] on div "You already have a container and do not need separate containers for each web p…" at bounding box center [742, 307] width 275 height 74
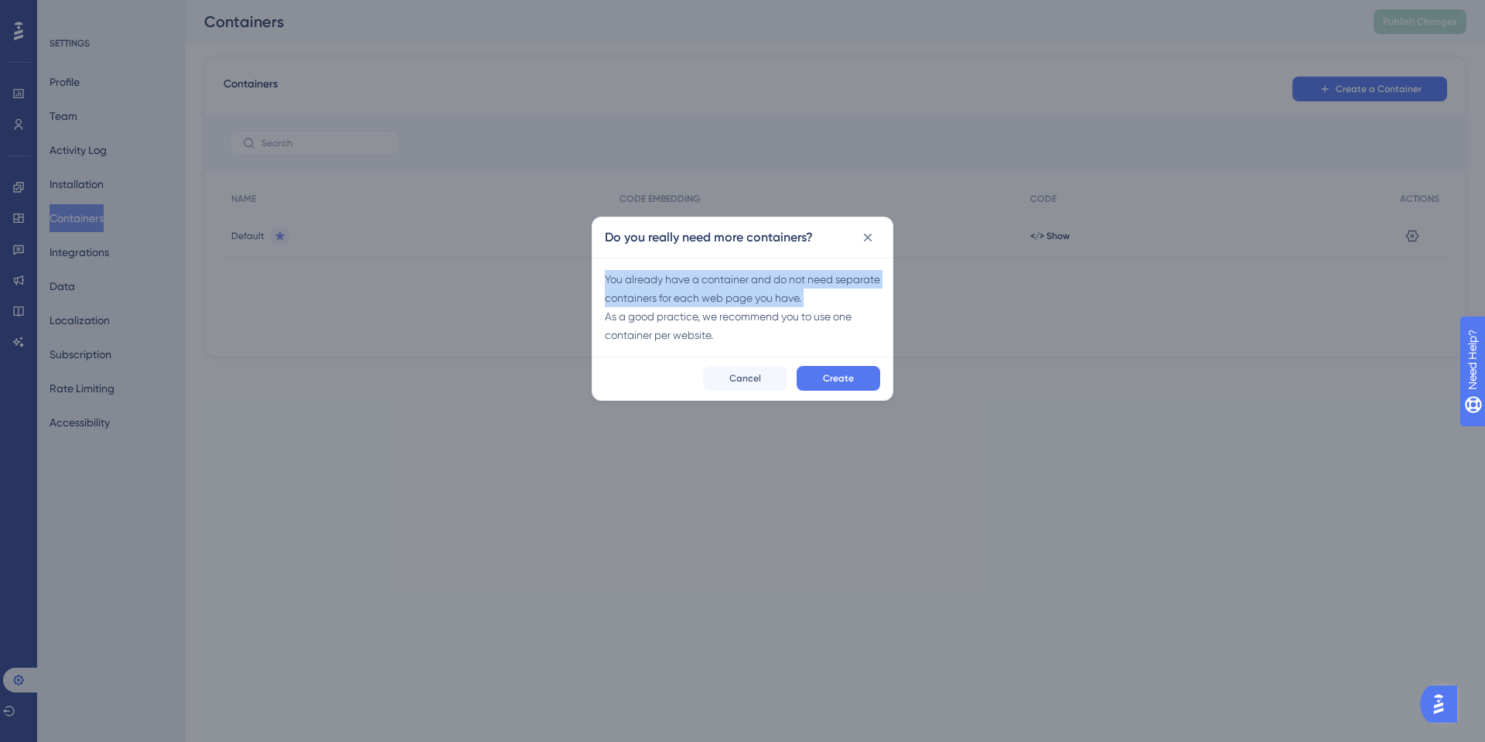
click at [705, 300] on div "You already have a container and do not need separate containers for each web p…" at bounding box center [742, 307] width 275 height 74
click at [875, 238] on icon at bounding box center [867, 237] width 15 height 15
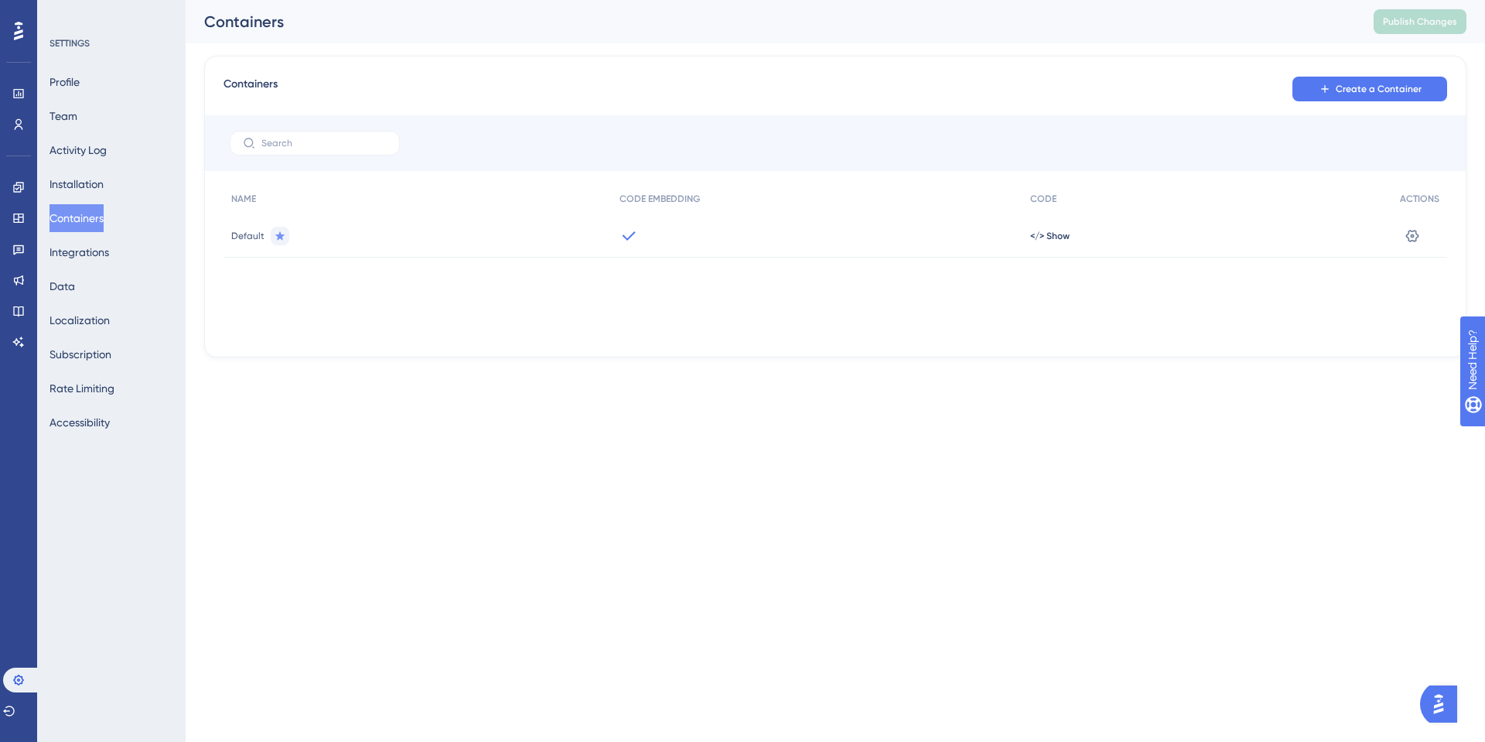
click at [251, 236] on span "Default" at bounding box center [247, 236] width 33 height 12
click at [771, 271] on div "NAME CODE EMBEDDING CODE ACTIONS Default </> Show Settings" at bounding box center [834, 260] width 1223 height 155
click at [1059, 245] on div "</> Show" at bounding box center [1207, 235] width 370 height 43
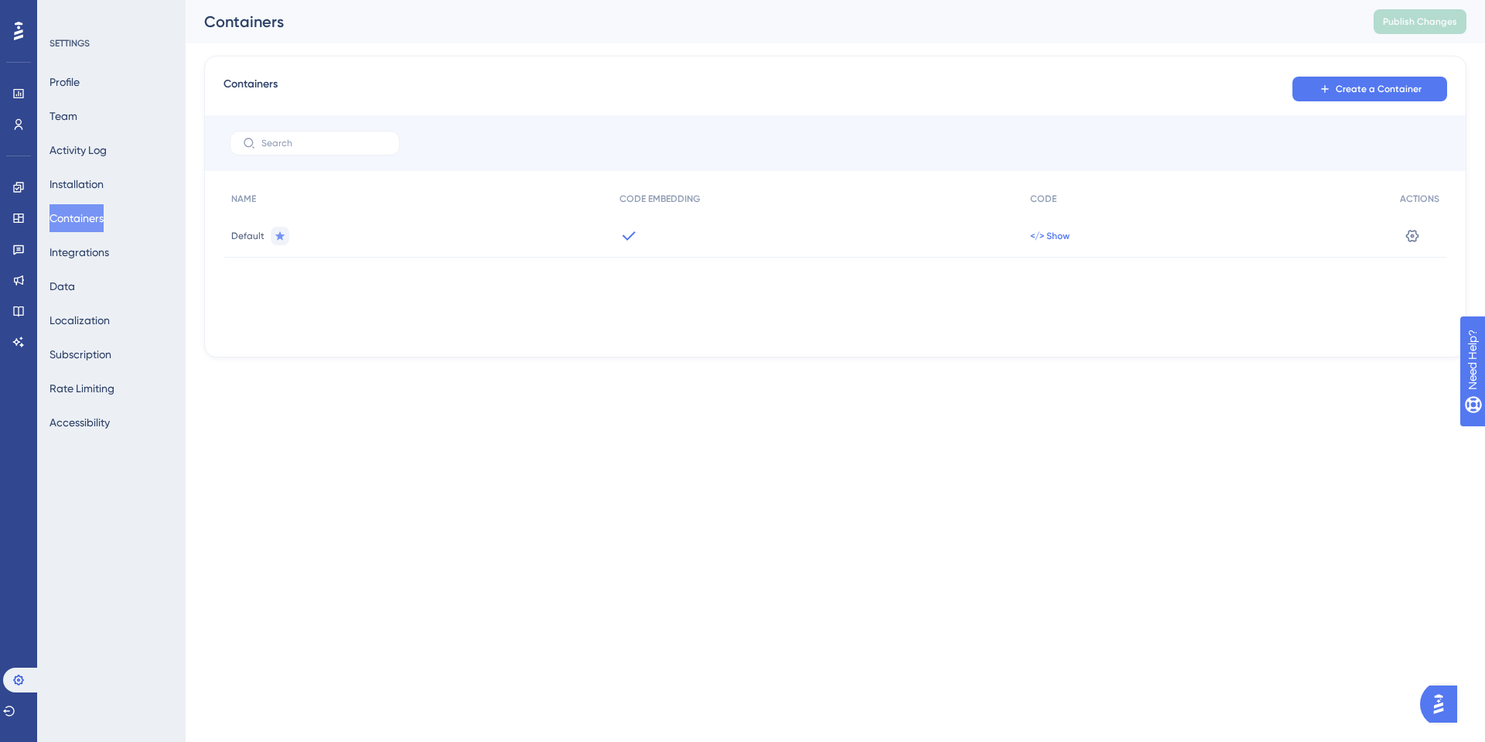
click at [1058, 239] on span "</> Show" at bounding box center [1049, 236] width 39 height 12
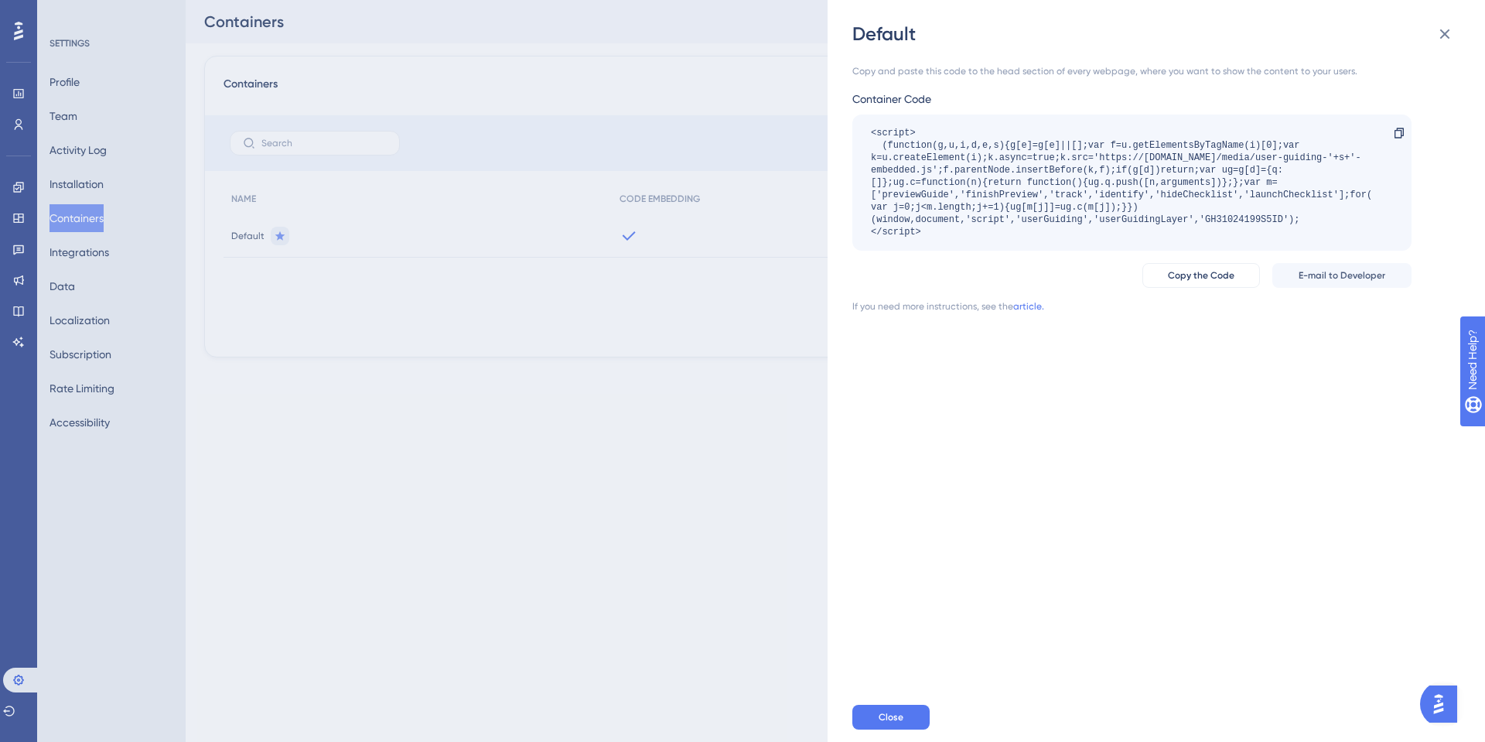
click at [848, 306] on div "Default Copy and paste this code to the head section of every webpage, where yo…" at bounding box center [1155, 371] width 657 height 742
click at [909, 300] on div "If you need more instructions, see the" at bounding box center [932, 306] width 161 height 12
